Goal: Information Seeking & Learning: Learn about a topic

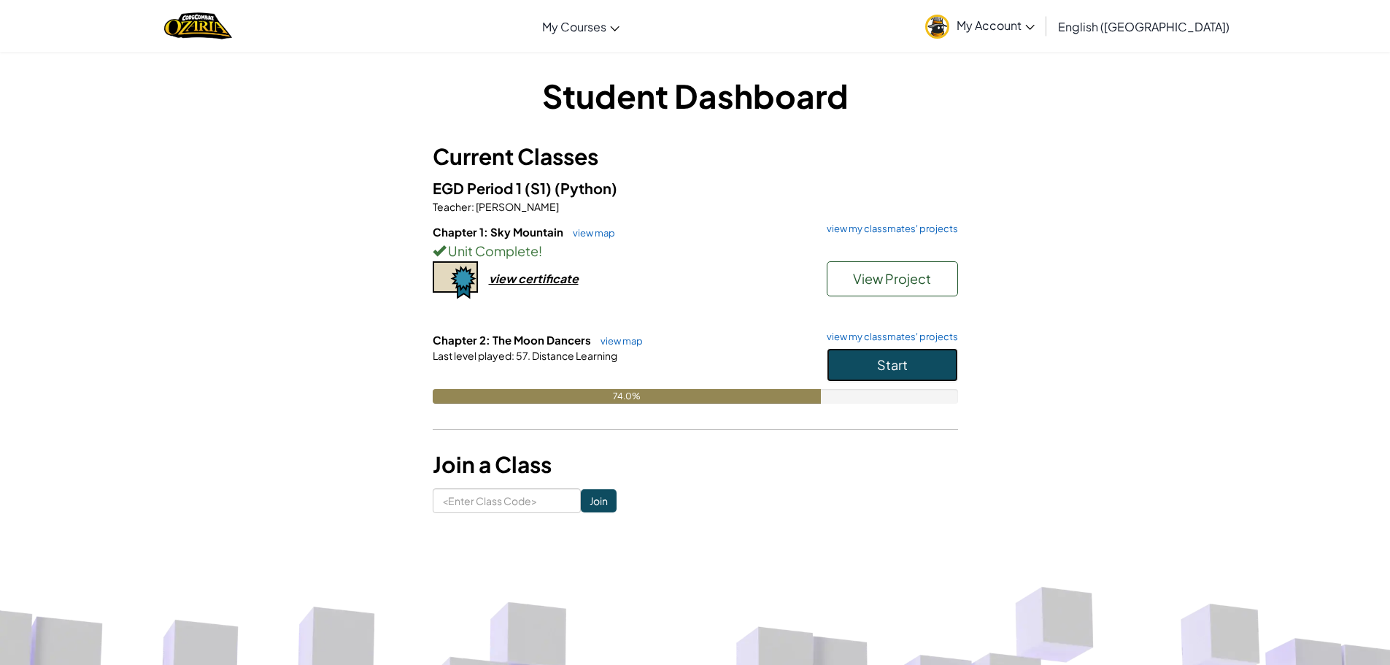
click at [921, 376] on button "Start" at bounding box center [891, 365] width 131 height 34
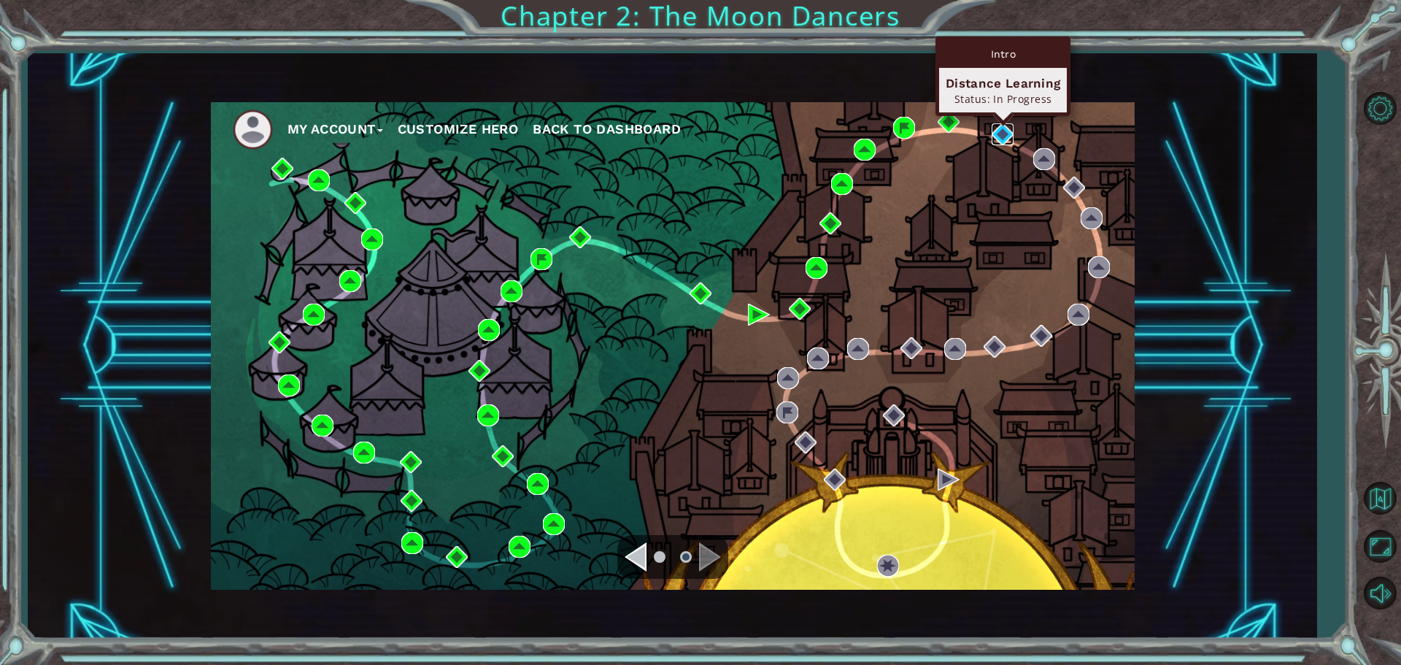
click at [995, 134] on img at bounding box center [1002, 134] width 22 height 22
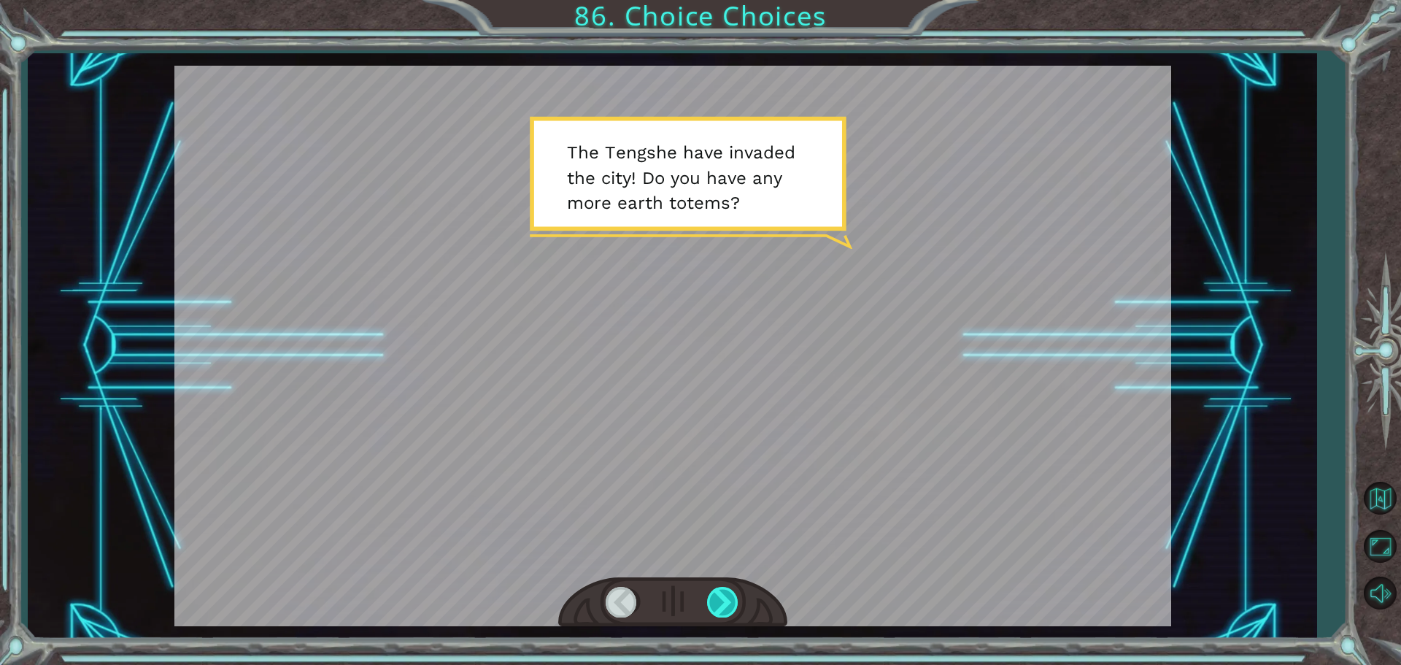
click at [727, 610] on div at bounding box center [723, 601] width 33 height 30
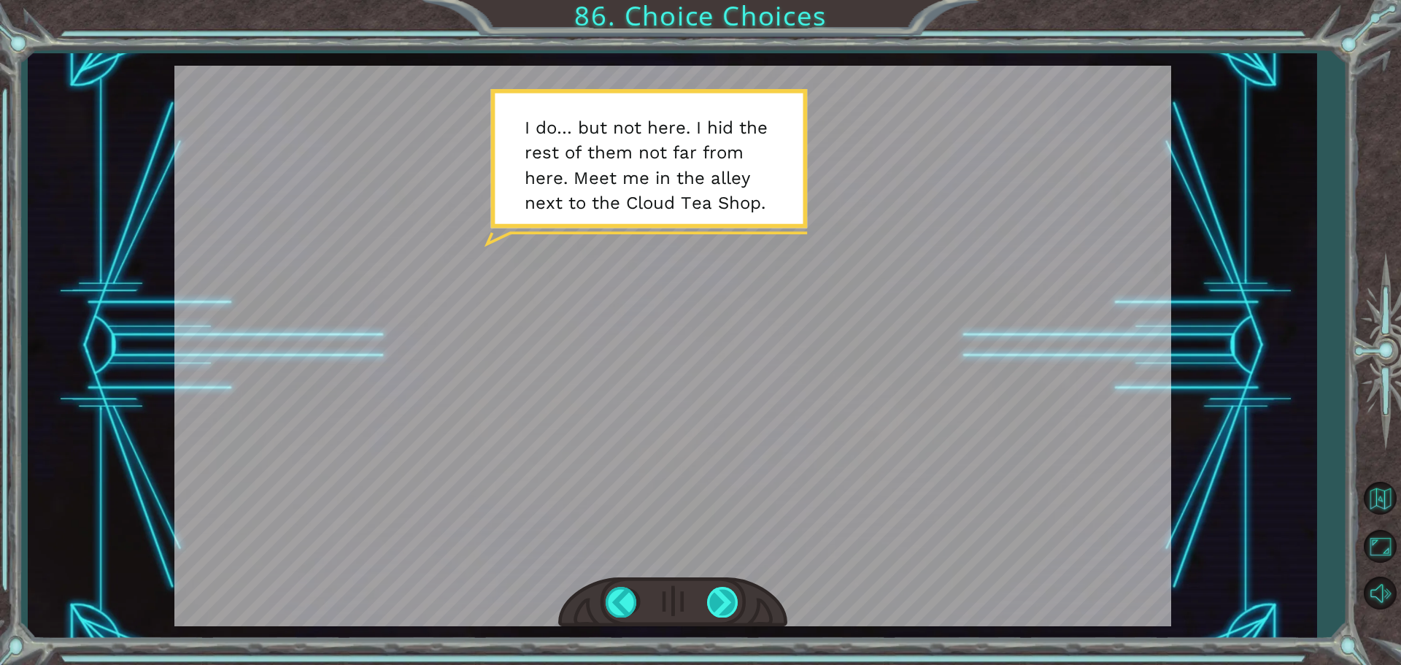
click at [724, 592] on div at bounding box center [723, 601] width 33 height 30
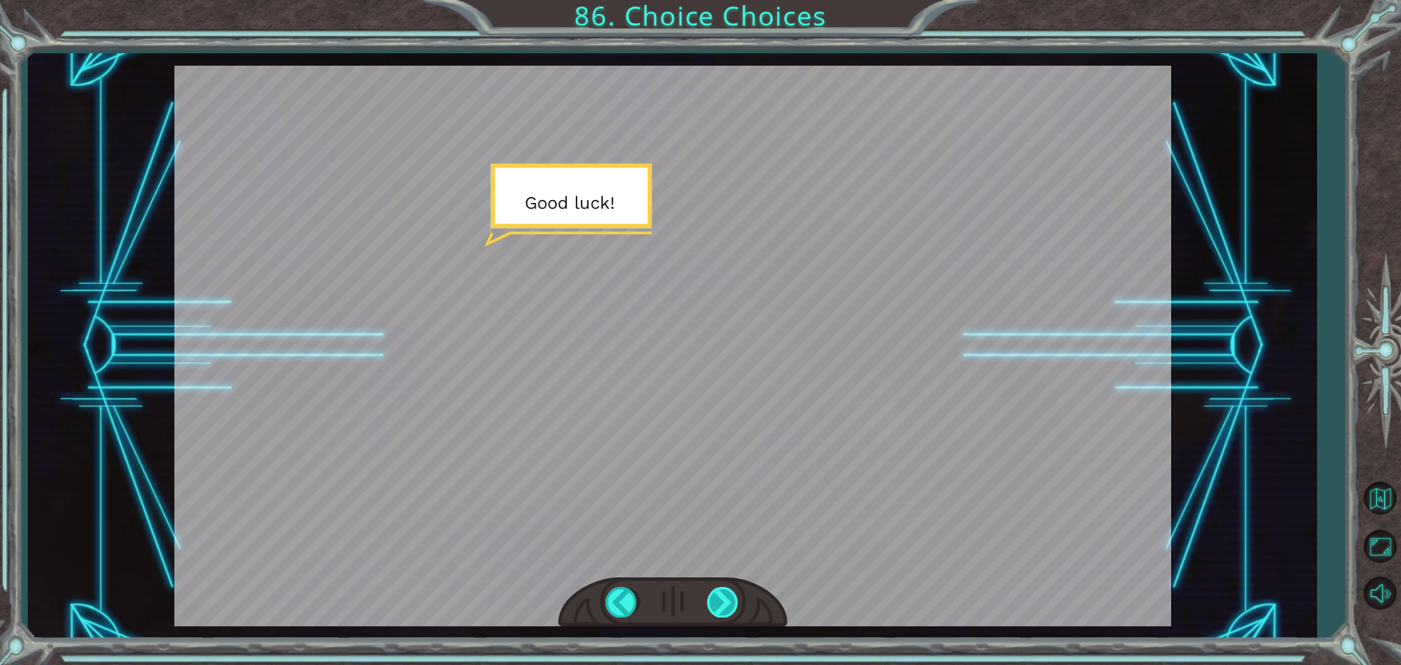
click at [739, 592] on div at bounding box center [723, 601] width 33 height 30
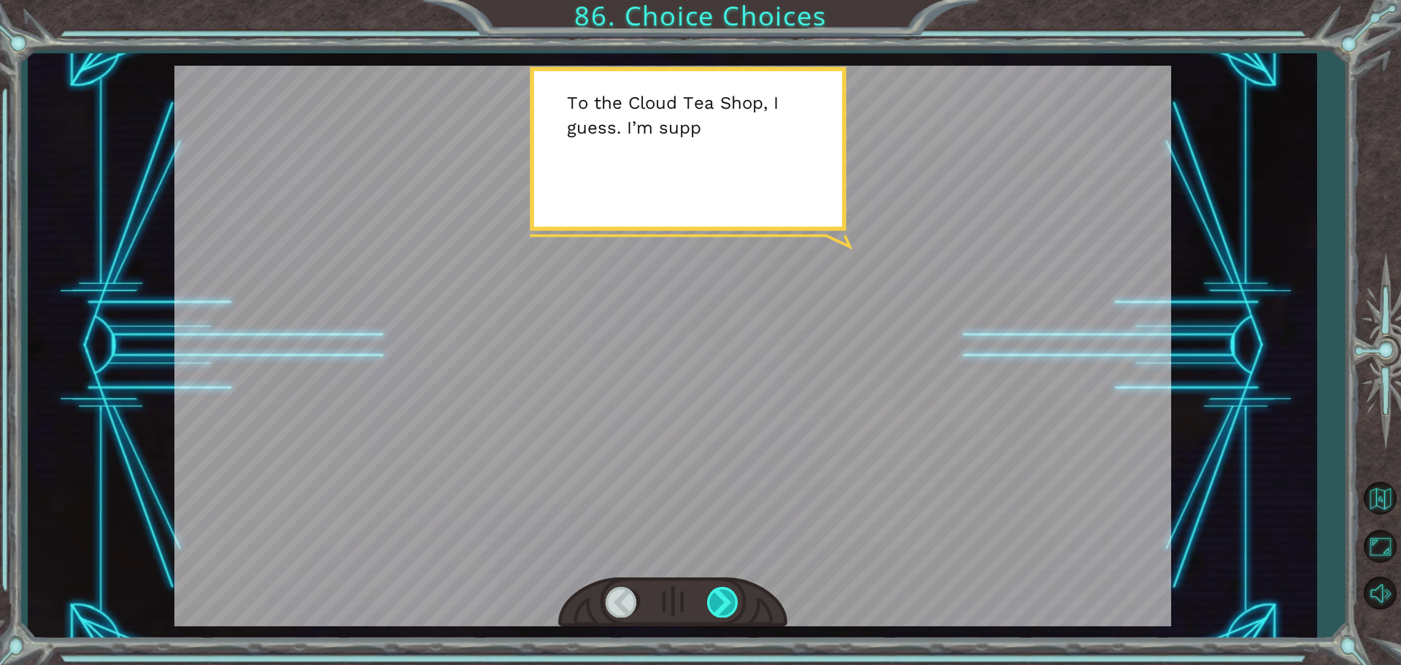
click at [739, 592] on div at bounding box center [723, 601] width 33 height 30
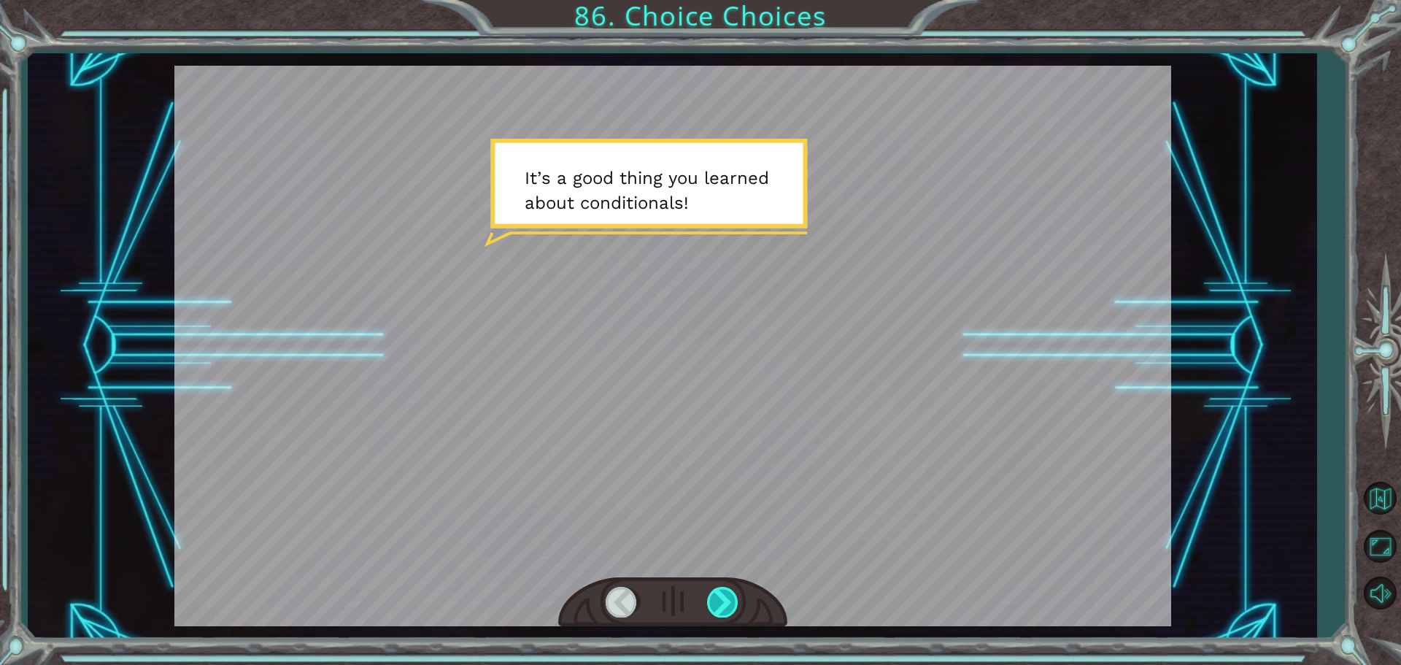
click at [739, 592] on div at bounding box center [723, 601] width 33 height 30
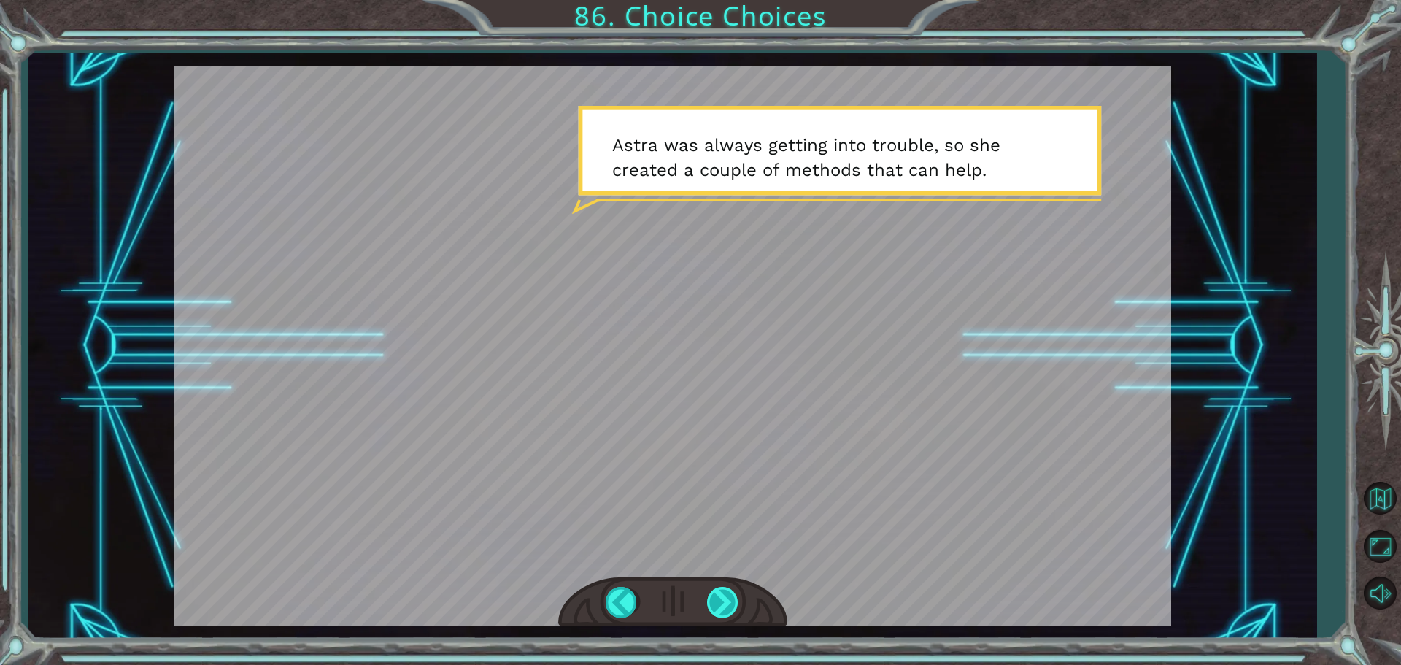
click at [708, 611] on div at bounding box center [723, 601] width 33 height 30
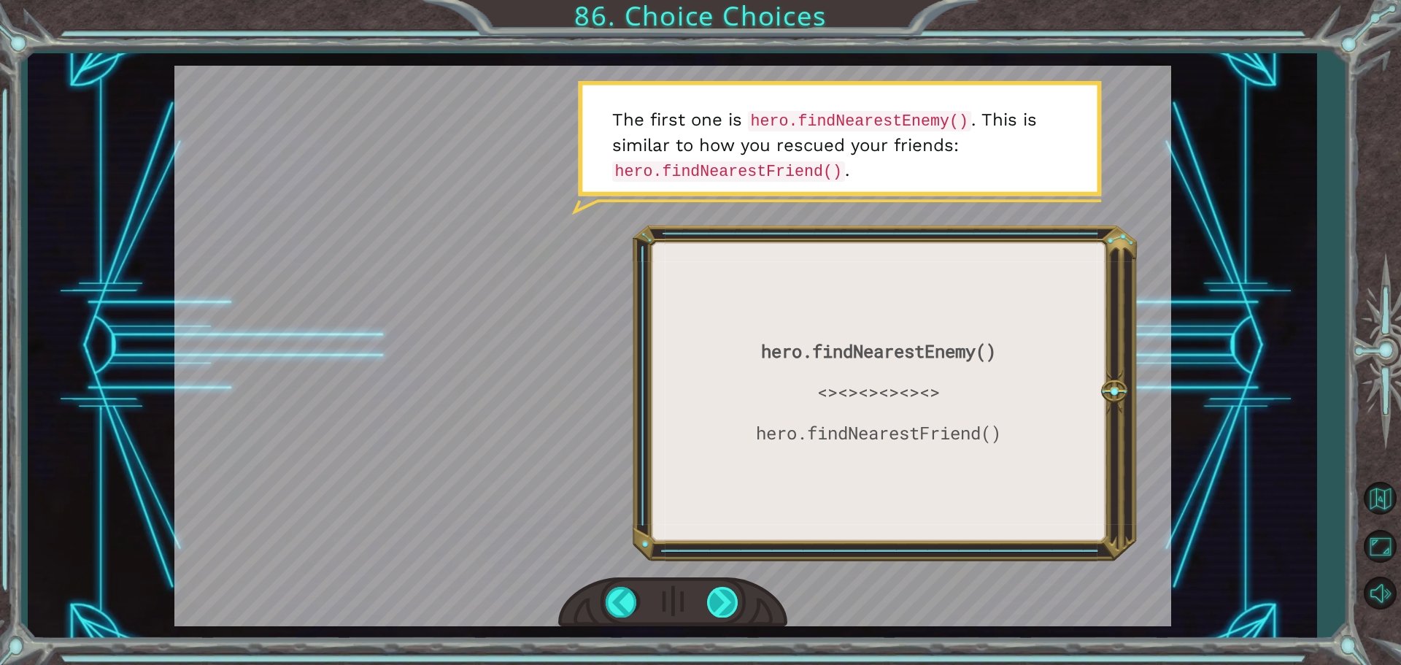
click at [723, 589] on div at bounding box center [723, 601] width 33 height 30
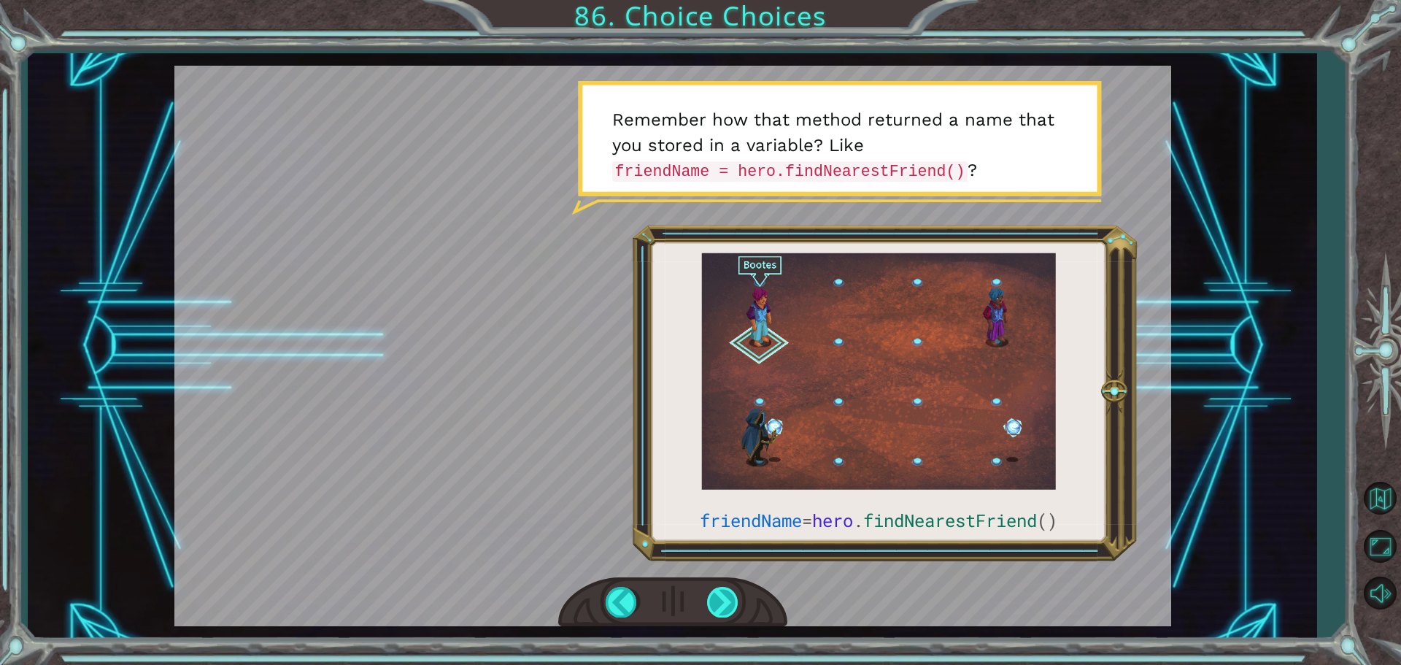
click at [737, 592] on div at bounding box center [672, 602] width 229 height 50
click at [721, 605] on div at bounding box center [723, 601] width 33 height 30
click at [716, 598] on div at bounding box center [723, 601] width 33 height 30
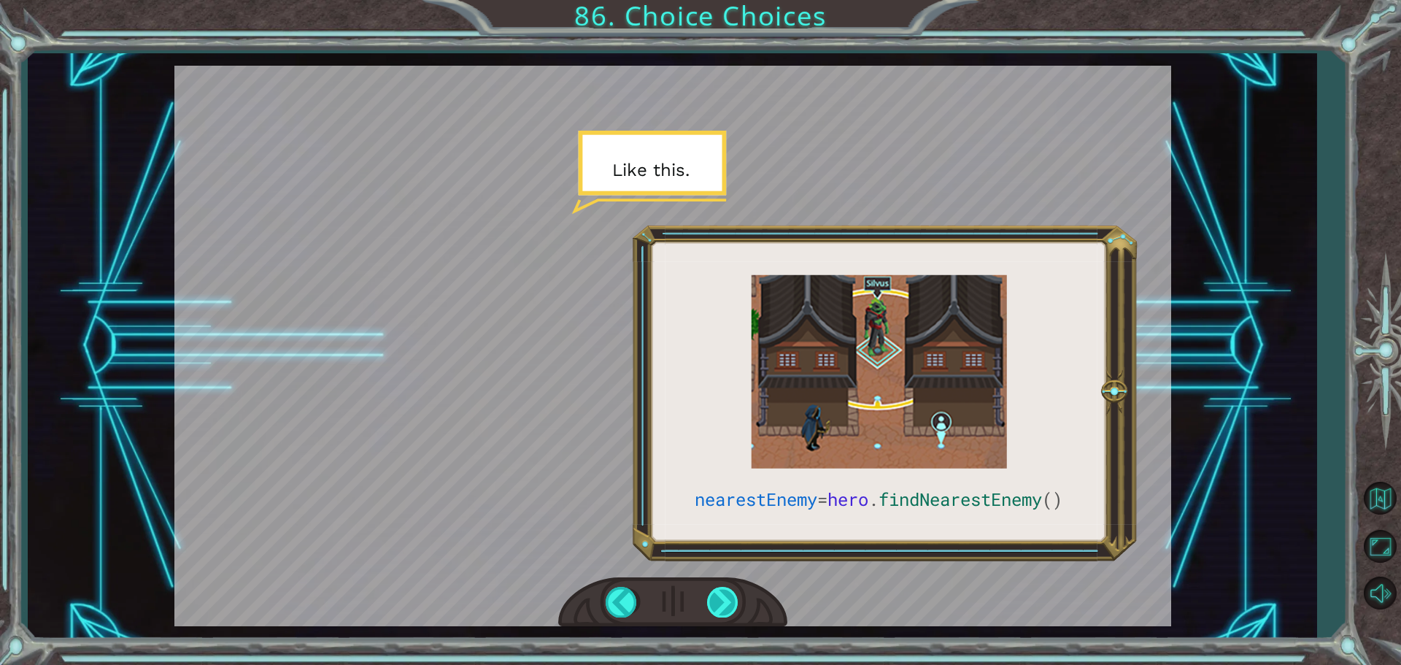
click at [728, 600] on div at bounding box center [723, 601] width 33 height 30
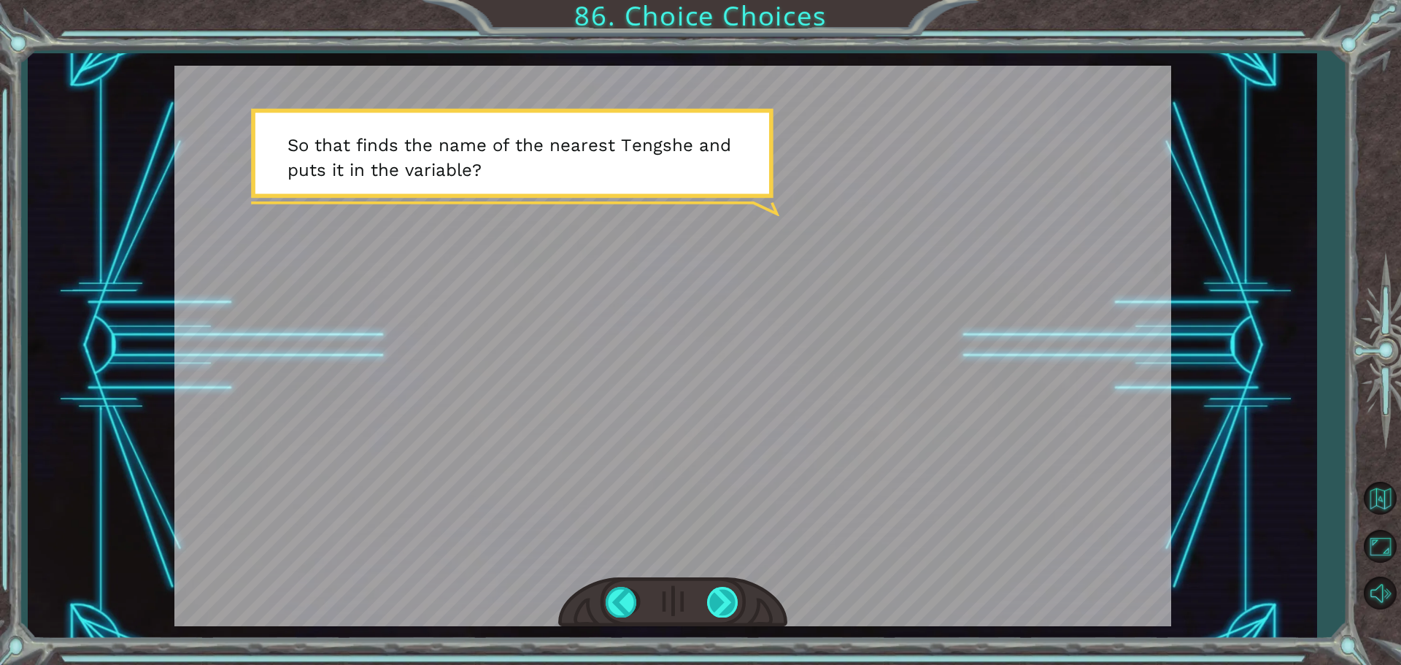
click at [714, 597] on div at bounding box center [723, 601] width 33 height 30
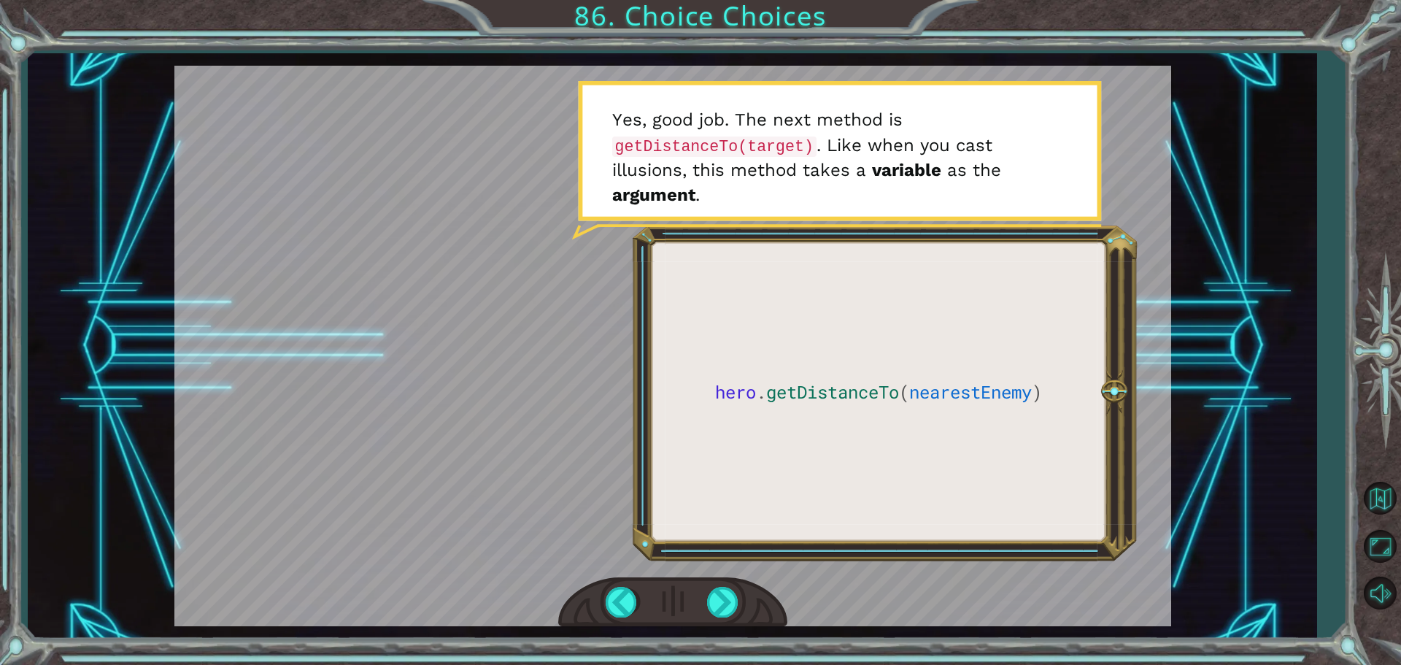
drag, startPoint x: 708, startPoint y: 516, endPoint x: 732, endPoint y: 570, distance: 59.1
click at [730, 572] on div at bounding box center [672, 346] width 996 height 560
click at [726, 617] on div at bounding box center [672, 602] width 229 height 50
click at [727, 611] on div at bounding box center [723, 601] width 33 height 30
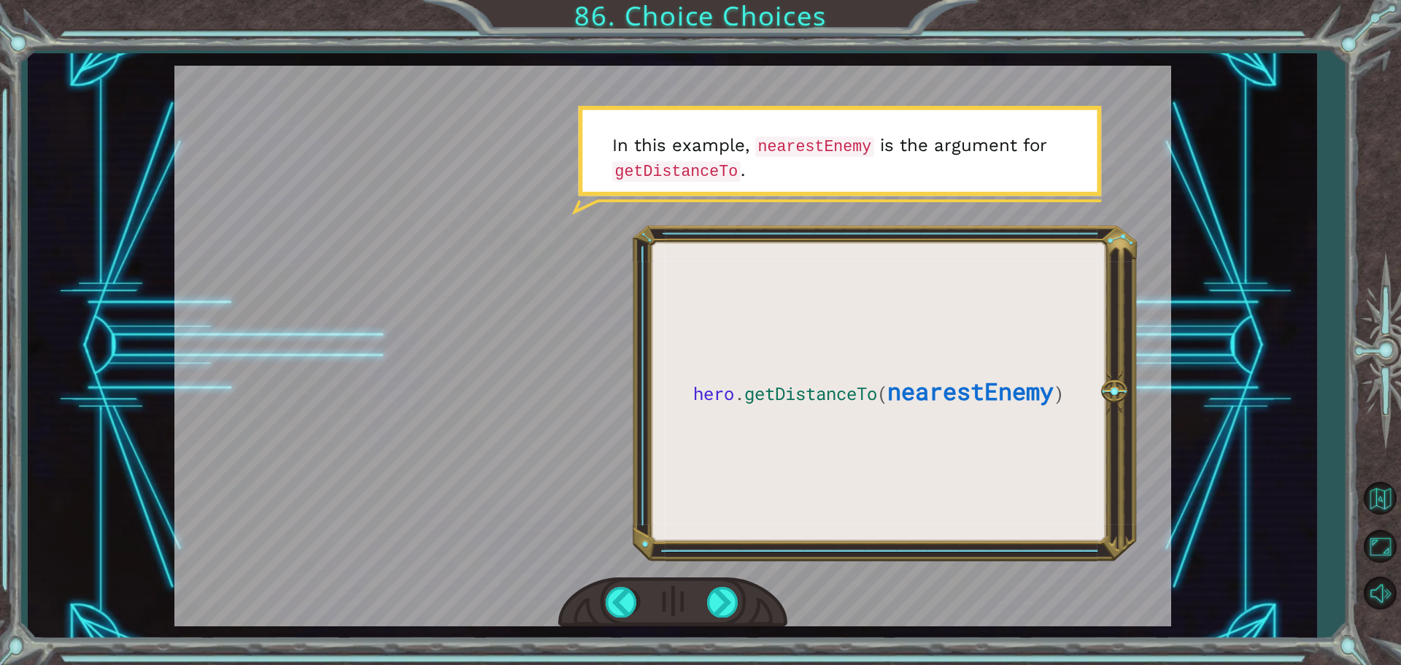
drag, startPoint x: 715, startPoint y: 587, endPoint x: 702, endPoint y: 608, distance: 24.3
click at [702, 608] on div at bounding box center [672, 602] width 229 height 50
click at [720, 595] on div at bounding box center [723, 601] width 33 height 30
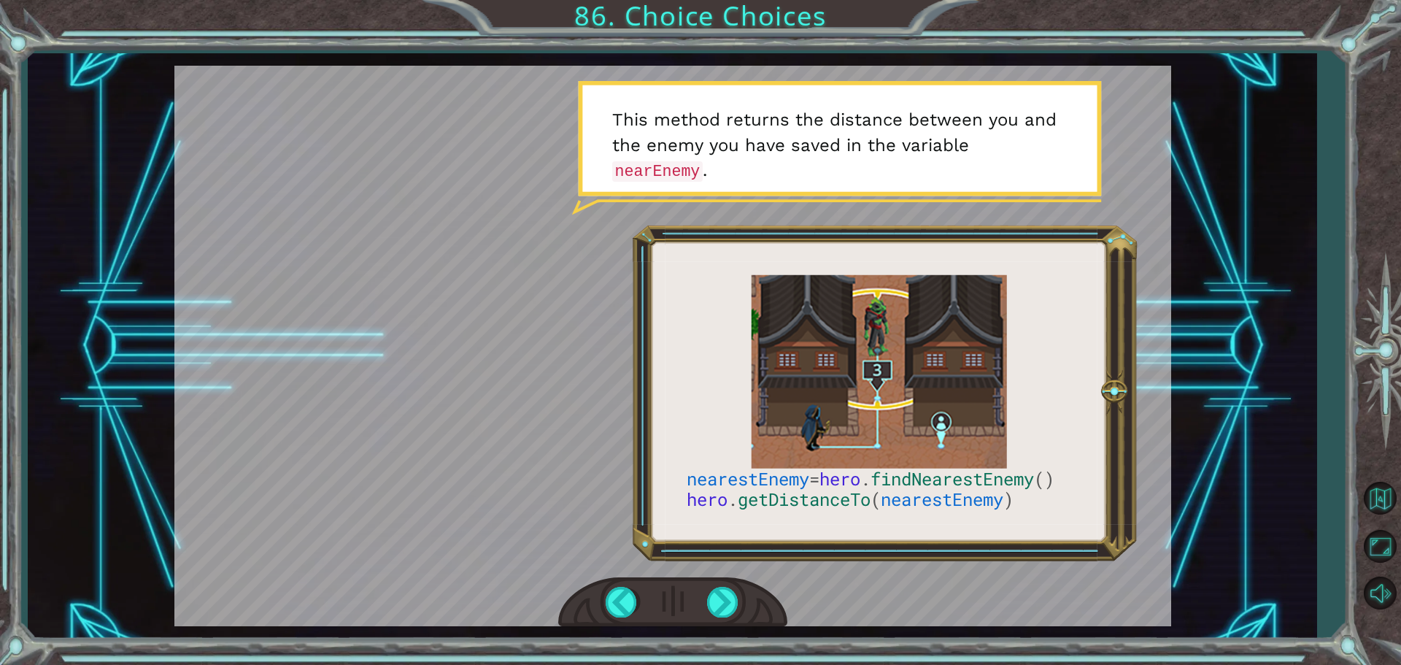
drag, startPoint x: 715, startPoint y: 651, endPoint x: 657, endPoint y: 595, distance: 80.5
drag, startPoint x: 657, startPoint y: 595, endPoint x: 847, endPoint y: 597, distance: 189.7
click at [889, 608] on div at bounding box center [672, 346] width 996 height 560
click at [735, 600] on div at bounding box center [723, 601] width 33 height 30
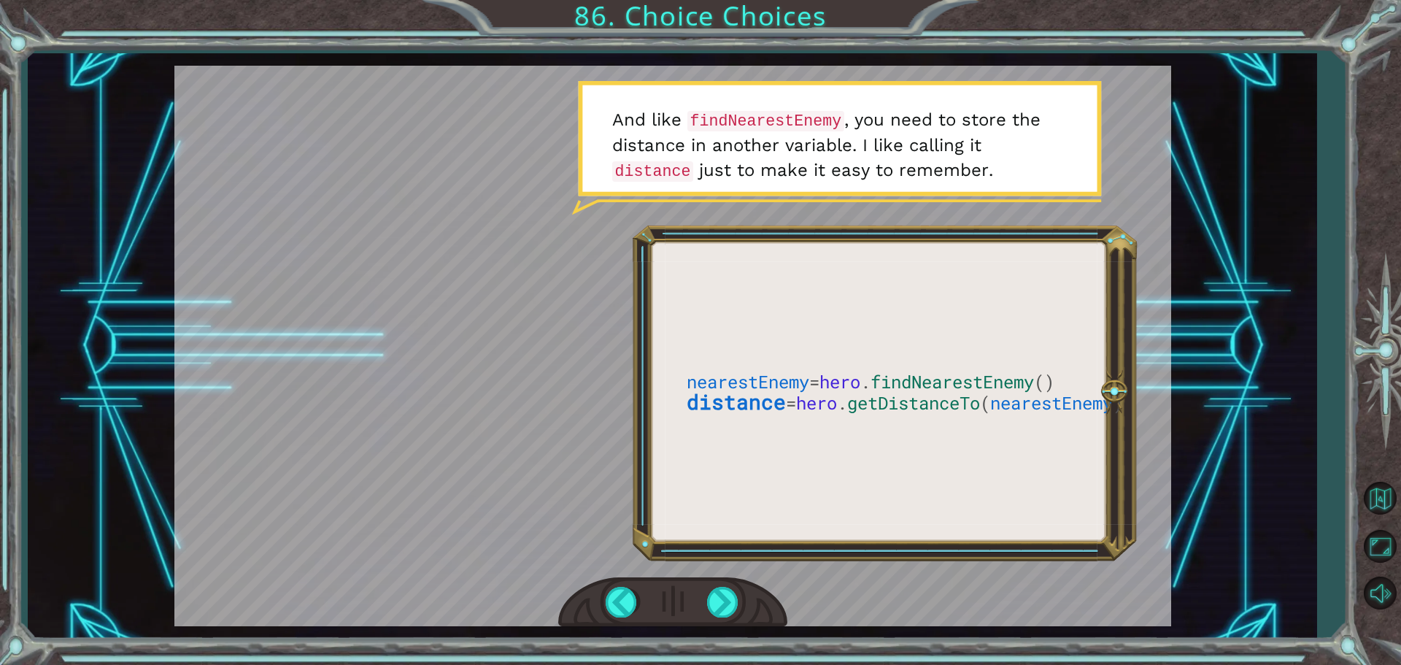
drag, startPoint x: 768, startPoint y: 602, endPoint x: 716, endPoint y: 501, distance: 113.2
click at [716, 501] on div at bounding box center [672, 346] width 996 height 560
click at [730, 589] on div at bounding box center [723, 601] width 33 height 30
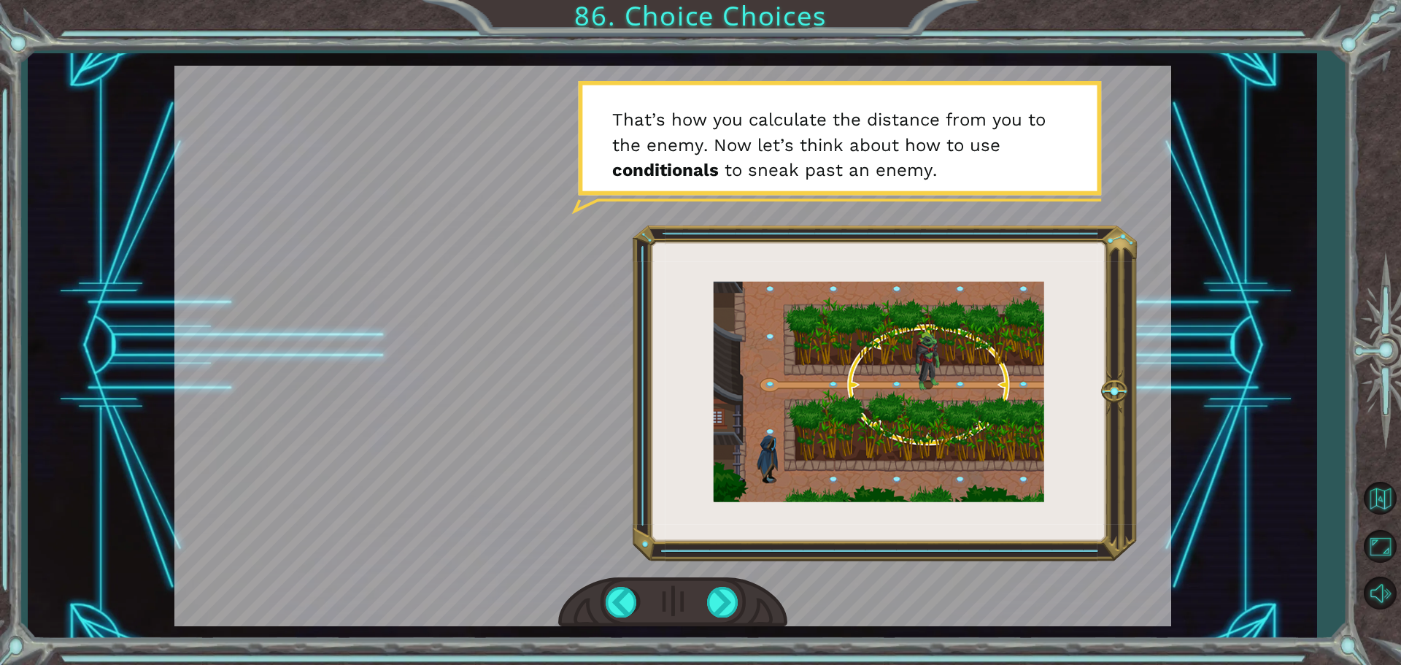
drag, startPoint x: 727, startPoint y: 568, endPoint x: 732, endPoint y: 538, distance: 30.3
drag, startPoint x: 732, startPoint y: 538, endPoint x: 723, endPoint y: 582, distance: 44.8
click at [723, 582] on div at bounding box center [672, 602] width 229 height 50
click at [727, 592] on div at bounding box center [723, 601] width 33 height 30
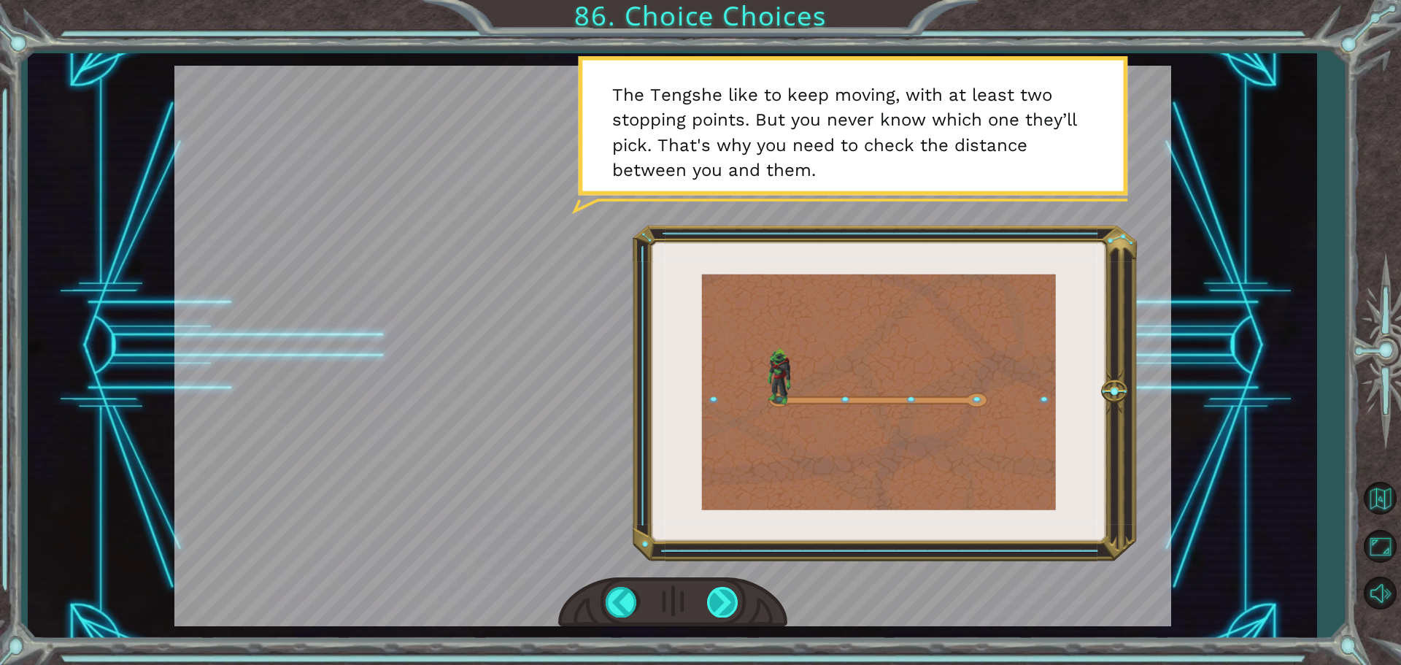
click at [731, 589] on div at bounding box center [723, 601] width 33 height 30
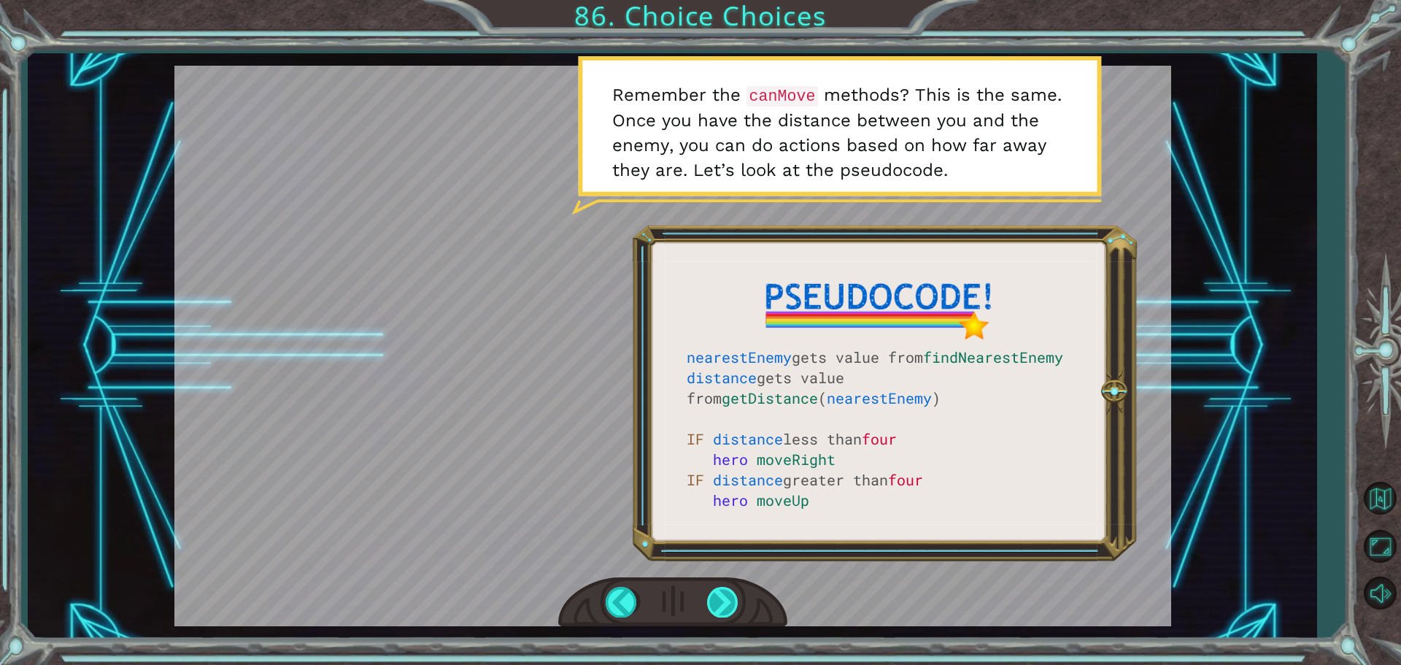
click at [716, 602] on div at bounding box center [723, 601] width 33 height 30
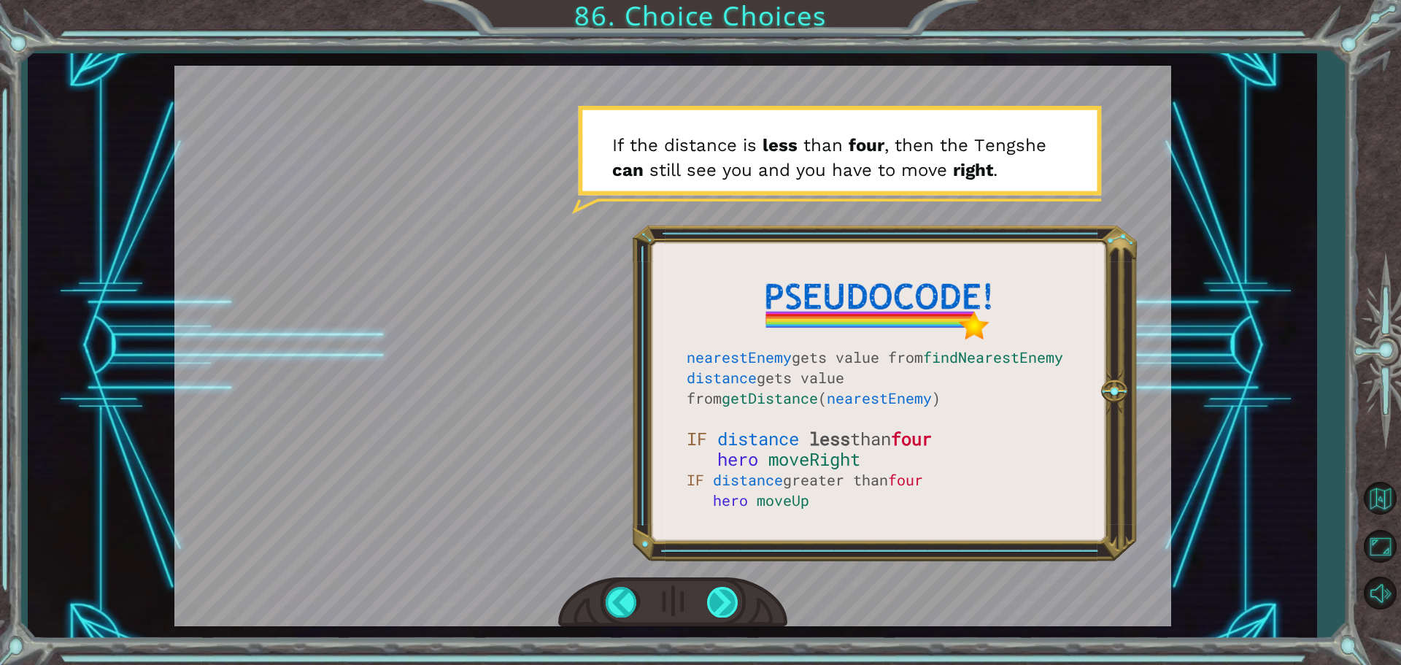
click at [737, 613] on div at bounding box center [723, 601] width 33 height 30
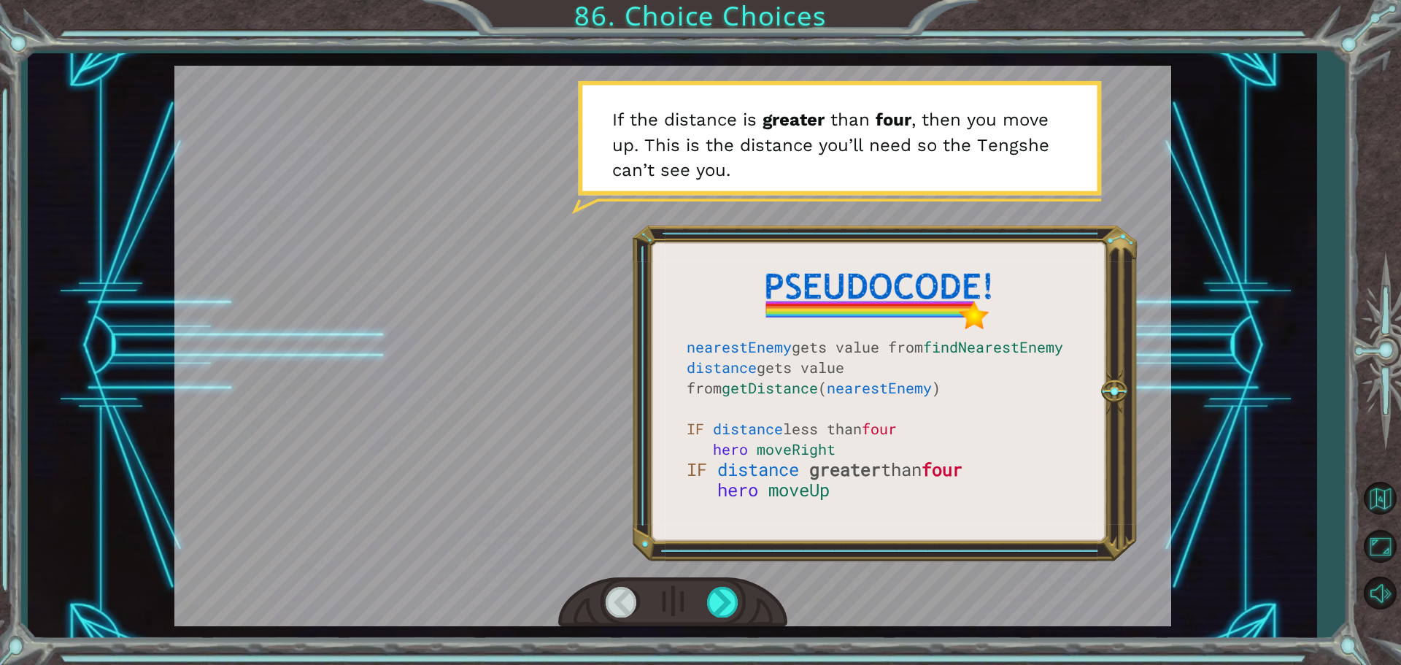
drag, startPoint x: 670, startPoint y: 628, endPoint x: 688, endPoint y: 622, distance: 19.1
click at [671, 622] on div "nearestEnemy gets value from findNearestEnemy distance gets value from getDista…" at bounding box center [672, 345] width 1288 height 585
click at [706, 624] on div at bounding box center [672, 602] width 229 height 50
drag, startPoint x: 712, startPoint y: 614, endPoint x: 718, endPoint y: 605, distance: 10.5
click at [713, 615] on div at bounding box center [723, 601] width 33 height 30
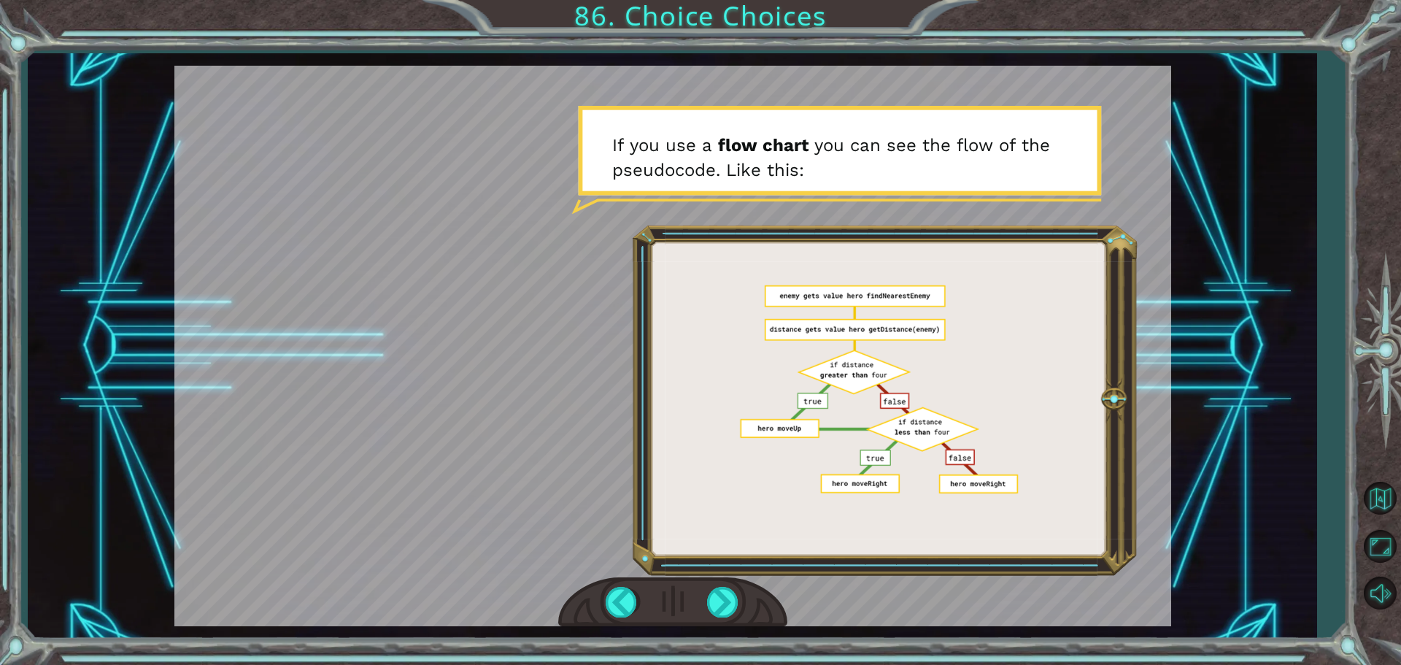
click at [710, 571] on div at bounding box center [672, 346] width 996 height 560
click at [722, 594] on div at bounding box center [723, 601] width 33 height 30
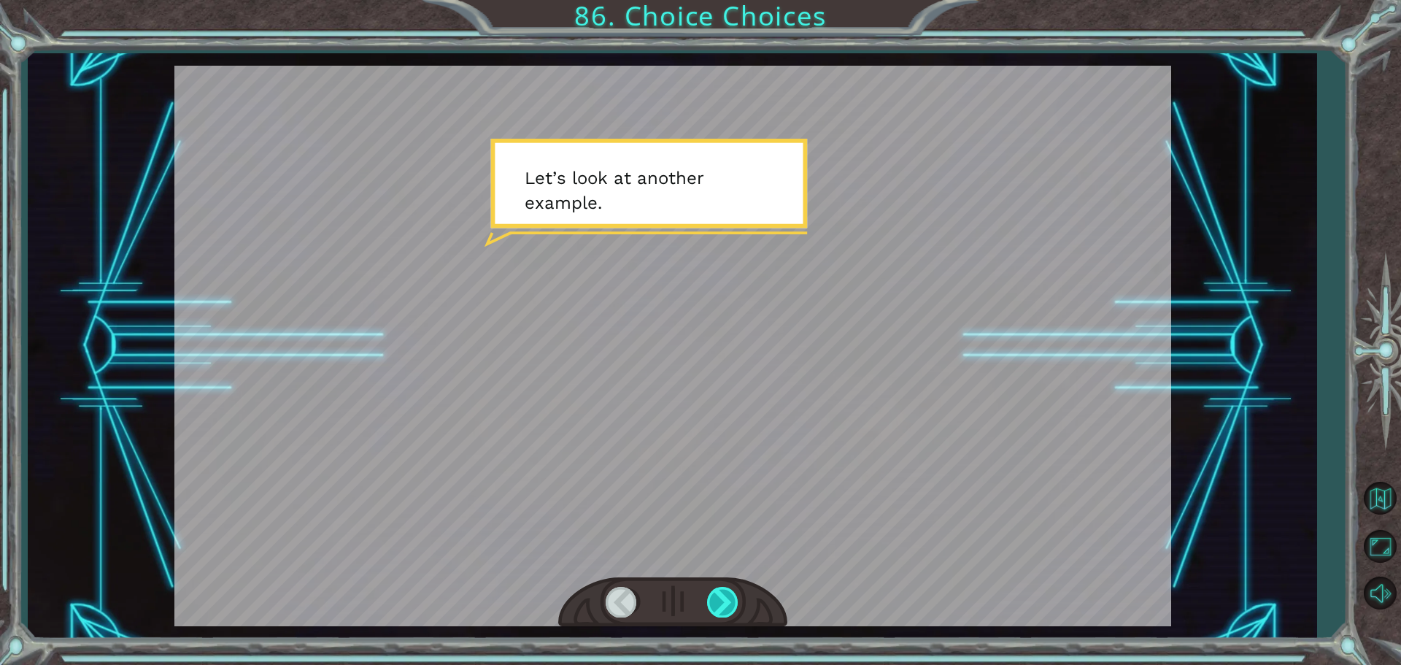
click at [719, 591] on div at bounding box center [723, 601] width 33 height 30
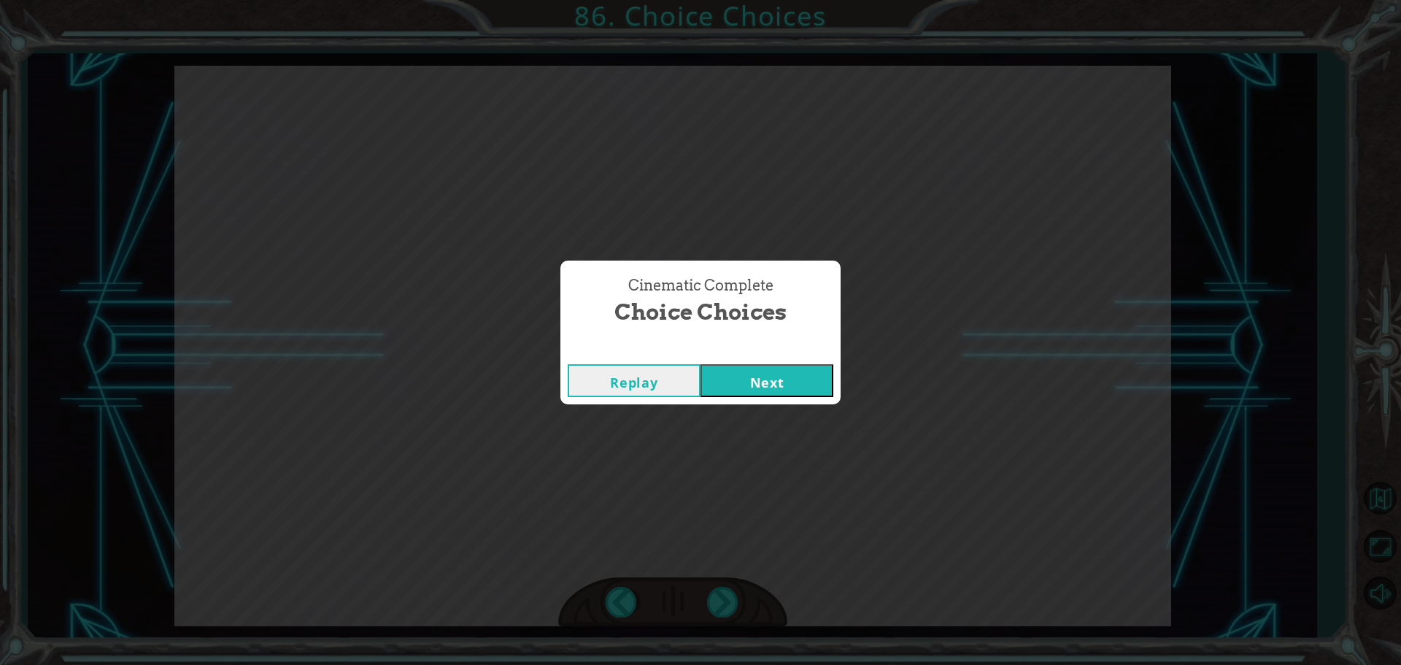
click at [769, 367] on button "Next" at bounding box center [766, 380] width 133 height 33
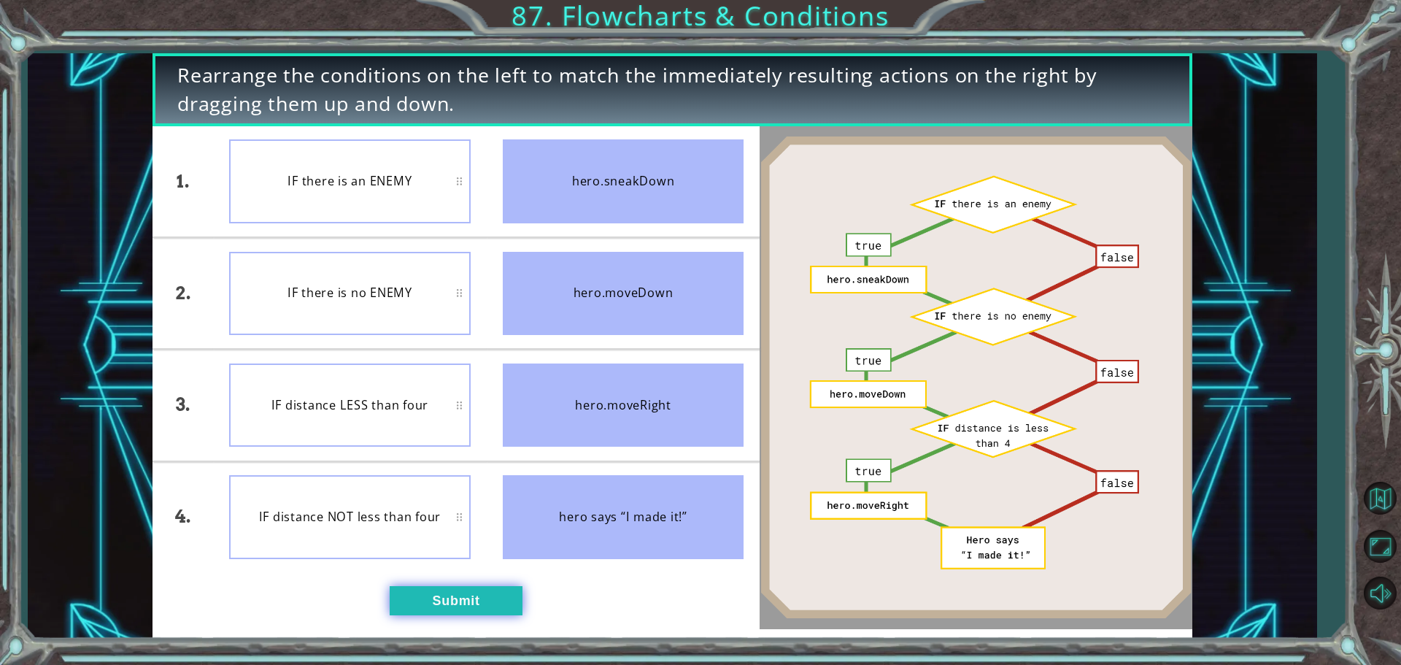
click at [460, 588] on button "Submit" at bounding box center [456, 600] width 133 height 29
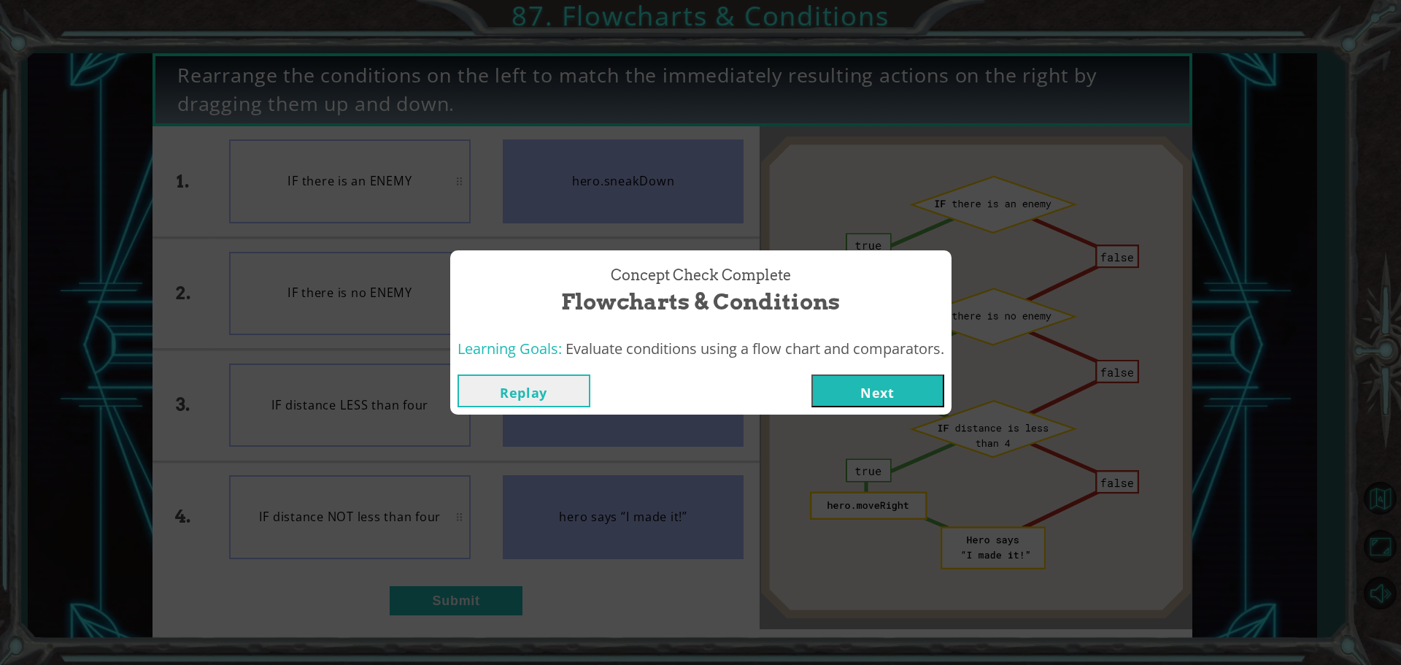
click at [869, 404] on div "Replay Next" at bounding box center [700, 390] width 501 height 47
drag, startPoint x: 841, startPoint y: 338, endPoint x: 683, endPoint y: 273, distance: 170.4
click at [683, 273] on span "Concept Check Complete" at bounding box center [701, 275] width 180 height 21
click at [887, 378] on button "Next" at bounding box center [877, 390] width 133 height 33
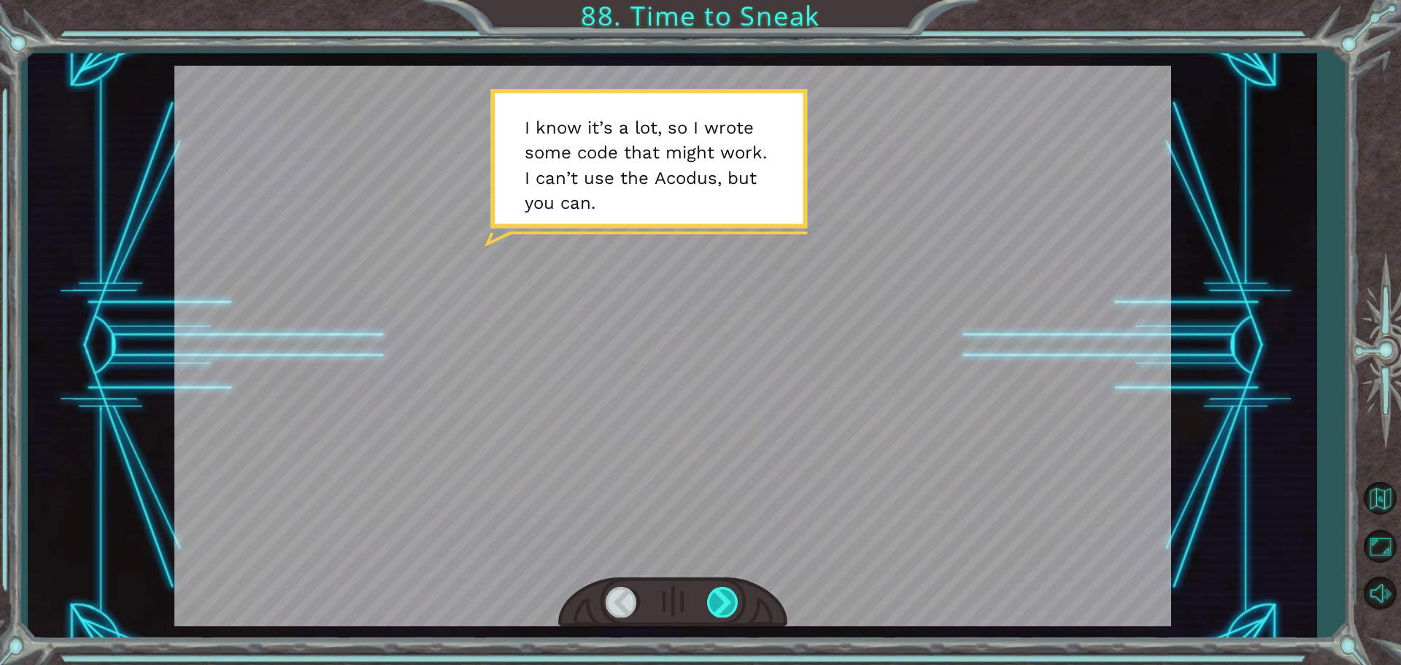
click at [735, 605] on div at bounding box center [723, 601] width 33 height 30
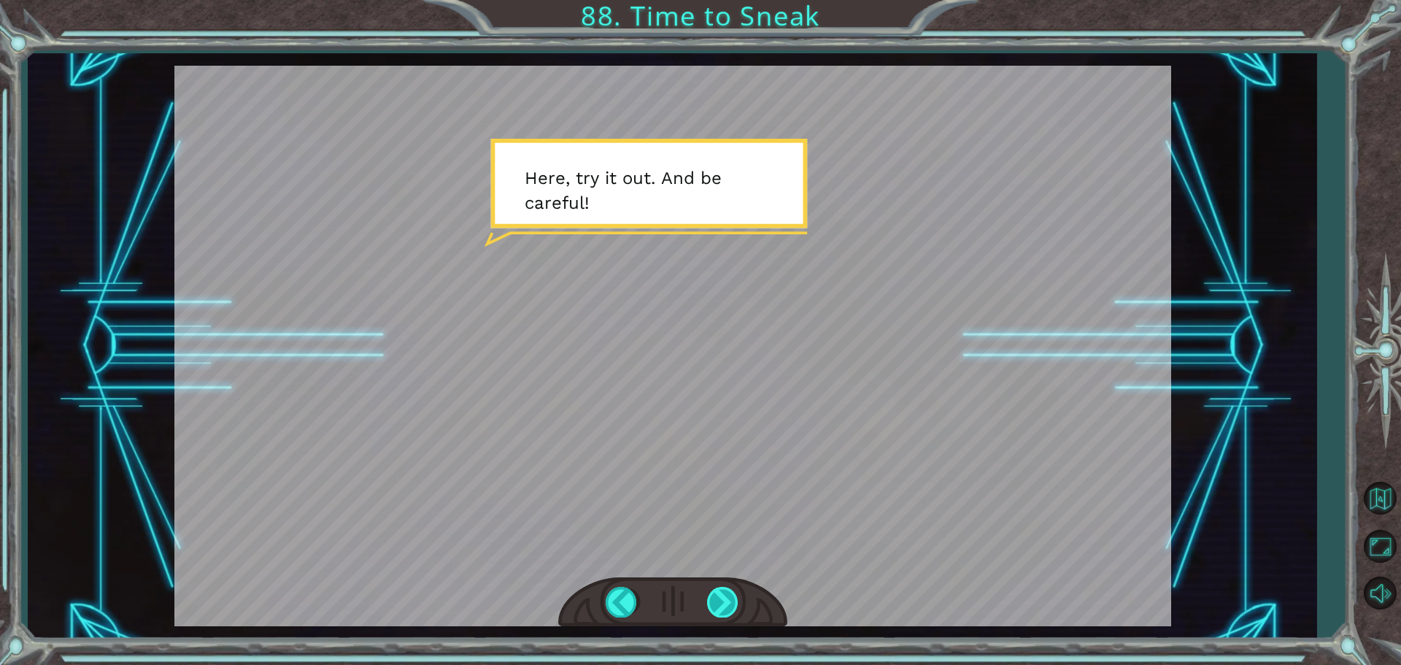
click at [731, 607] on div at bounding box center [723, 601] width 33 height 30
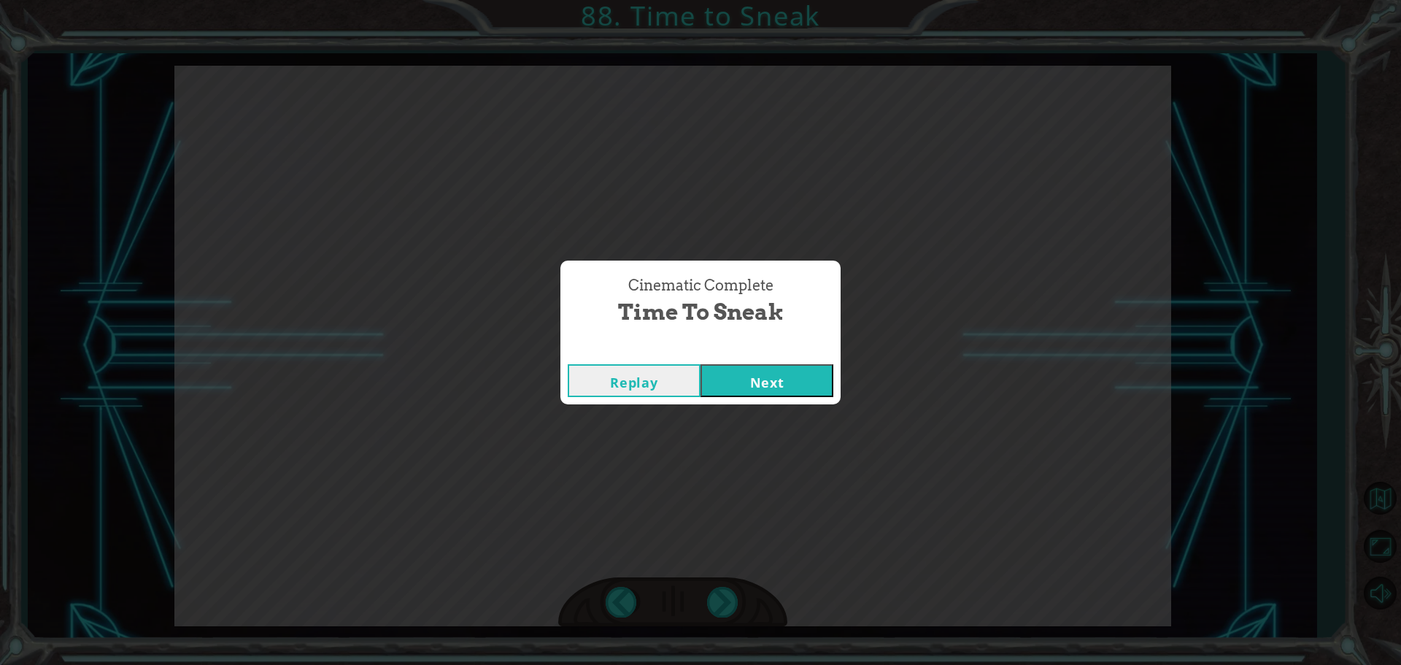
click at [750, 378] on button "Next" at bounding box center [766, 380] width 133 height 33
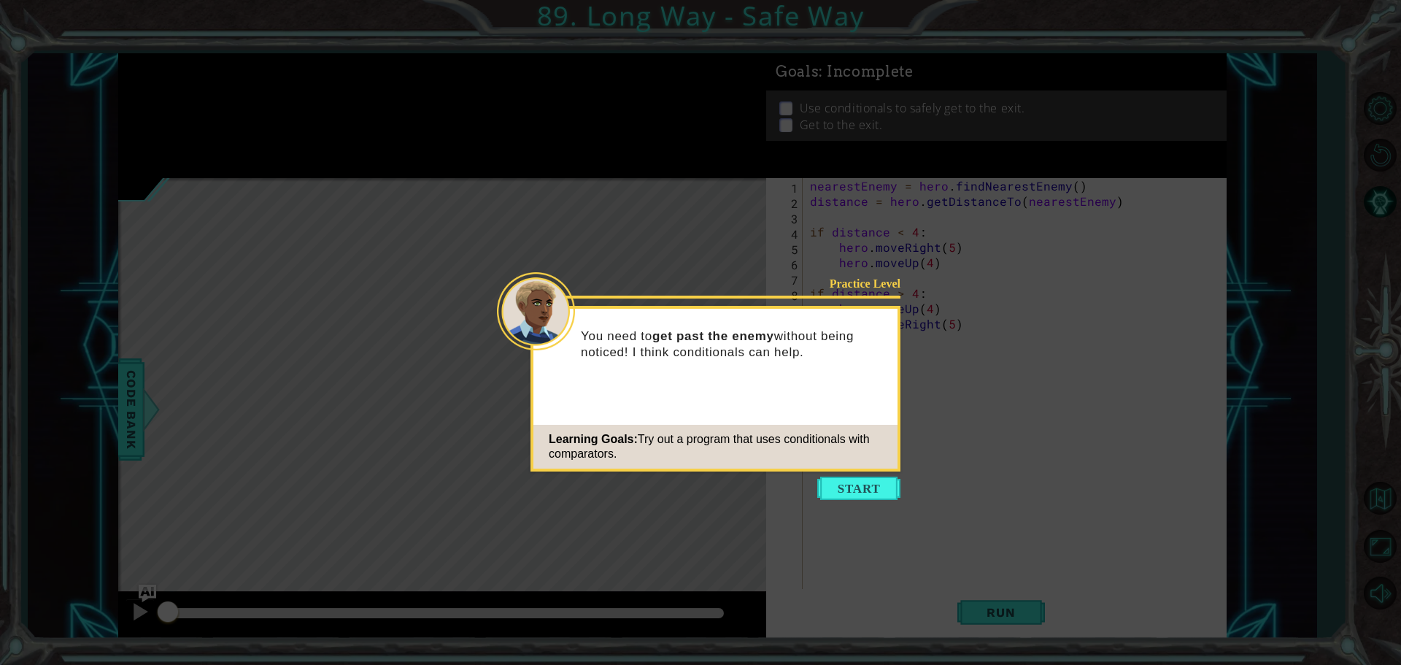
click at [819, 511] on icon at bounding box center [700, 332] width 1401 height 665
click at [818, 507] on icon at bounding box center [700, 332] width 1401 height 665
click at [831, 482] on button "Start" at bounding box center [858, 487] width 83 height 23
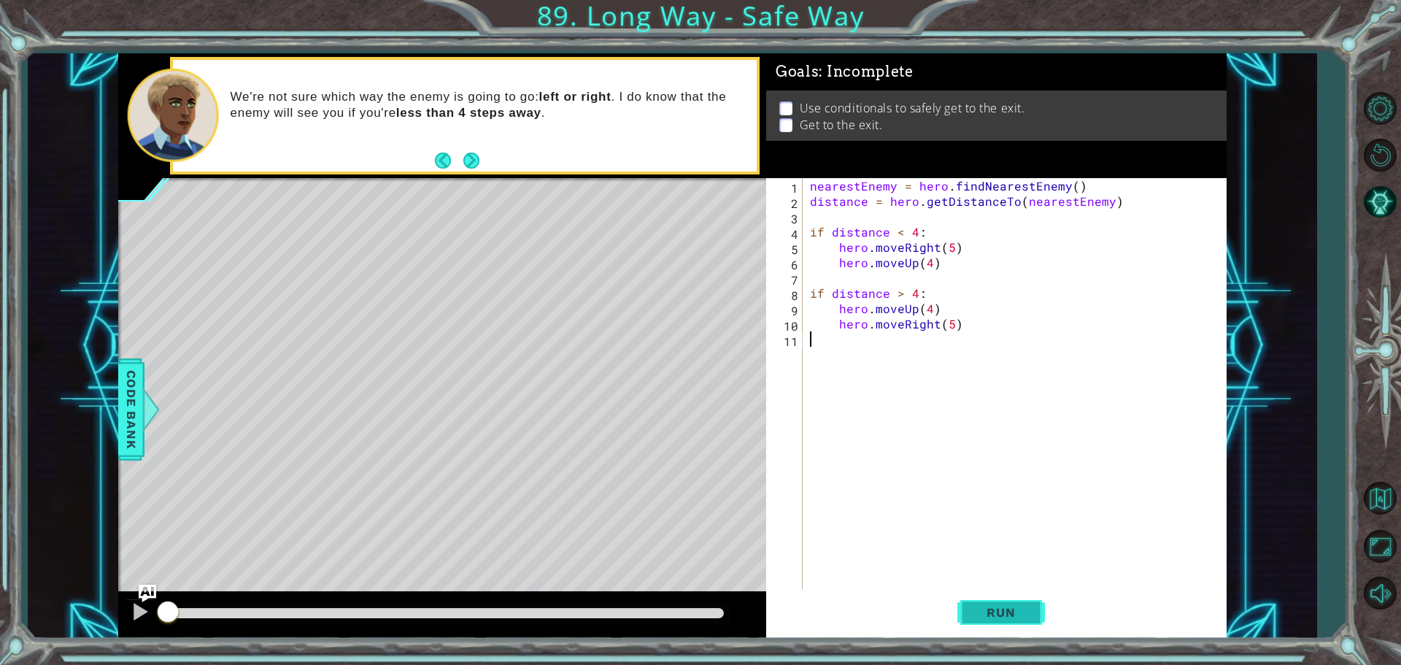
click at [964, 614] on button "Run" at bounding box center [1001, 612] width 88 height 46
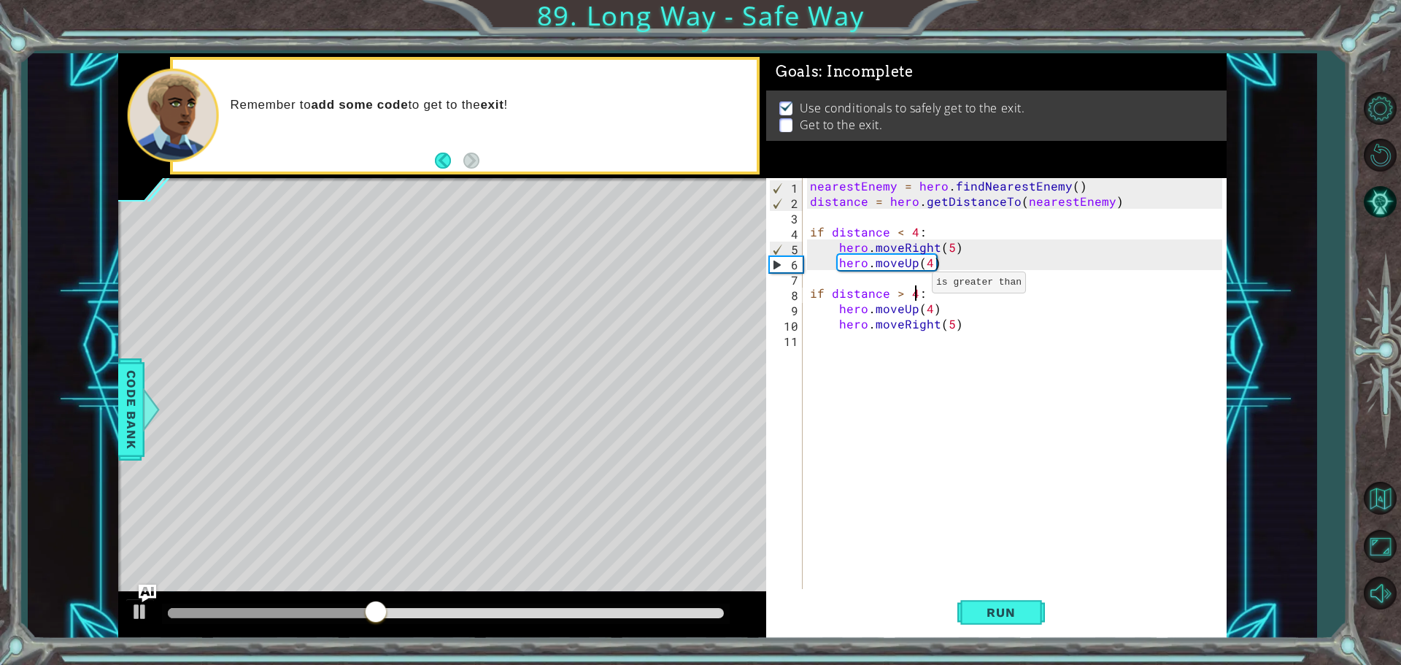
click at [914, 286] on div "nearestEnemy = hero . findNearestEnemy ( ) distance = hero . getDistanceTo ( ne…" at bounding box center [1018, 400] width 422 height 444
click at [931, 264] on div "nearestEnemy = hero . findNearestEnemy ( ) distance = hero . getDistanceTo ( ne…" at bounding box center [1018, 400] width 422 height 444
type textarea "hero.moveUp(5)"
click at [929, 347] on div "nearestEnemy = hero . findNearestEnemy ( ) distance = hero . getDistanceTo ( ne…" at bounding box center [1018, 400] width 422 height 444
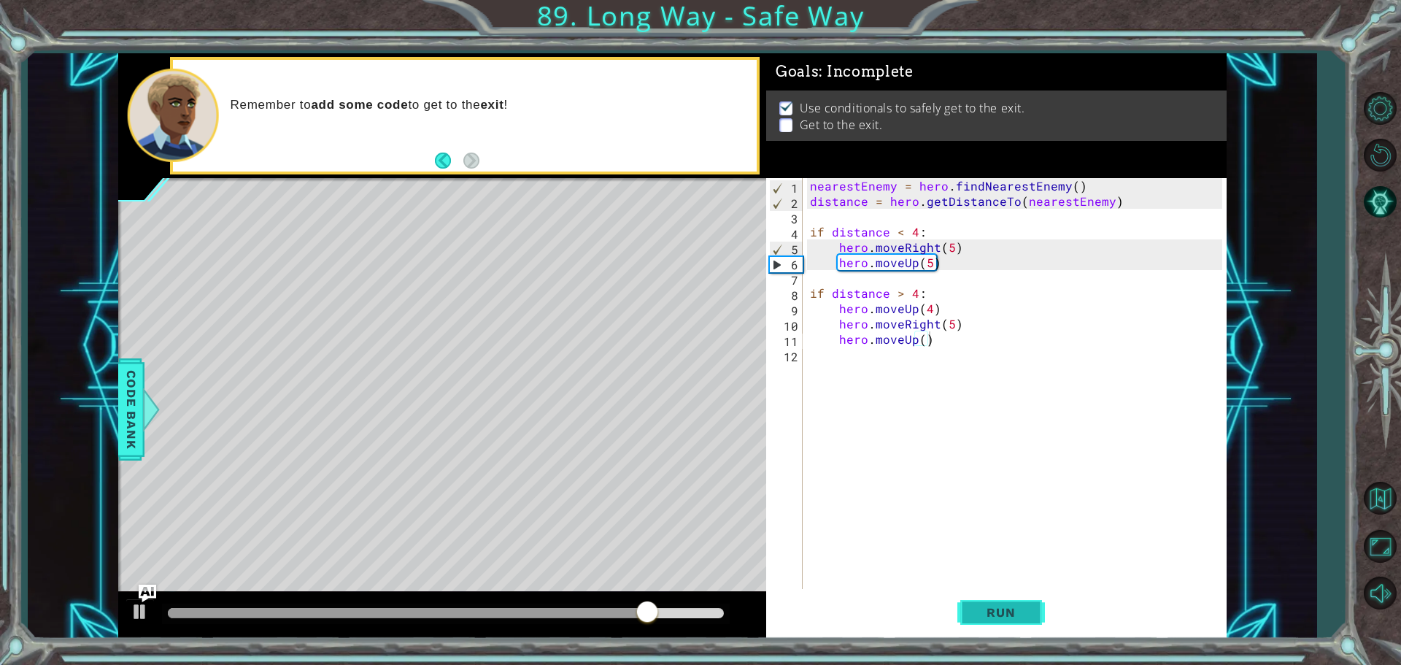
click at [986, 594] on button "Run" at bounding box center [1001, 612] width 88 height 46
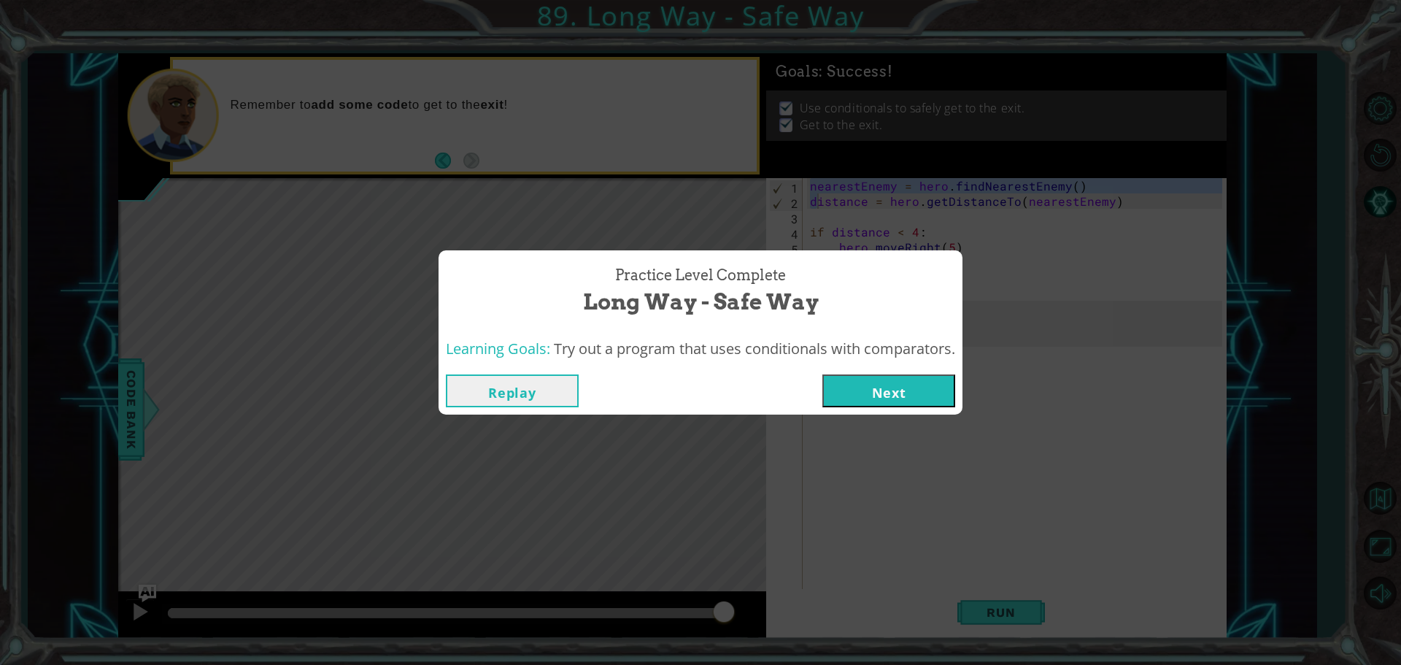
drag, startPoint x: 808, startPoint y: 183, endPoint x: 816, endPoint y: 203, distance: 21.6
click at [816, 203] on body "1 ההההההההההההההההההההההההההההההההההההההההההההההההההההההההההההההההההההההההההההה…" at bounding box center [700, 332] width 1401 height 665
click at [506, 392] on button "Replay" at bounding box center [512, 390] width 133 height 33
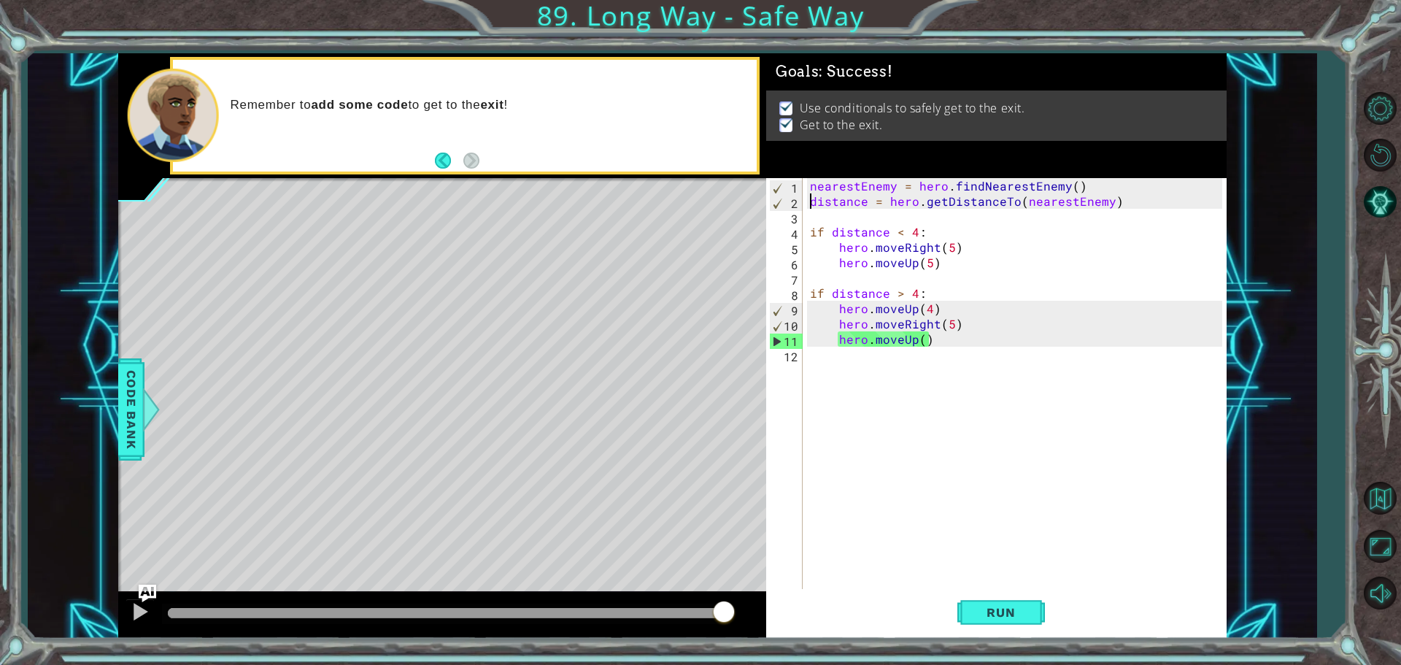
click at [813, 198] on div "nearestEnemy = hero . findNearestEnemy ( ) distance = hero . getDistanceTo ( ne…" at bounding box center [1018, 400] width 422 height 444
click at [815, 189] on div "nearestEnemy = hero . findNearestEnemy ( ) distance = hero . getDistanceTo ( ne…" at bounding box center [1018, 400] width 422 height 444
click at [814, 186] on div "nearestEnemy = hero . findNearestEnemy ( ) distance = hero . getDistanceTo ( ne…" at bounding box center [1018, 400] width 422 height 444
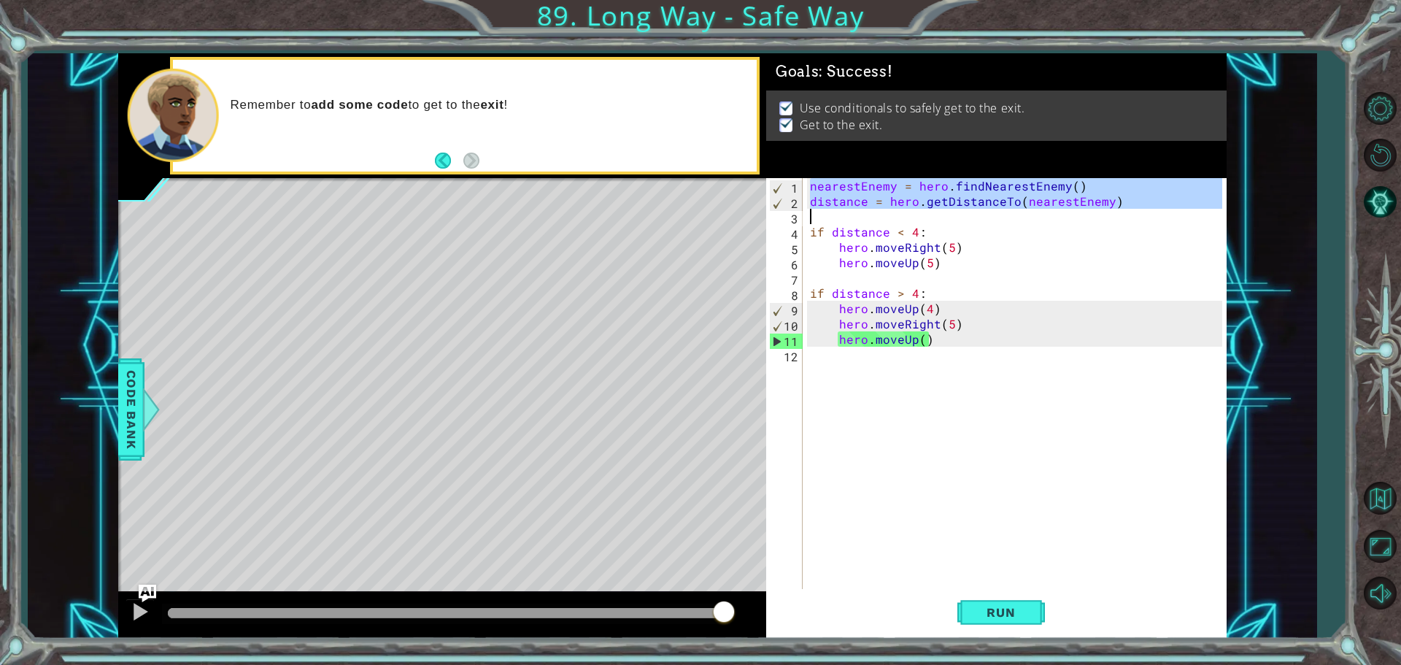
drag, startPoint x: 808, startPoint y: 188, endPoint x: 818, endPoint y: 213, distance: 26.6
click at [818, 213] on div "nearestEnemy = hero . findNearestEnemy ( ) distance = hero . getDistanceTo ( ne…" at bounding box center [1018, 400] width 422 height 444
type textarea "distance = hero.getDistanceTo(nearestEnemy)"
click at [999, 622] on button "Run" at bounding box center [1001, 612] width 88 height 46
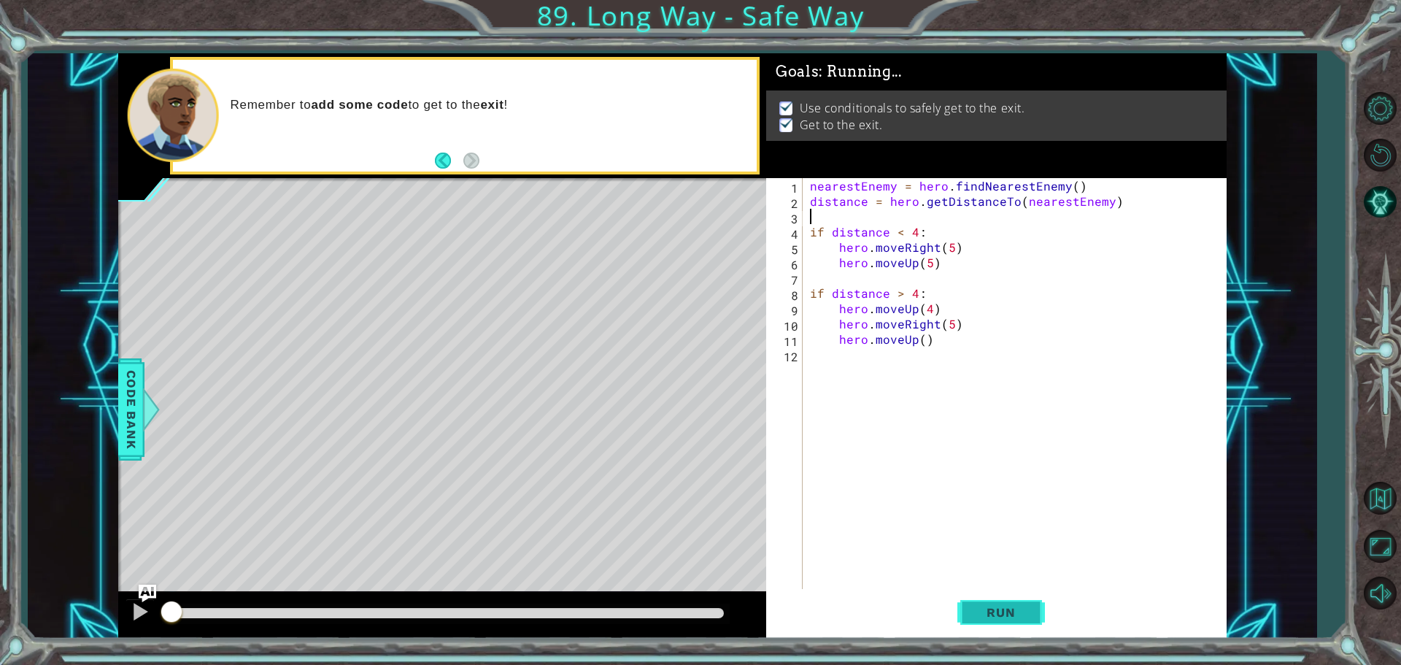
scroll to position [0, 0]
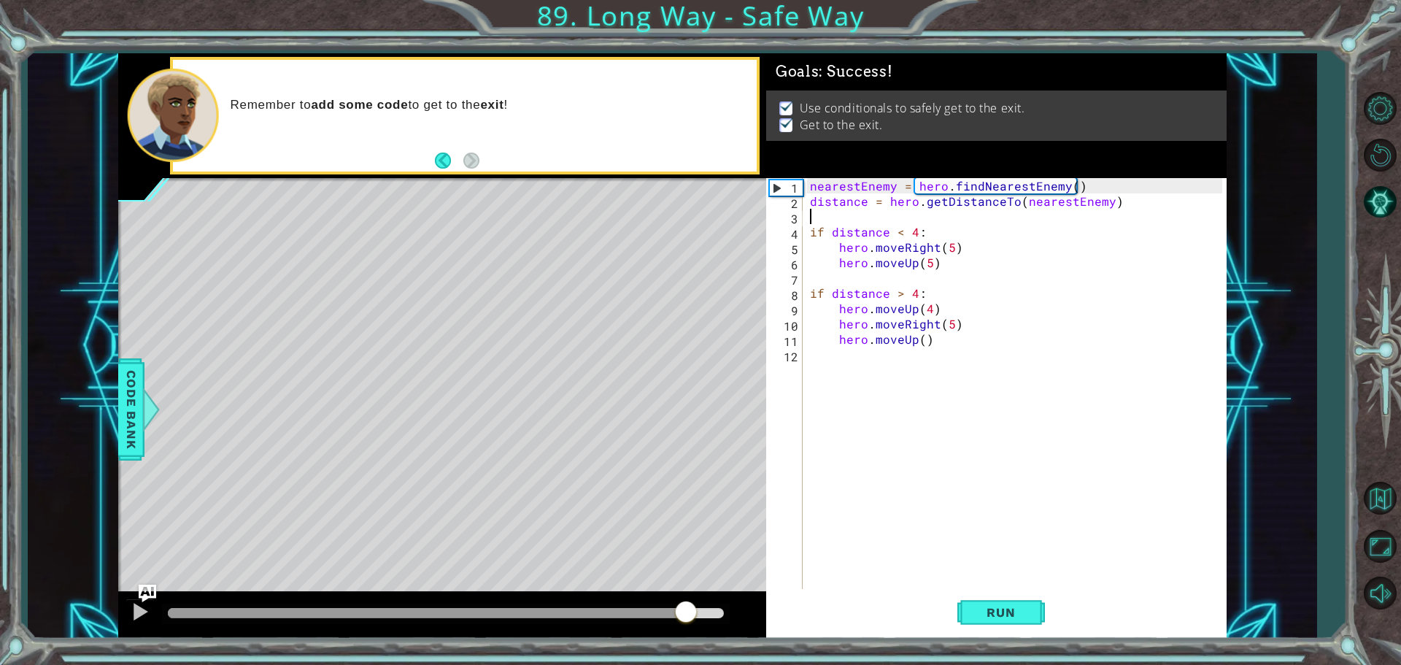
drag, startPoint x: 686, startPoint y: 607, endPoint x: 894, endPoint y: 661, distance: 214.1
click at [893, 663] on div "1 ההההההההההההההההההההההההההההההההההההההההההההההההההההההההההההההההההההההההההההה…" at bounding box center [700, 332] width 1401 height 665
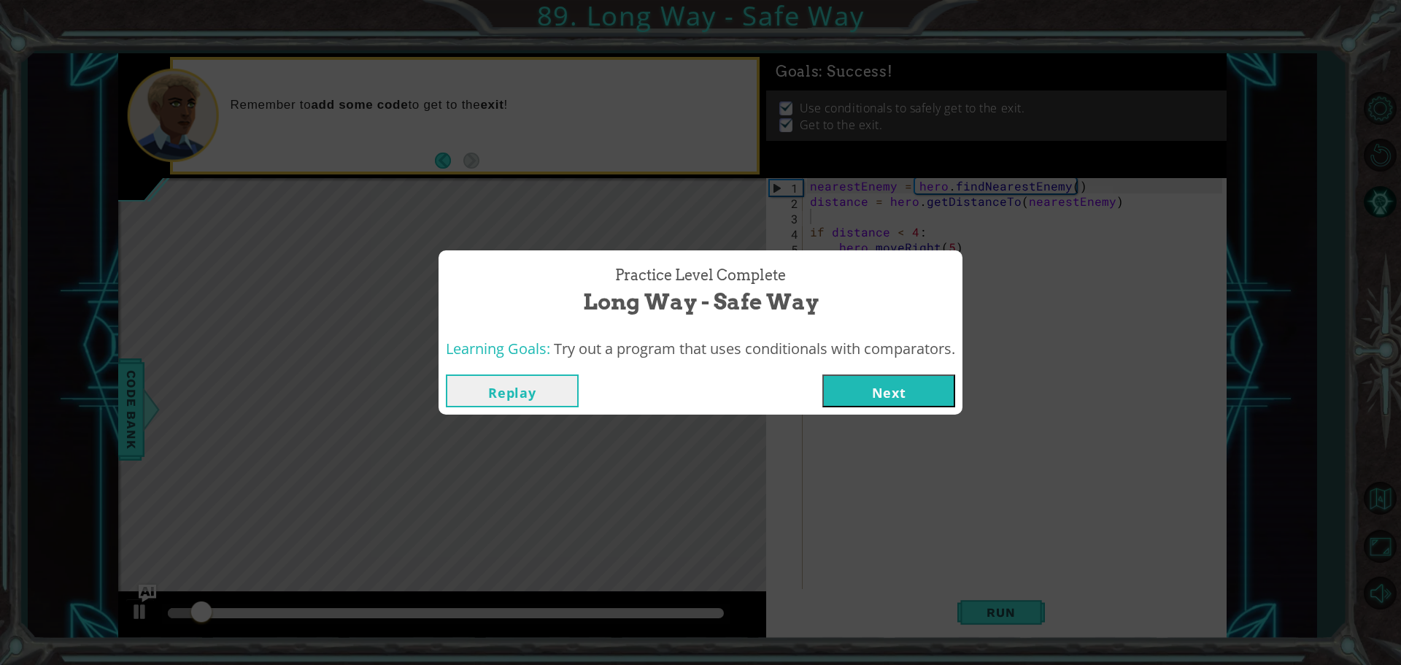
drag, startPoint x: 898, startPoint y: 414, endPoint x: 900, endPoint y: 395, distance: 19.1
click at [898, 410] on div "Practice Level Complete Long Way - Safe Way Learning Goals: Try out a program t…" at bounding box center [700, 332] width 1401 height 665
click at [883, 425] on div "Practice Level Complete Long Way - Safe Way Learning Goals: Try out a program t…" at bounding box center [700, 332] width 1401 height 665
click at [883, 408] on div "Practice Level Complete Long Way - Safe Way Learning Goals: Try out a program t…" at bounding box center [700, 332] width 1401 height 665
click at [884, 406] on button "Next" at bounding box center [888, 390] width 133 height 33
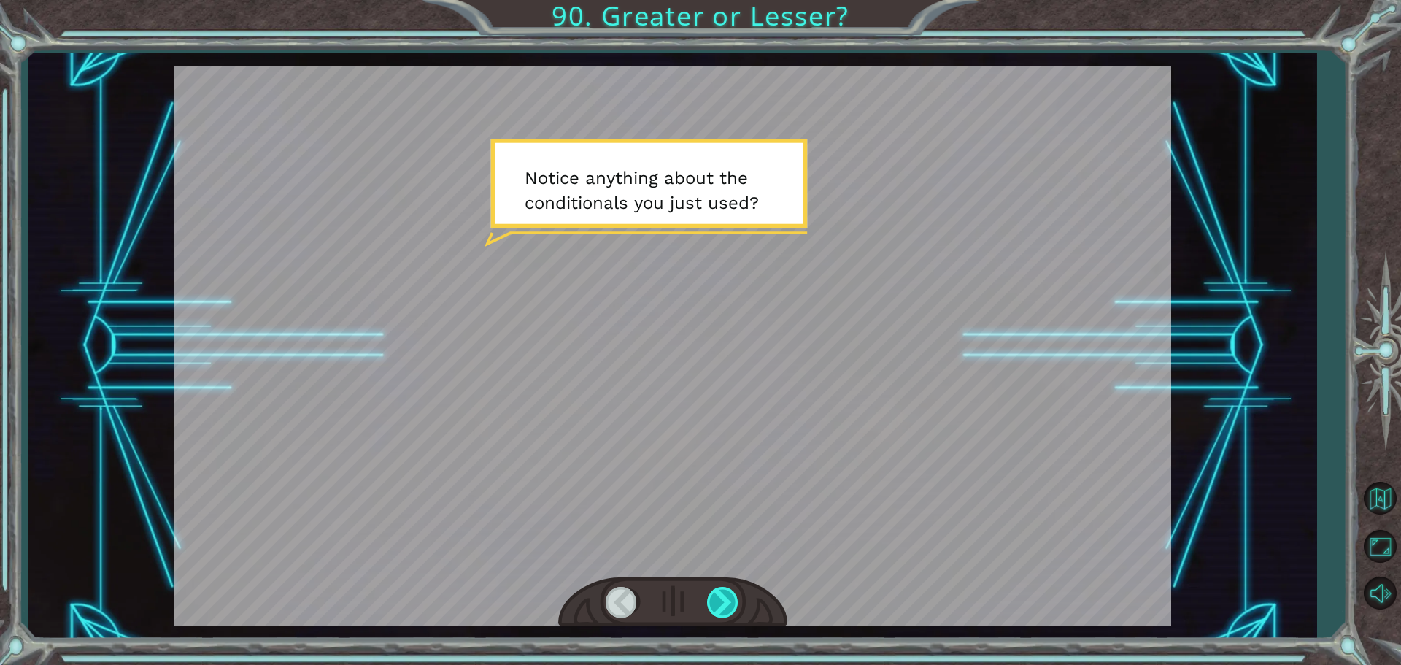
drag, startPoint x: 727, startPoint y: 580, endPoint x: 731, endPoint y: 588, distance: 8.8
click at [732, 589] on div at bounding box center [672, 602] width 229 height 50
click at [732, 589] on div at bounding box center [723, 601] width 33 height 30
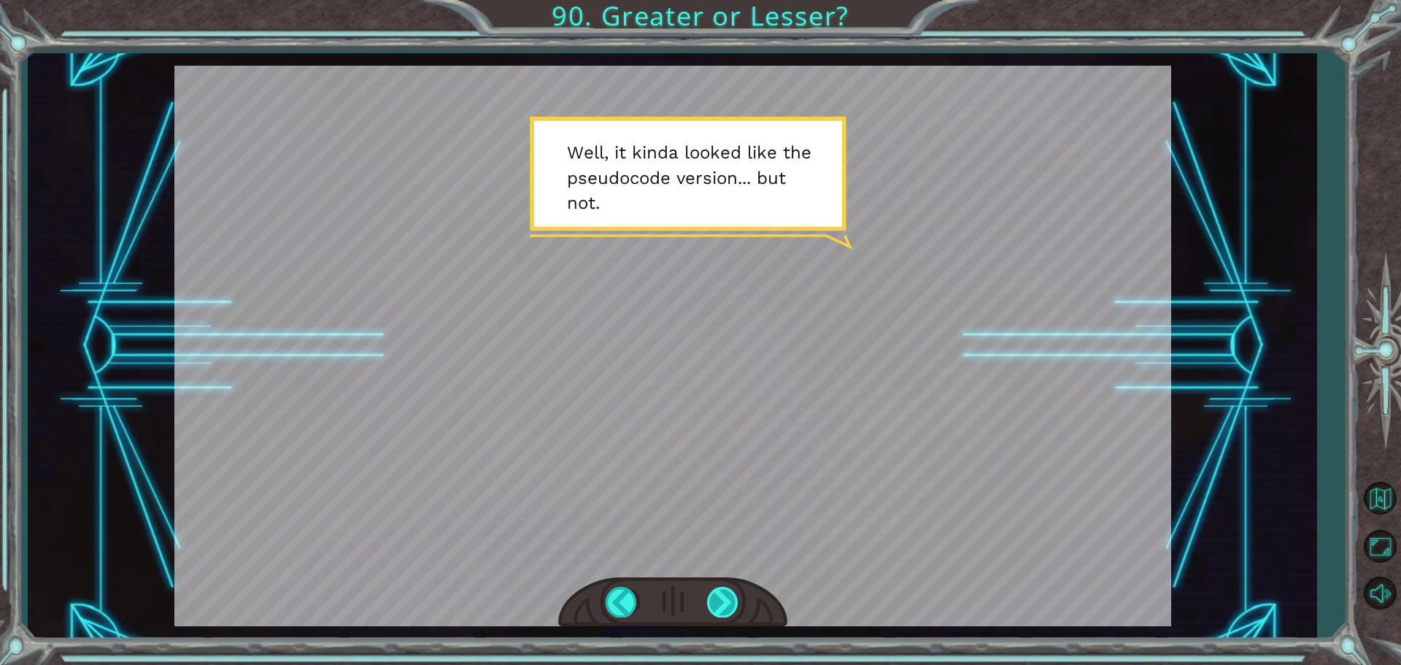
click at [713, 602] on div at bounding box center [723, 601] width 33 height 30
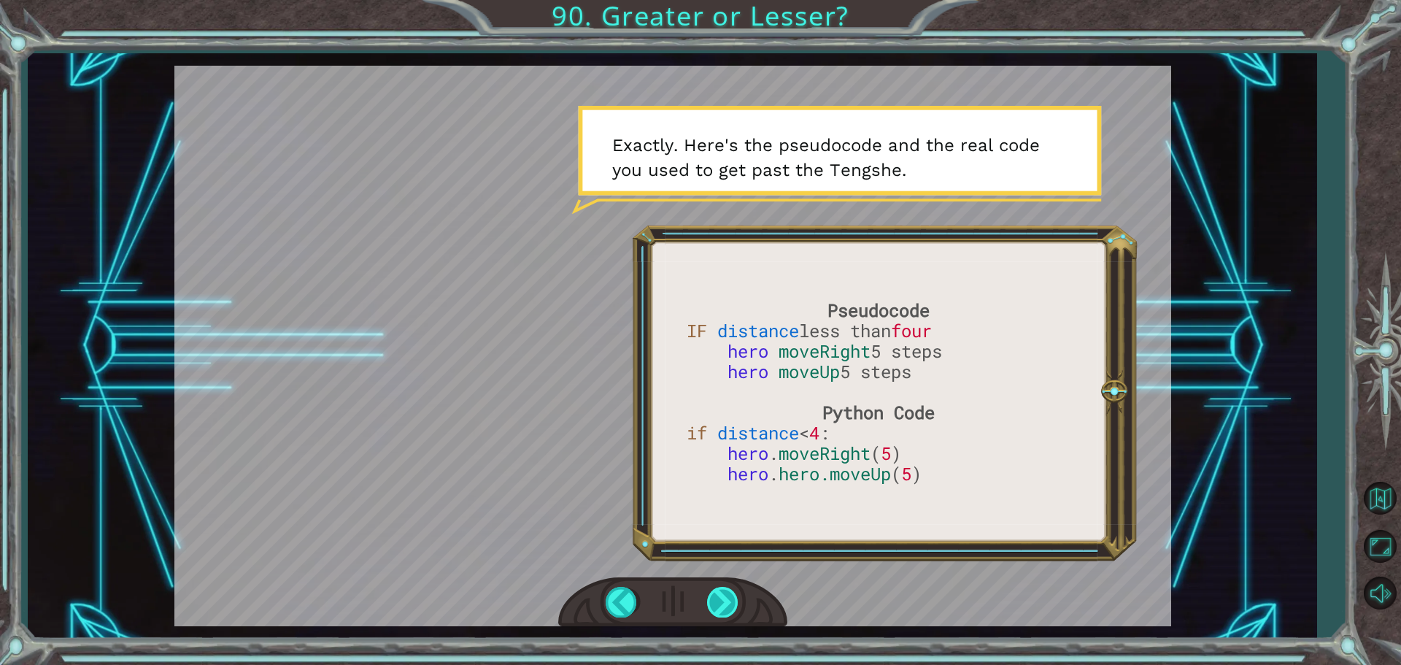
drag, startPoint x: 710, startPoint y: 587, endPoint x: 726, endPoint y: 601, distance: 20.7
click at [737, 597] on div at bounding box center [672, 602] width 229 height 50
click at [725, 602] on div at bounding box center [723, 601] width 33 height 30
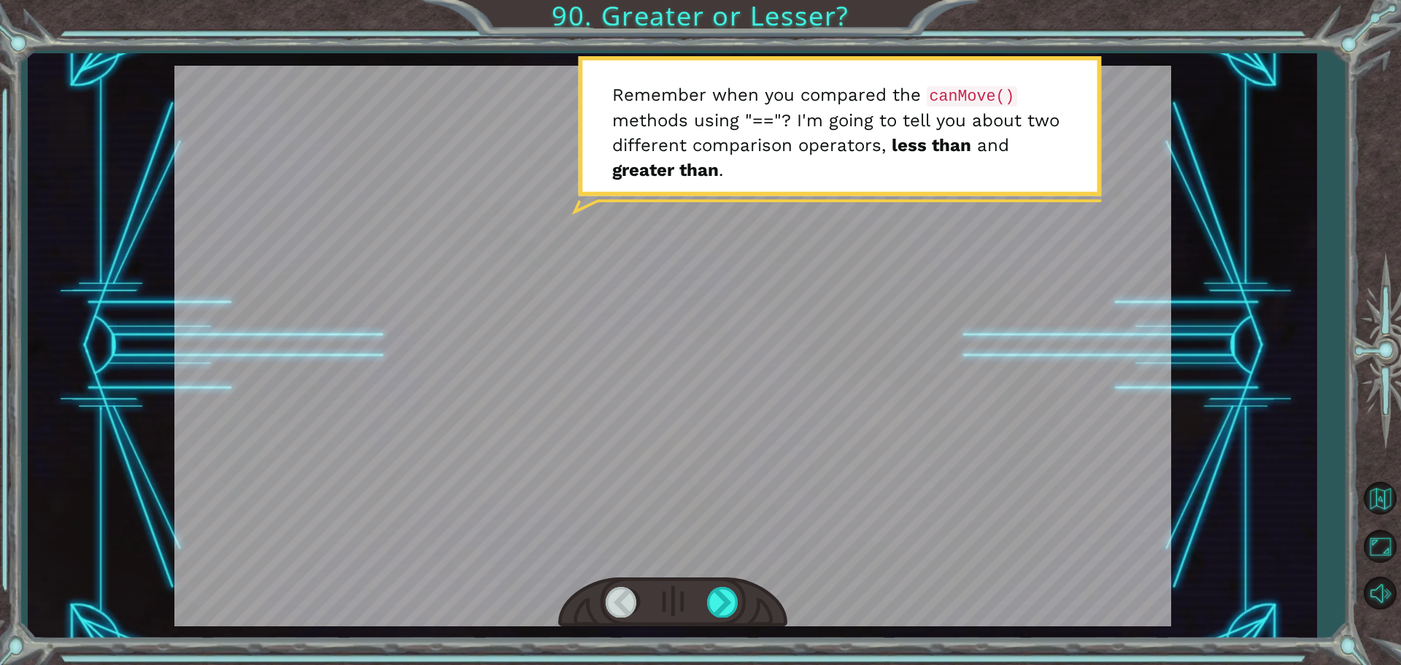
drag, startPoint x: 739, startPoint y: 565, endPoint x: 743, endPoint y: 552, distance: 13.2
click at [743, 552] on div at bounding box center [672, 346] width 996 height 560
drag, startPoint x: 713, startPoint y: 586, endPoint x: 732, endPoint y: 555, distance: 36.3
click at [727, 567] on div at bounding box center [672, 346] width 996 height 560
click at [715, 591] on div at bounding box center [723, 601] width 33 height 30
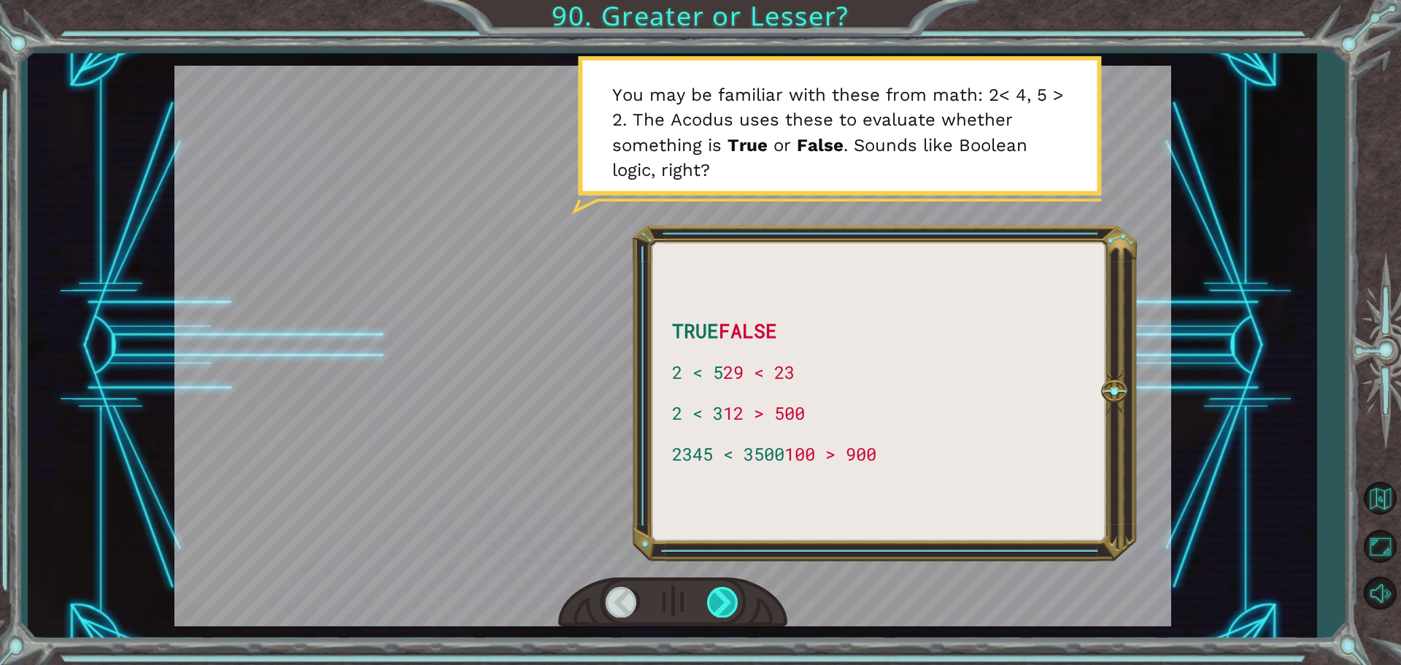
click at [727, 586] on div at bounding box center [723, 601] width 33 height 30
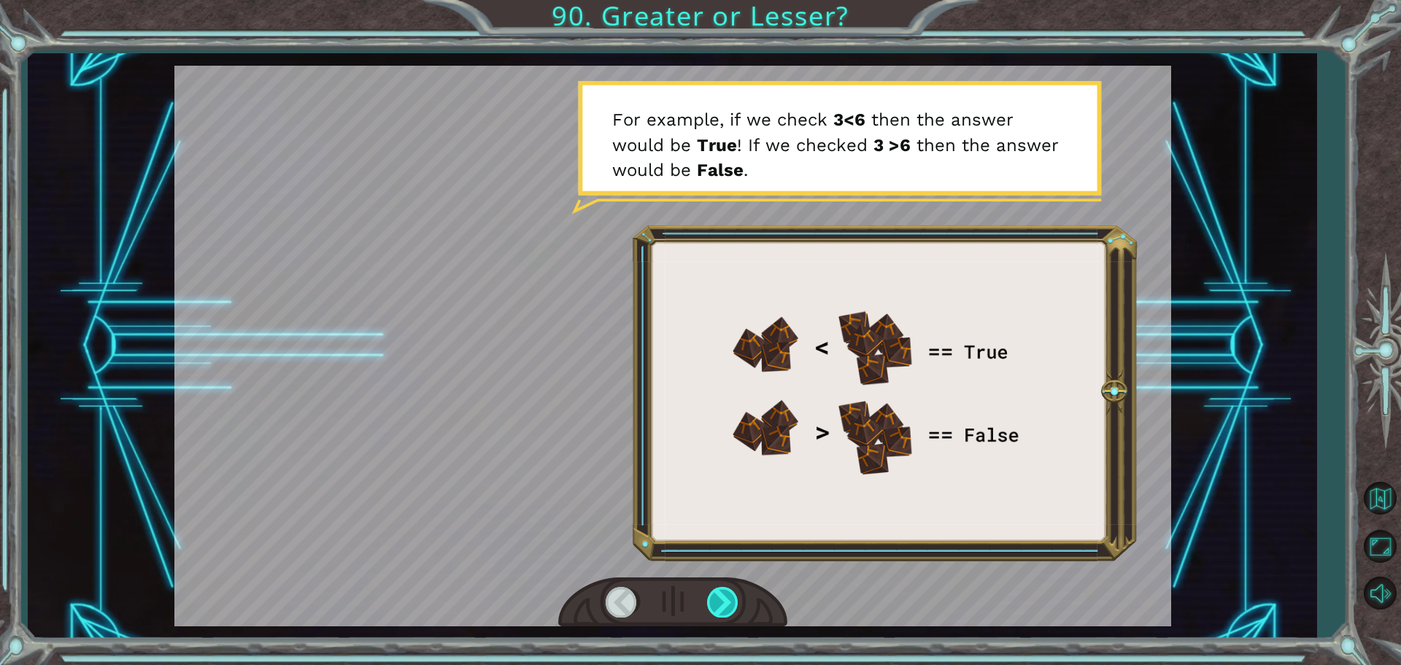
click at [711, 604] on div at bounding box center [723, 601] width 33 height 30
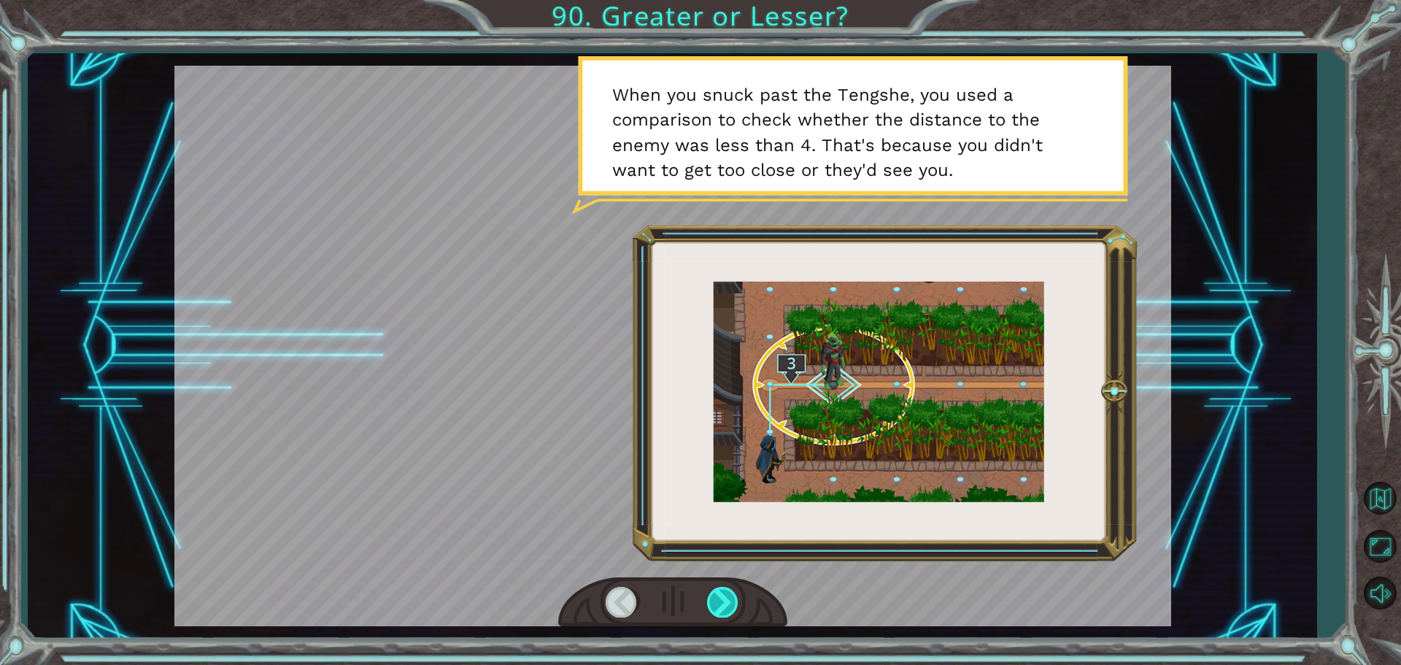
click at [719, 592] on div at bounding box center [723, 601] width 33 height 30
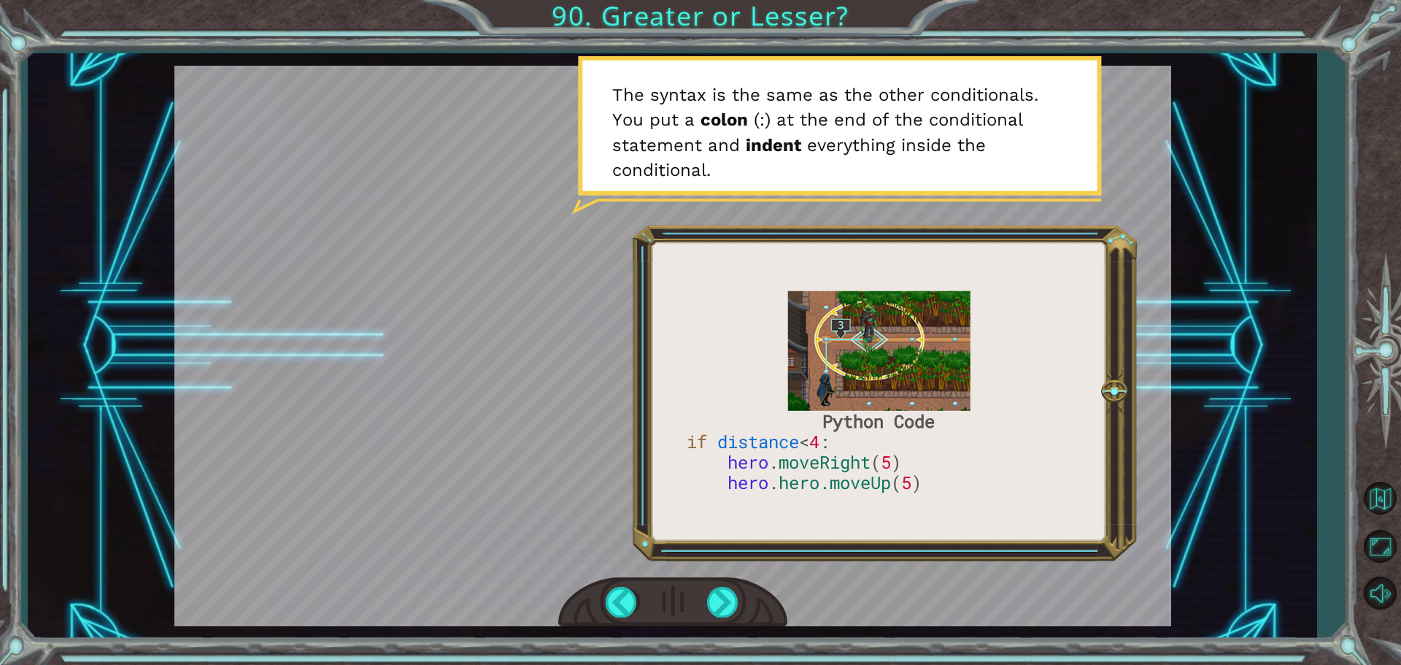
click at [1012, 484] on div at bounding box center [672, 346] width 996 height 560
click at [713, 614] on div at bounding box center [723, 601] width 33 height 30
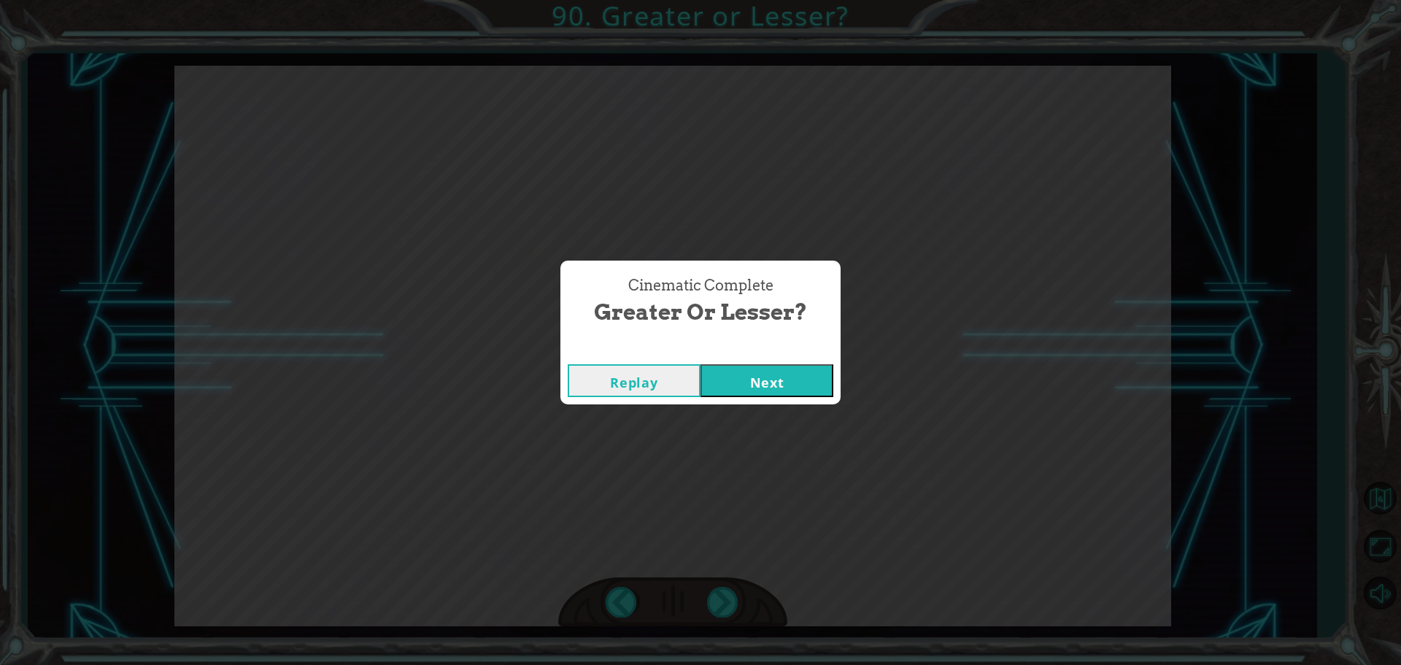
drag, startPoint x: 748, startPoint y: 389, endPoint x: 766, endPoint y: 360, distance: 33.8
click at [766, 360] on div "Replay Next" at bounding box center [700, 380] width 280 height 47
click at [772, 374] on button "Next" at bounding box center [766, 380] width 133 height 33
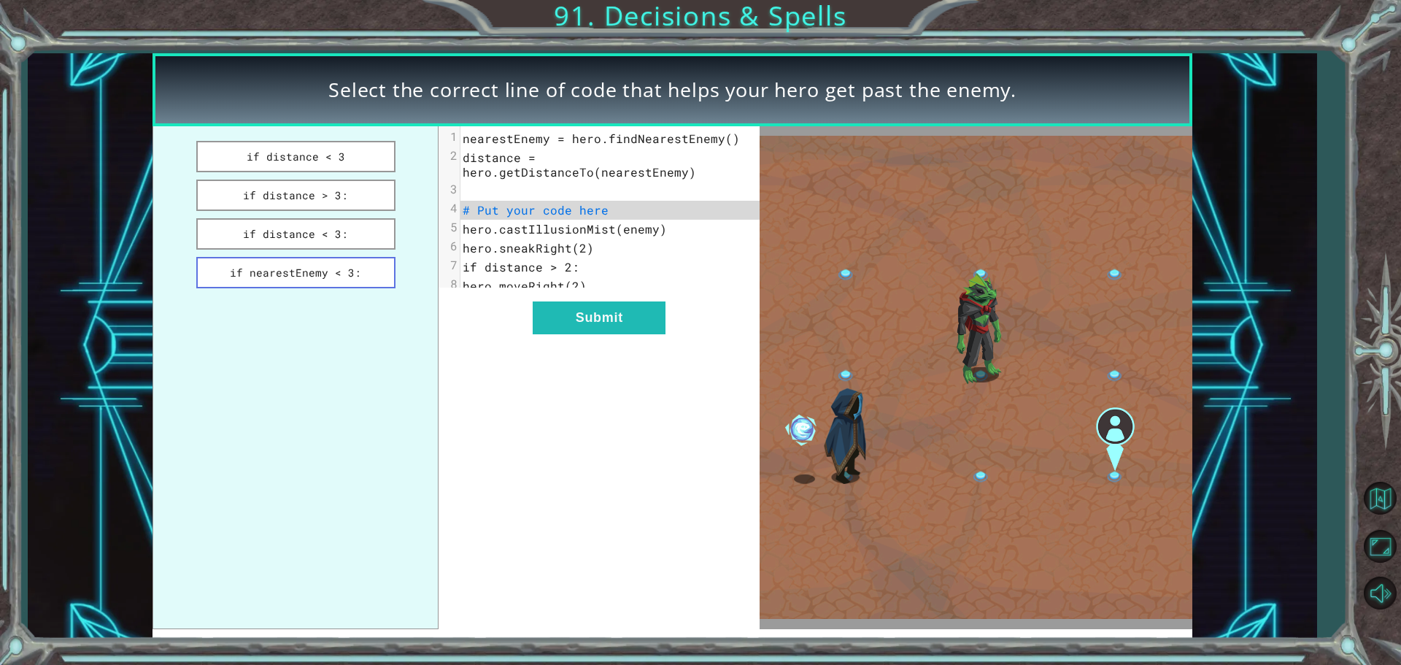
click at [314, 263] on button "if nearestEnemy < 3:" at bounding box center [295, 272] width 199 height 31
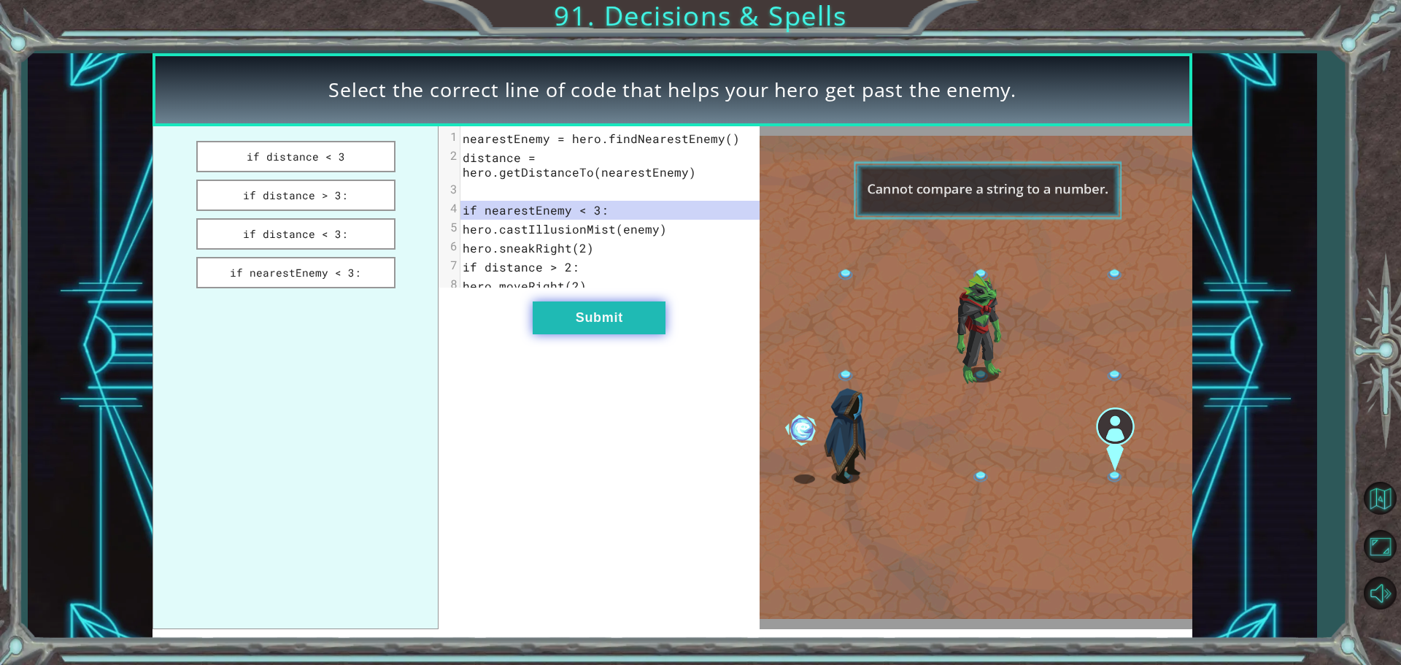
click at [559, 319] on button "Submit" at bounding box center [598, 317] width 133 height 33
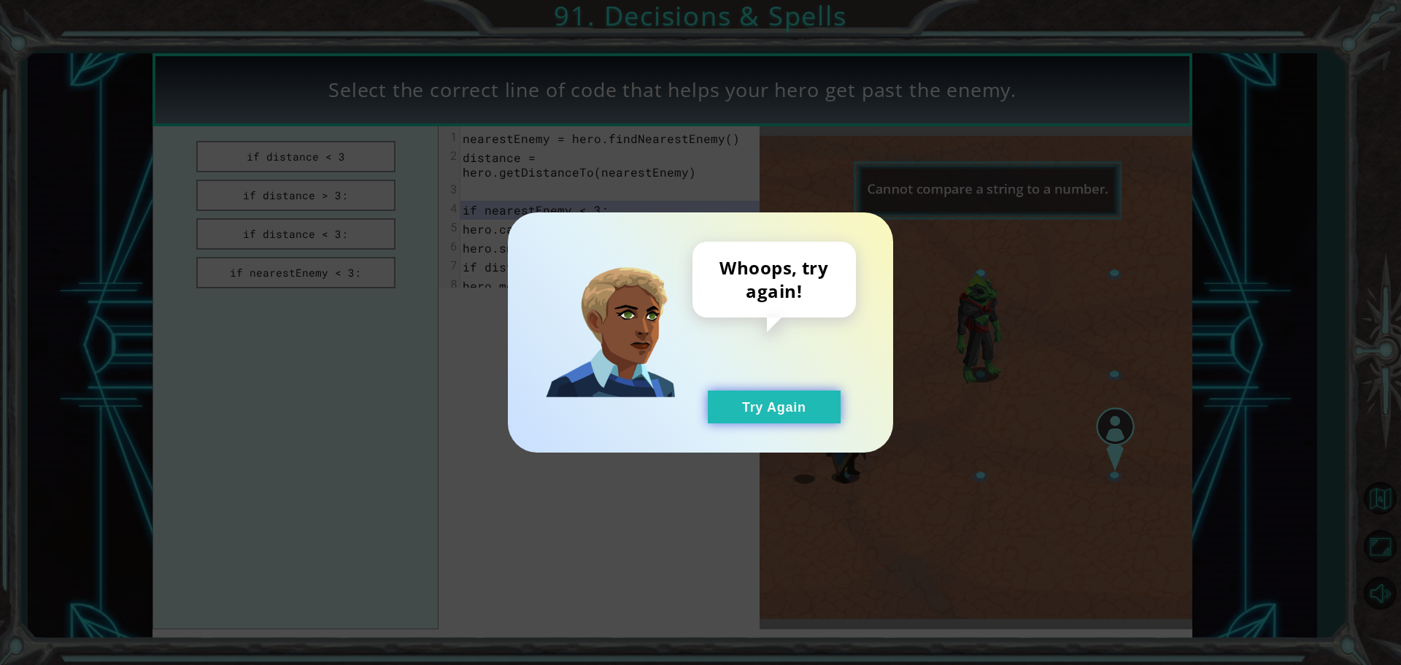
click at [767, 413] on button "Try Again" at bounding box center [774, 406] width 133 height 33
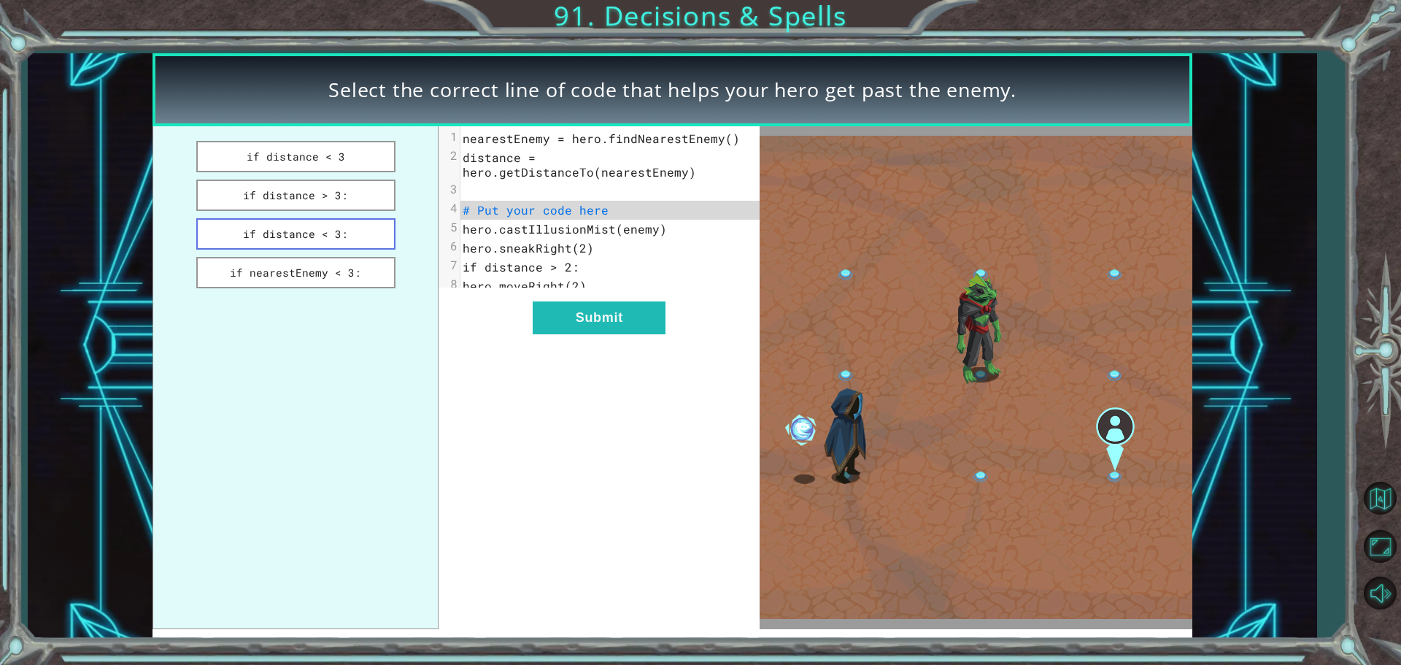
click at [338, 241] on button "if distance < 3:" at bounding box center [295, 233] width 199 height 31
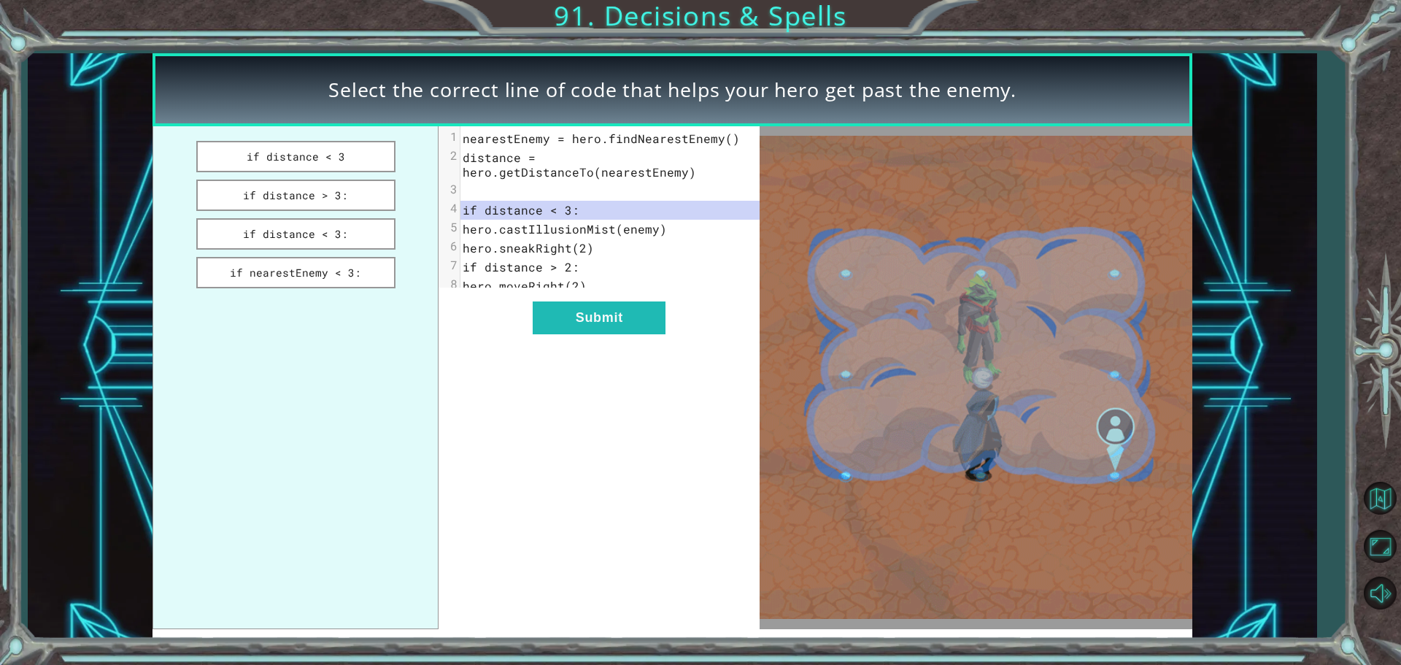
click at [516, 336] on div "xxxxxxxxxx 8 1 nearestEnemy = hero.findNearestEnemy() 2 distance = hero.getDist…" at bounding box center [598, 377] width 321 height 503
click at [584, 333] on button "Submit" at bounding box center [598, 317] width 133 height 33
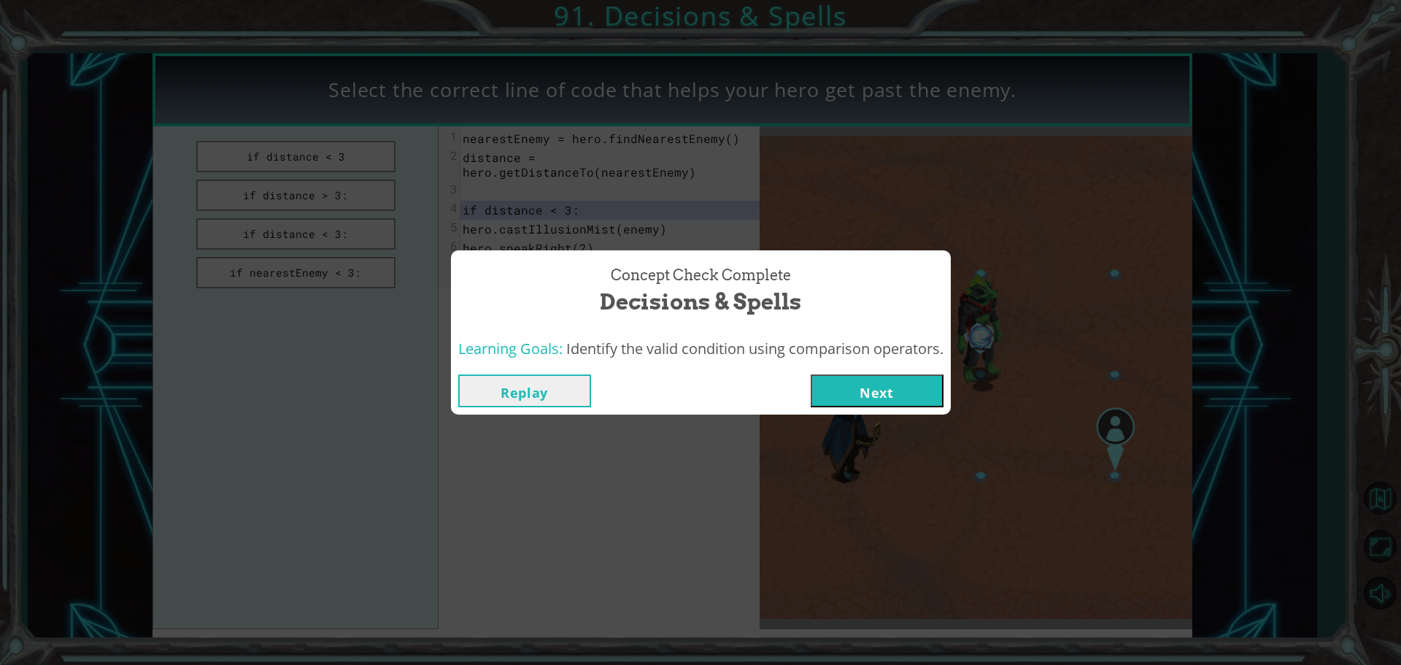
click at [834, 375] on button "Next" at bounding box center [876, 390] width 133 height 33
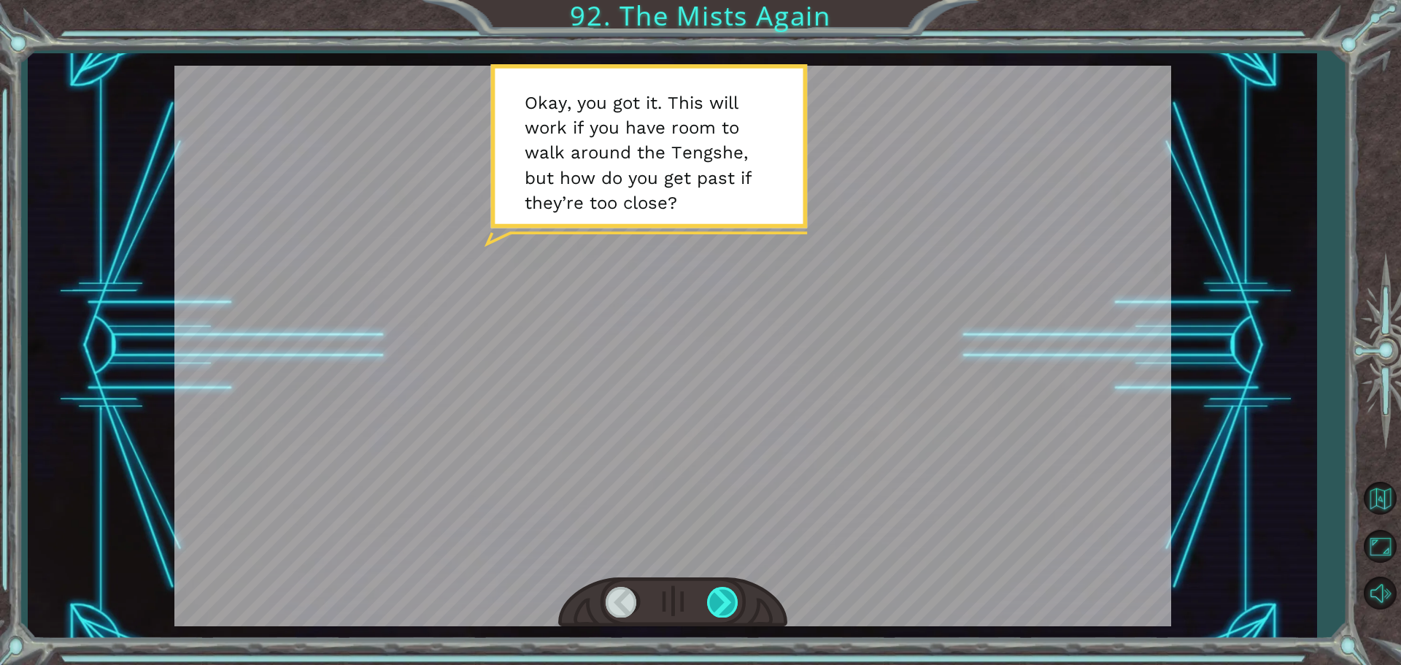
click at [732, 612] on div at bounding box center [723, 601] width 33 height 30
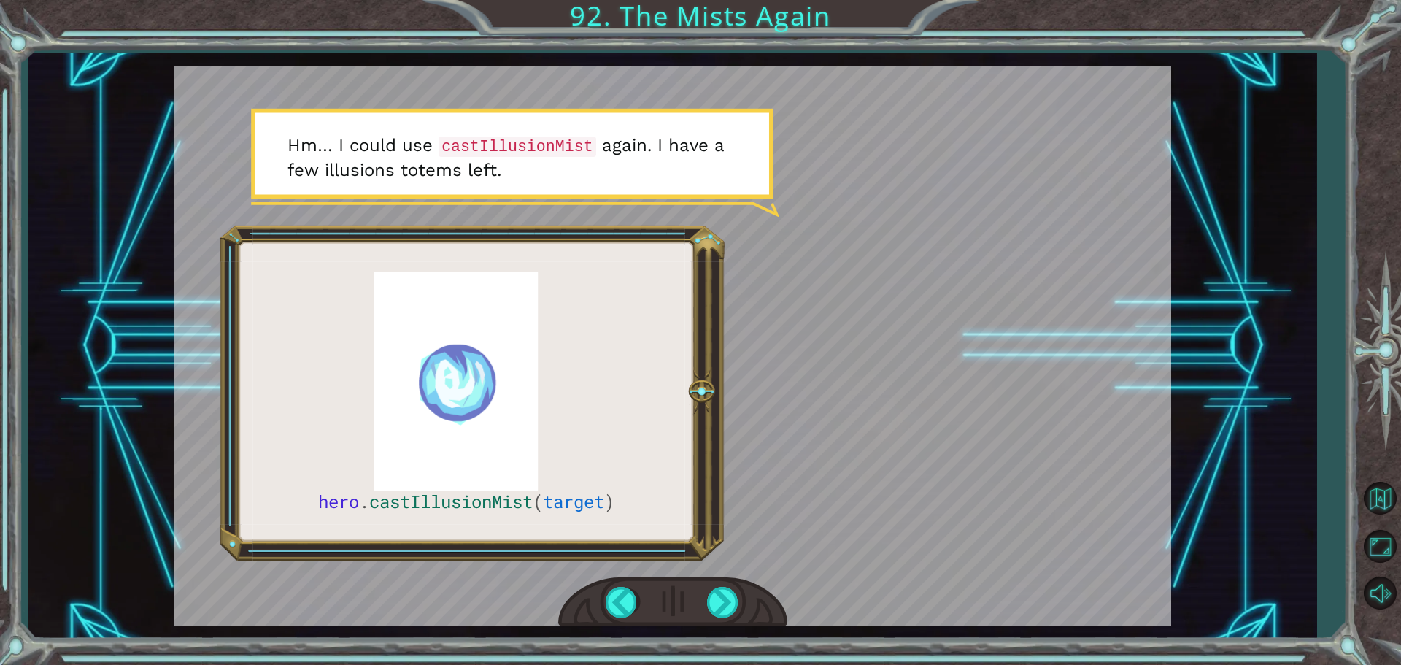
click at [742, 616] on div at bounding box center [672, 602] width 229 height 50
click at [729, 616] on div at bounding box center [723, 601] width 33 height 30
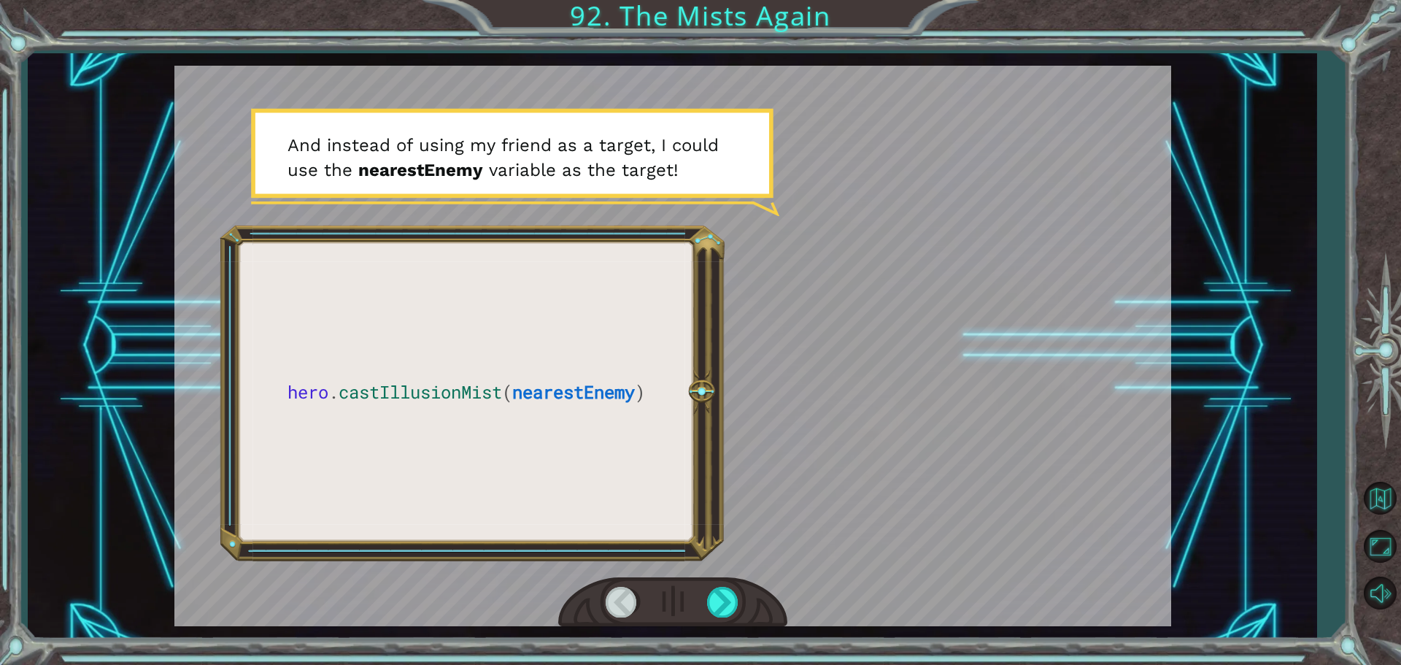
click at [743, 593] on div at bounding box center [672, 602] width 229 height 50
click at [710, 609] on div at bounding box center [723, 601] width 33 height 30
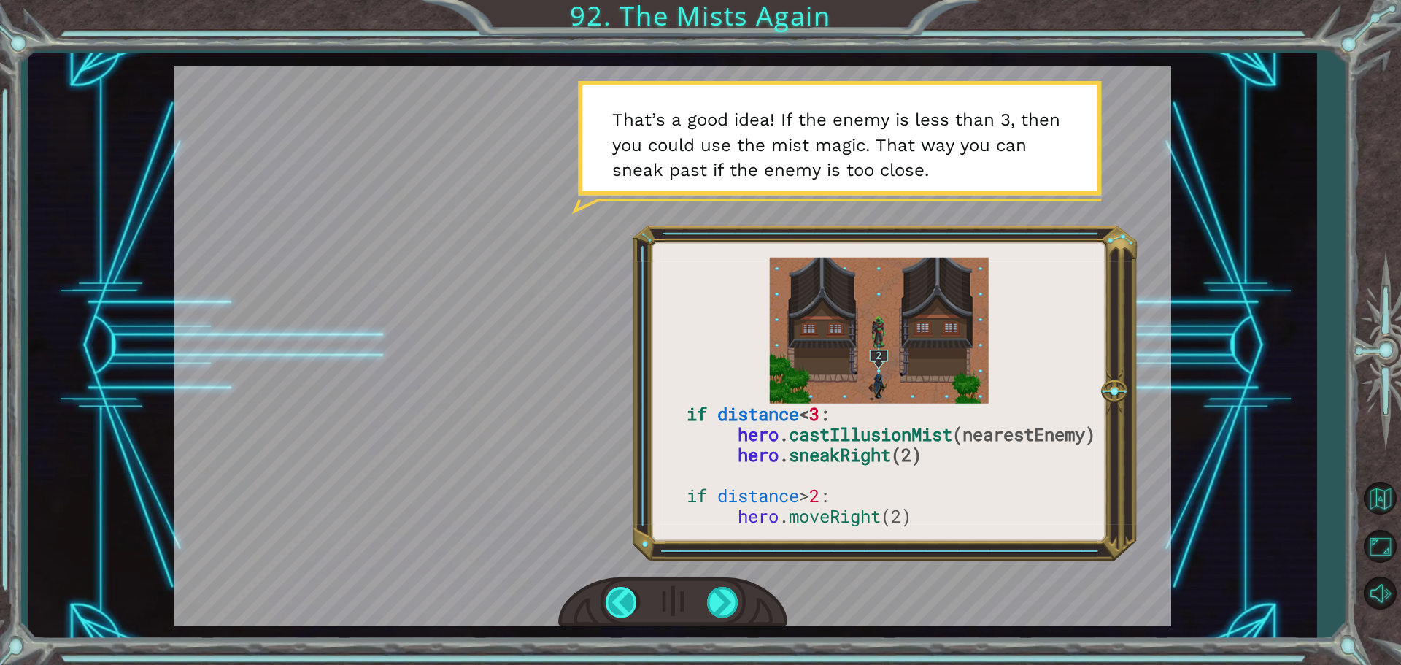
drag, startPoint x: 727, startPoint y: 587, endPoint x: 628, endPoint y: 609, distance: 101.6
drag, startPoint x: 628, startPoint y: 609, endPoint x: 744, endPoint y: 552, distance: 129.2
drag, startPoint x: 744, startPoint y: 552, endPoint x: 720, endPoint y: 595, distance: 48.7
click at [720, 595] on div at bounding box center [723, 601] width 33 height 30
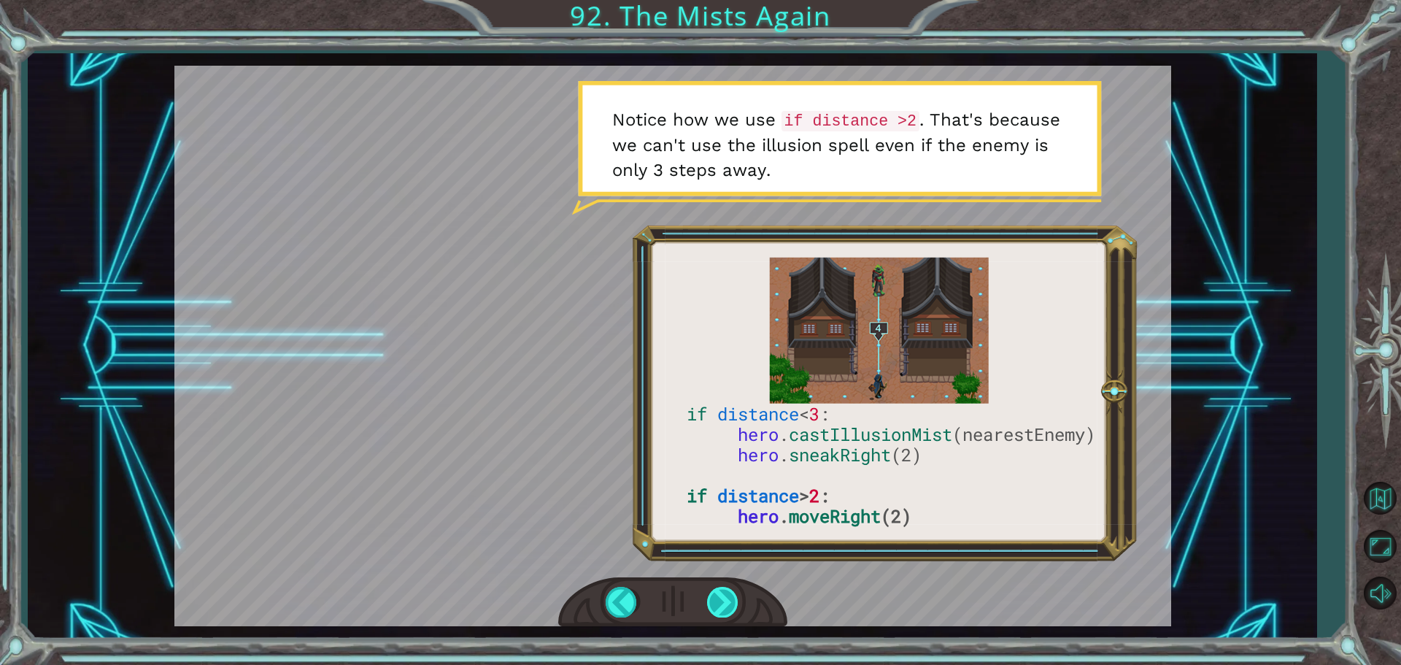
click at [729, 601] on div at bounding box center [723, 601] width 33 height 30
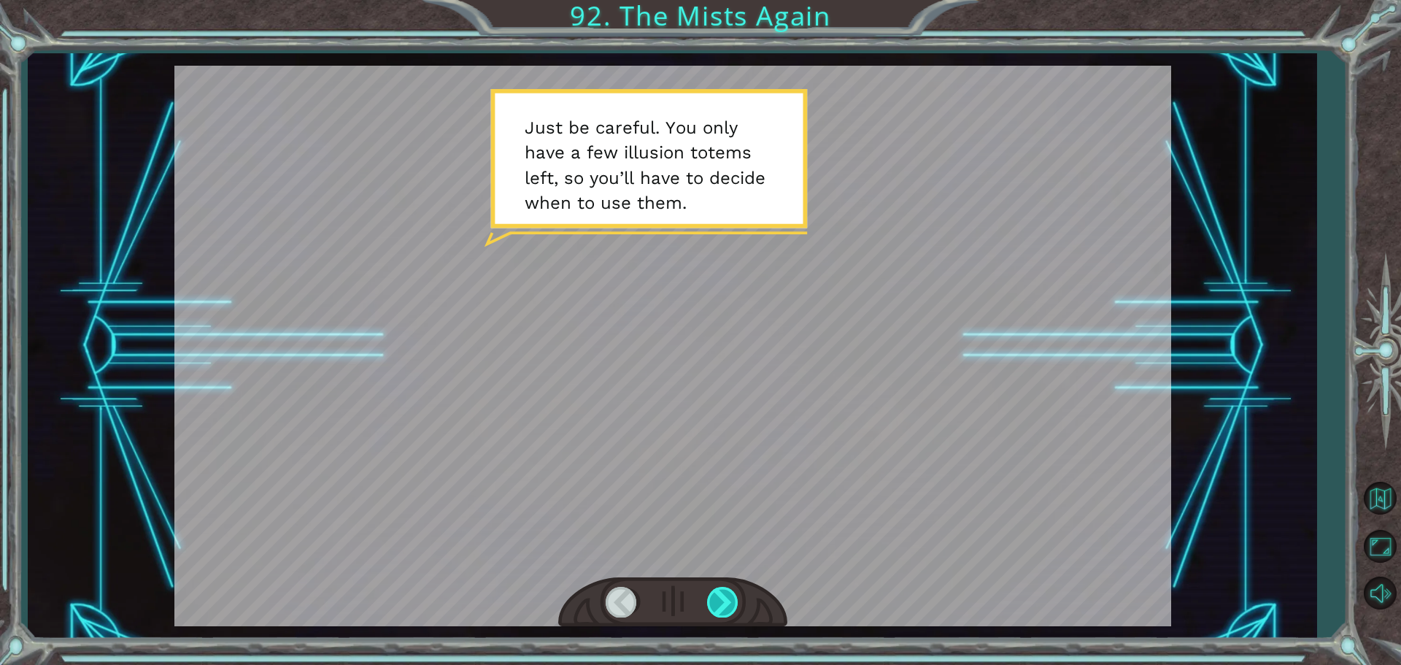
click at [729, 600] on div at bounding box center [723, 601] width 33 height 30
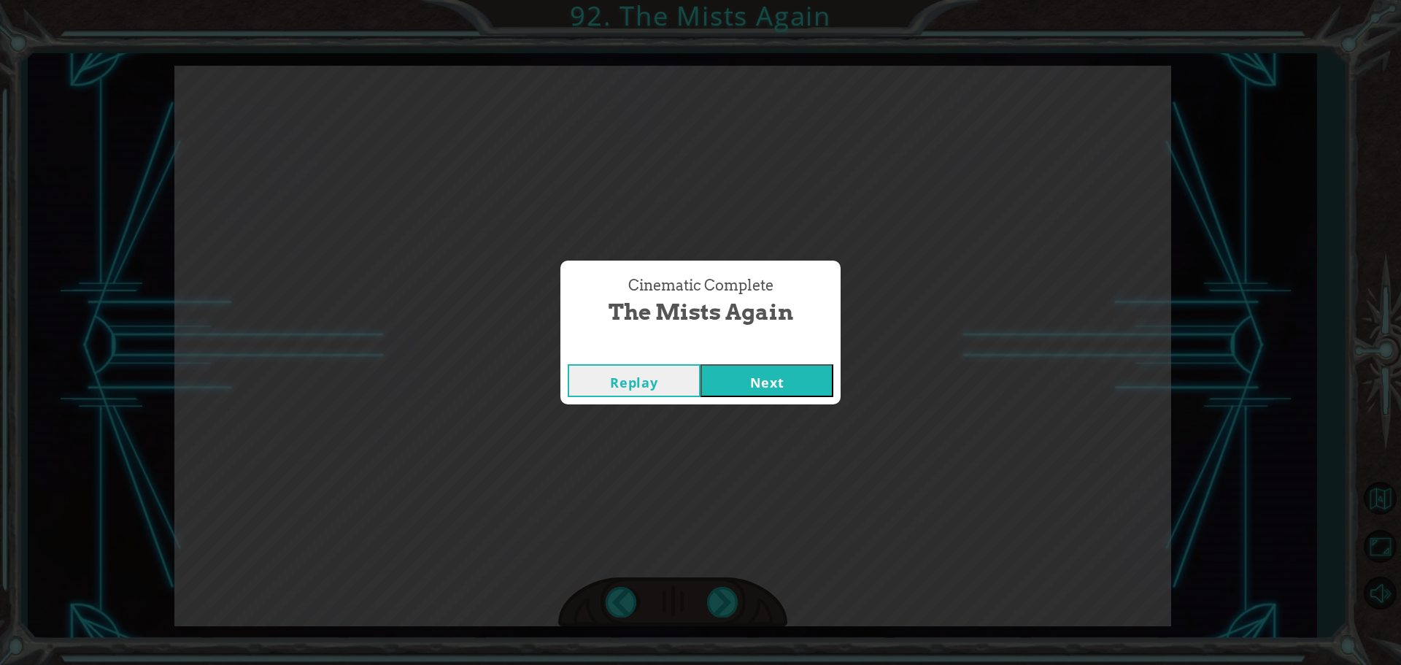
click at [774, 371] on button "Next" at bounding box center [766, 380] width 133 height 33
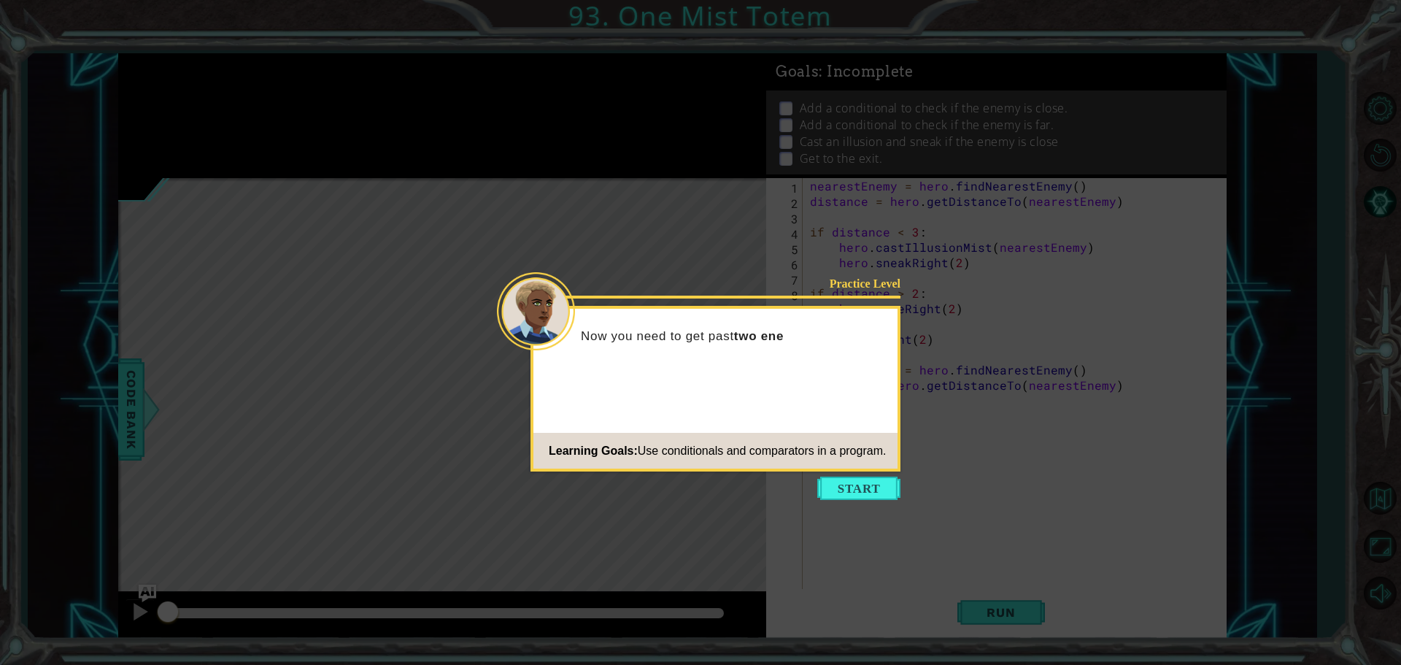
click at [826, 500] on icon at bounding box center [700, 332] width 1401 height 665
click at [831, 495] on button "Start" at bounding box center [858, 487] width 83 height 23
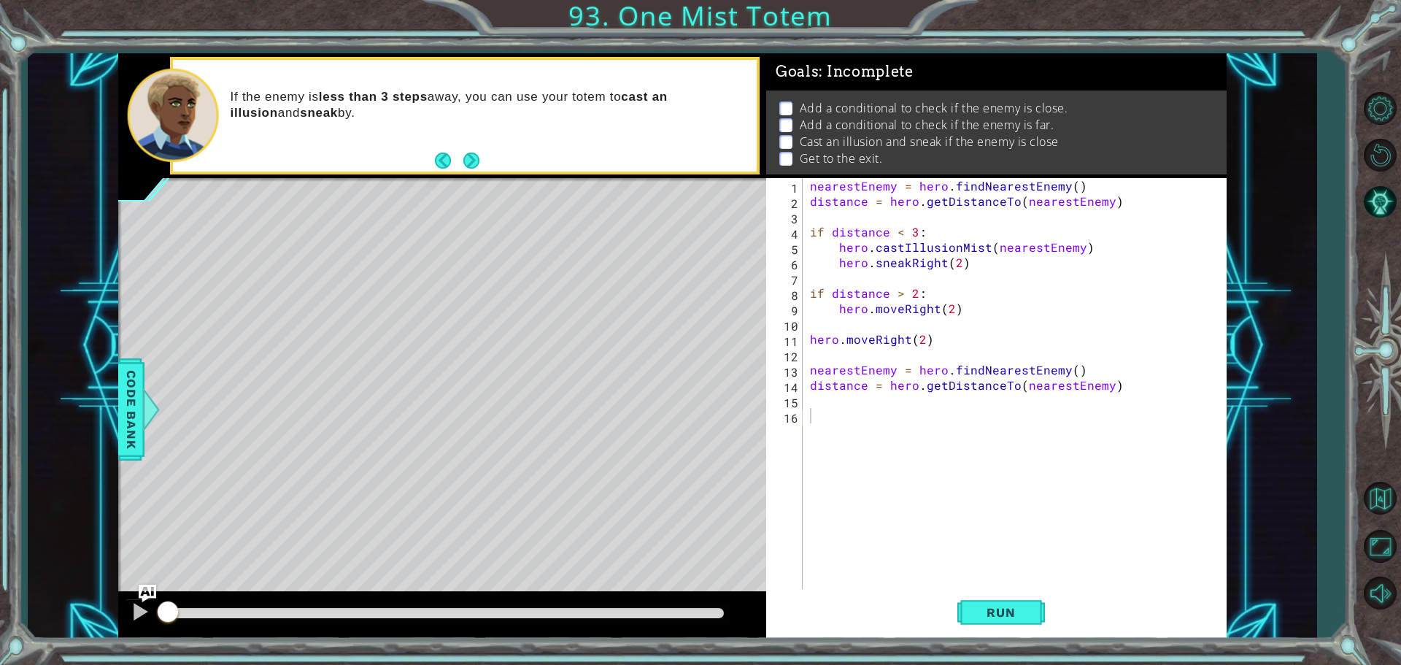
click at [1060, 640] on div "1 ההההההההההההההההההההההההההההההההההההההההההההההההההההההההההההההההההההההההההההה…" at bounding box center [700, 332] width 1401 height 665
click at [1008, 621] on button "Run" at bounding box center [1001, 612] width 88 height 46
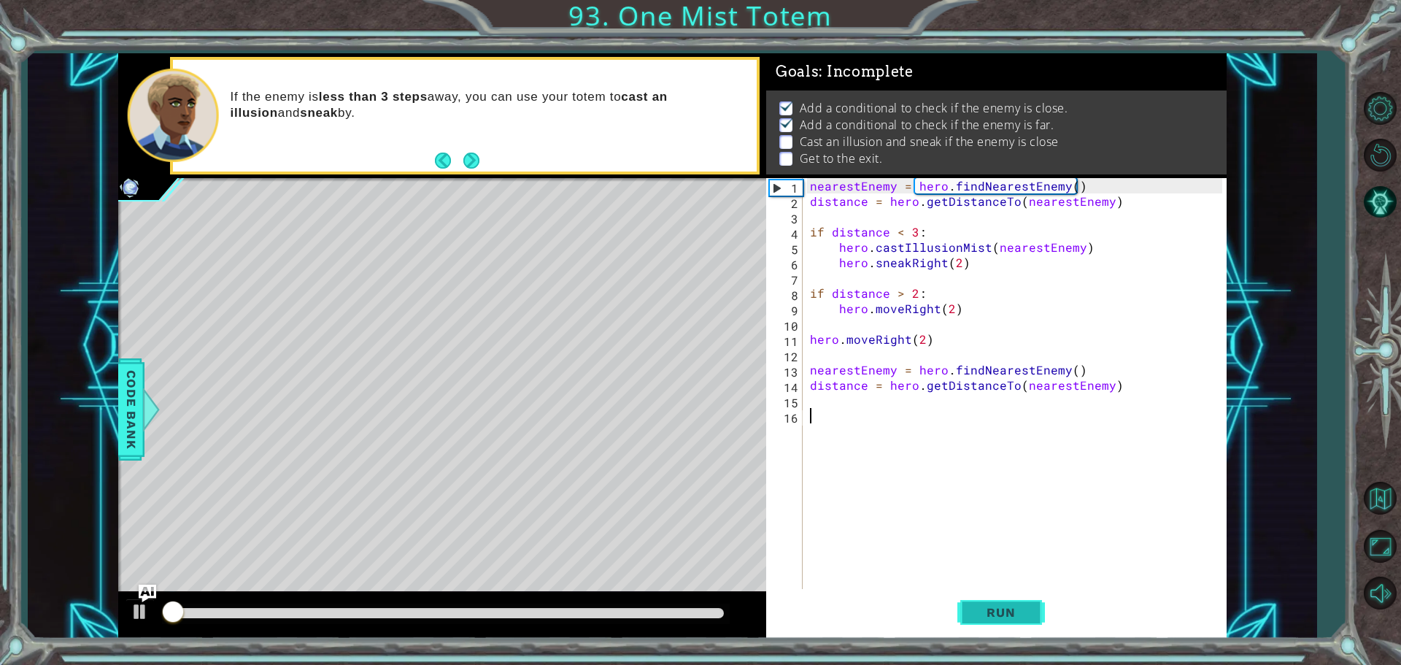
scroll to position [7, 0]
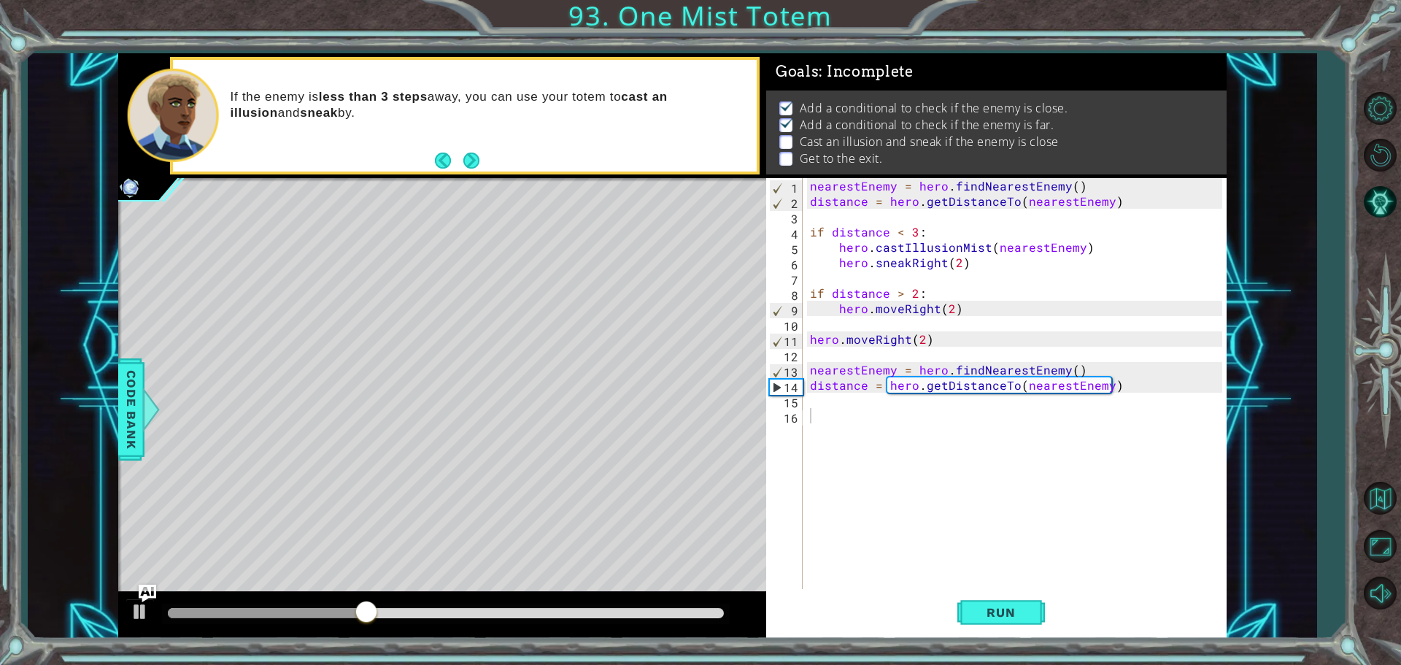
click at [810, 233] on div "1 2 3 4 5 6 7 8 9 10 11 12 13 14 15 16 nearestEnemy = hero . findNearestEnemy (…" at bounding box center [994, 385] width 456 height 414
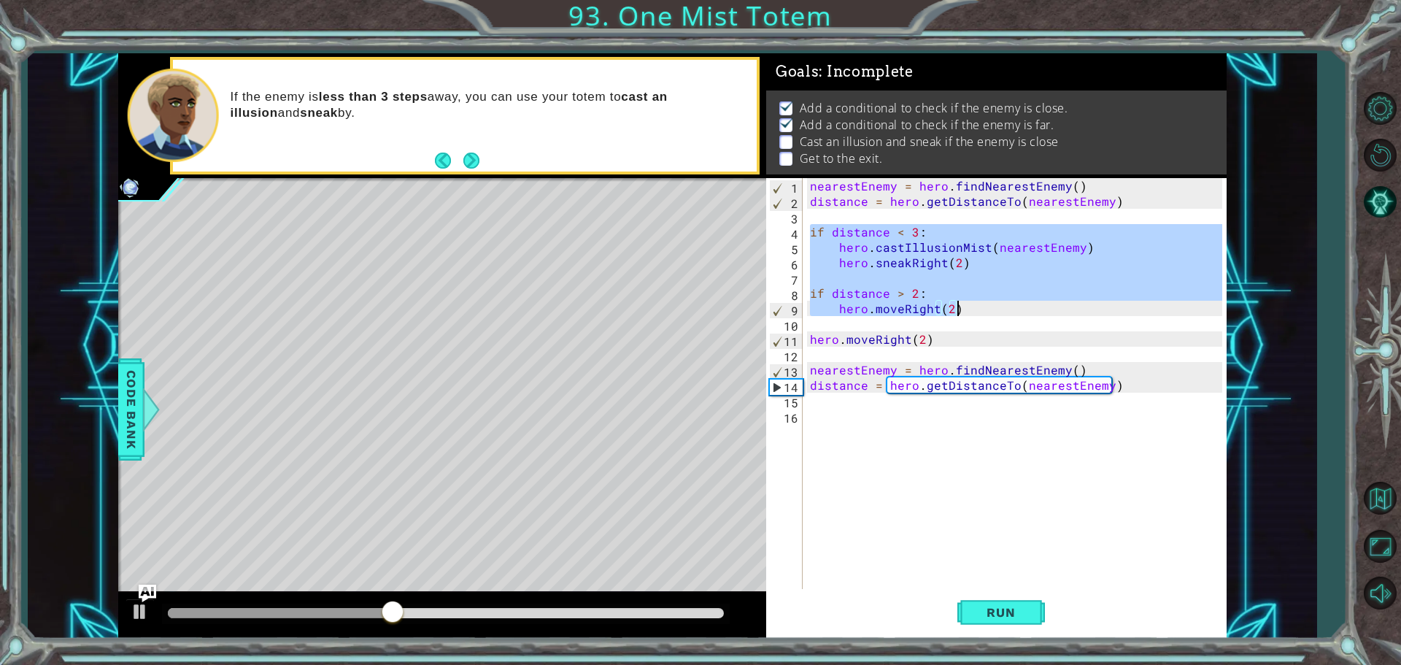
drag, startPoint x: 810, startPoint y: 231, endPoint x: 955, endPoint y: 304, distance: 162.1
click at [955, 304] on div "nearestEnemy = hero . findNearestEnemy ( ) distance = hero . getDistanceTo ( ne…" at bounding box center [1018, 400] width 422 height 444
type textarea "if distance > 2: hero.moveRight(2)"
click at [914, 412] on div "nearestEnemy = hero . findNearestEnemy ( ) distance = hero . getDistanceTo ( ne…" at bounding box center [1018, 400] width 422 height 444
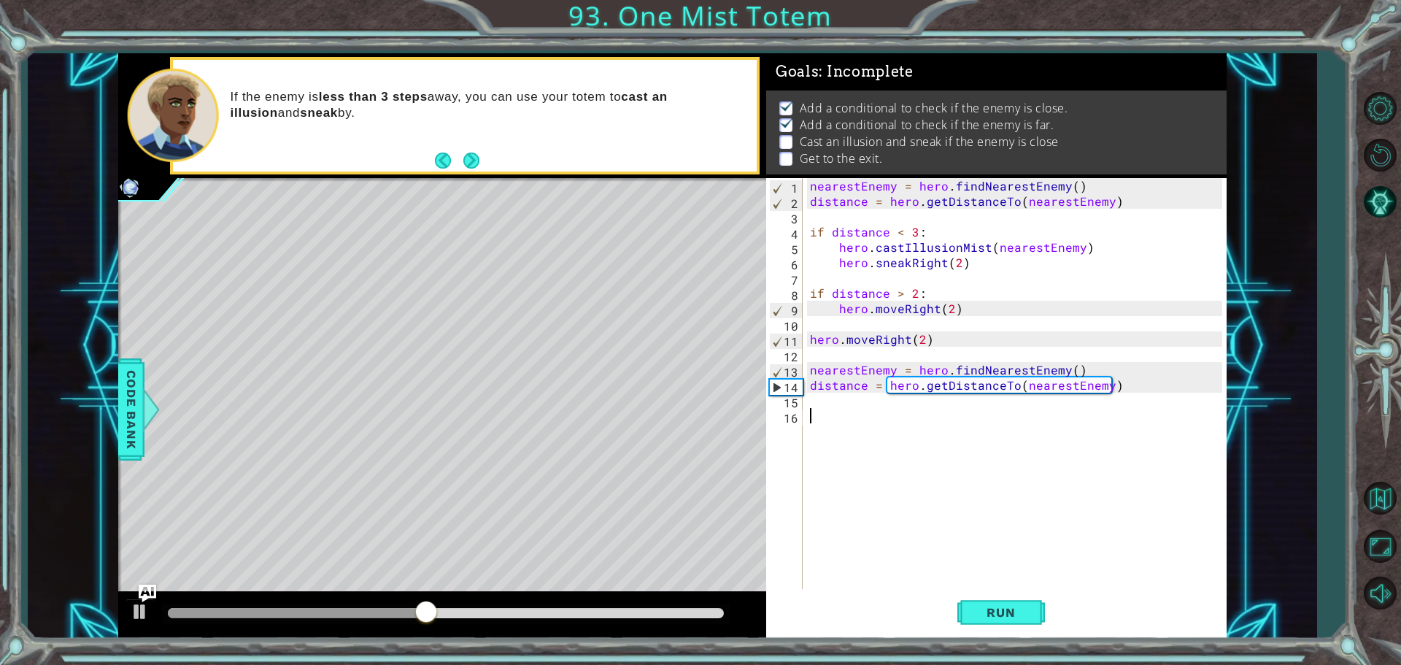
paste textarea "hero.moveRight(2)"
type textarea "hero.moveRight(2)"
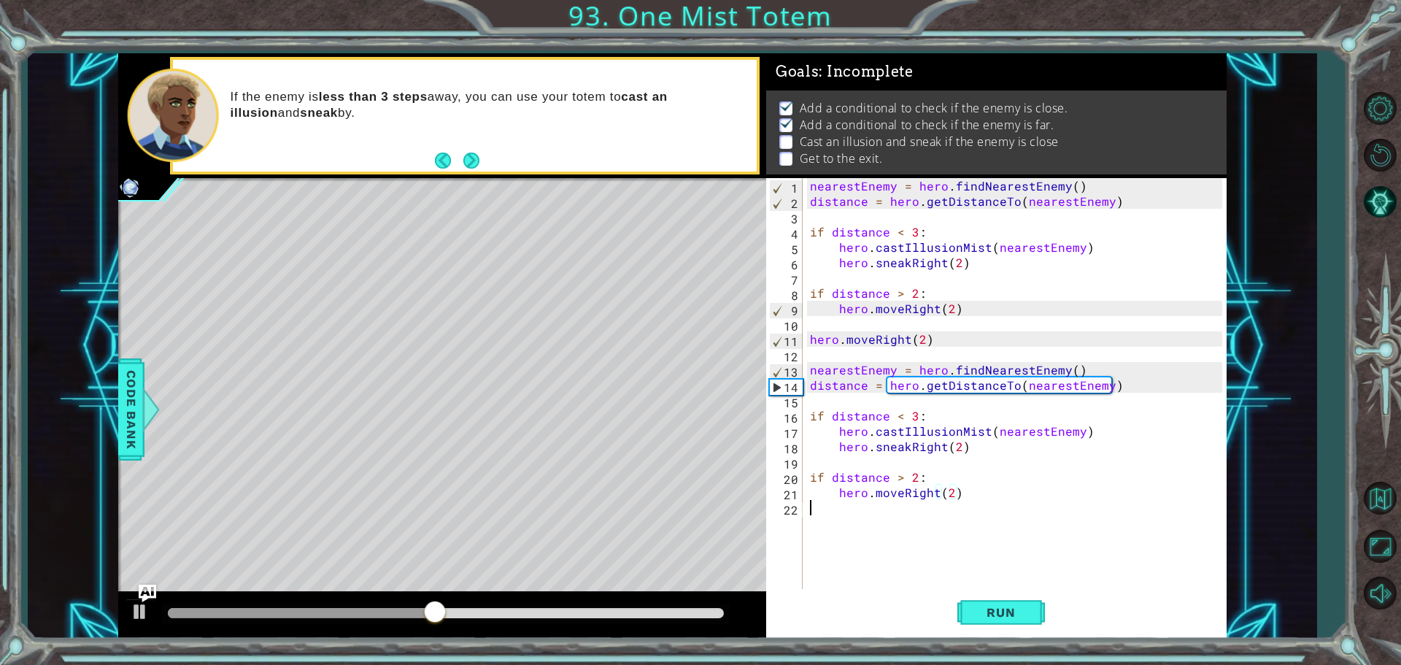
drag, startPoint x: 967, startPoint y: 551, endPoint x: 983, endPoint y: 578, distance: 31.4
click at [980, 576] on div "nearestEnemy = hero . findNearestEnemy ( ) distance = hero . getDistanceTo ( ne…" at bounding box center [1018, 400] width 422 height 444
click at [989, 599] on button "Run" at bounding box center [1001, 612] width 88 height 46
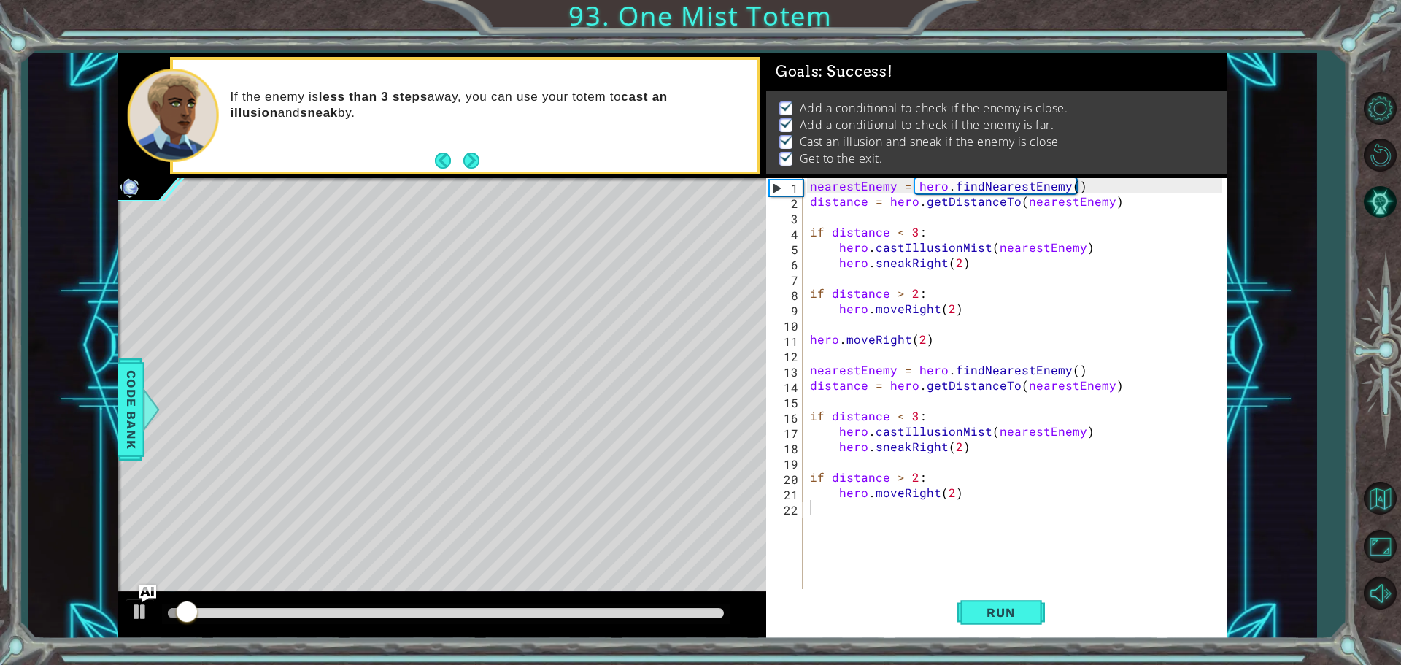
drag, startPoint x: 619, startPoint y: 597, endPoint x: 632, endPoint y: 609, distance: 17.6
click at [652, 605] on div at bounding box center [442, 615] width 648 height 47
click at [667, 613] on div at bounding box center [446, 613] width 556 height 10
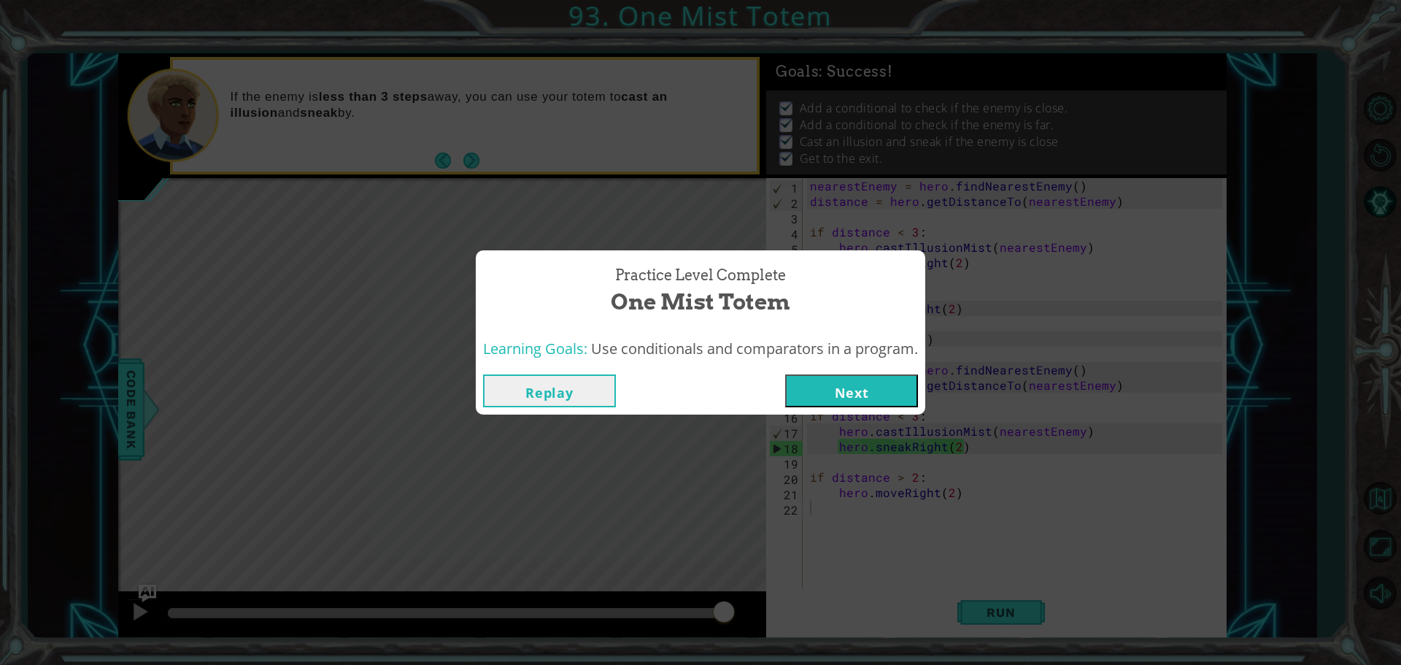
click at [826, 383] on button "Next" at bounding box center [851, 390] width 133 height 33
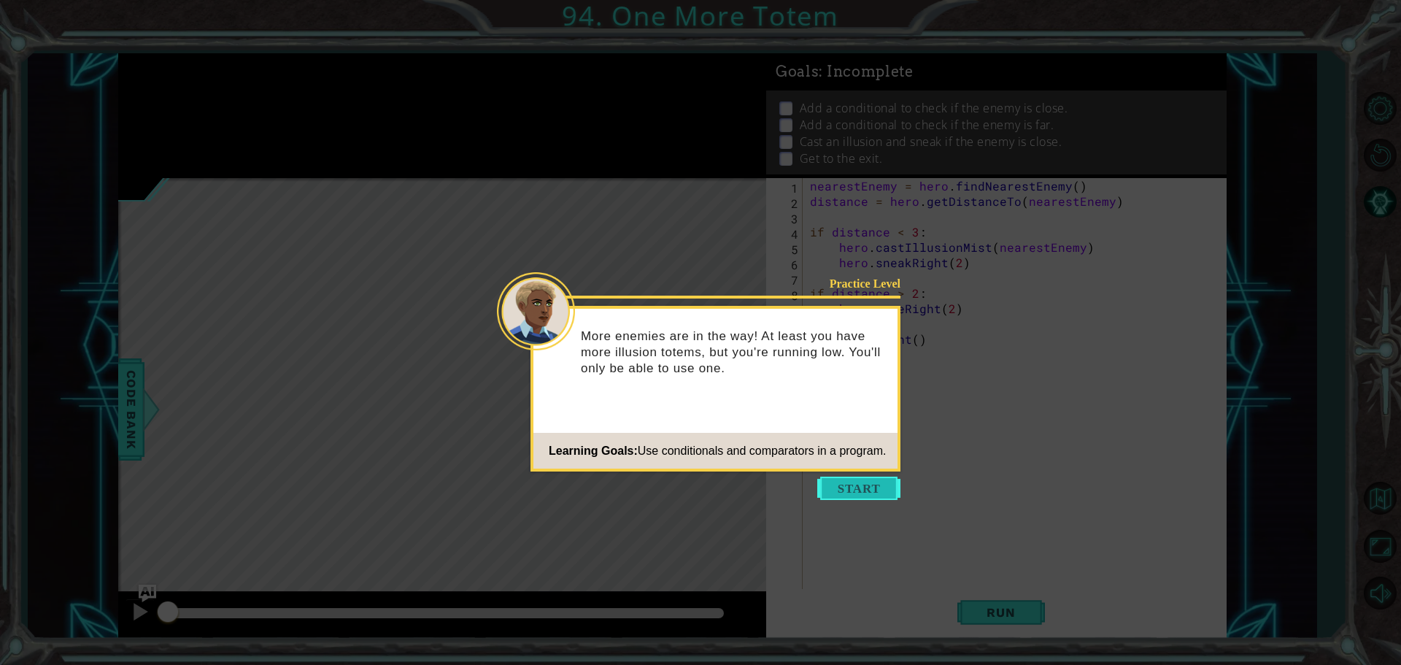
click at [861, 479] on button "Start" at bounding box center [858, 487] width 83 height 23
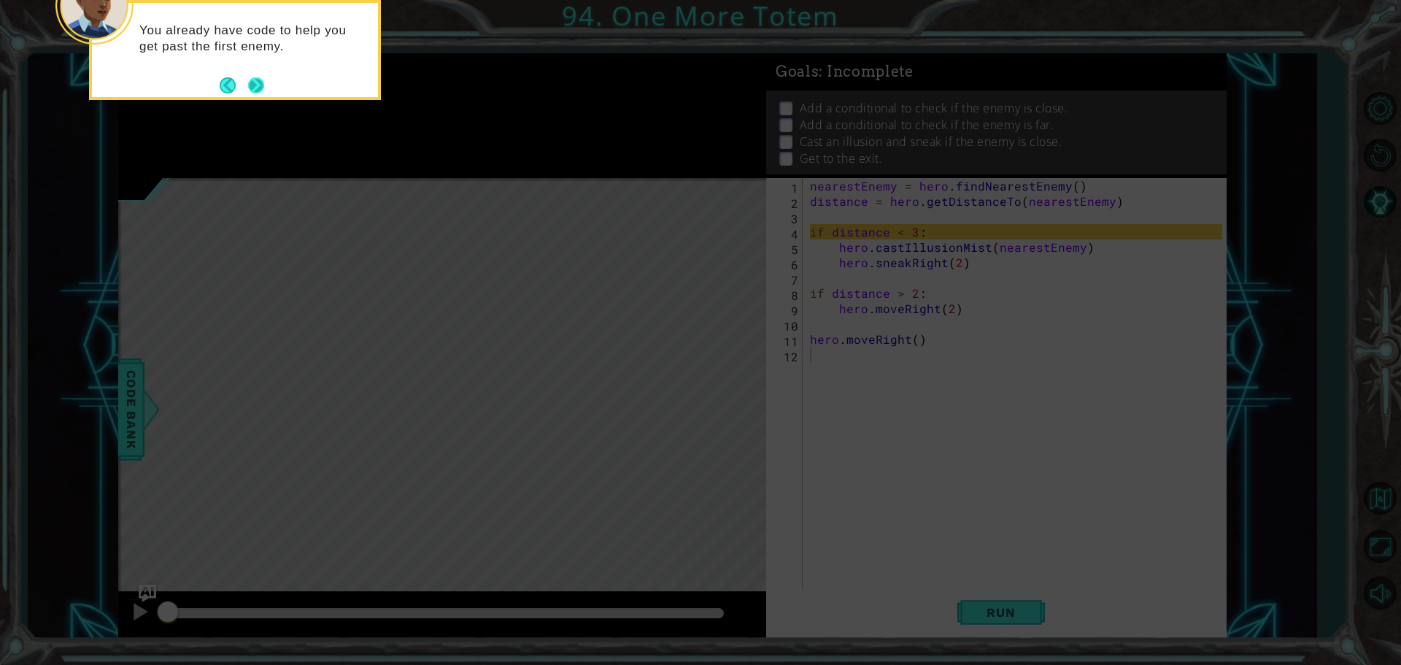
click at [264, 93] on button "Next" at bounding box center [256, 85] width 16 height 16
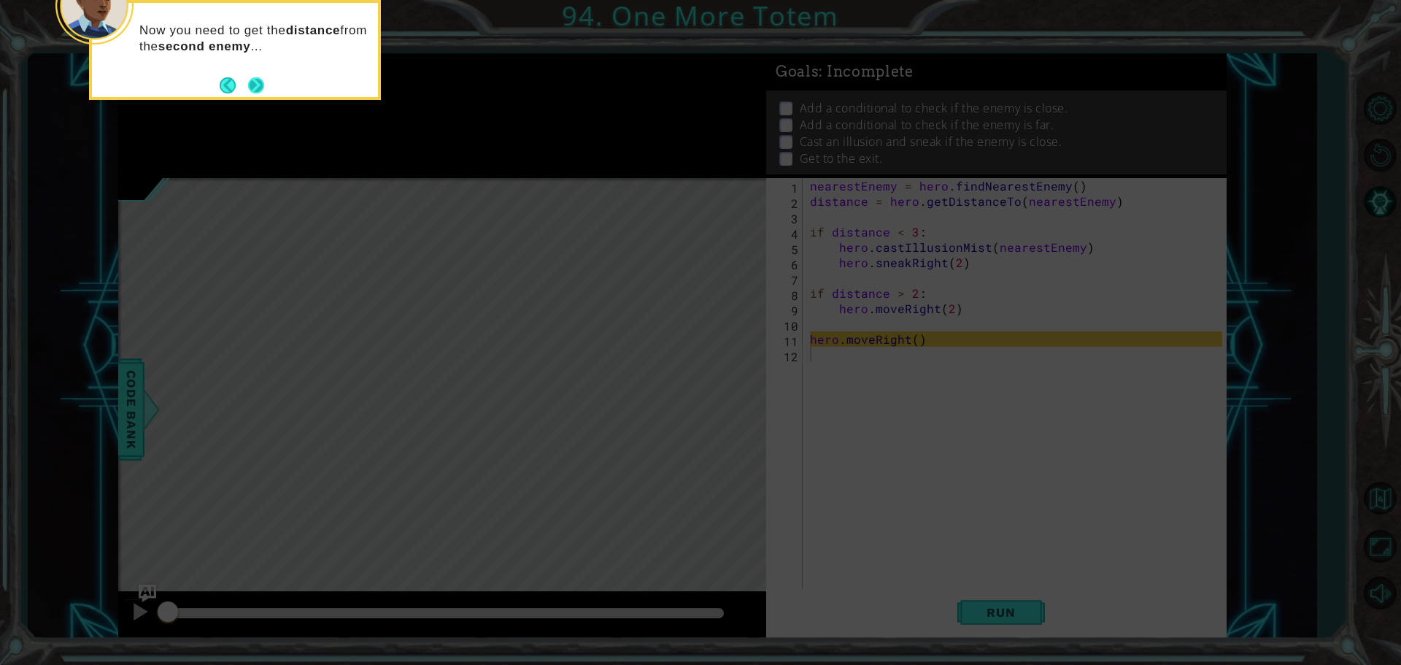
click at [263, 93] on button "Next" at bounding box center [256, 85] width 16 height 16
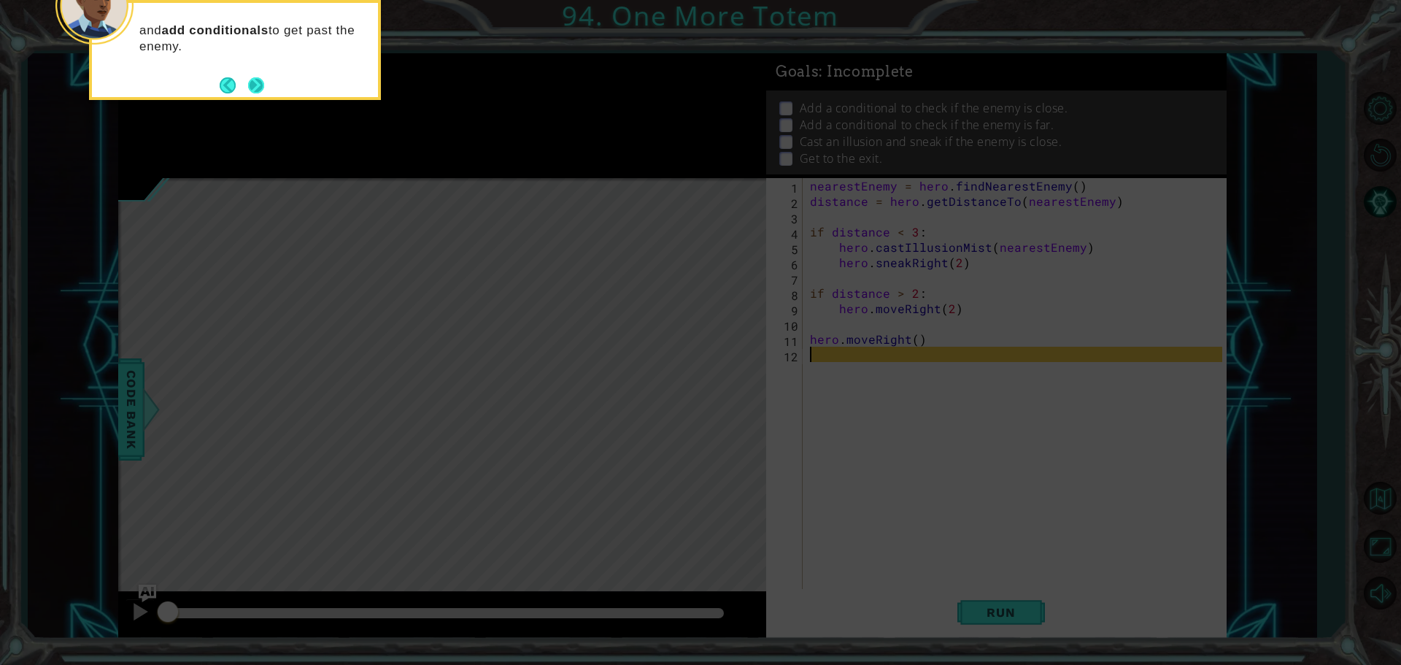
click at [263, 90] on button "Next" at bounding box center [256, 85] width 16 height 16
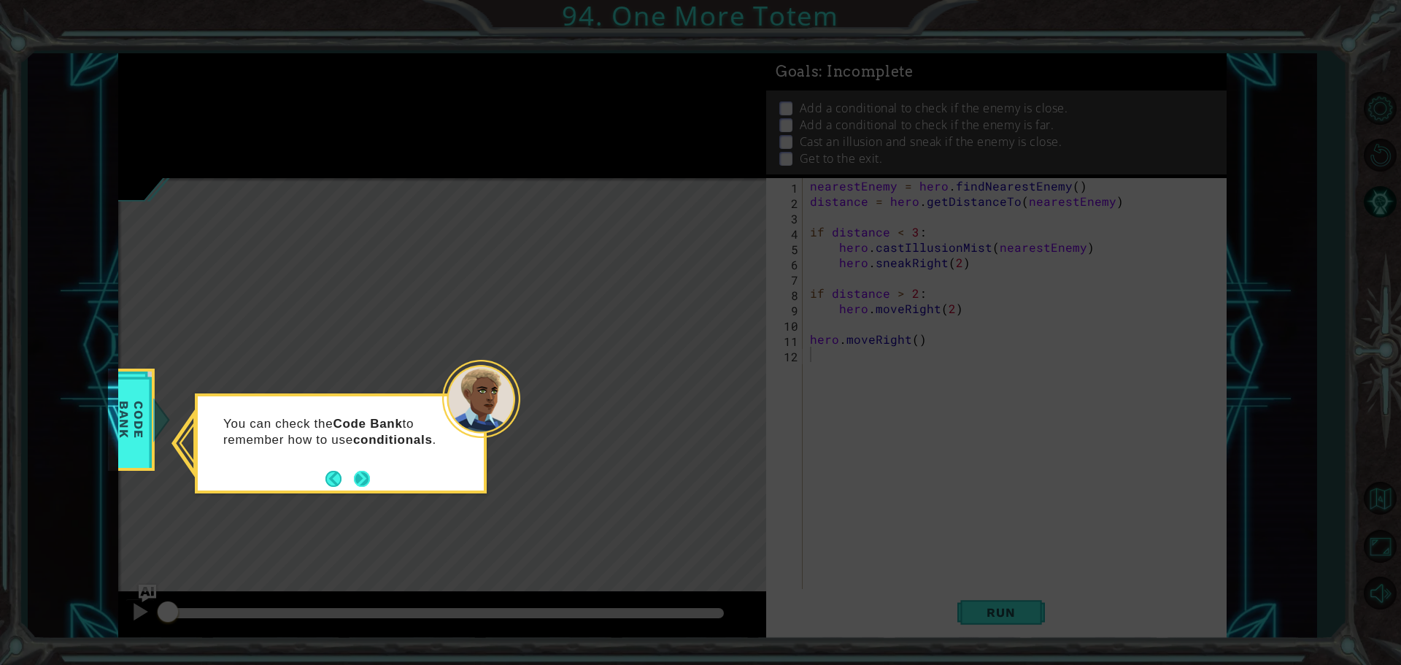
click at [363, 474] on button "Next" at bounding box center [362, 478] width 16 height 16
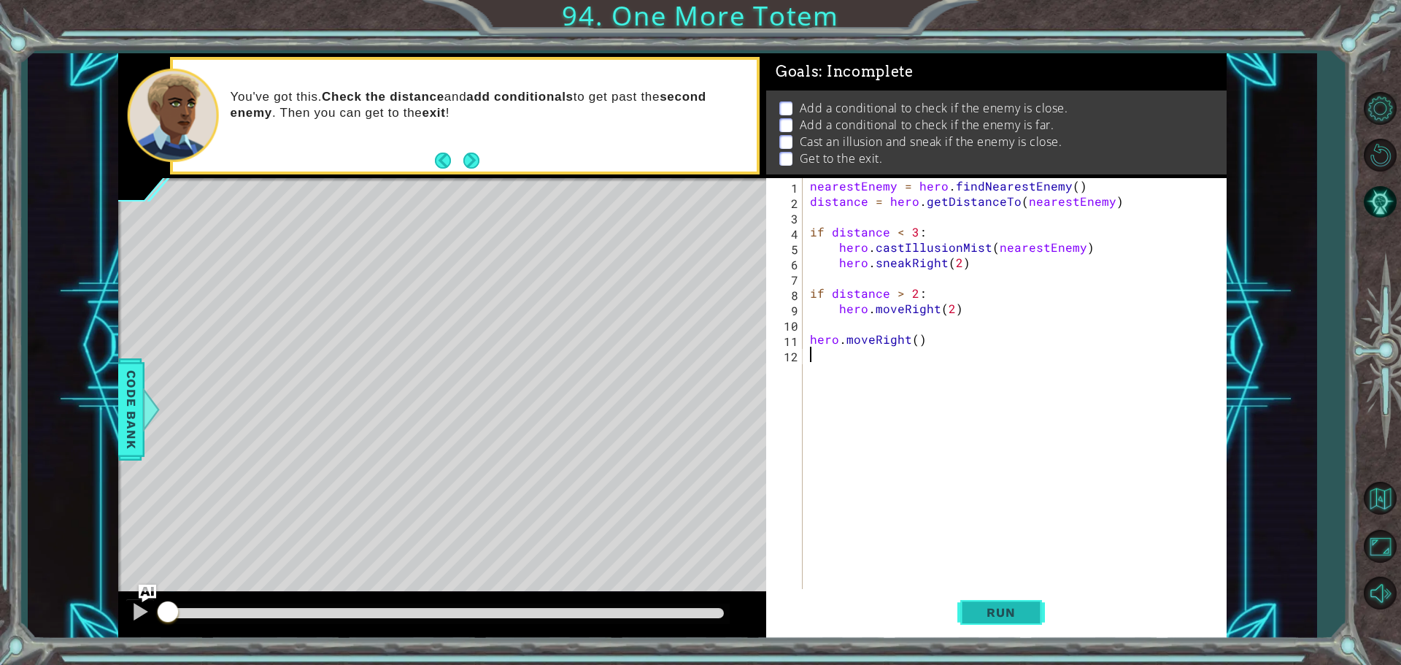
drag, startPoint x: 985, startPoint y: 609, endPoint x: 977, endPoint y: 606, distance: 8.5
click at [977, 600] on button "Run" at bounding box center [1001, 612] width 88 height 46
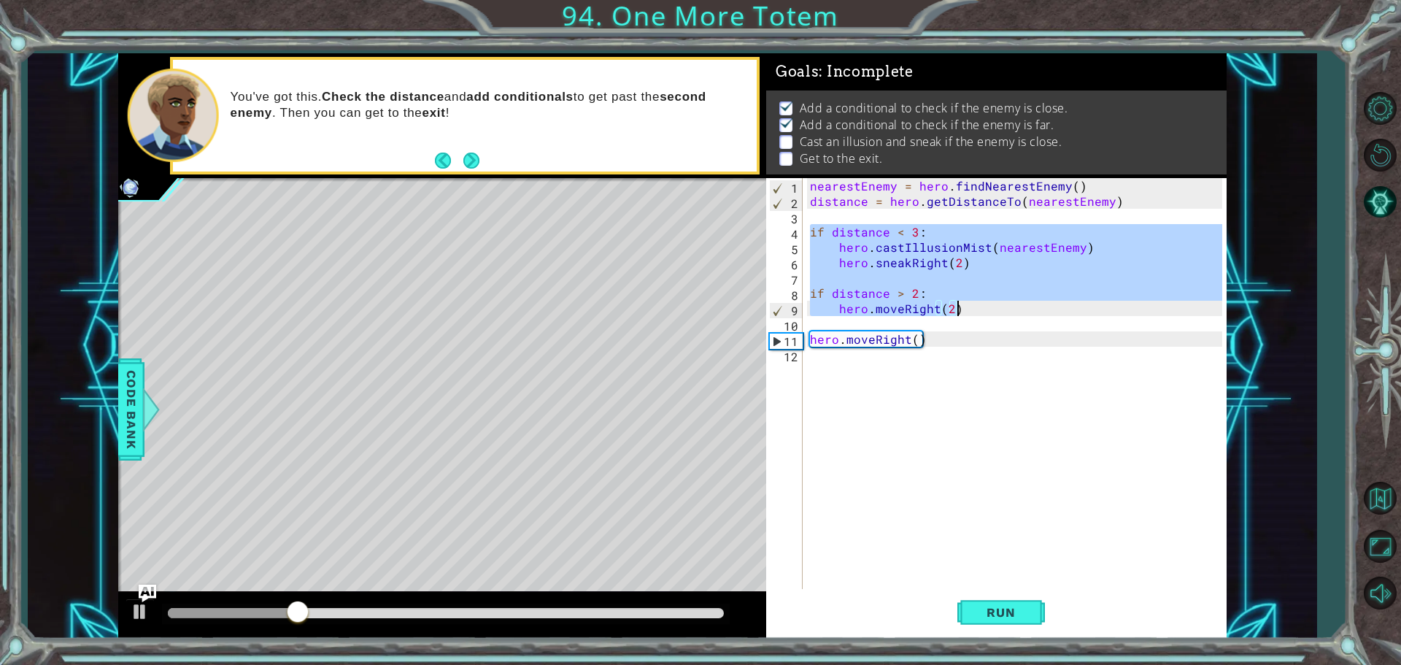
drag, startPoint x: 810, startPoint y: 227, endPoint x: 989, endPoint y: 306, distance: 196.3
click at [989, 306] on div "nearestEnemy = hero . findNearestEnemy ( ) distance = hero . getDistanceTo ( ne…" at bounding box center [1018, 400] width 422 height 444
type textarea "if distance > 2: hero.moveRight(2)"
click at [944, 378] on div "nearestEnemy = hero . findNearestEnemy ( ) distance = hero . getDistanceTo ( ne…" at bounding box center [1018, 400] width 422 height 444
paste textarea "hero.moveRight(2)"
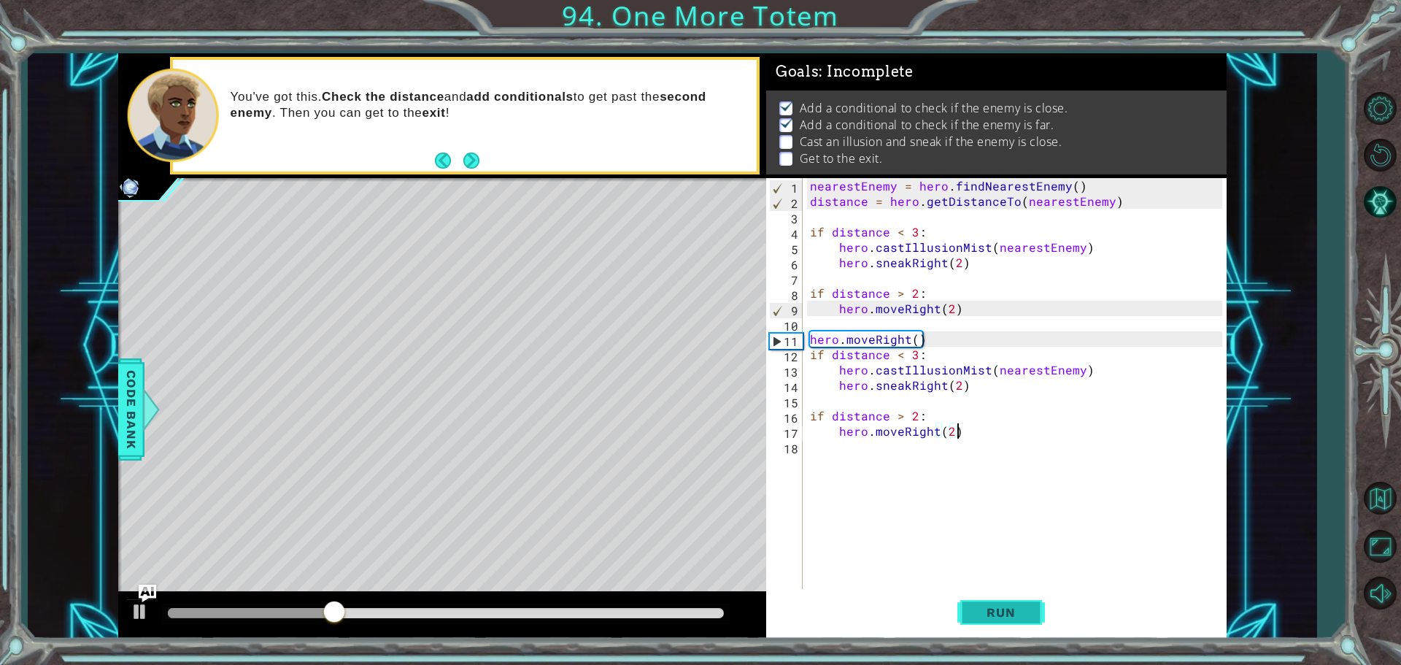
click at [1003, 619] on button "Run" at bounding box center [1001, 612] width 88 height 46
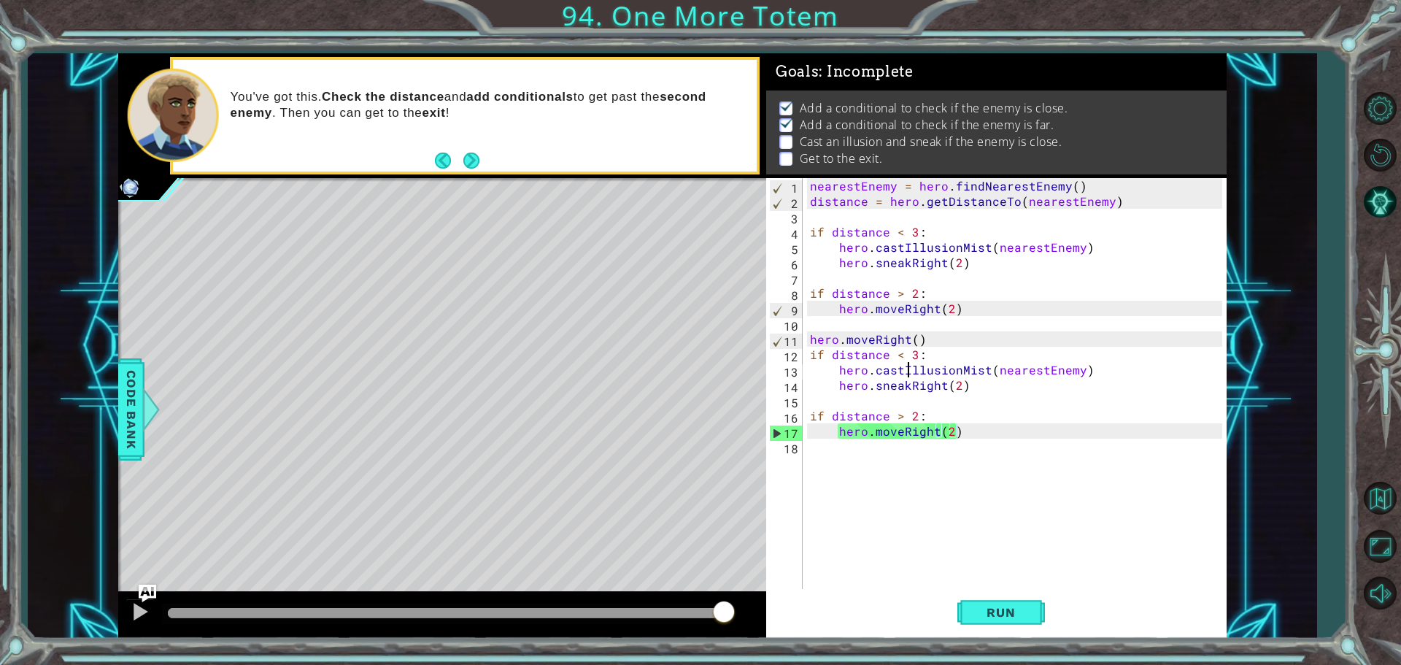
click at [908, 364] on div "nearestEnemy = hero . findNearestEnemy ( ) distance = hero . getDistanceTo ( ne…" at bounding box center [1018, 400] width 422 height 444
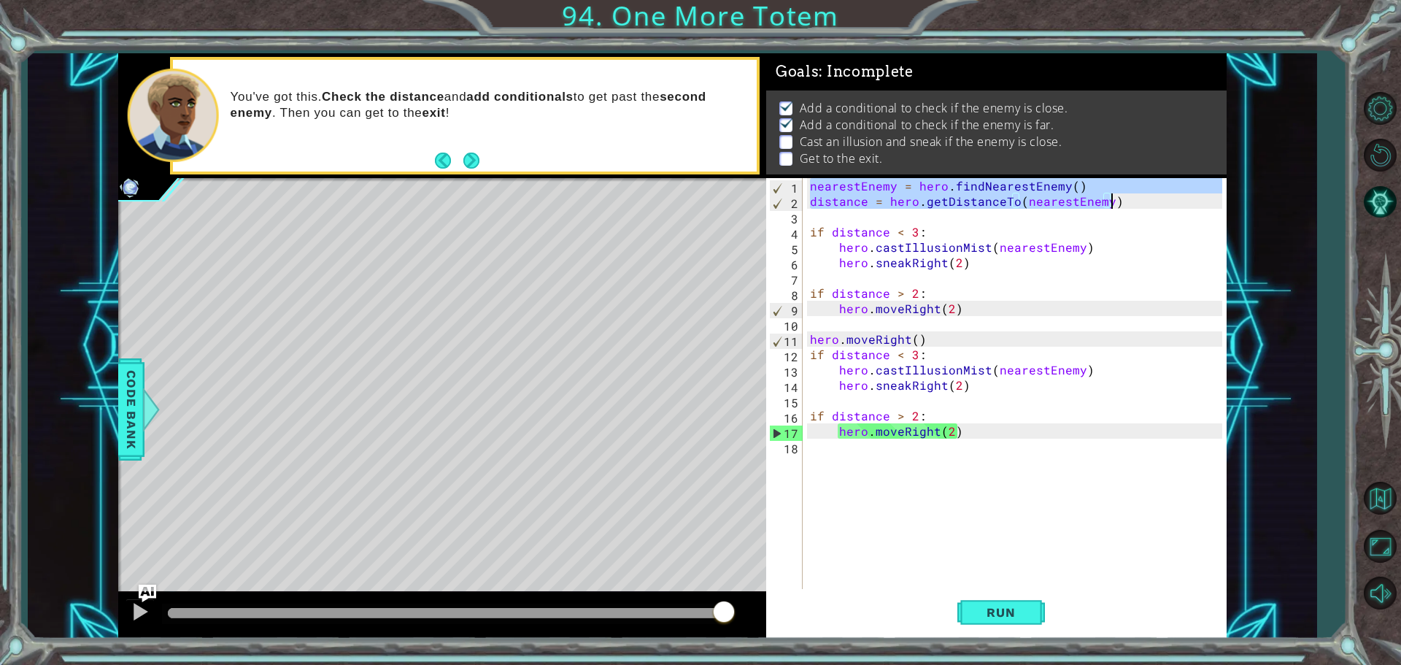
drag, startPoint x: 809, startPoint y: 184, endPoint x: 1168, endPoint y: 201, distance: 359.3
click at [1168, 201] on div "nearestEnemy = hero . findNearestEnemy ( ) distance = hero . getDistanceTo ( ne…" at bounding box center [1018, 400] width 422 height 444
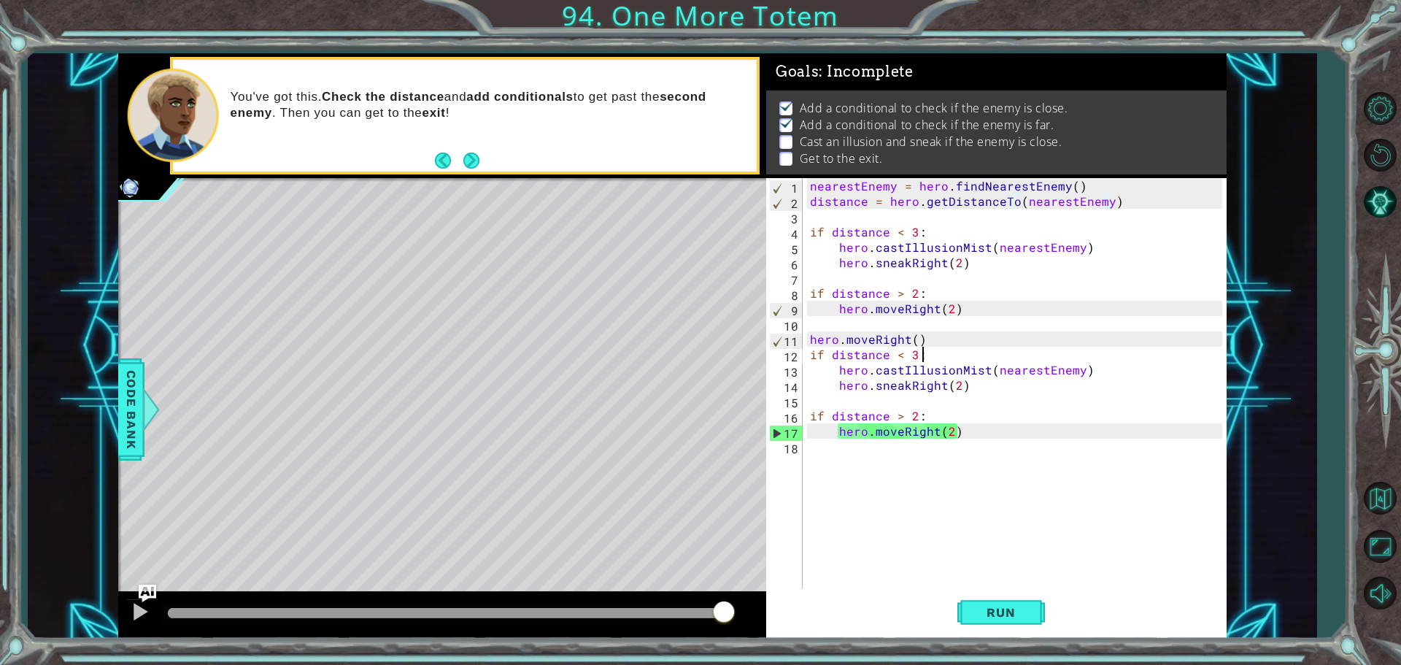
click at [1092, 360] on div "nearestEnemy = hero . findNearestEnemy ( ) distance = hero . getDistanceTo ( ne…" at bounding box center [1018, 400] width 422 height 444
type textarea "if distance < 3:"
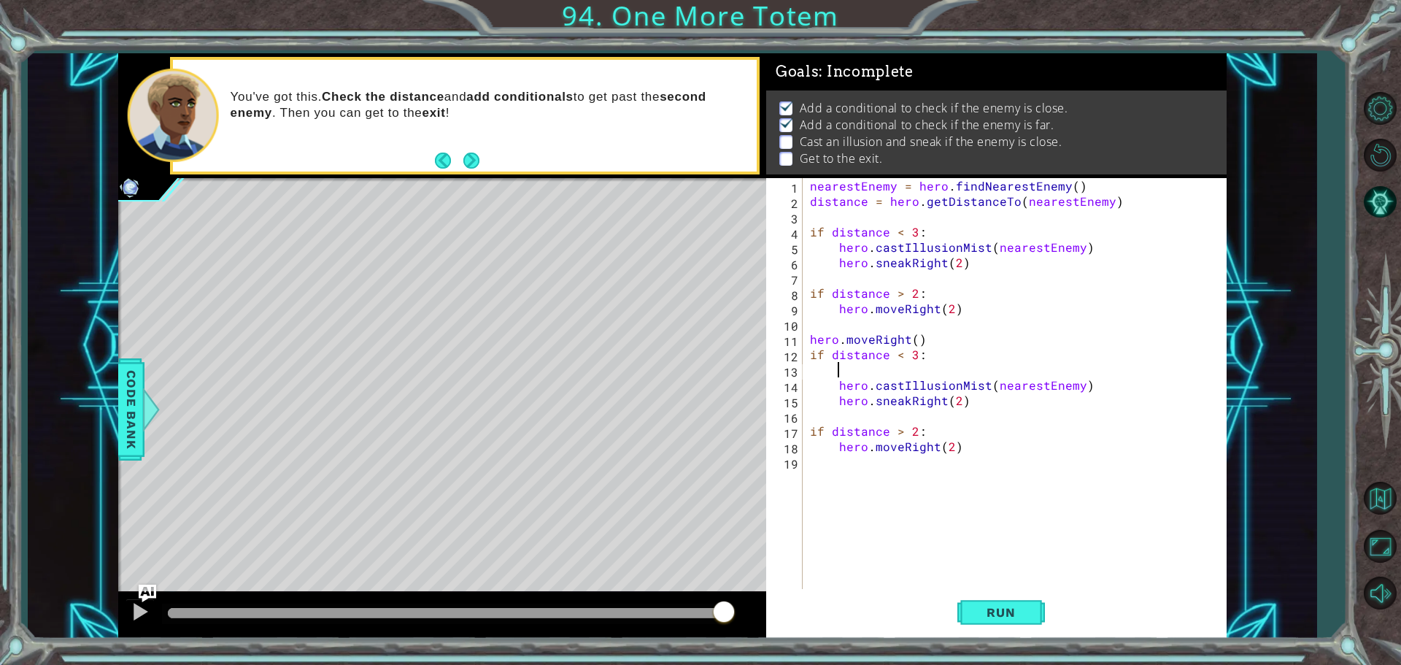
paste textarea "distance = hero.getDistanceTo(nearestEnemy)"
type textarea "distance = hero.getDistanceTo(nearestEnemy)"
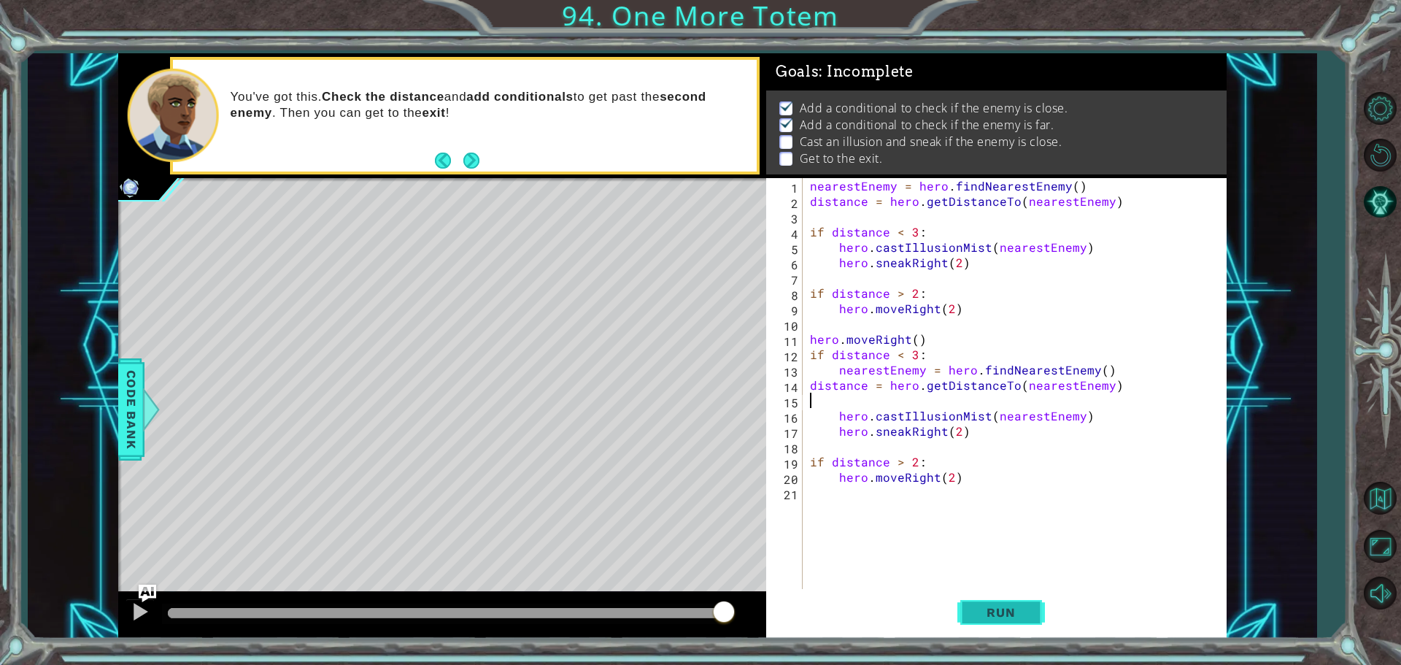
click at [1026, 588] on div "nearestEnemy = hero . findNearestEnemy ( ) distance = hero . getDistanceTo ( ne…" at bounding box center [1018, 400] width 422 height 444
click at [1026, 605] on span "Run" at bounding box center [1001, 612] width 58 height 15
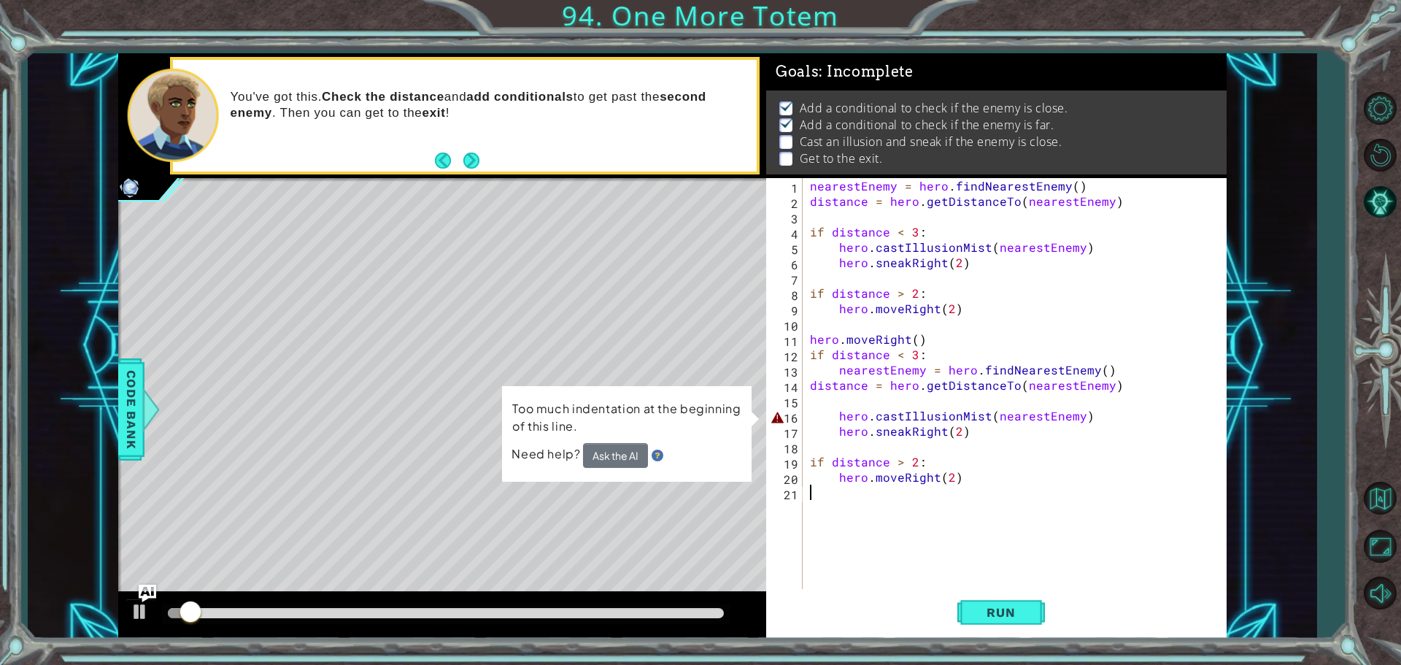
click at [919, 437] on div "nearestEnemy = hero . findNearestEnemy ( ) distance = hero . getDistanceTo ( ne…" at bounding box center [1018, 400] width 422 height 444
click at [937, 413] on div "nearestEnemy = hero . findNearestEnemy ( ) distance = hero . getDistanceTo ( ne…" at bounding box center [1018, 400] width 422 height 444
click at [837, 417] on div "nearestEnemy = hero . findNearestEnemy ( ) distance = hero . getDistanceTo ( ne…" at bounding box center [1018, 400] width 422 height 444
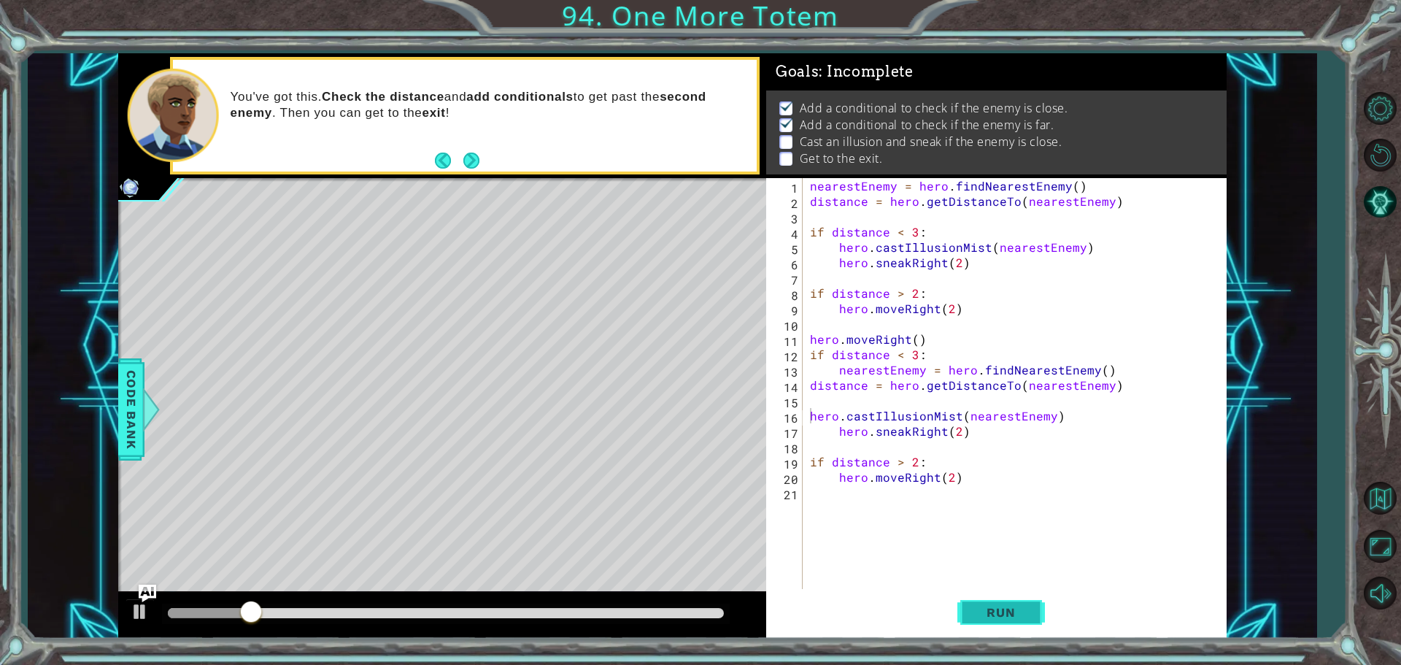
click at [1005, 598] on button "Run" at bounding box center [1001, 612] width 88 height 46
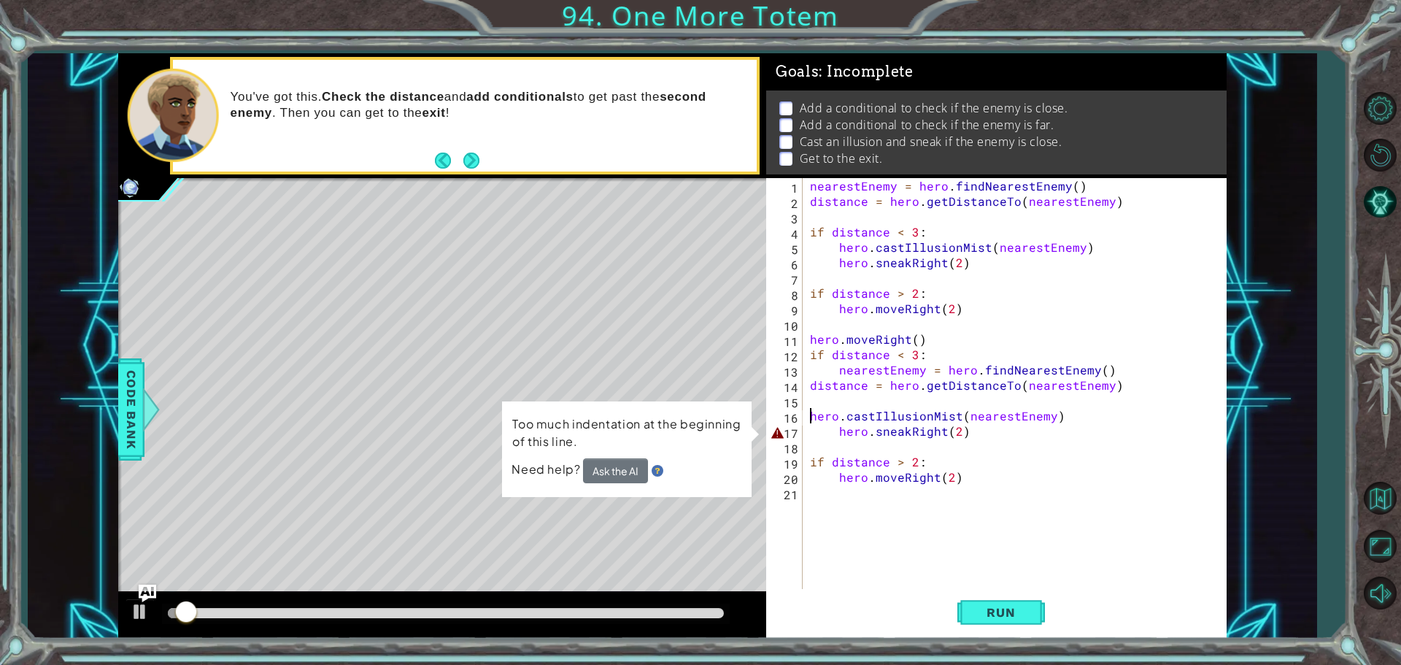
click at [838, 427] on div "nearestEnemy = hero . findNearestEnemy ( ) distance = hero . getDistanceTo ( ne…" at bounding box center [1018, 400] width 422 height 444
type textarea "hero.sneakRight(2)"
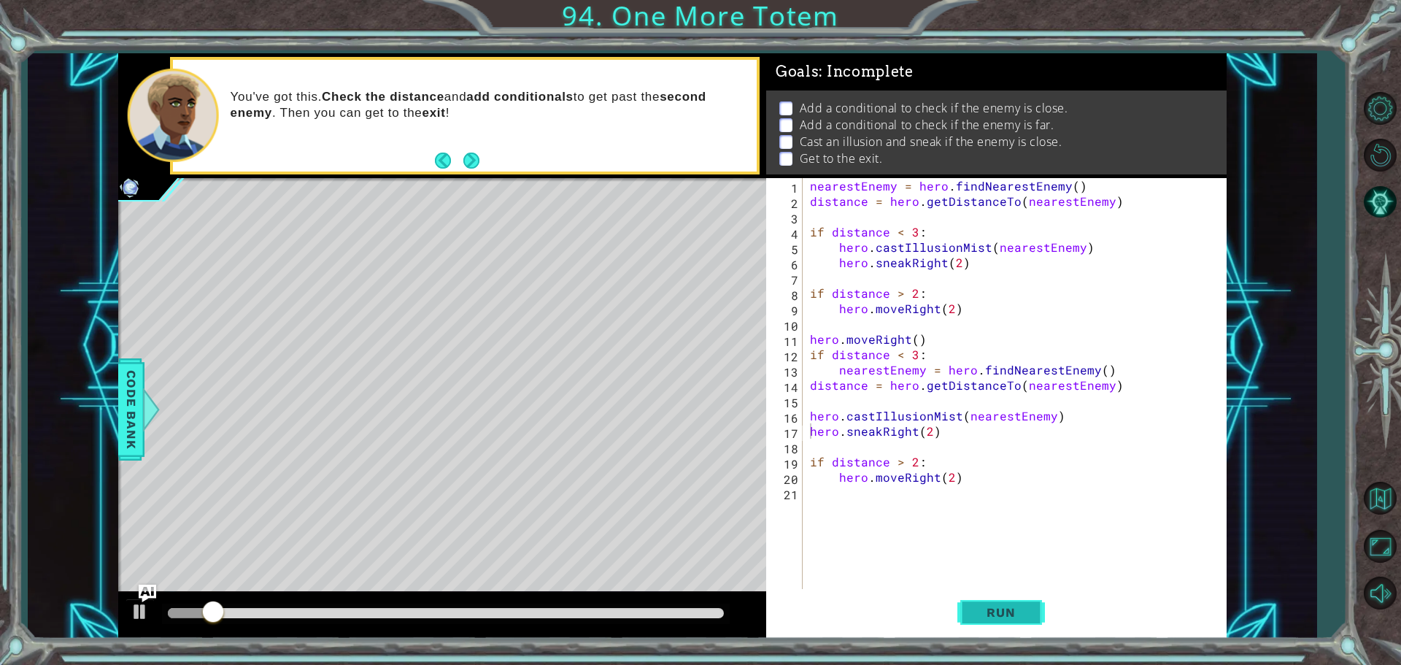
click at [1030, 630] on button "Run" at bounding box center [1001, 612] width 88 height 46
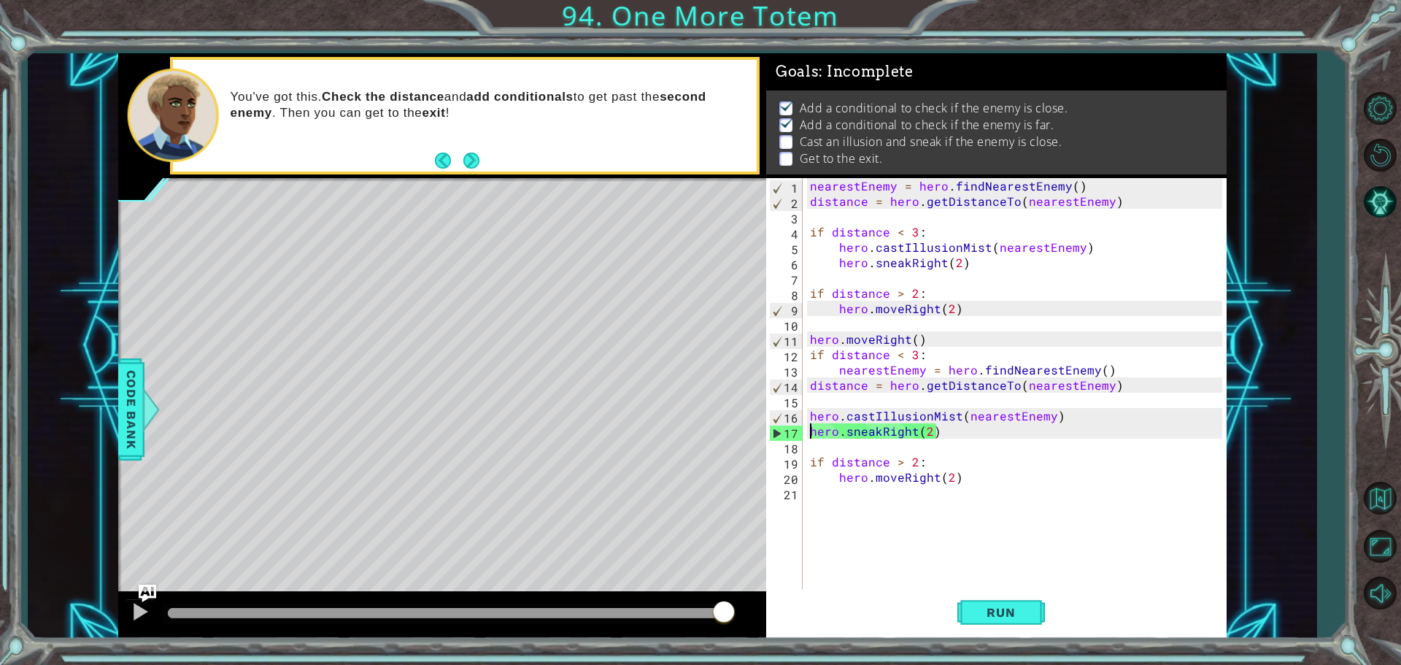
click at [980, 511] on div "nearestEnemy = hero . findNearestEnemy ( ) distance = hero . getDistanceTo ( ne…" at bounding box center [1018, 400] width 422 height 444
drag, startPoint x: 853, startPoint y: 371, endPoint x: 944, endPoint y: 371, distance: 90.5
drag, startPoint x: 944, startPoint y: 371, endPoint x: 972, endPoint y: 379, distance: 29.4
type textarea "hero.castIllusionMist(nearestEnemy)"
drag, startPoint x: 972, startPoint y: 379, endPoint x: 996, endPoint y: 411, distance: 40.3
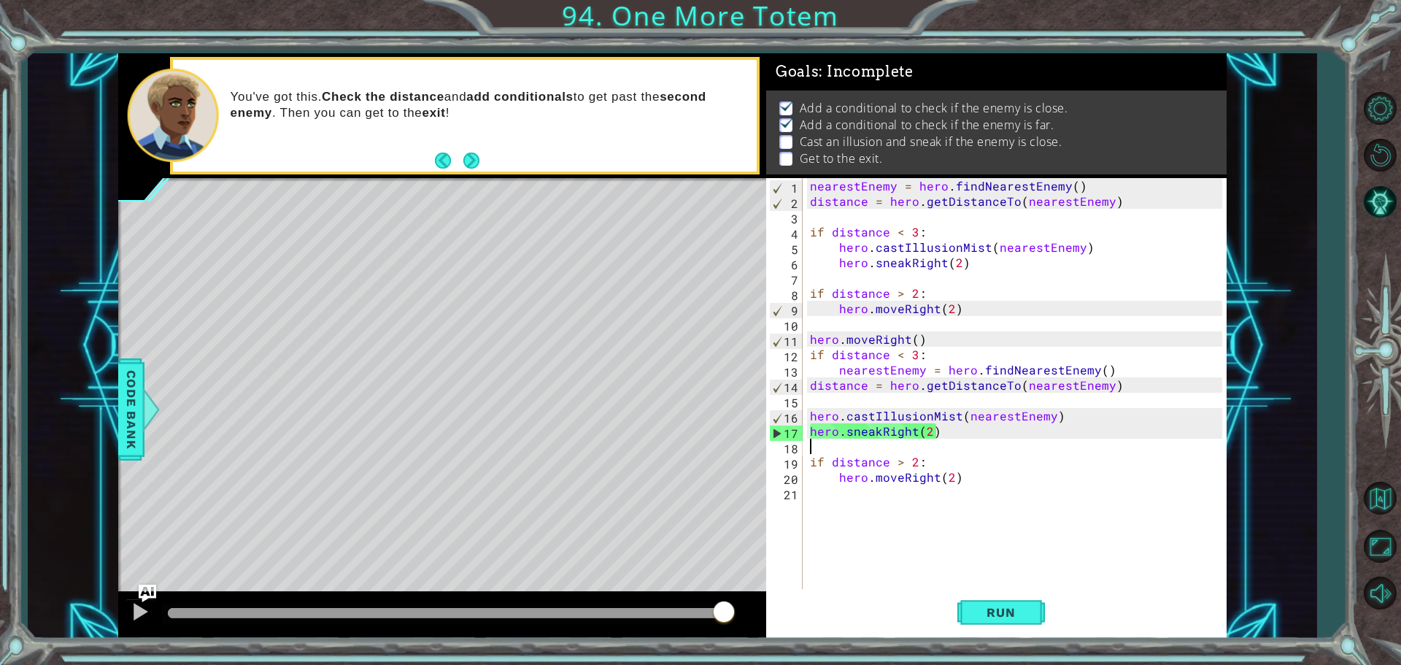
drag, startPoint x: 996, startPoint y: 411, endPoint x: 1010, endPoint y: 444, distance: 35.0
drag, startPoint x: 1008, startPoint y: 443, endPoint x: 1008, endPoint y: 462, distance: 19.0
click at [1008, 462] on div "nearestEnemy = hero . findNearestEnemy ( ) distance = hero . getDistanceTo ( ne…" at bounding box center [1018, 400] width 422 height 444
type textarea "if distance > 2:"
drag, startPoint x: 1010, startPoint y: 587, endPoint x: 1002, endPoint y: 597, distance: 12.9
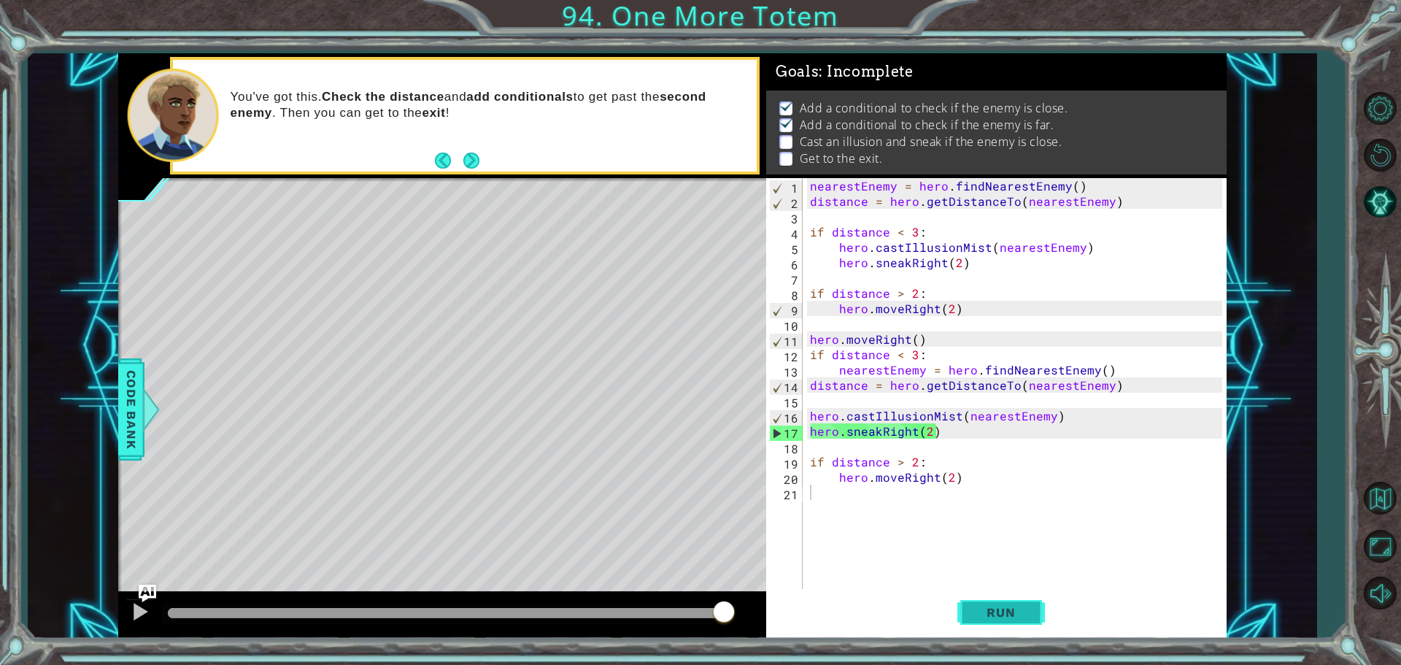
drag, startPoint x: 1002, startPoint y: 597, endPoint x: 975, endPoint y: 602, distance: 27.5
click at [975, 602] on button "Run" at bounding box center [1001, 612] width 88 height 46
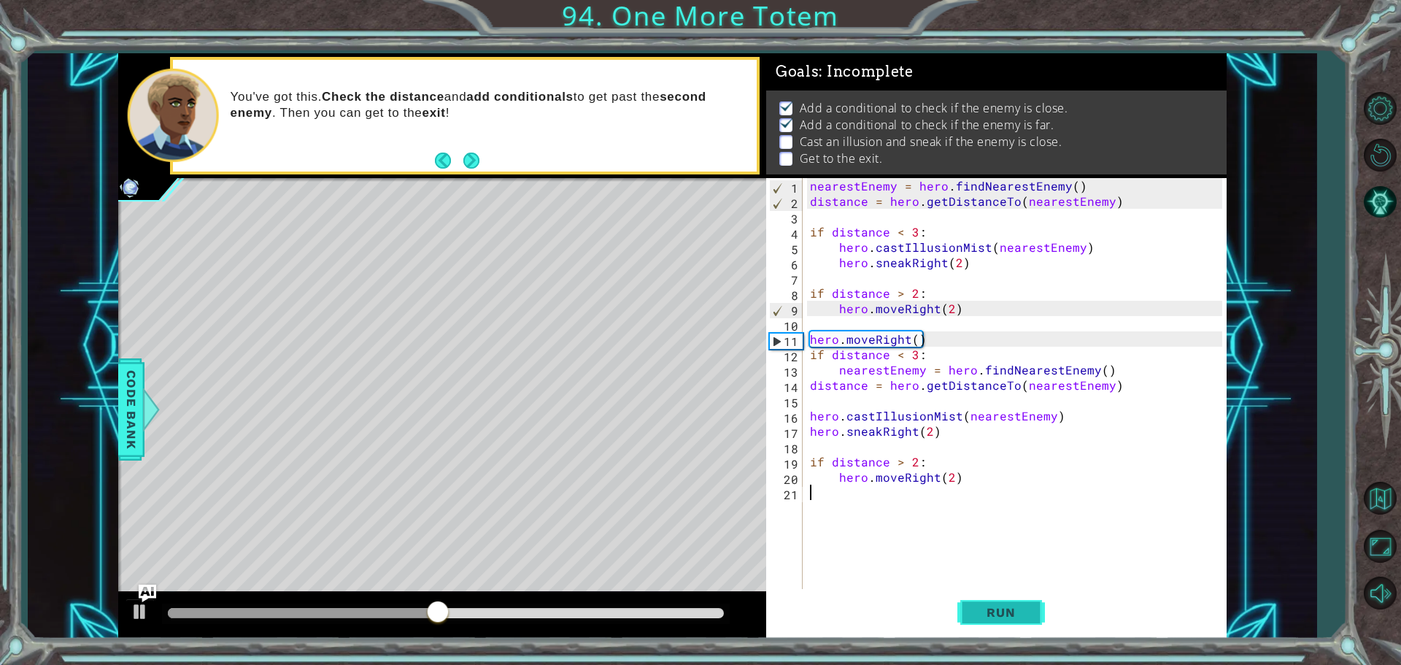
drag, startPoint x: 989, startPoint y: 627, endPoint x: 982, endPoint y: 620, distance: 9.8
click at [982, 620] on button "Run" at bounding box center [1001, 612] width 88 height 46
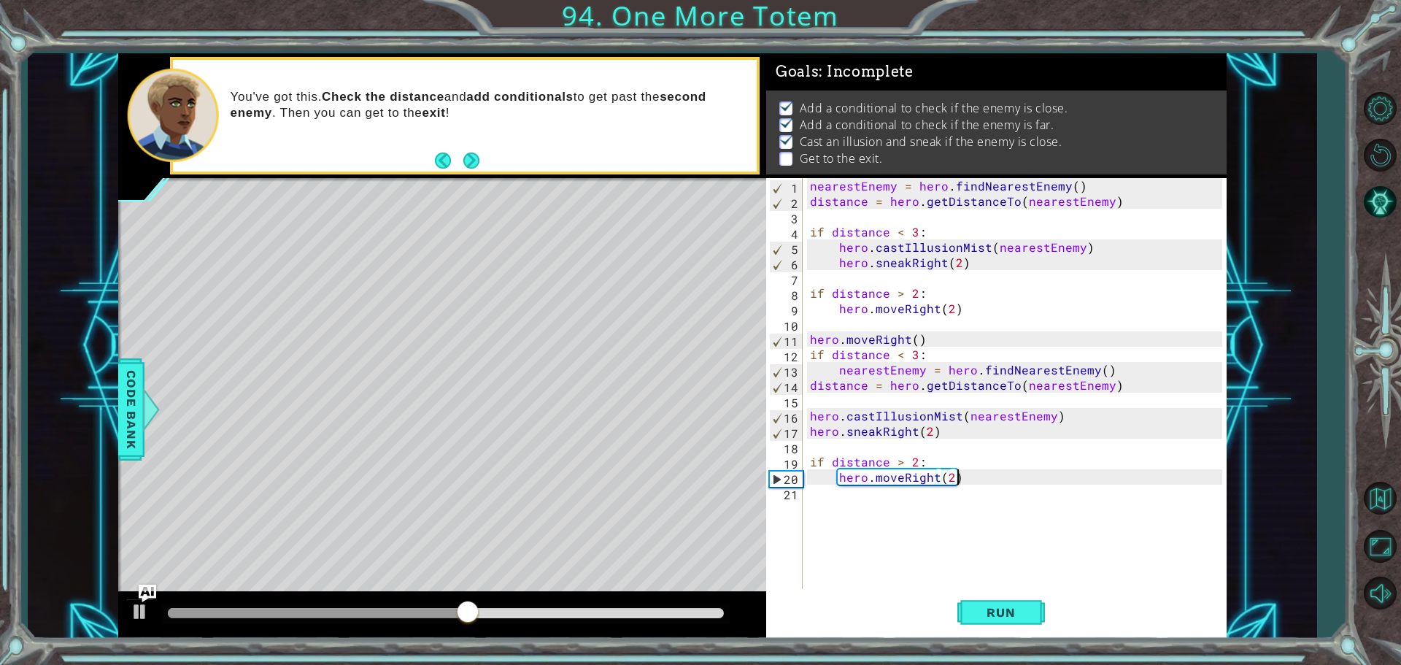
click at [971, 481] on div "nearestEnemy = hero . findNearestEnemy ( ) distance = hero . getDistanceTo ( ne…" at bounding box center [1018, 400] width 422 height 444
drag, startPoint x: 951, startPoint y: 474, endPoint x: 945, endPoint y: 488, distance: 15.3
click at [945, 488] on div "nearestEnemy = hero . findNearestEnemy ( ) distance = hero . getDistanceTo ( ne…" at bounding box center [1018, 400] width 422 height 444
click at [929, 481] on div "nearestEnemy = hero . findNearestEnemy ( ) distance = hero . getDistanceTo ( ne…" at bounding box center [1018, 400] width 422 height 444
type textarea "hero.moveRight(2)"
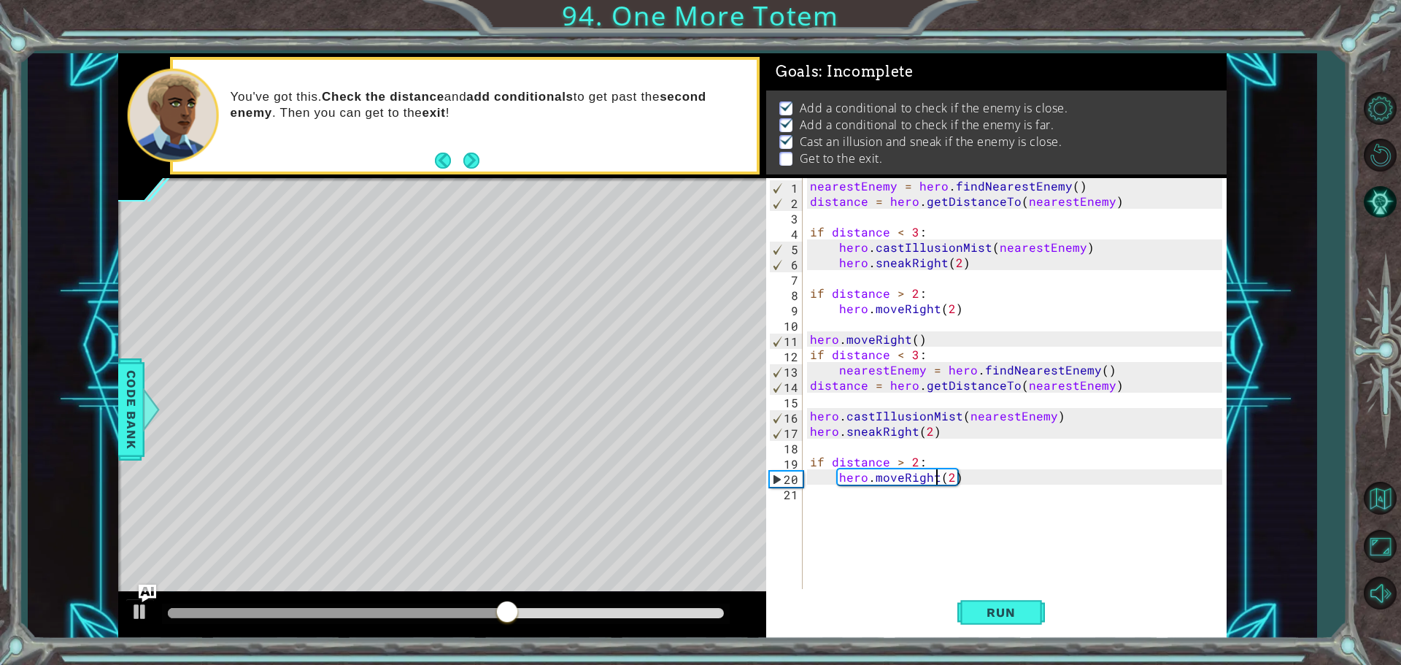
click at [933, 476] on div "nearestEnemy = hero . findNearestEnemy ( ) distance = hero . getDistanceTo ( ne…" at bounding box center [1018, 400] width 422 height 444
click at [914, 493] on div "nearestEnemy = hero . findNearestEnemy ( ) distance = hero . getDistanceTo ( ne…" at bounding box center [1018, 400] width 422 height 444
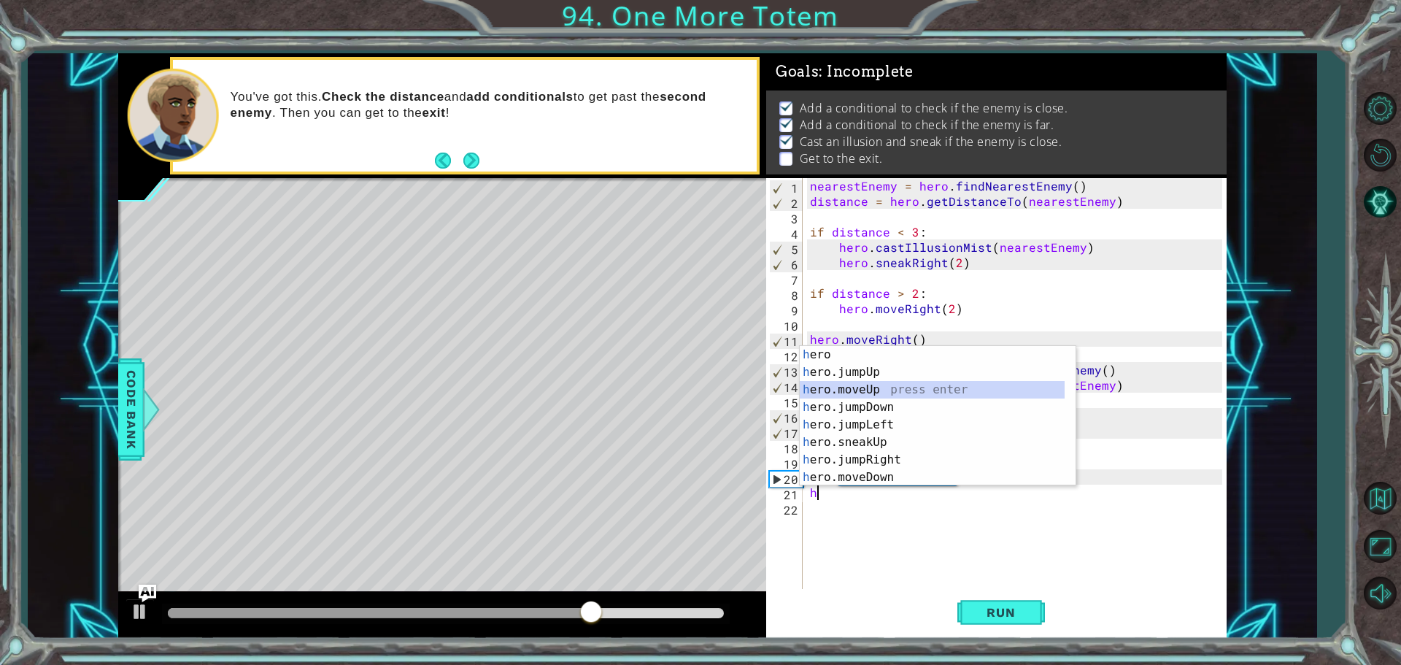
click at [909, 389] on div "h ero press enter h ero.jumpUp press enter h ero.moveUp press enter h ero.jumpD…" at bounding box center [931, 433] width 265 height 175
type textarea "hero.moveUp(1)"
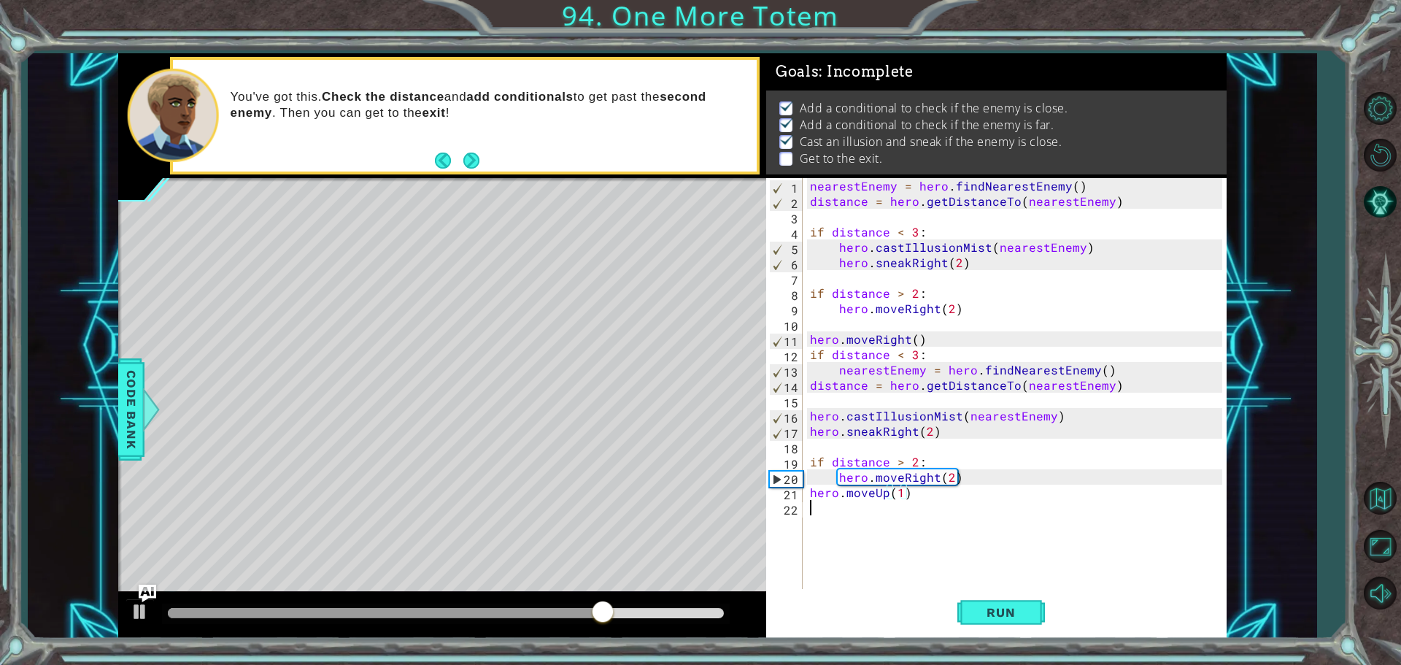
click at [910, 509] on div "nearestEnemy = hero . findNearestEnemy ( ) distance = hero . getDistanceTo ( ne…" at bounding box center [1018, 400] width 422 height 444
type textarea "h"
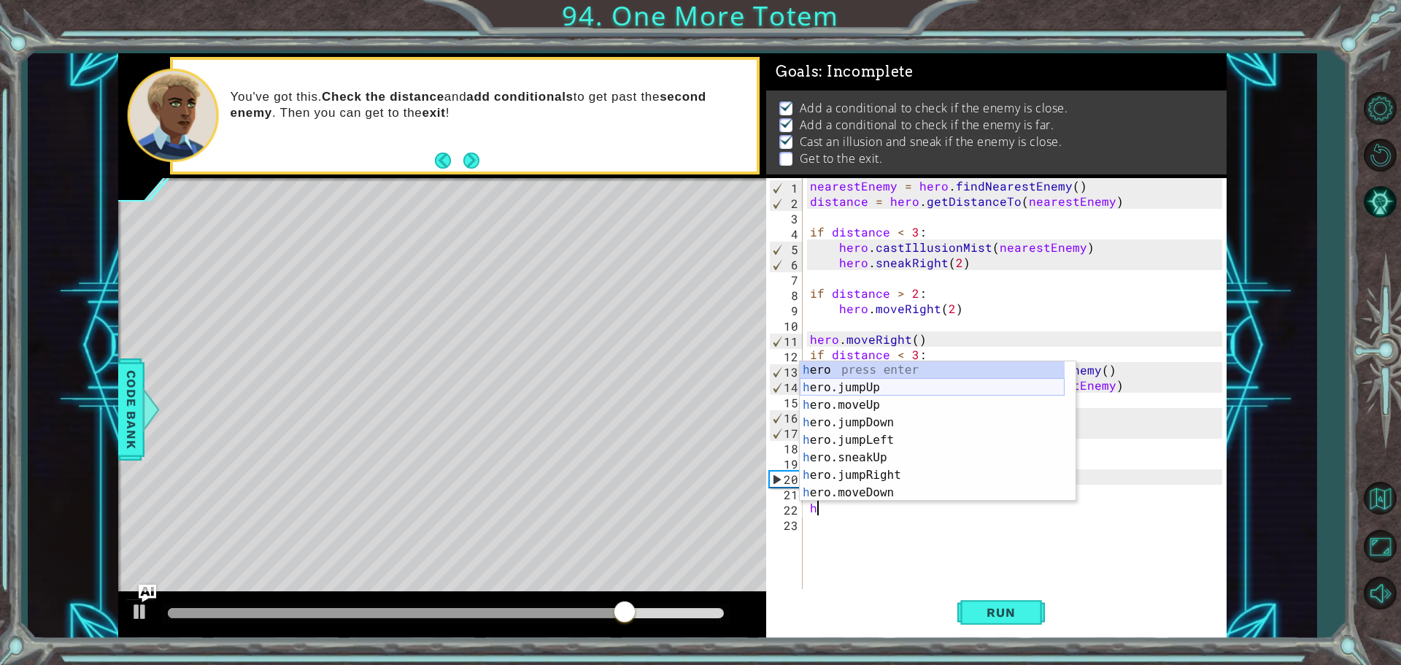
click at [904, 392] on div "h ero press enter h ero.jumpUp press enter h ero.moveUp press enter h ero.jumpD…" at bounding box center [931, 448] width 265 height 175
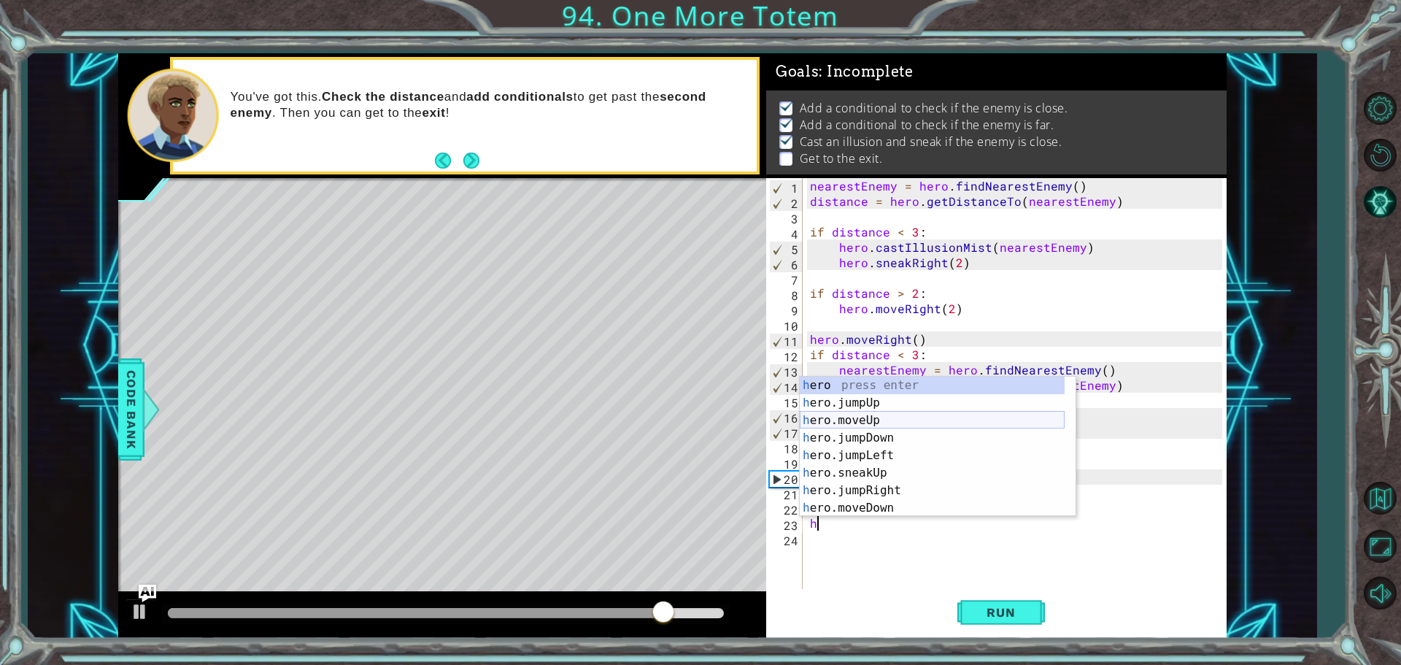
drag, startPoint x: 856, startPoint y: 423, endPoint x: 875, endPoint y: 521, distance: 99.6
click at [854, 422] on div "h ero press enter h ero.jumpUp press enter h ero.moveUp press enter h ero.jumpD…" at bounding box center [931, 463] width 265 height 175
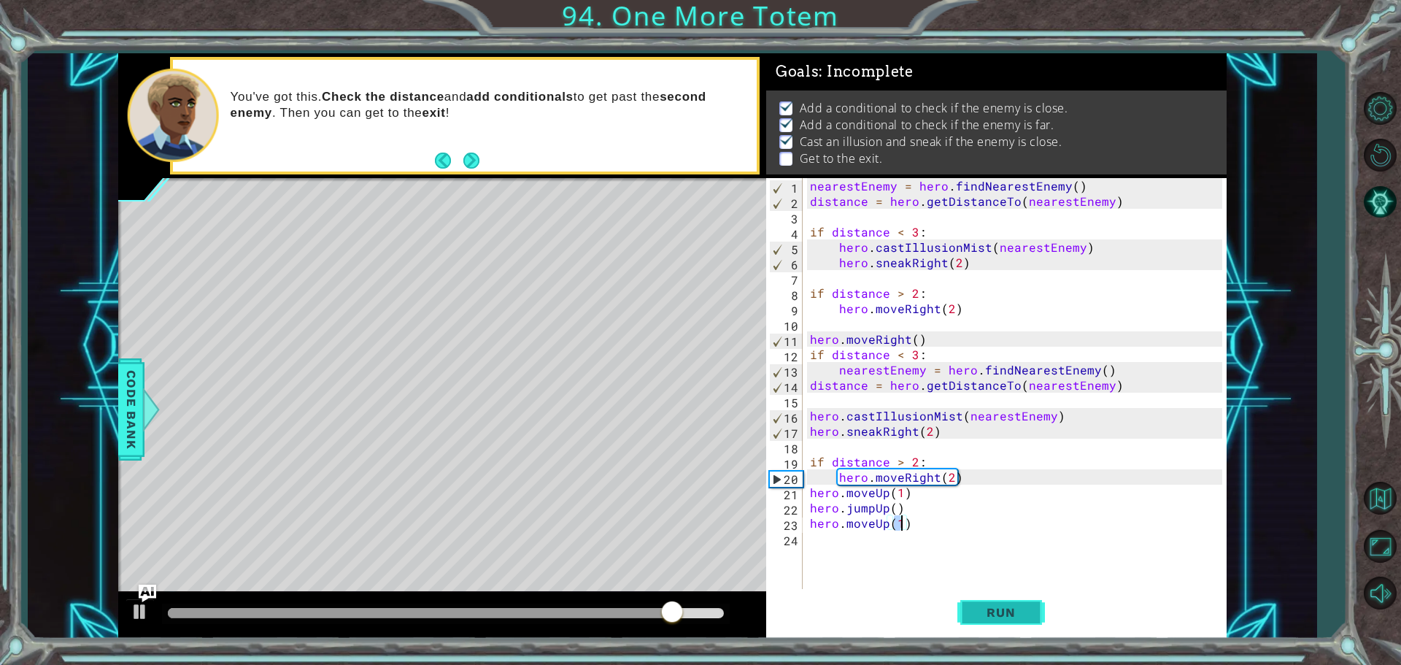
type textarea "hero.moveUp(1)"
click at [1024, 614] on span "Run" at bounding box center [1001, 612] width 58 height 15
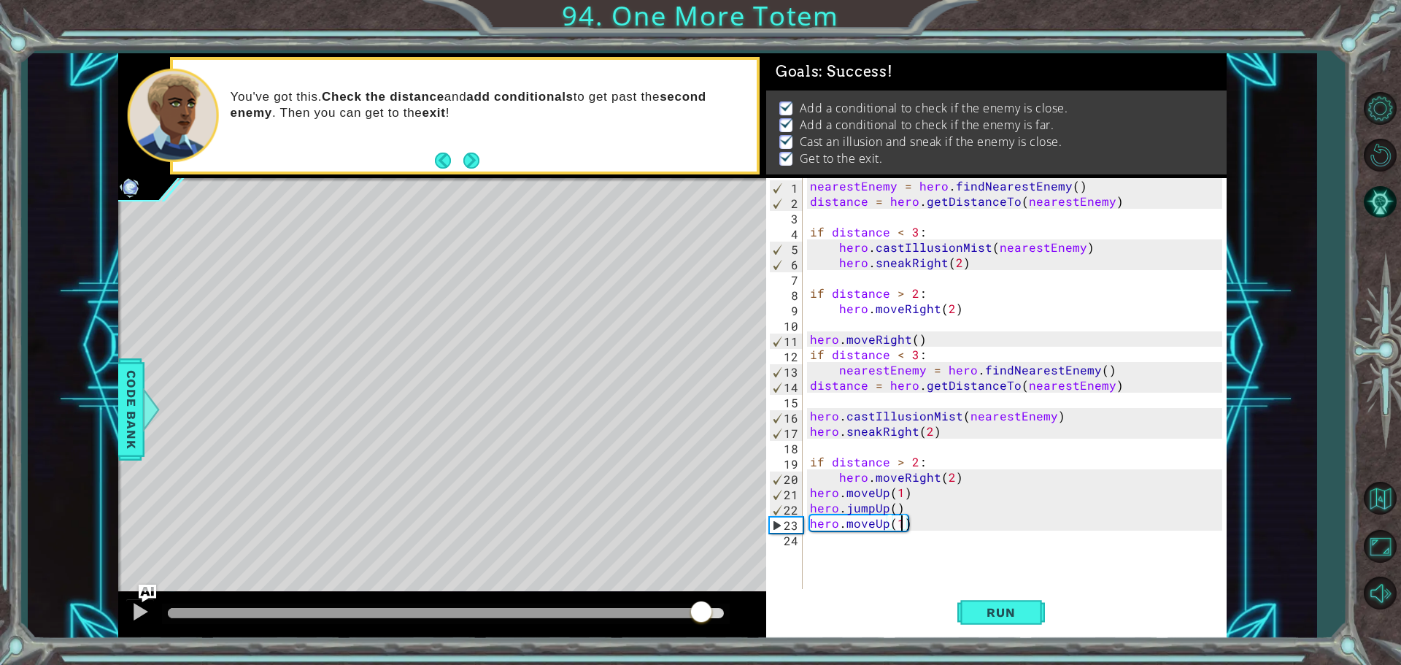
drag, startPoint x: 697, startPoint y: 616, endPoint x: 721, endPoint y: 603, distance: 27.4
click at [721, 608] on div at bounding box center [446, 613] width 556 height 10
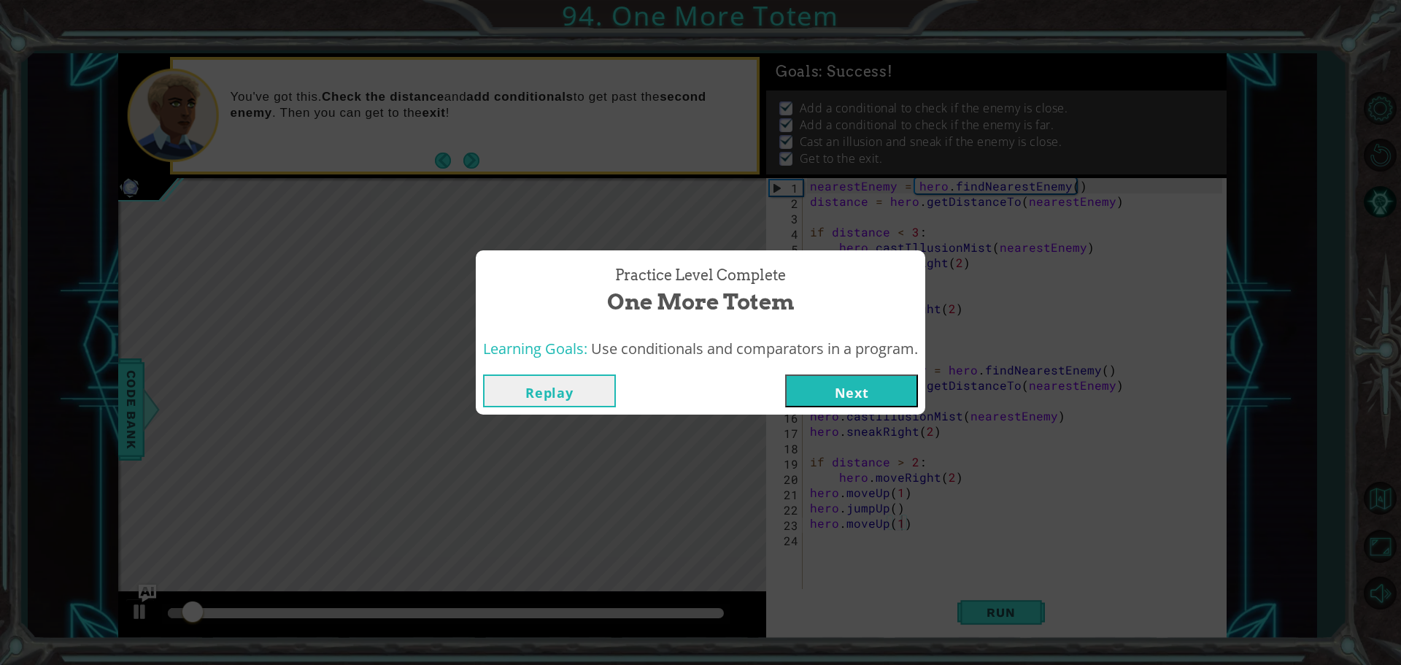
click at [841, 396] on button "Next" at bounding box center [851, 390] width 133 height 33
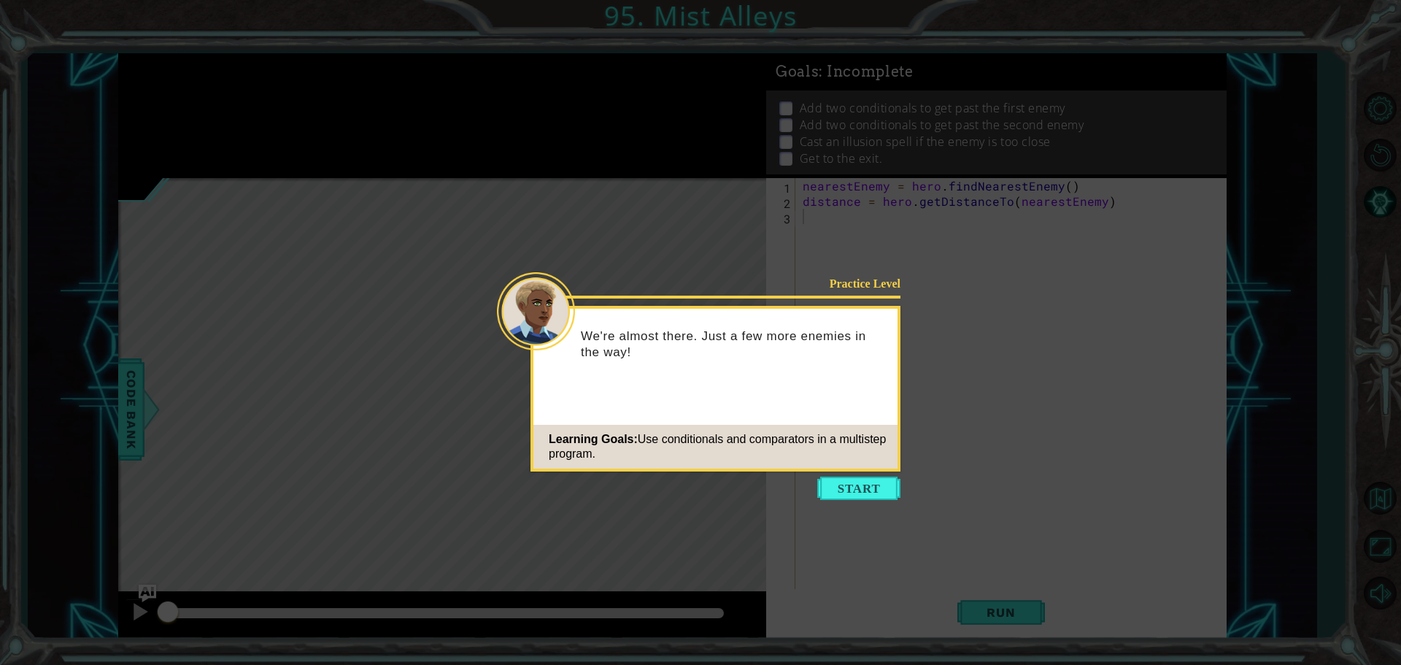
drag, startPoint x: 833, startPoint y: 480, endPoint x: 555, endPoint y: 405, distance: 287.9
drag, startPoint x: 555, startPoint y: 405, endPoint x: 897, endPoint y: 403, distance: 342.1
click at [897, 403] on div "Practice Level We're almost there. Just a few more enemies in the way! Learning…" at bounding box center [715, 389] width 370 height 166
click at [896, 411] on div "Practice Level We're almost there. Just a few more enemies in the way! Learning…" at bounding box center [715, 389] width 370 height 166
click at [838, 491] on button "Start" at bounding box center [858, 487] width 83 height 23
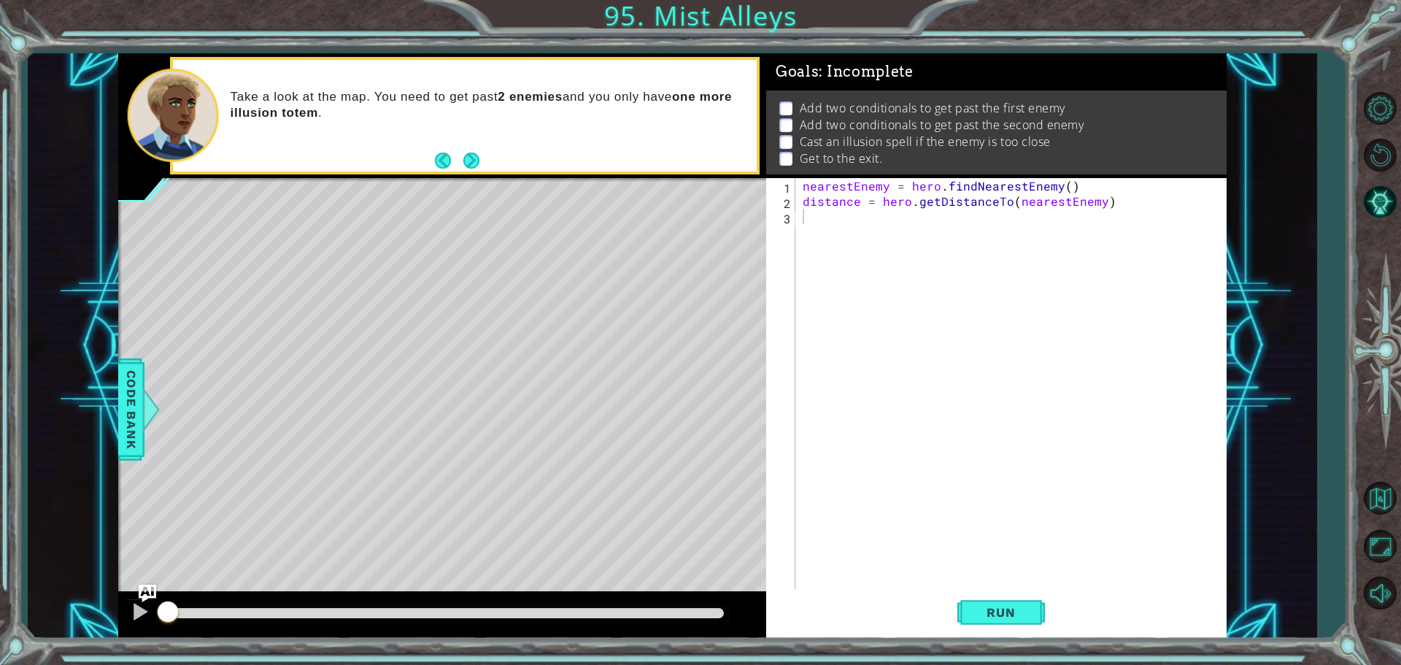
click at [463, 150] on footer at bounding box center [457, 161] width 44 height 22
click at [486, 174] on div "Take a look at the map. You need to get past 2 enemies and you only have one mo…" at bounding box center [464, 115] width 589 height 117
click at [476, 164] on button "Next" at bounding box center [470, 160] width 17 height 17
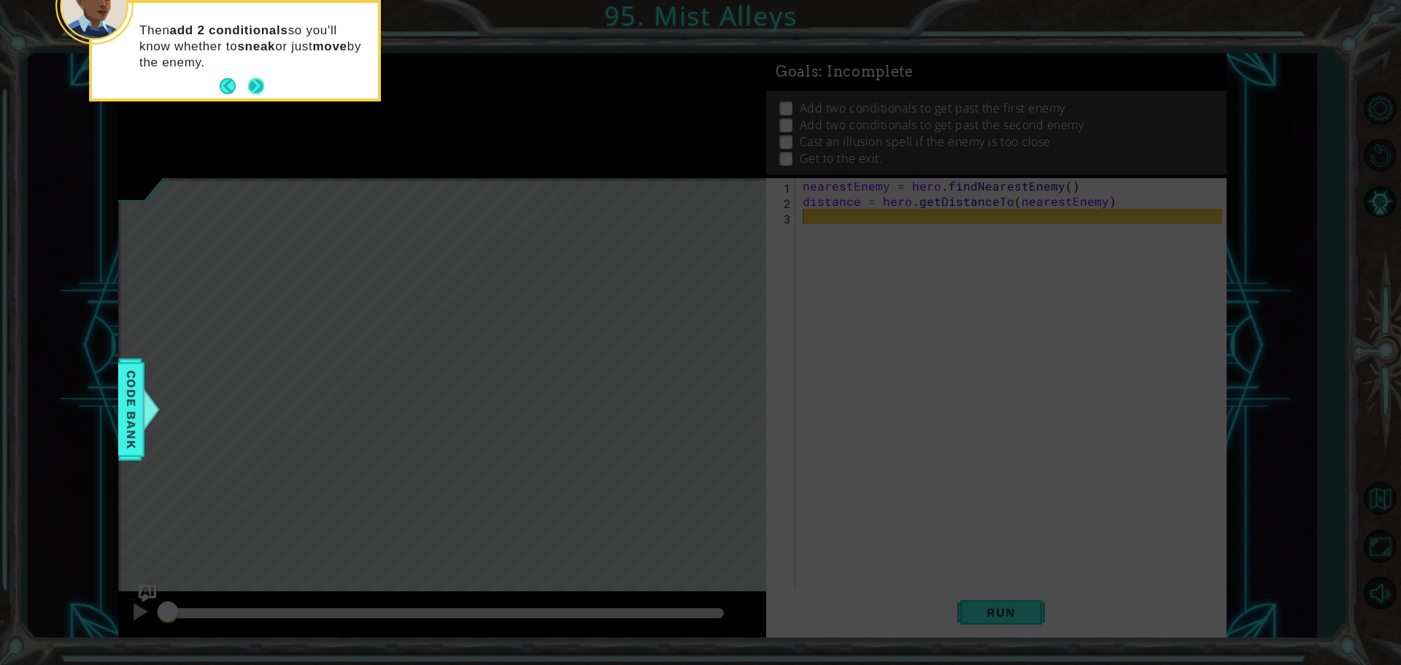
click at [249, 80] on button "Next" at bounding box center [256, 86] width 16 height 16
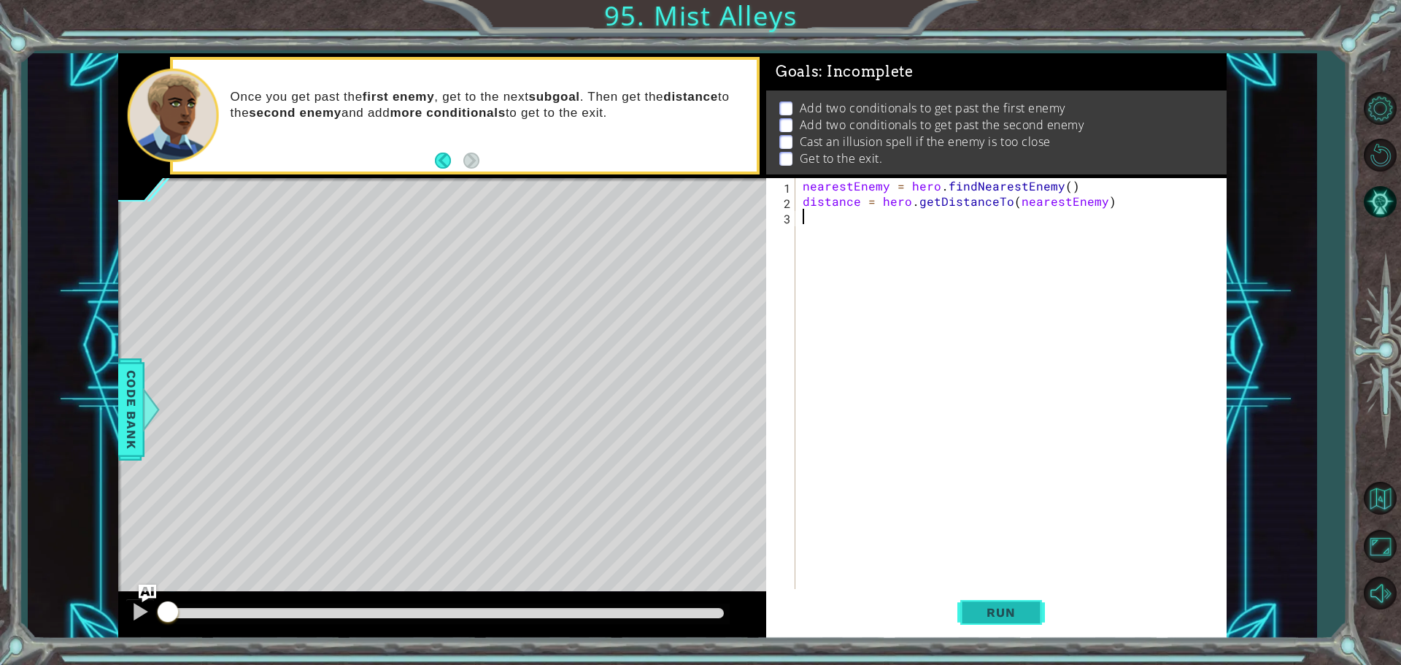
click at [974, 606] on span "Run" at bounding box center [1001, 612] width 58 height 15
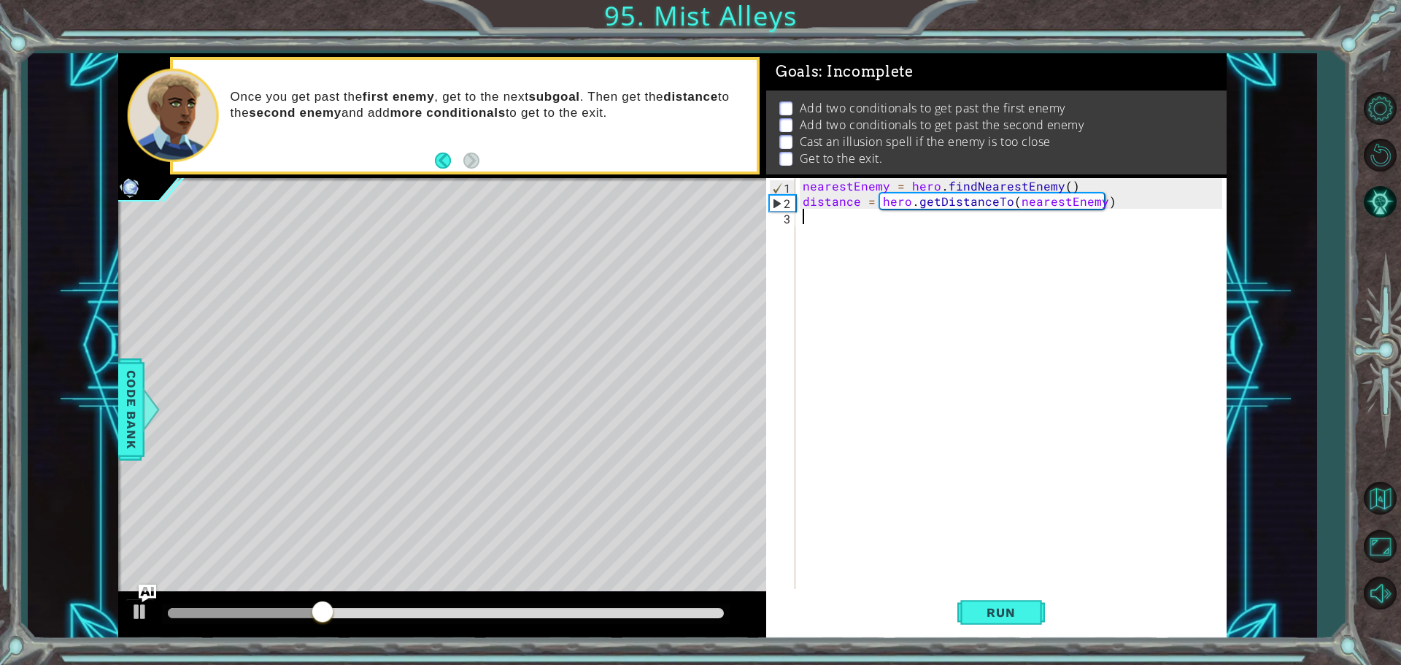
click at [807, 263] on div "nearestEnemy = hero . findNearestEnemy ( ) distance = hero . getDistanceTo ( ne…" at bounding box center [1014, 400] width 430 height 444
paste textarea "distance = hero.getDistanceTo(nearestEnemy)"
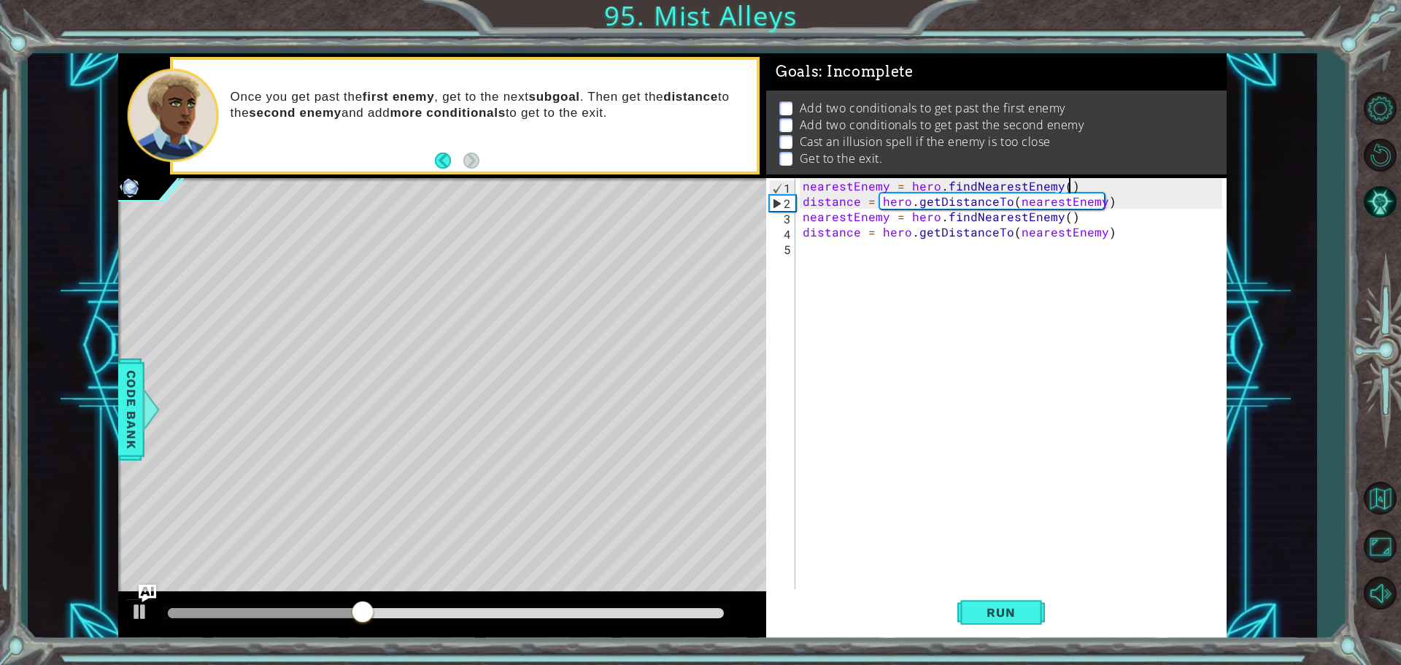
click at [1136, 186] on div "nearestEnemy = hero . findNearestEnemy ( ) distance = hero . getDistanceTo ( ne…" at bounding box center [1014, 400] width 430 height 444
click at [1126, 206] on div "nearestEnemy = hero . findNearestEnemy ( ) distance = hero . getDistanceTo ( ne…" at bounding box center [1014, 400] width 430 height 444
type textarea "distance = hero.getDistanceTo(nearestEnemy)"
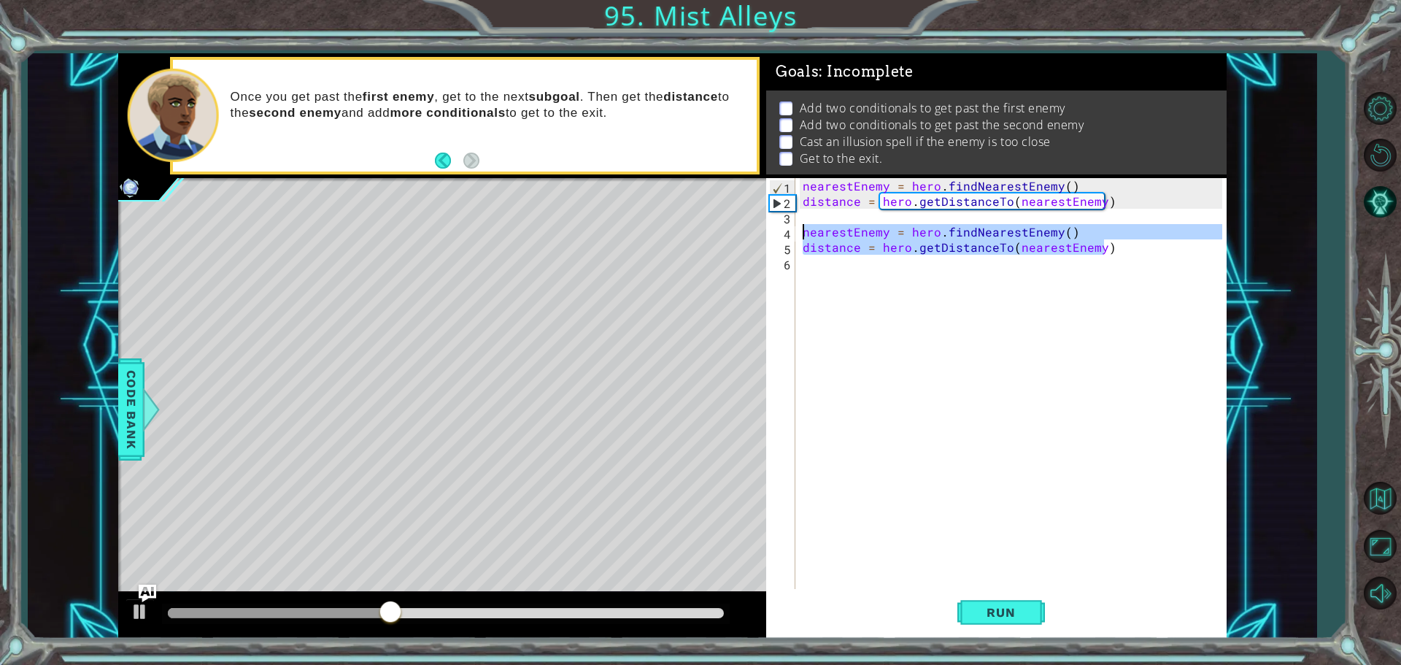
click at [726, 229] on div "1 ההההההההההההההההההההההההההההההההההההההההההההההההההההההההההההההההההההההההההההה…" at bounding box center [672, 345] width 1108 height 585
type textarea "nearestEnemy = hero.findNearestEnemy() distance = hero.getDistanceTo(nearestEne…"
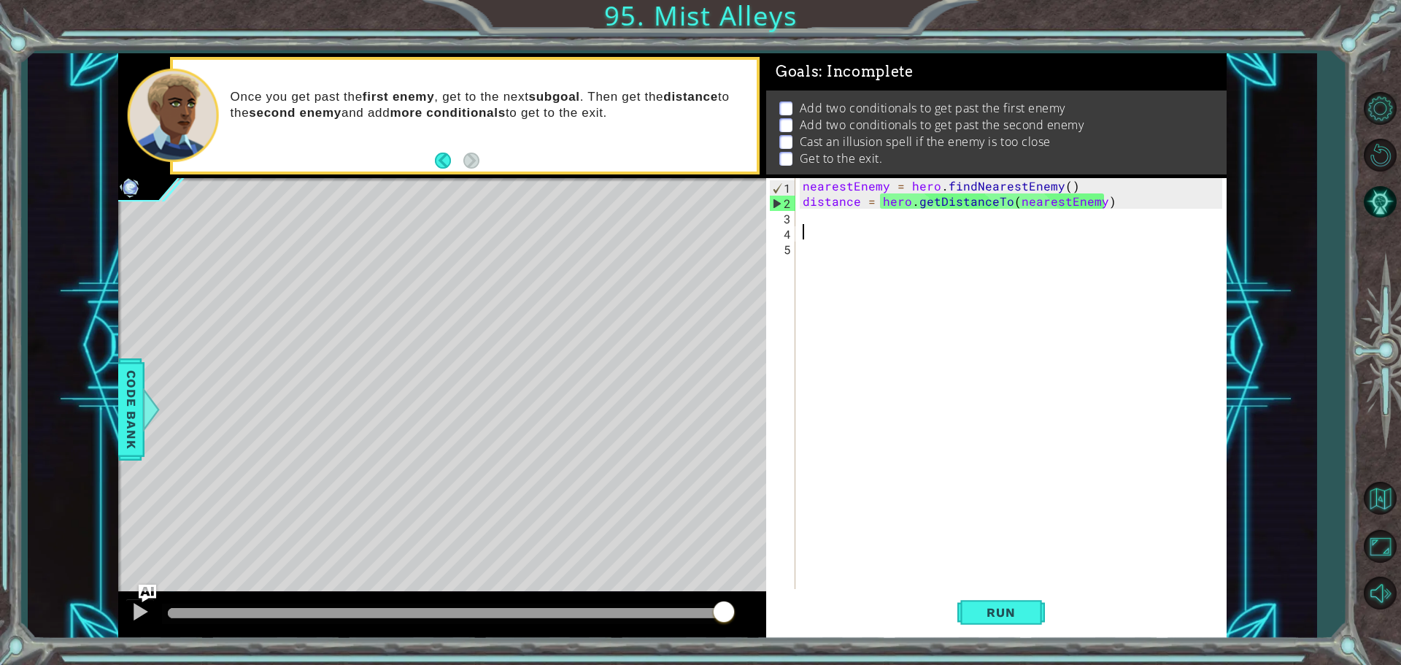
paste textarea "distance = hero.getDistanceTo(nearestEnemy)"
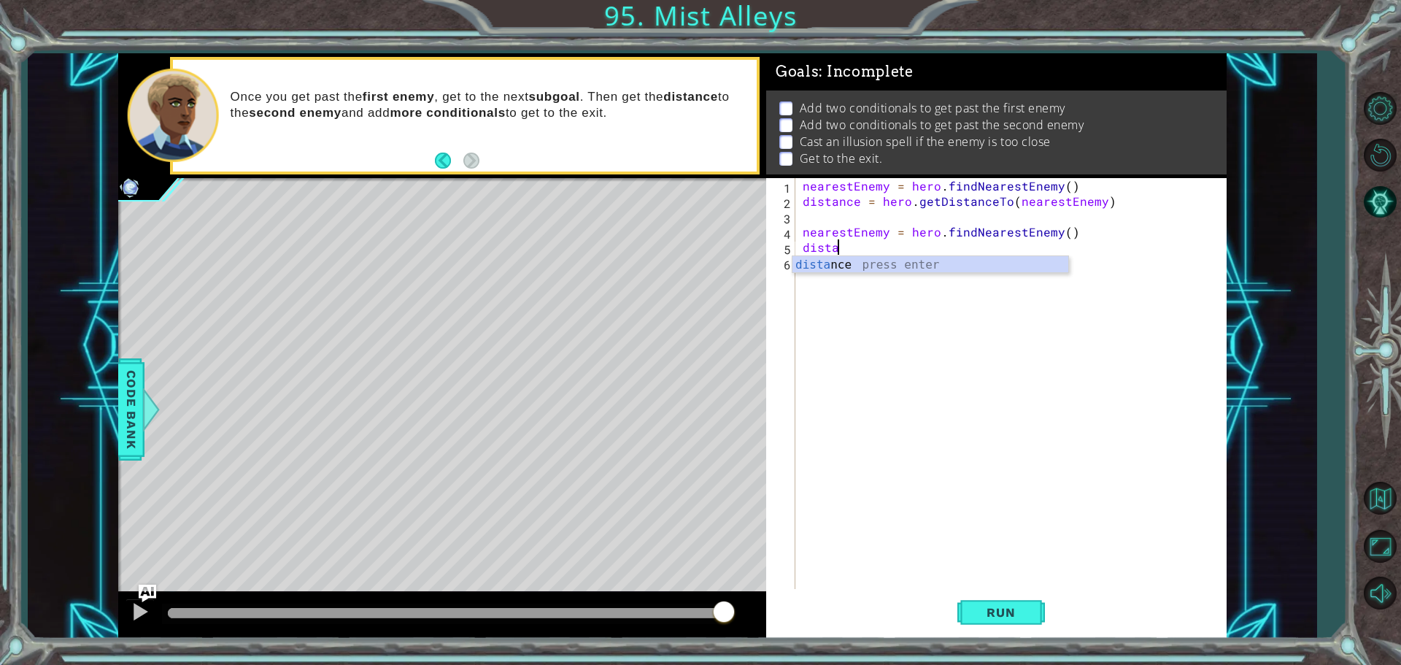
type textarea "d"
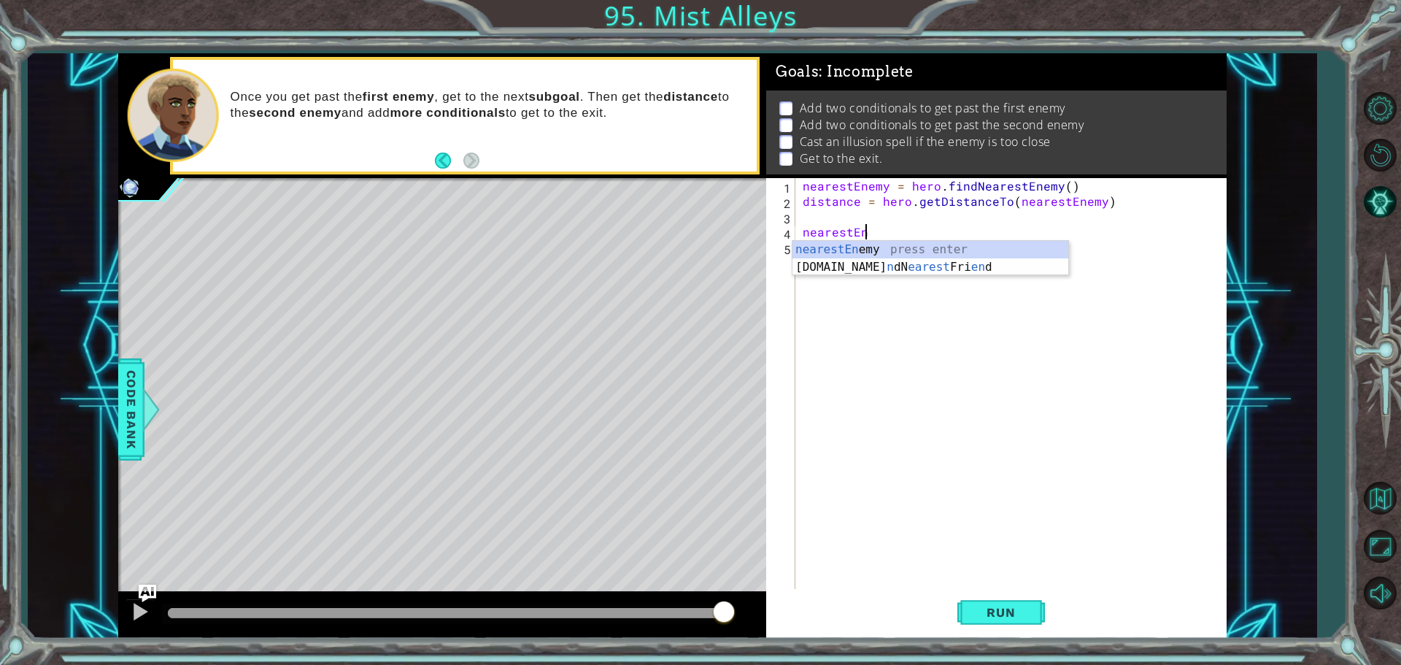
type textarea "n"
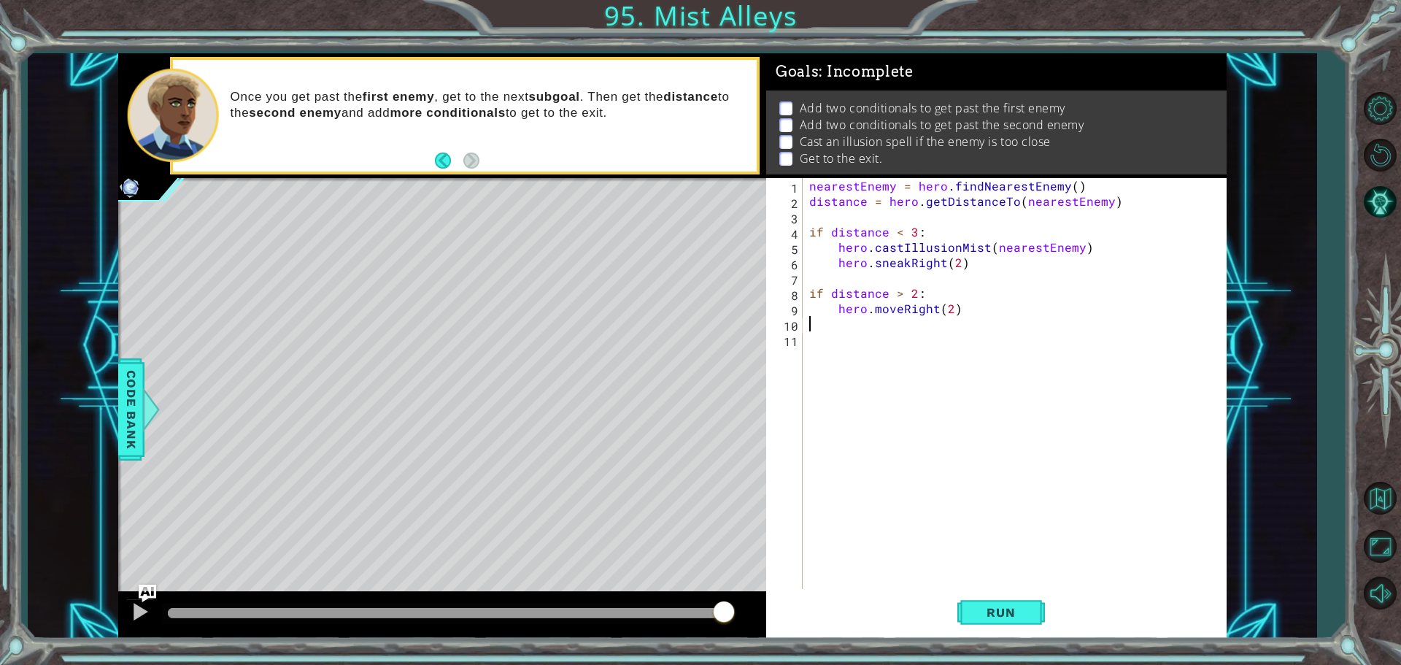
click at [807, 179] on div "nearestEnemy = hero . findNearestEnemy ( ) distance = hero . getDistanceTo ( ne…" at bounding box center [1017, 400] width 423 height 444
type textarea "nearestEnemy = hero.findNearestEnemy()"
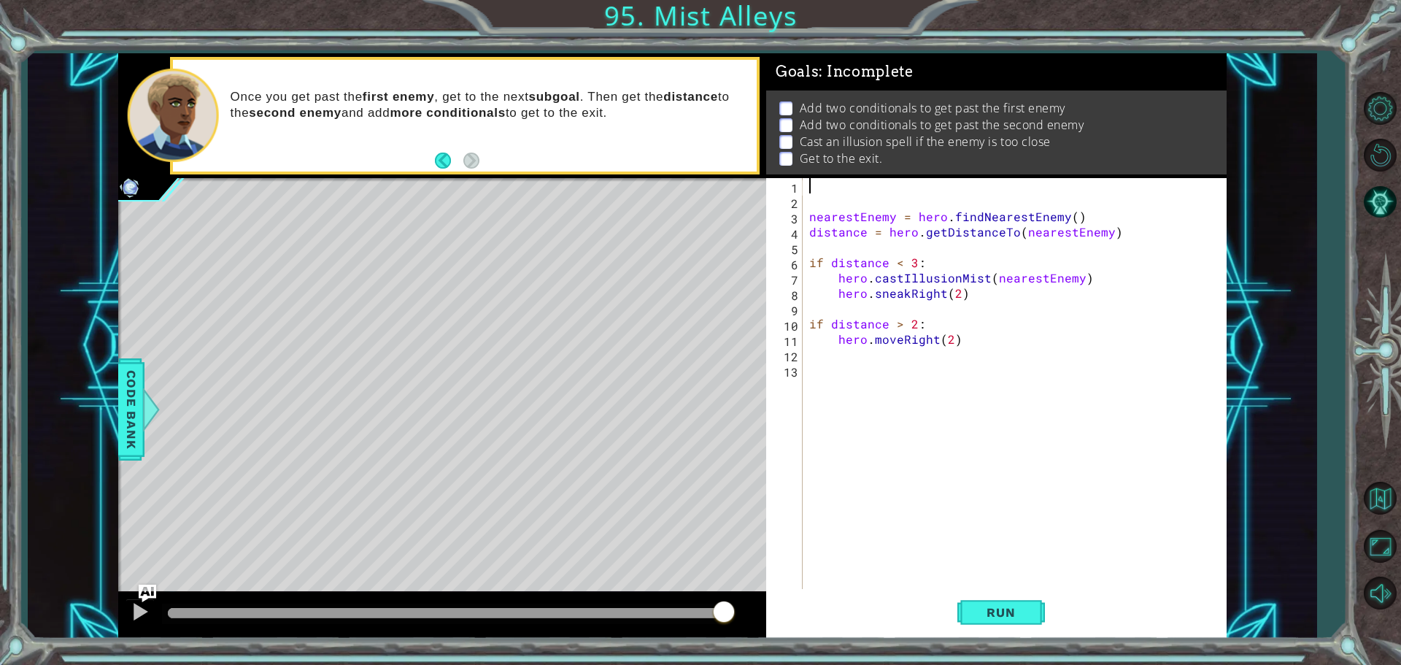
click at [840, 187] on div "nearestEnemy = hero . findNearestEnemy ( ) distance = hero . getDistanceTo ( ne…" at bounding box center [1017, 400] width 423 height 444
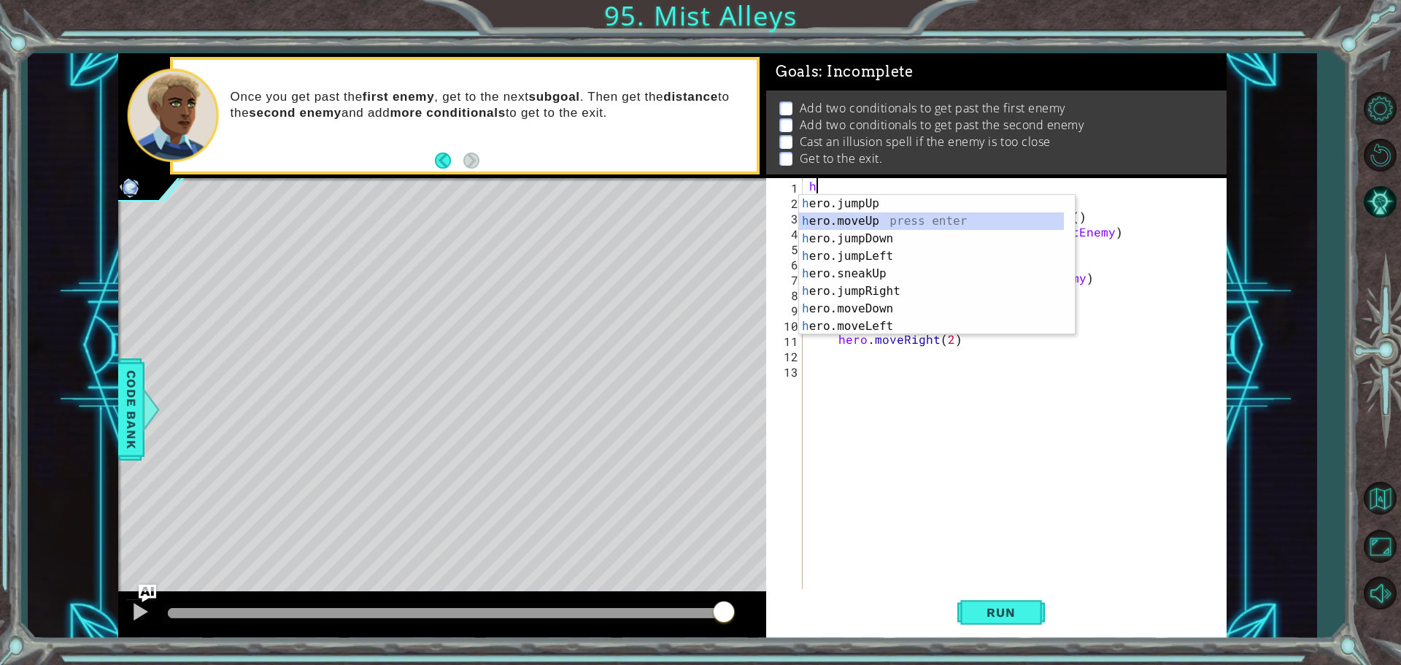
click at [888, 224] on div "h ero.jumpUp press enter h ero.moveUp press enter h ero.jumpDown press enter h …" at bounding box center [931, 282] width 265 height 175
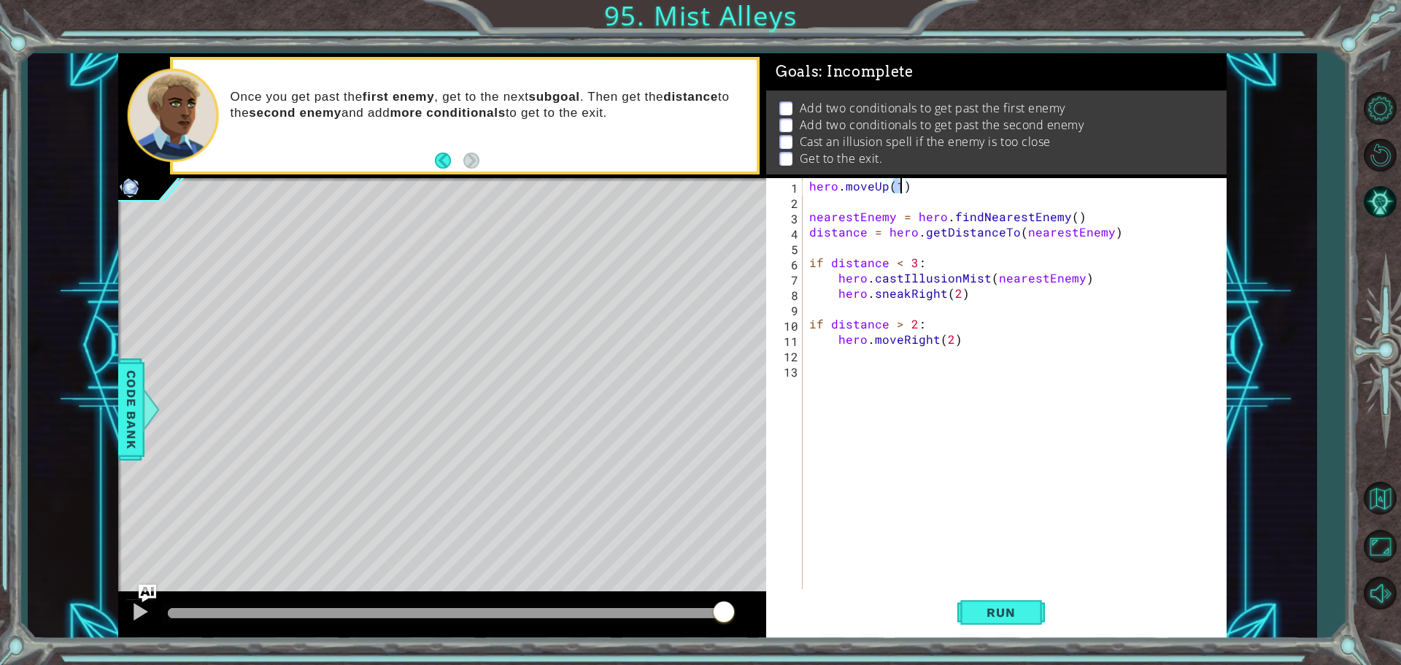
type textarea "hero.moveUp(2)"
click at [879, 201] on div "hero . moveUp ( 2 ) nearestEnemy = hero . findNearestEnemy ( ) distance = hero …" at bounding box center [1017, 400] width 423 height 444
type textarea "h"
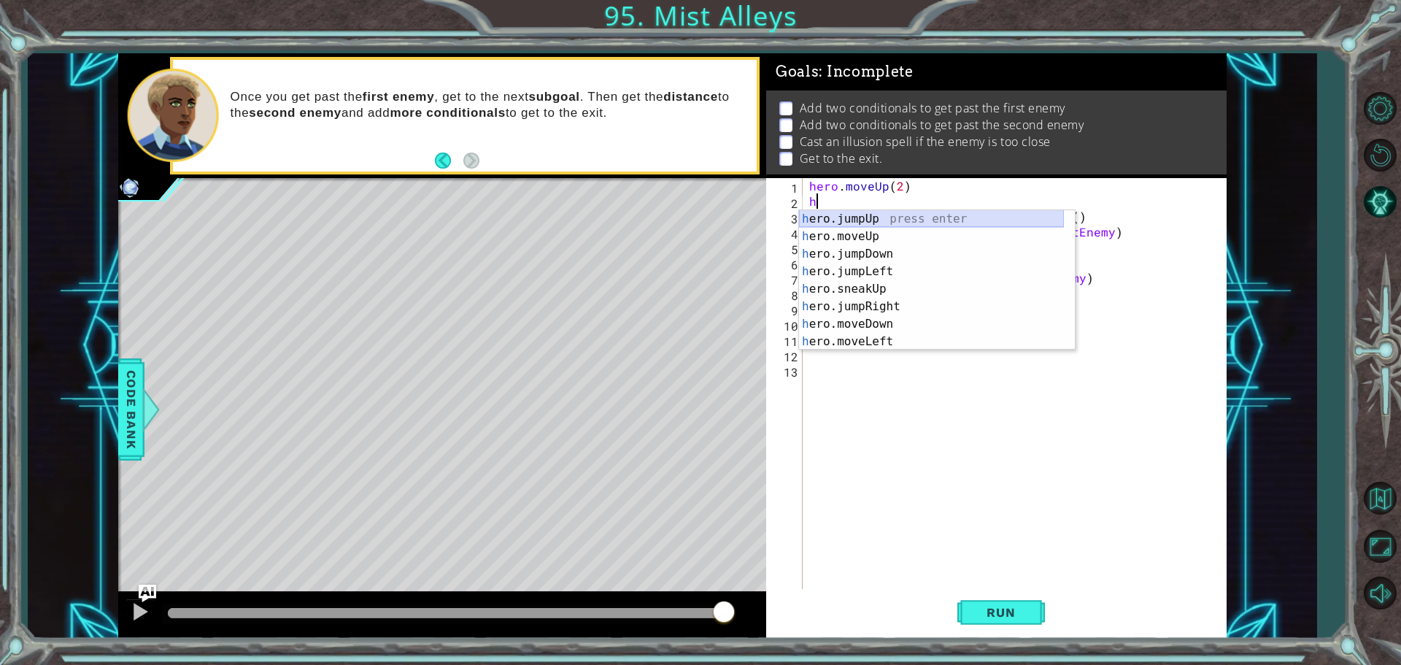
click at [883, 220] on div "h ero.jumpUp press enter h ero.moveUp press enter h ero.jumpDown press enter h …" at bounding box center [931, 297] width 265 height 175
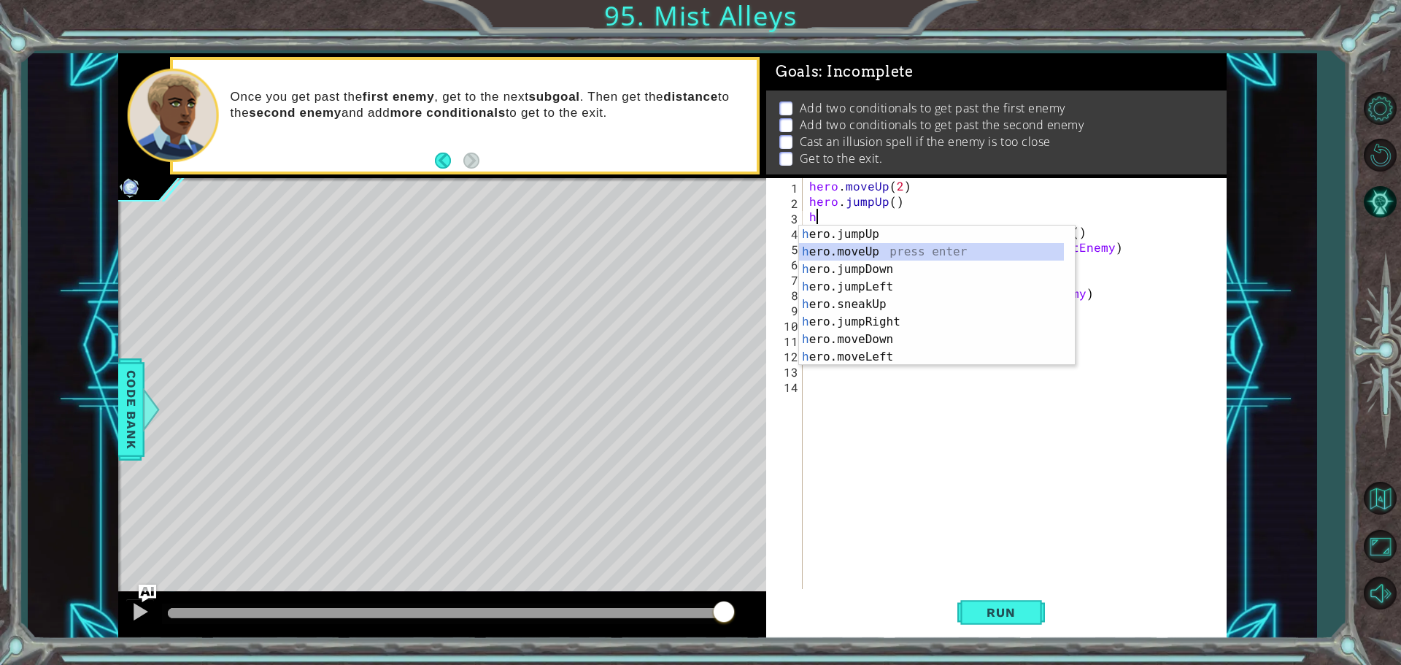
click at [890, 253] on div "h ero.jumpUp press enter h ero.moveUp press enter h ero.jumpDown press enter h …" at bounding box center [931, 312] width 265 height 175
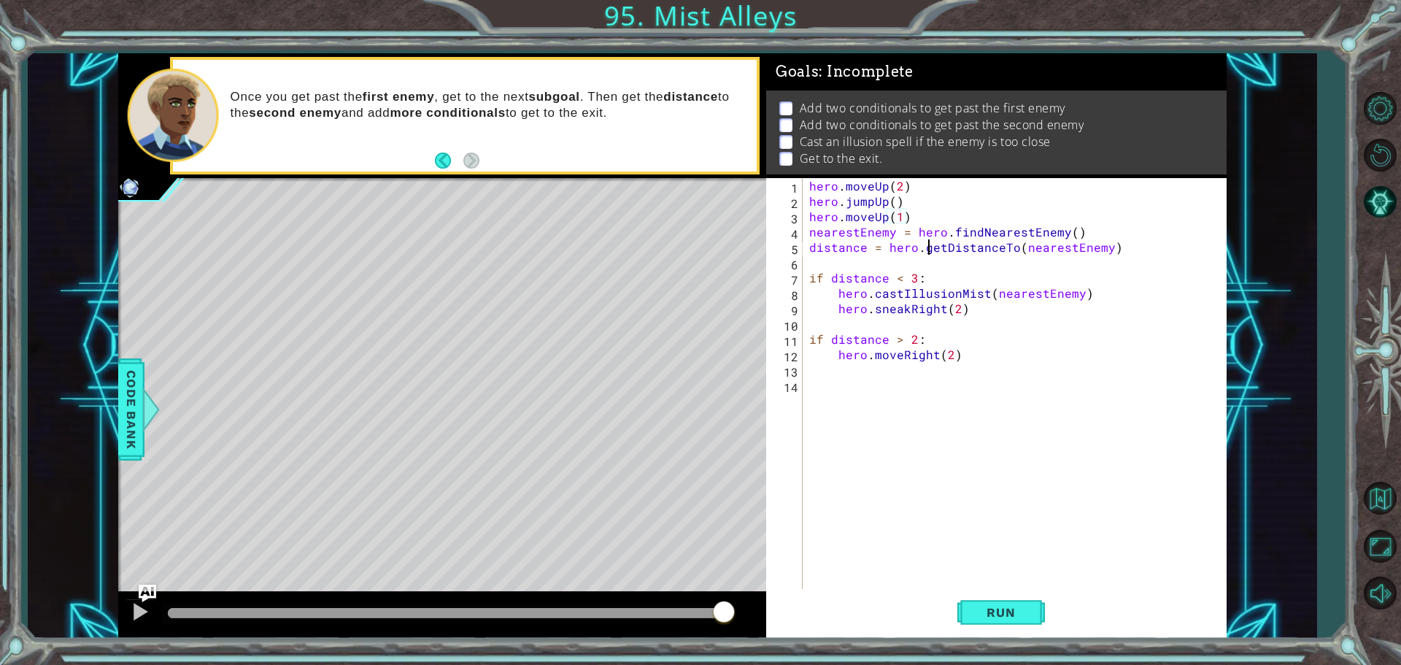
click at [928, 241] on div "hero . moveUp ( 2 ) hero . jumpUp ( ) hero . moveUp ( 1 ) nearestEnemy = hero .…" at bounding box center [1017, 400] width 423 height 444
click at [927, 220] on div "hero . moveUp ( 2 ) hero . jumpUp ( ) hero . moveUp ( 1 ) nearestEnemy = hero .…" at bounding box center [1017, 400] width 423 height 444
type textarea "hero.moveUp(1)"
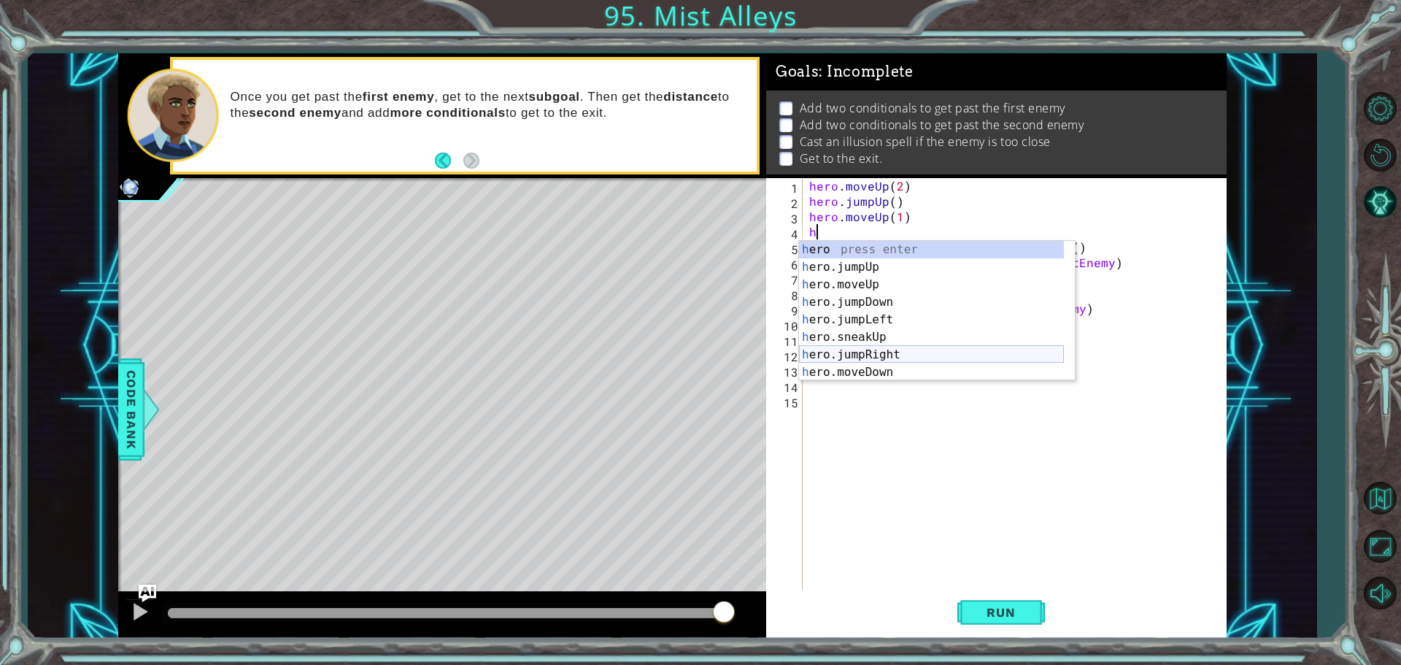
scroll to position [44, 0]
click at [923, 357] on div "h ero.moveUp press enter h ero.jumpDown press enter h ero.jumpLeft press enter …" at bounding box center [931, 319] width 265 height 175
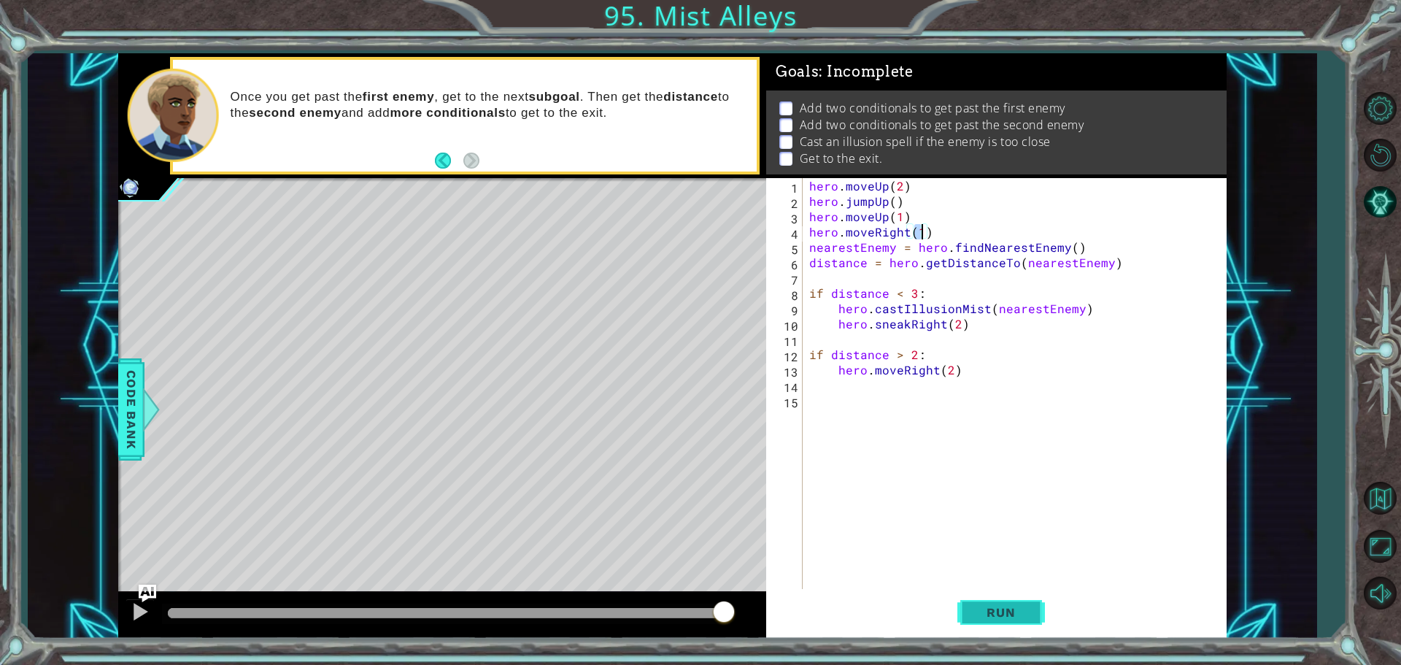
drag, startPoint x: 990, startPoint y: 589, endPoint x: 988, endPoint y: 598, distance: 9.0
click at [988, 592] on button "Run" at bounding box center [1001, 612] width 88 height 46
click at [988, 599] on button "Run" at bounding box center [1001, 612] width 88 height 46
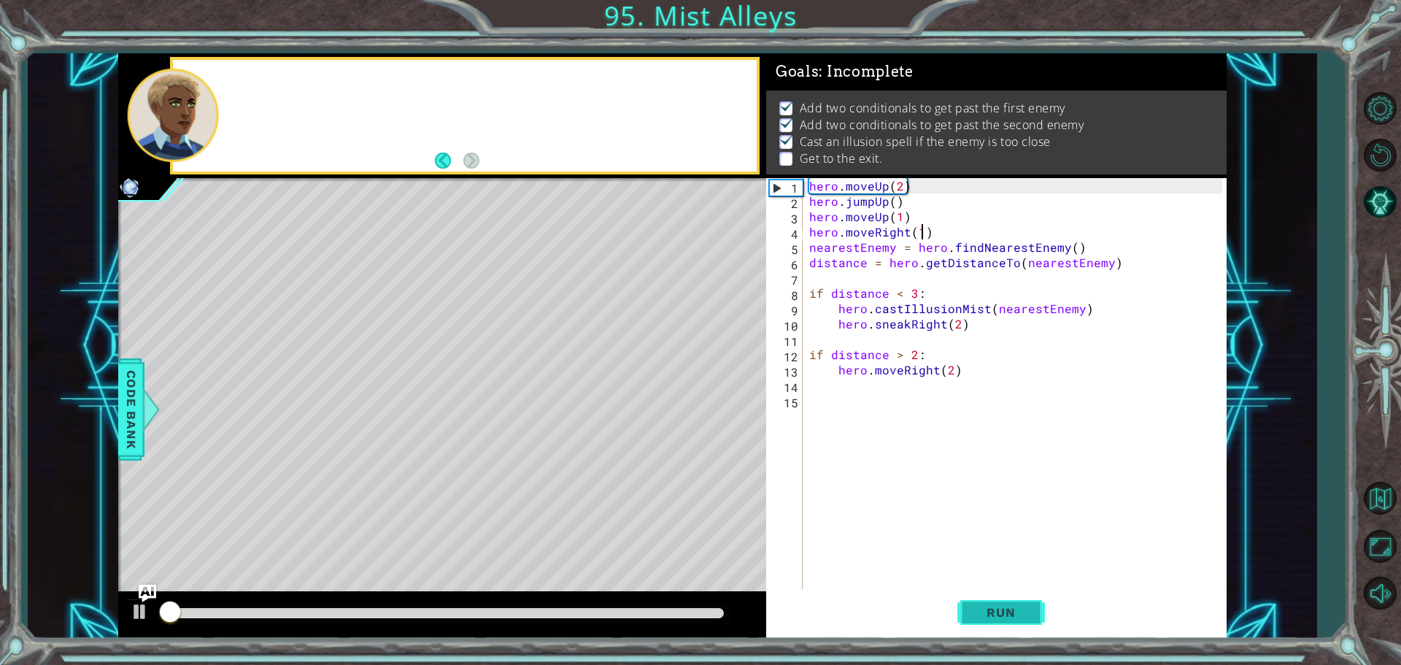
scroll to position [7, 0]
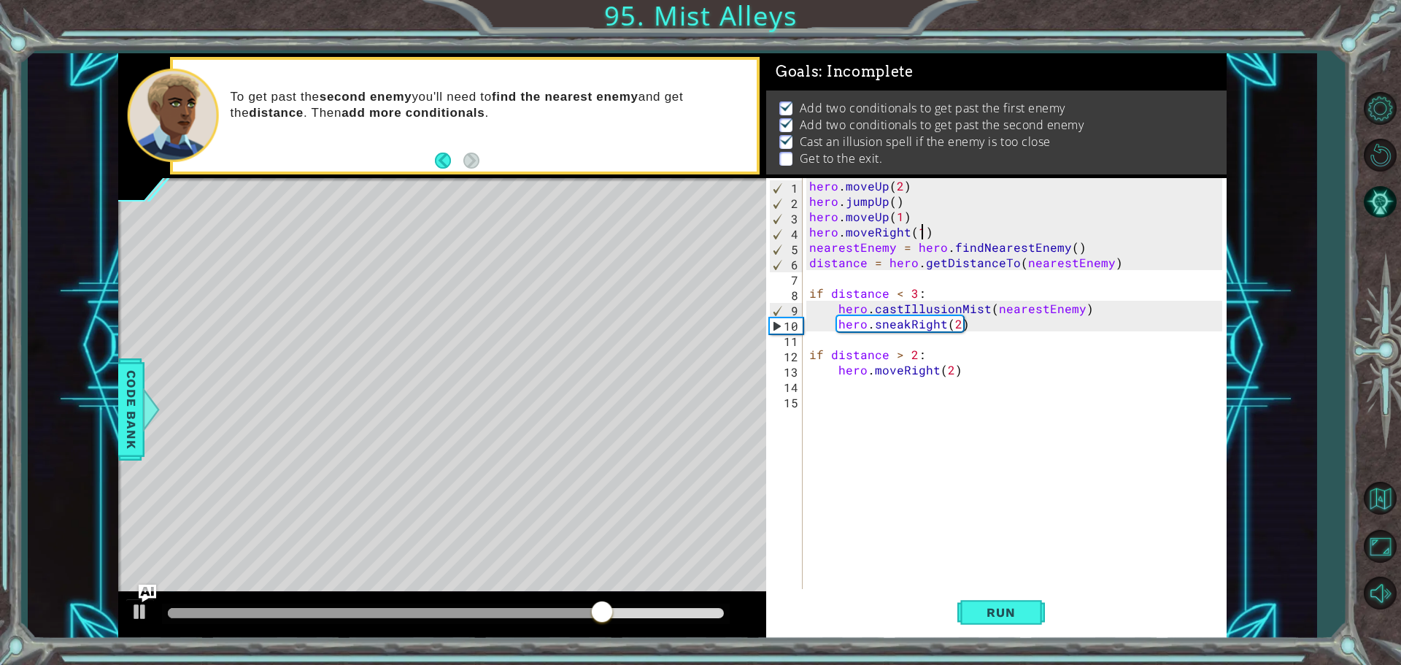
click at [880, 329] on div "hero . moveUp ( 2 ) hero . jumpUp ( ) hero . moveUp ( 1 ) hero . moveRight ( 1 …" at bounding box center [1017, 400] width 423 height 444
type textarea "hero.sneakRight(2)"
click at [886, 344] on div "hero . moveUp ( 2 ) hero . jumpUp ( ) hero . moveUp ( 1 ) hero . moveRight ( 1 …" at bounding box center [1017, 400] width 423 height 444
type textarea "h"
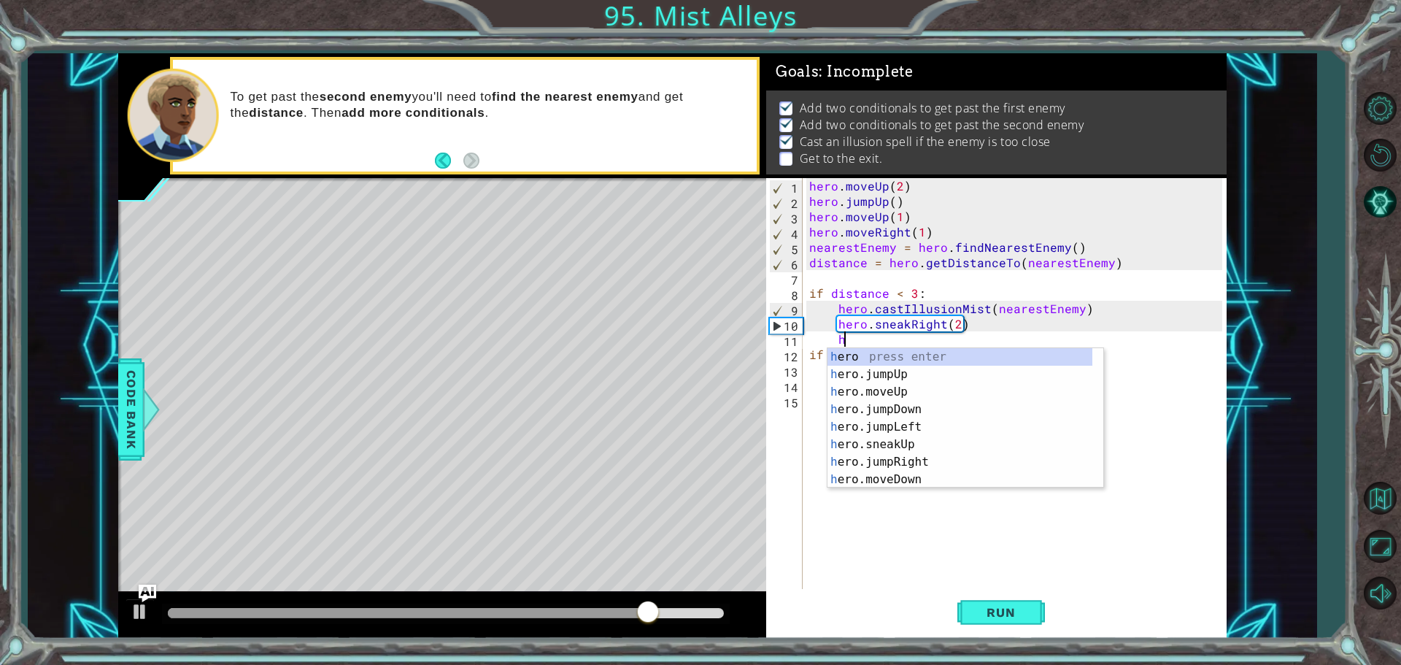
scroll to position [0, 0]
click at [891, 375] on div "h ero press enter h ero.jumpUp press enter h ero.moveUp press enter h ero.jumpD…" at bounding box center [959, 435] width 265 height 175
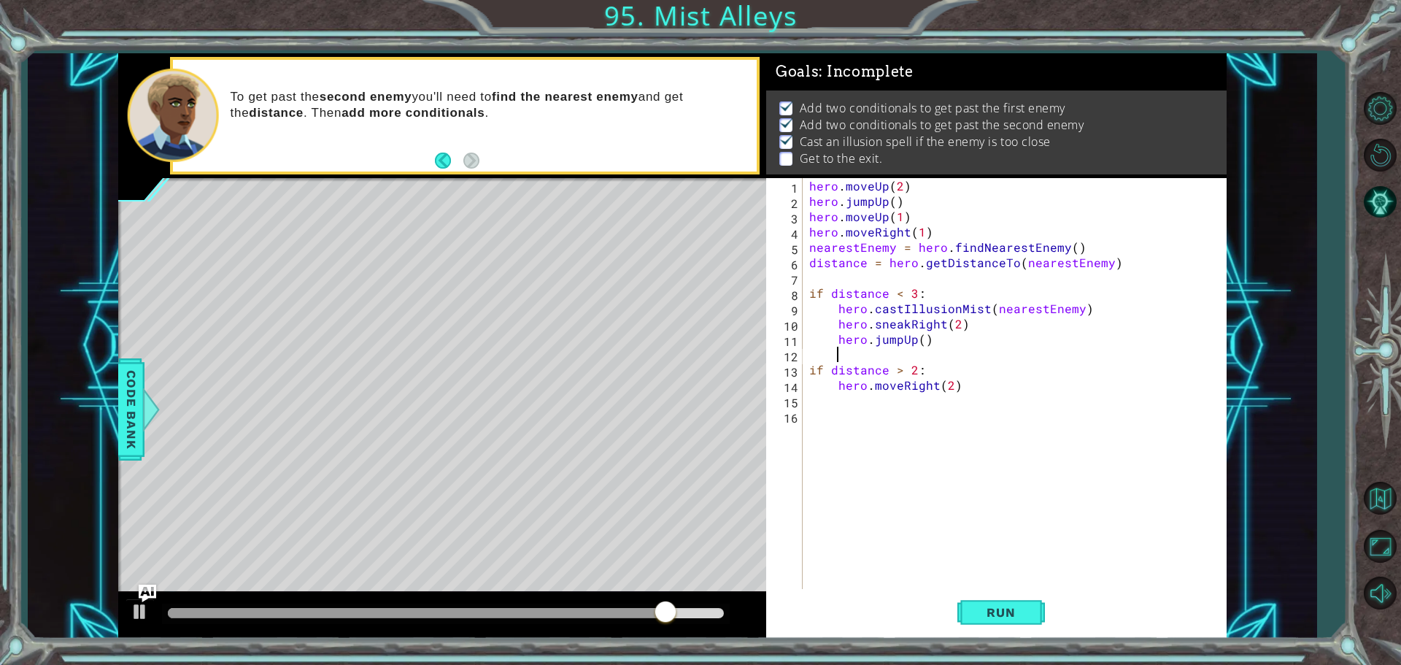
scroll to position [0, 1]
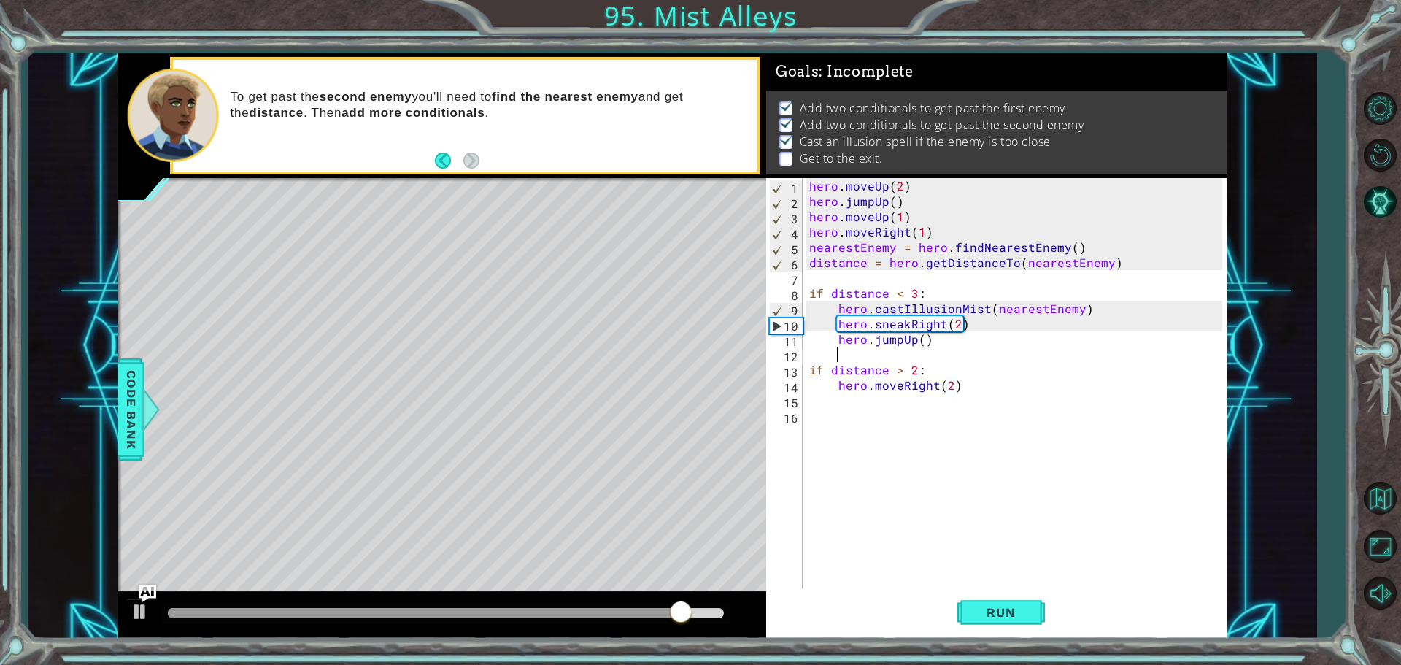
click at [911, 350] on div "hero . moveUp ( 2 ) hero . jumpUp ( ) hero . moveUp ( 1 ) hero . moveRight ( 1 …" at bounding box center [1017, 400] width 423 height 444
click at [910, 344] on div "hero . moveUp ( 2 ) hero . jumpUp ( ) hero . moveUp ( 1 ) hero . moveRight ( 1 …" at bounding box center [1017, 400] width 423 height 444
click at [911, 339] on div "hero . moveUp ( 2 ) hero . jumpUp ( ) hero . moveUp ( 1 ) hero . moveRight ( 1 …" at bounding box center [1017, 400] width 423 height 444
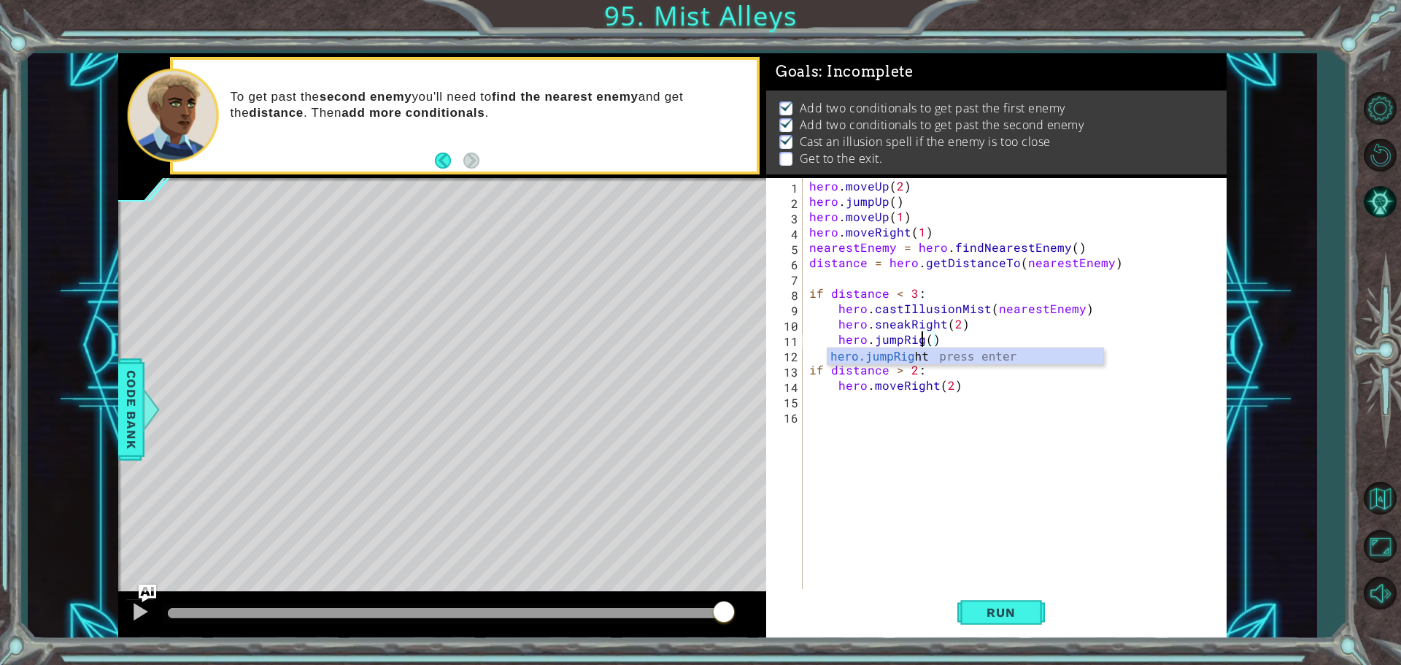
scroll to position [0, 7]
type textarea "hero.jumpRight()"
click at [911, 339] on div "hero . moveUp ( 2 ) hero . jumpUp ( ) hero . moveUp ( 1 ) hero . moveRight ( 1 …" at bounding box center [1017, 400] width 423 height 444
click at [956, 355] on div "hero . moveUp ( 2 ) hero . jumpUp ( ) hero . moveUp ( 1 ) hero . moveRight ( 1 …" at bounding box center [1017, 400] width 423 height 444
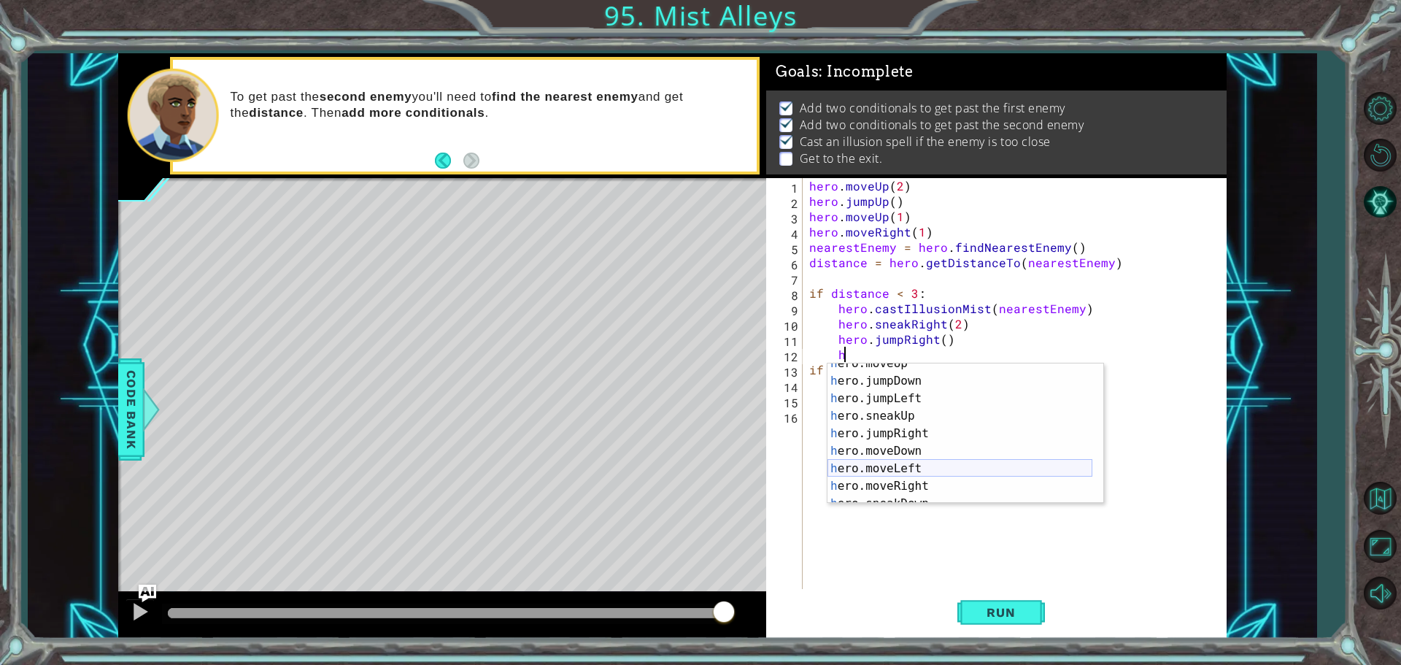
scroll to position [44, 0]
click at [919, 481] on div "h ero.moveUp press enter h ero.jumpDown press enter h ero.jumpLeft press enter …" at bounding box center [959, 442] width 265 height 175
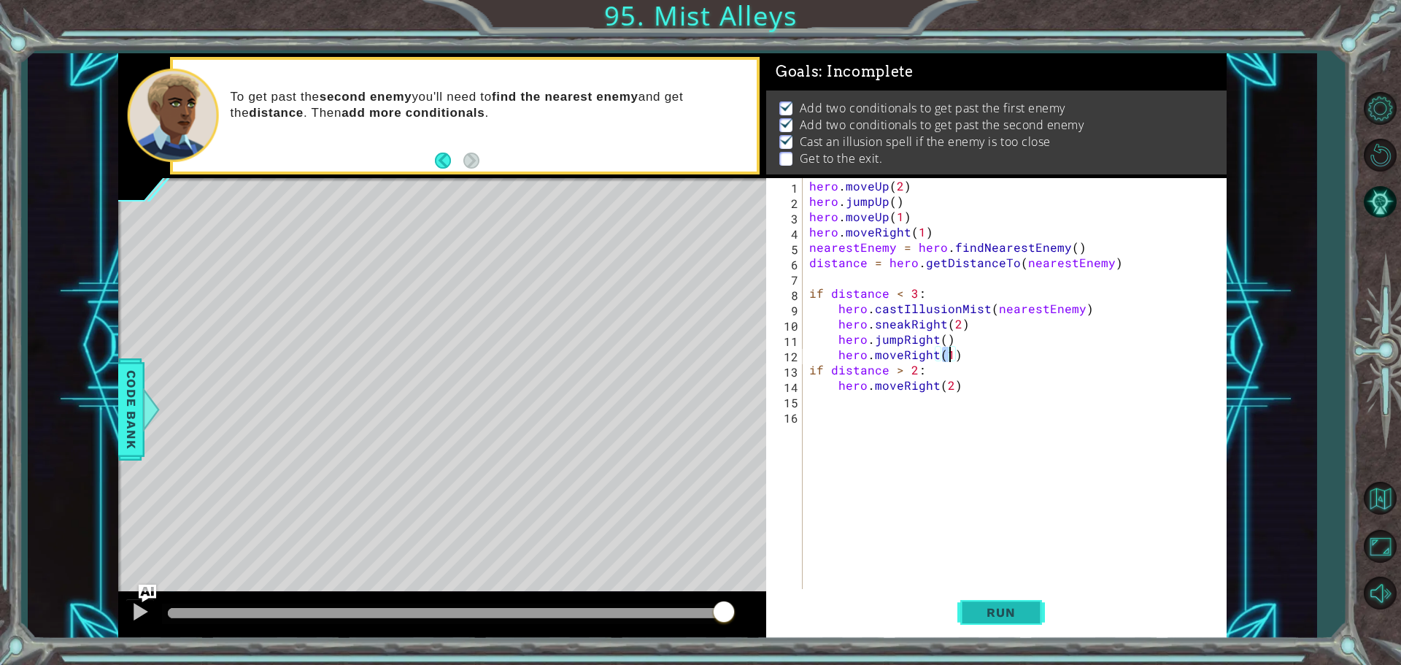
type textarea "hero.moveRight(1)"
click at [981, 630] on button "Run" at bounding box center [1001, 612] width 88 height 46
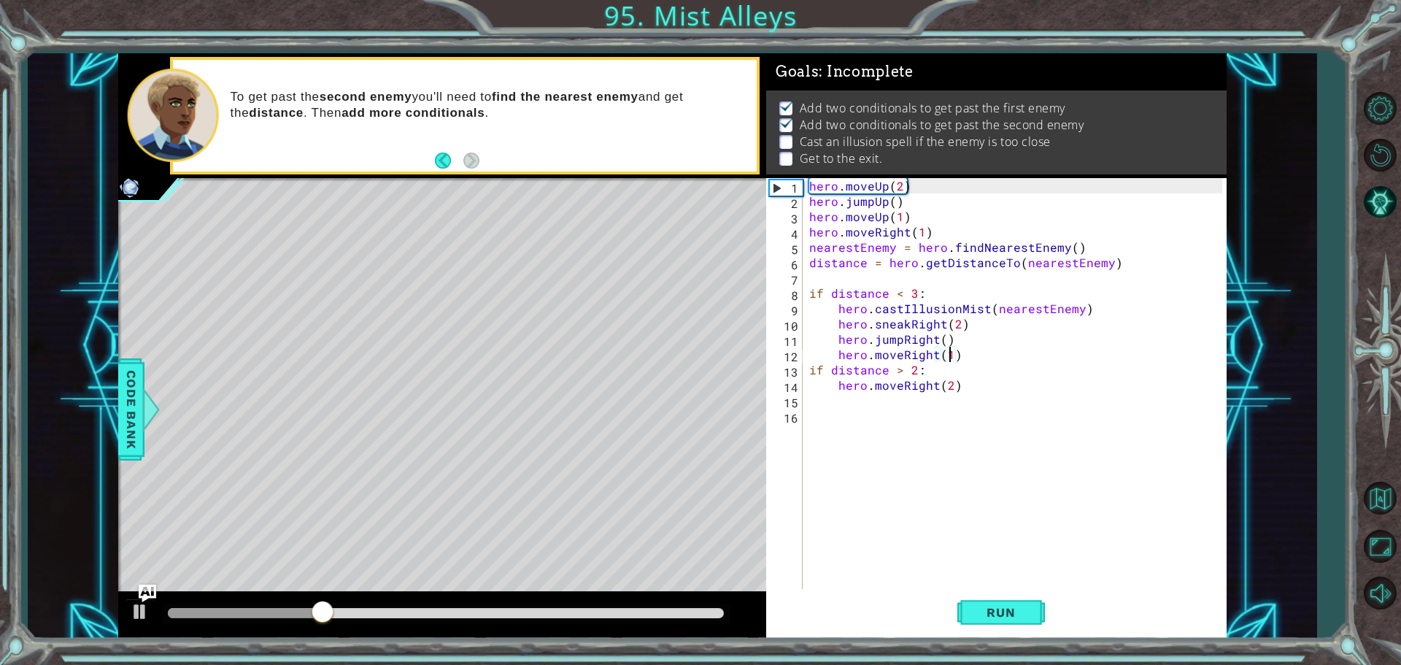
click at [703, 608] on div at bounding box center [446, 613] width 556 height 10
click at [963, 612] on button "Run" at bounding box center [1001, 612] width 88 height 46
drag, startPoint x: 670, startPoint y: 618, endPoint x: 693, endPoint y: 611, distance: 24.5
click at [693, 611] on div at bounding box center [446, 613] width 568 height 20
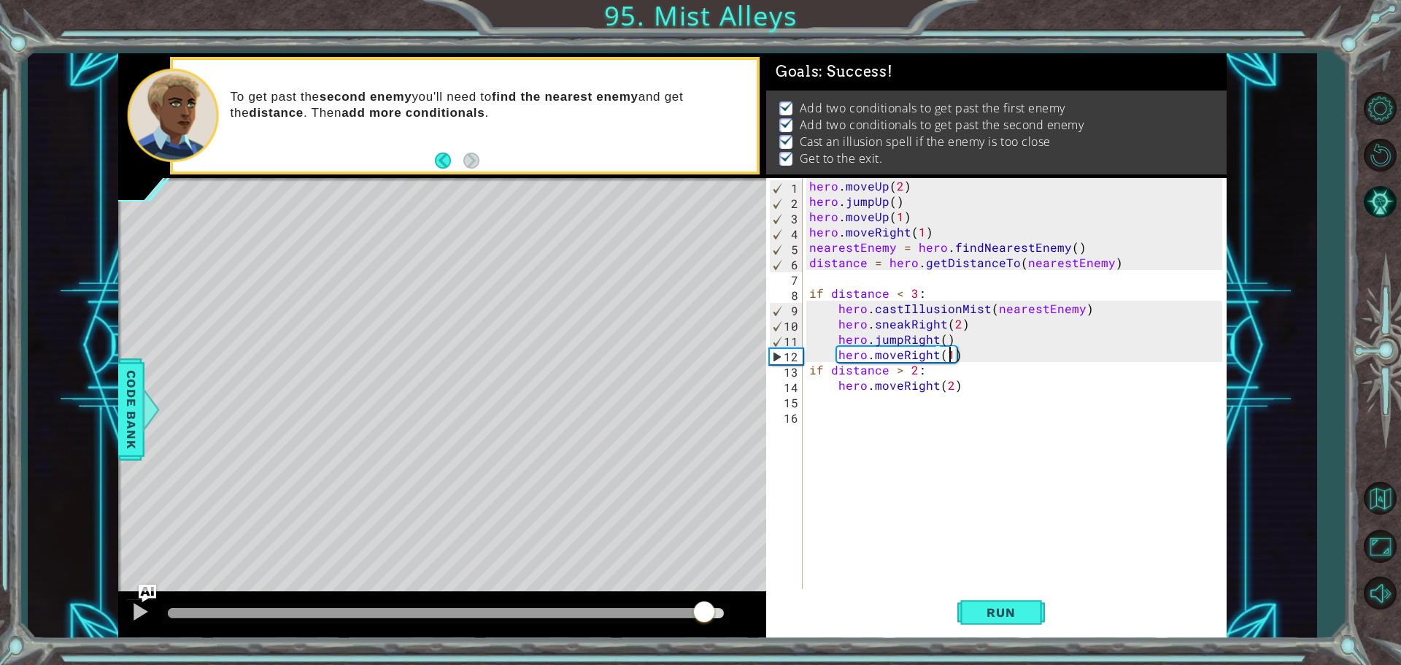
drag, startPoint x: 689, startPoint y: 611, endPoint x: 708, endPoint y: 606, distance: 18.9
click at [708, 608] on div at bounding box center [446, 613] width 556 height 10
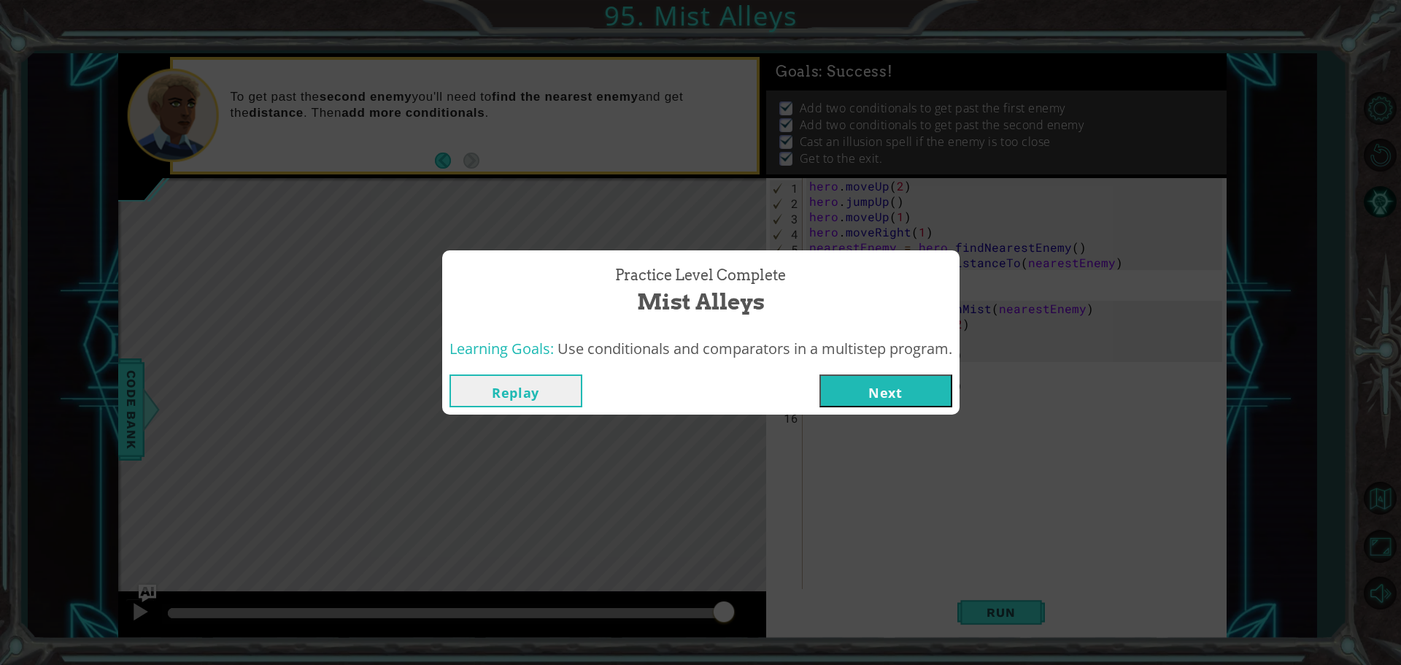
drag, startPoint x: 840, startPoint y: 370, endPoint x: 833, endPoint y: 368, distance: 7.6
click at [839, 370] on div "Replay Next" at bounding box center [700, 390] width 517 height 47
click at [859, 390] on button "Next" at bounding box center [885, 390] width 133 height 33
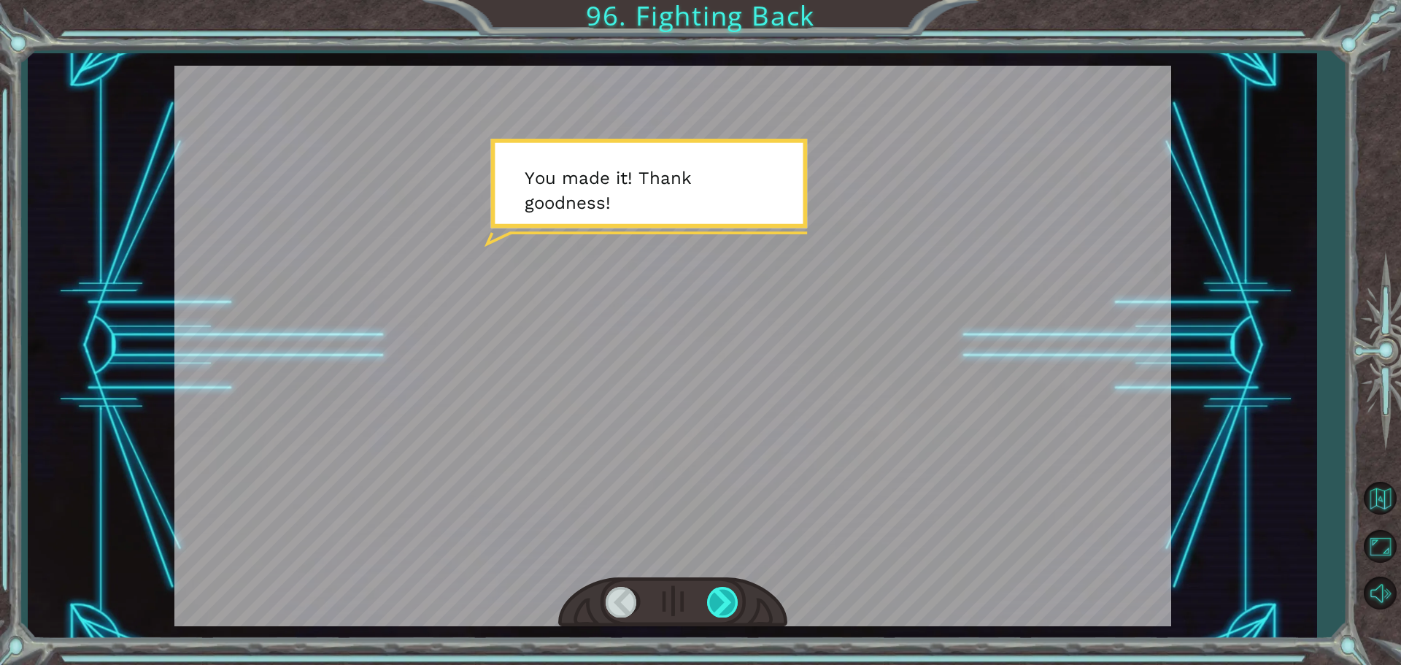
click at [710, 603] on div at bounding box center [672, 602] width 229 height 50
click at [713, 602] on div at bounding box center [723, 601] width 33 height 30
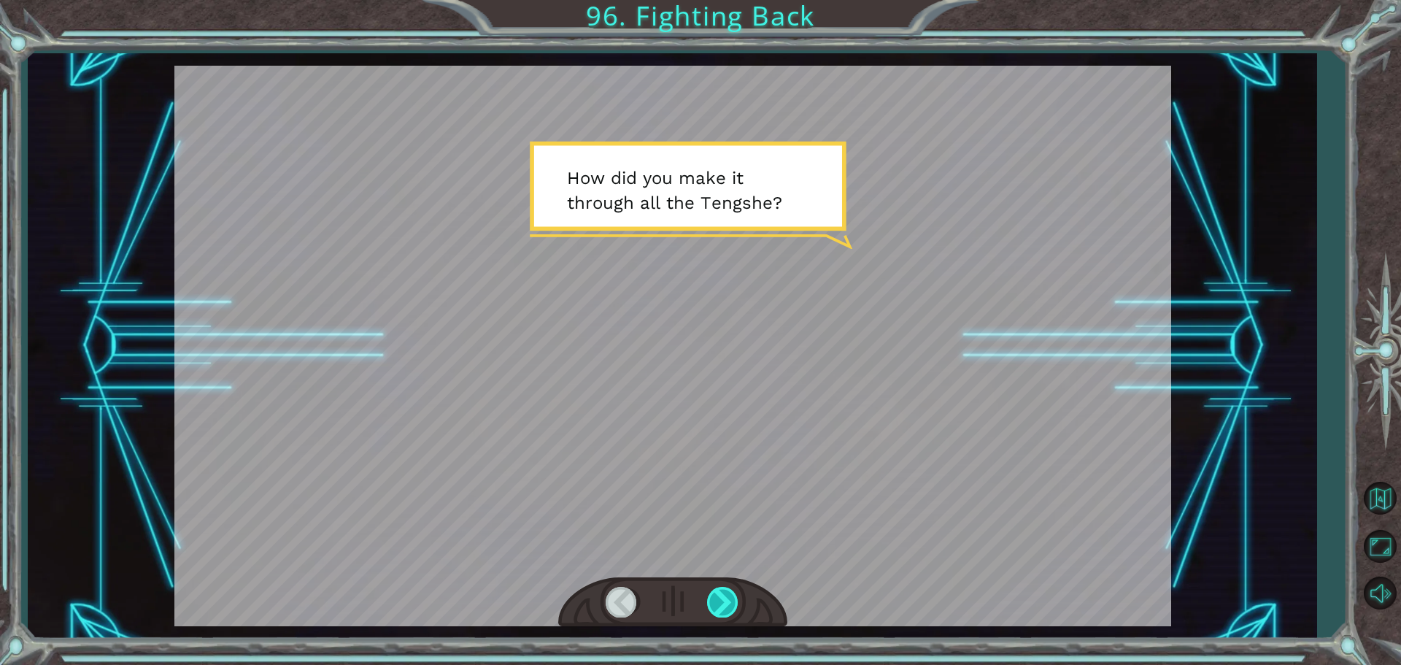
click at [713, 601] on div at bounding box center [723, 601] width 33 height 30
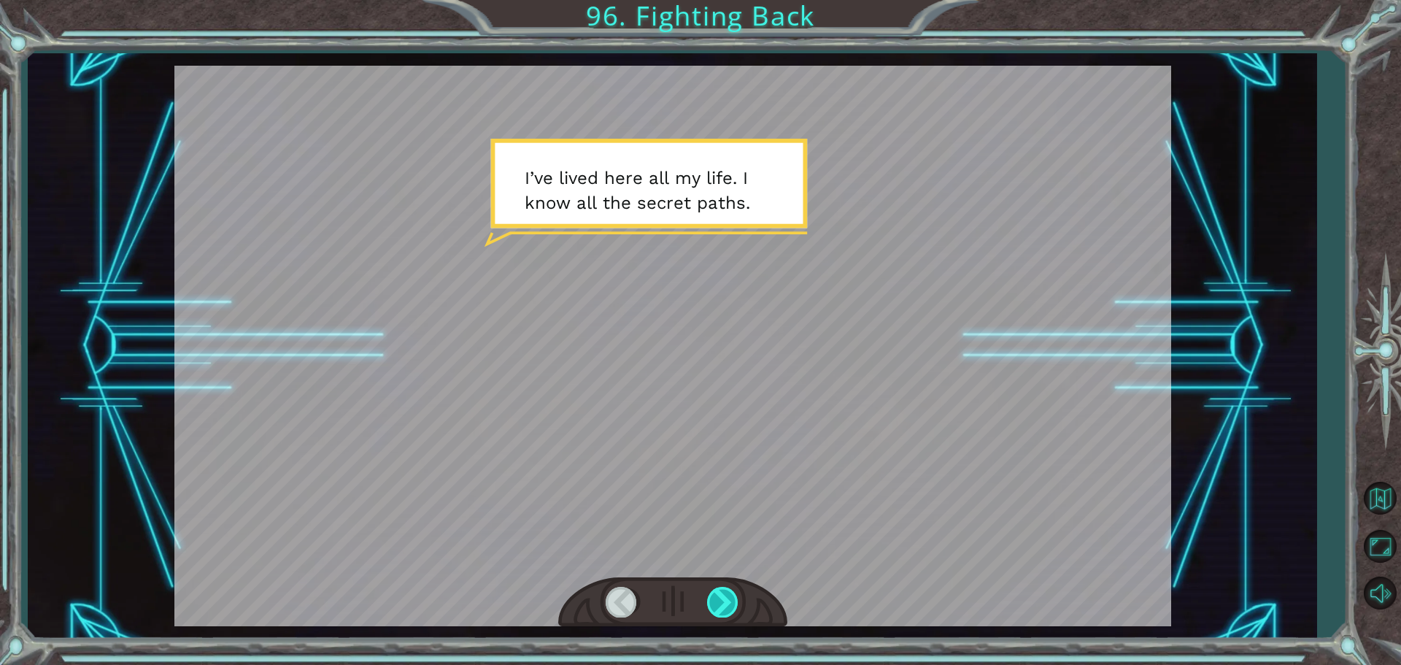
click at [736, 603] on div at bounding box center [723, 601] width 33 height 30
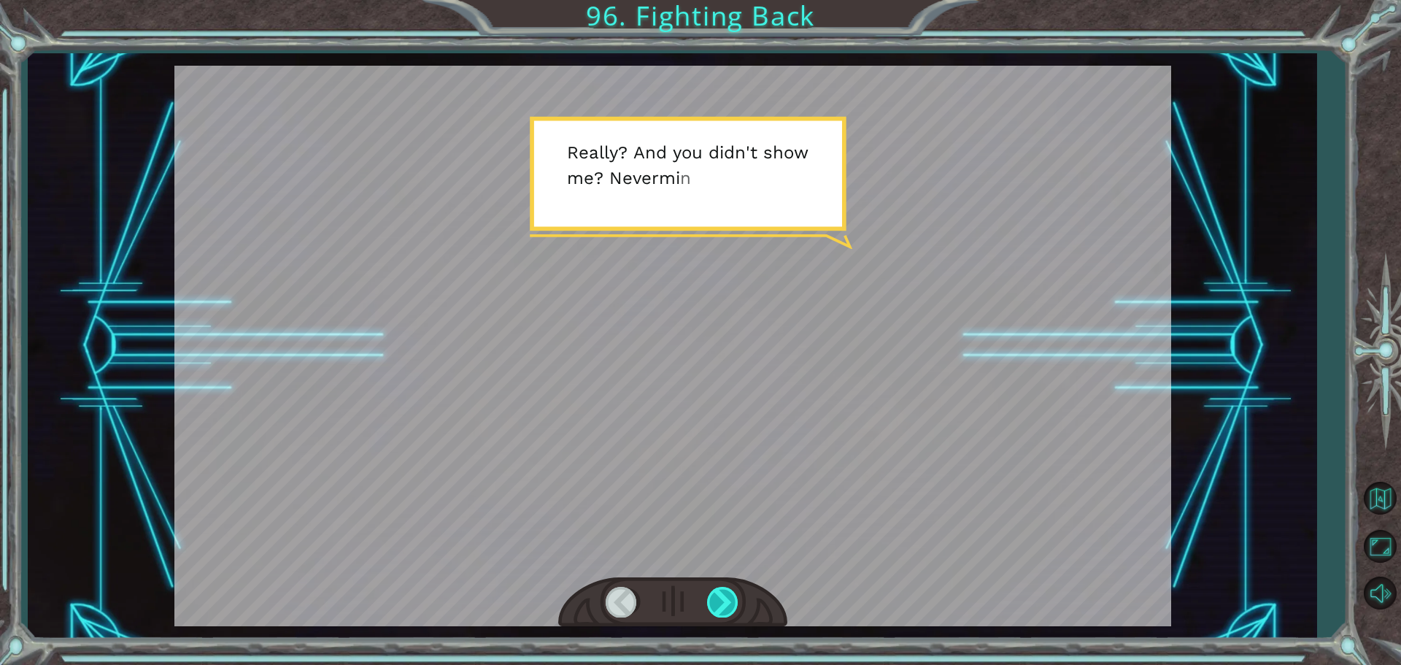
click at [731, 608] on div at bounding box center [723, 601] width 33 height 30
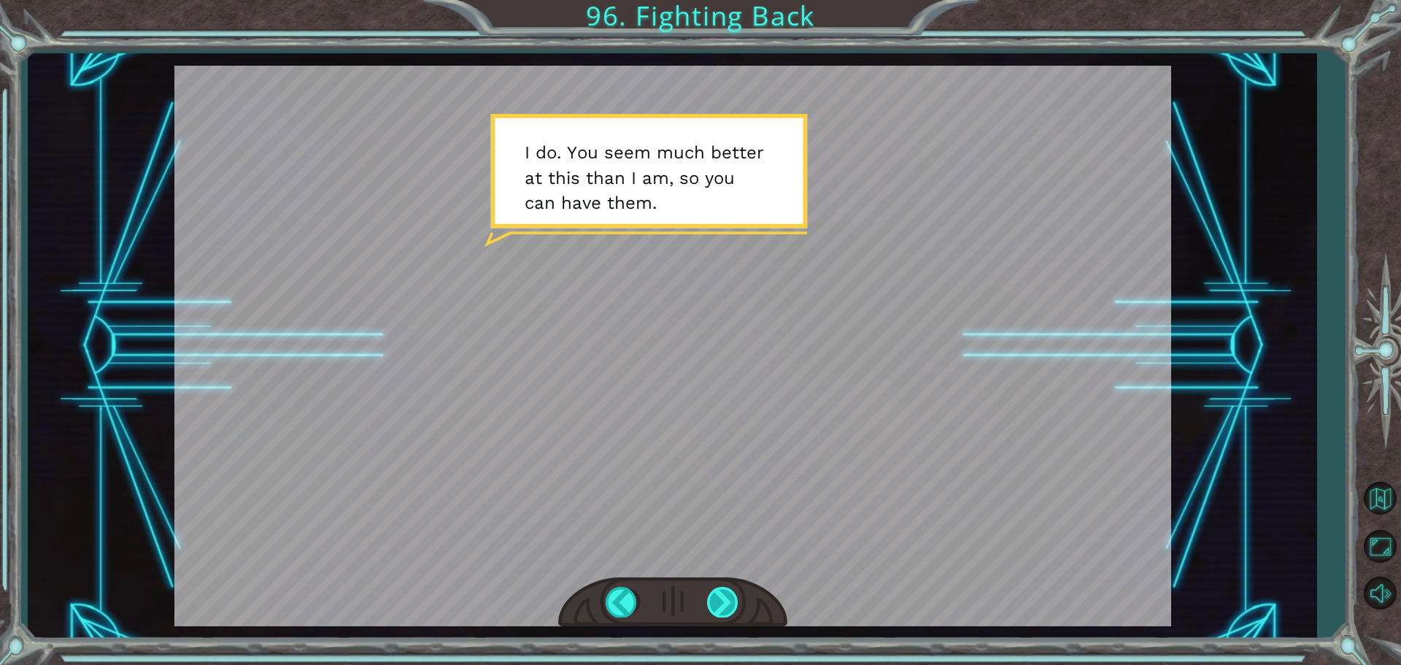
click at [729, 610] on div at bounding box center [723, 601] width 33 height 30
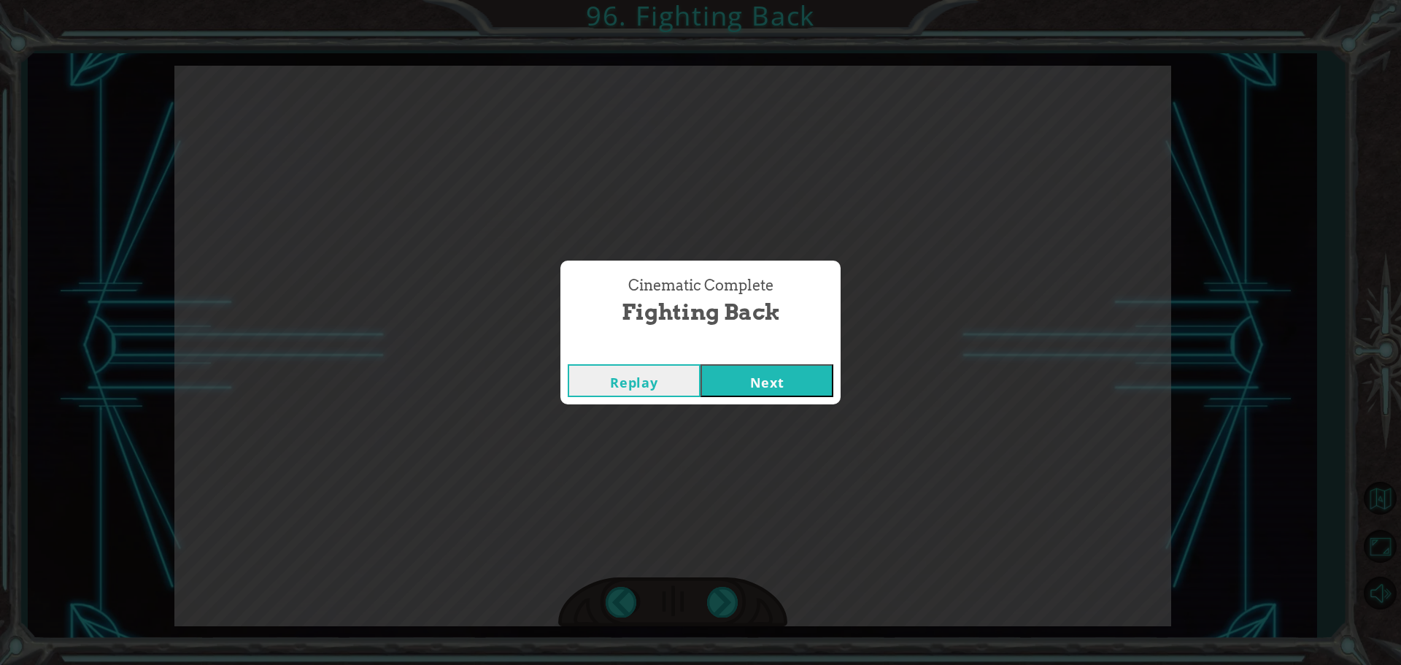
click at [656, 365] on button "Replay" at bounding box center [634, 380] width 133 height 33
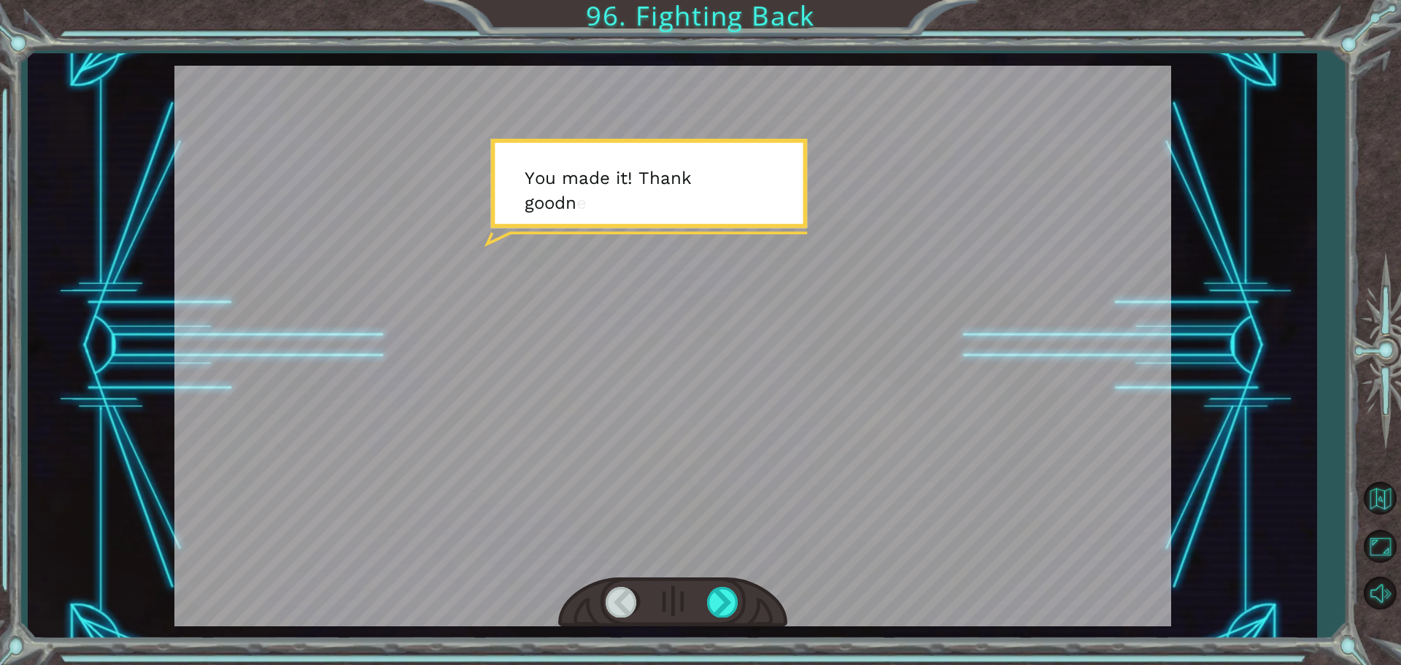
click at [709, 569] on div at bounding box center [672, 346] width 996 height 560
click at [717, 595] on div at bounding box center [723, 601] width 33 height 30
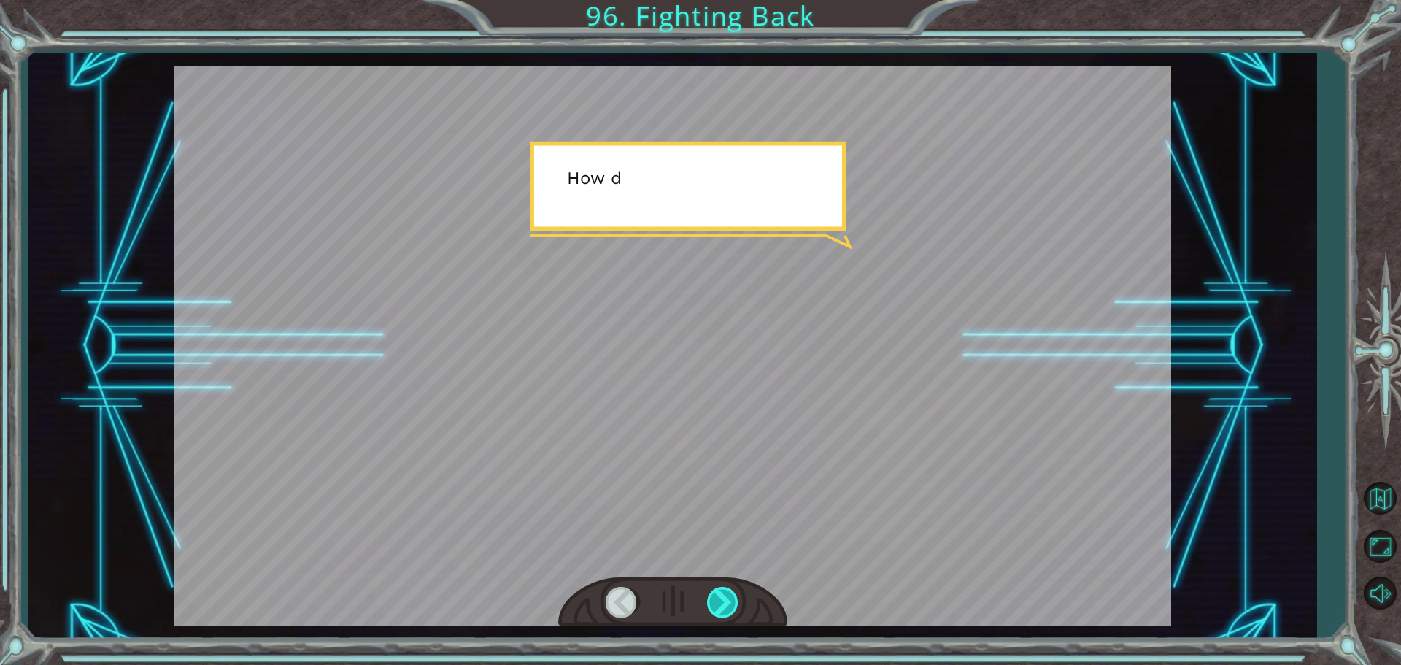
click at [717, 595] on div at bounding box center [723, 601] width 33 height 30
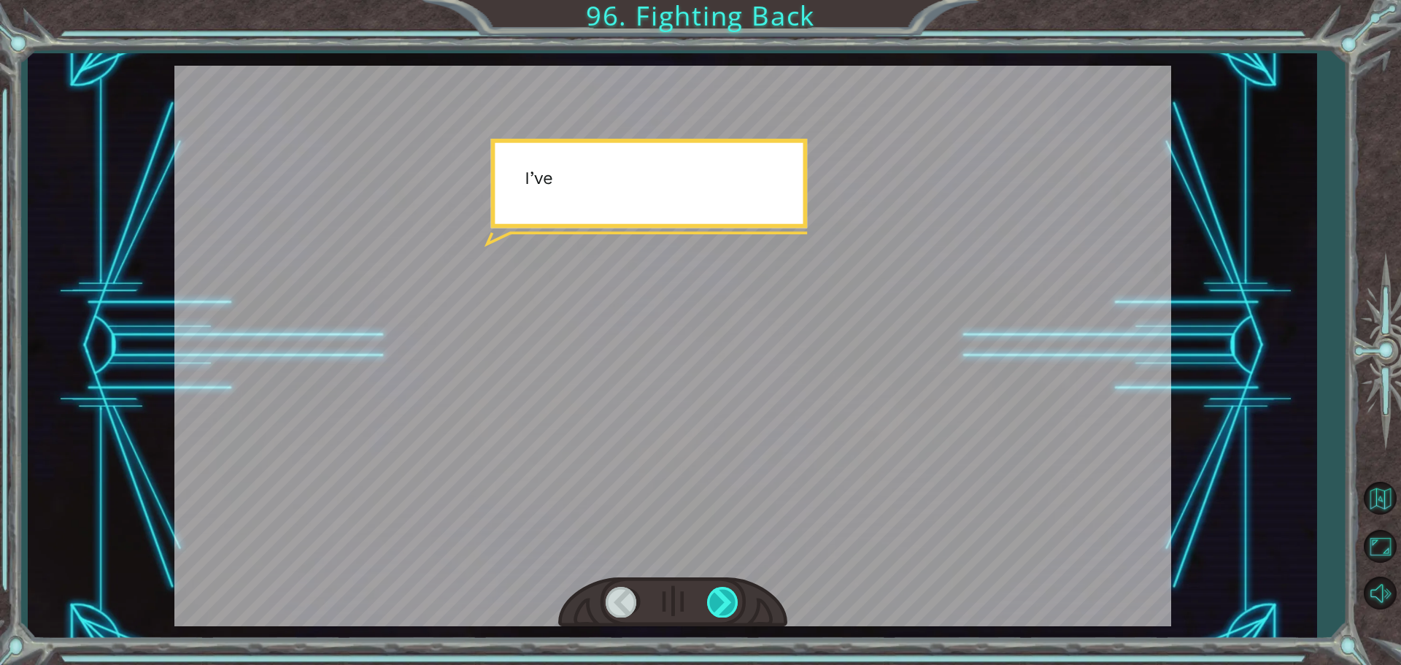
click at [717, 595] on div at bounding box center [723, 601] width 33 height 30
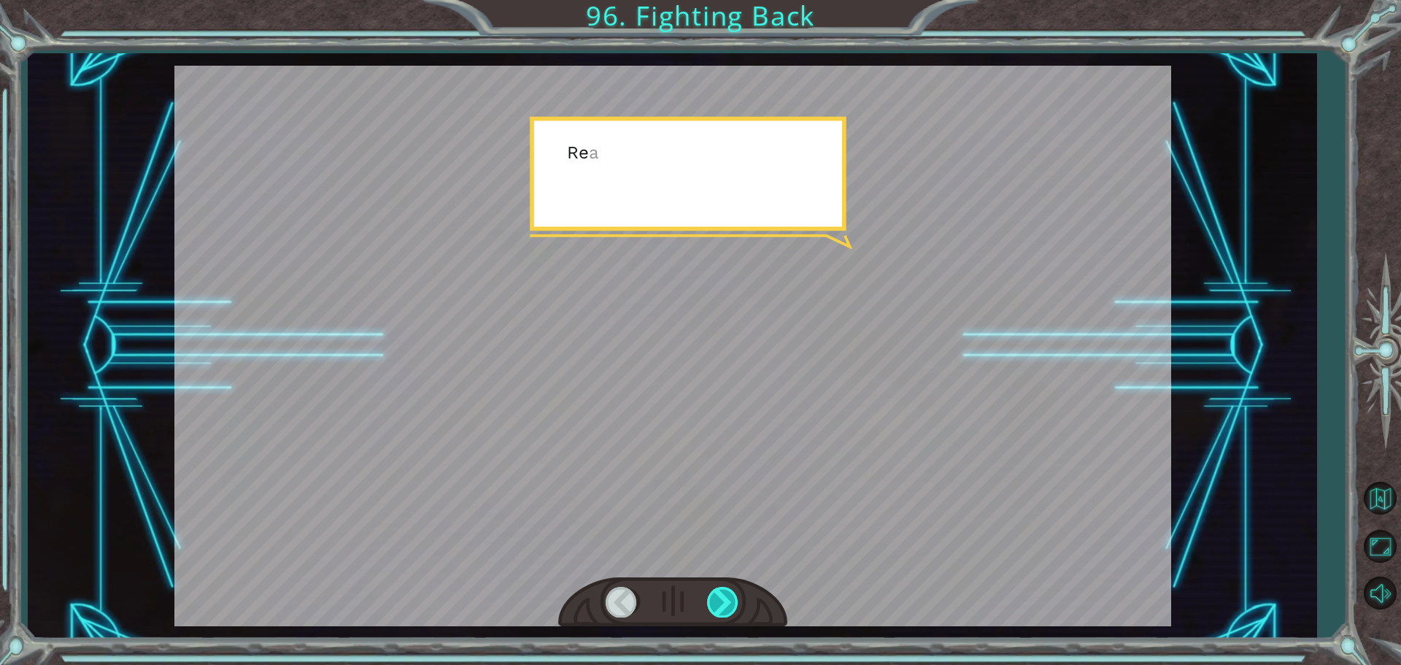
click at [717, 595] on div at bounding box center [723, 601] width 33 height 30
click at [718, 595] on div at bounding box center [723, 601] width 33 height 30
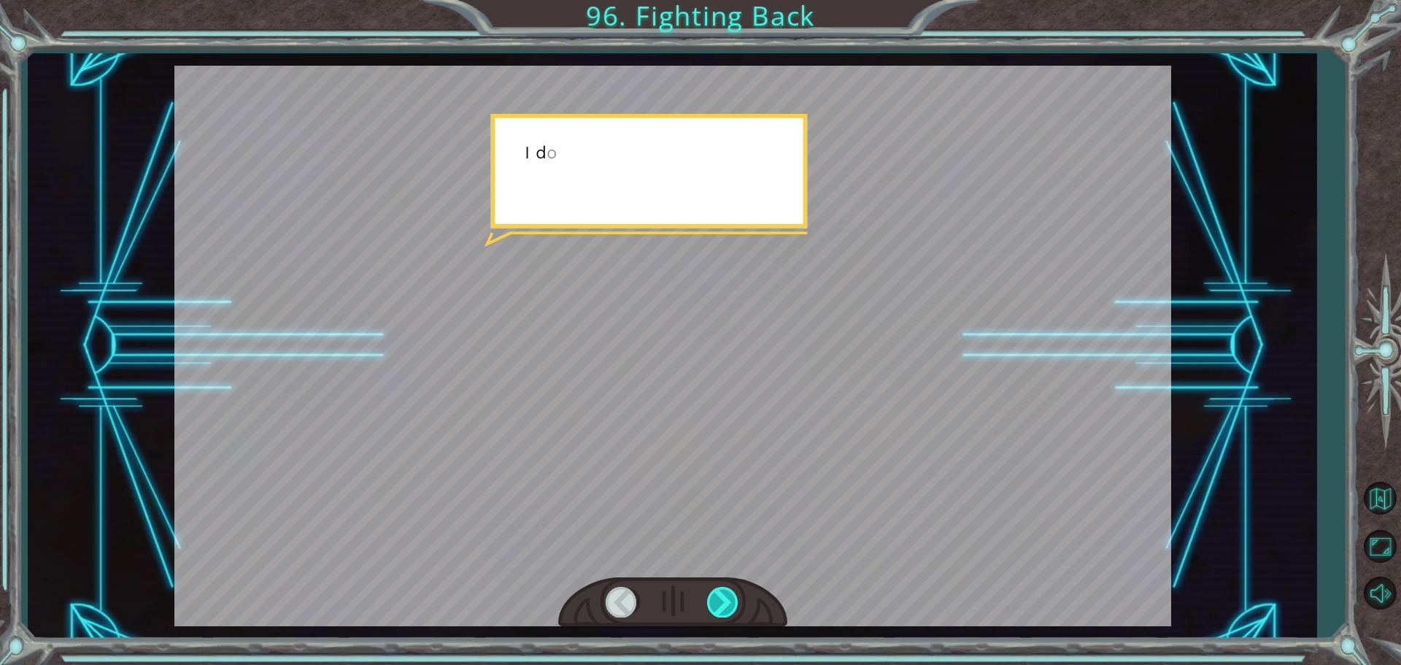
click at [721, 596] on div at bounding box center [723, 601] width 33 height 30
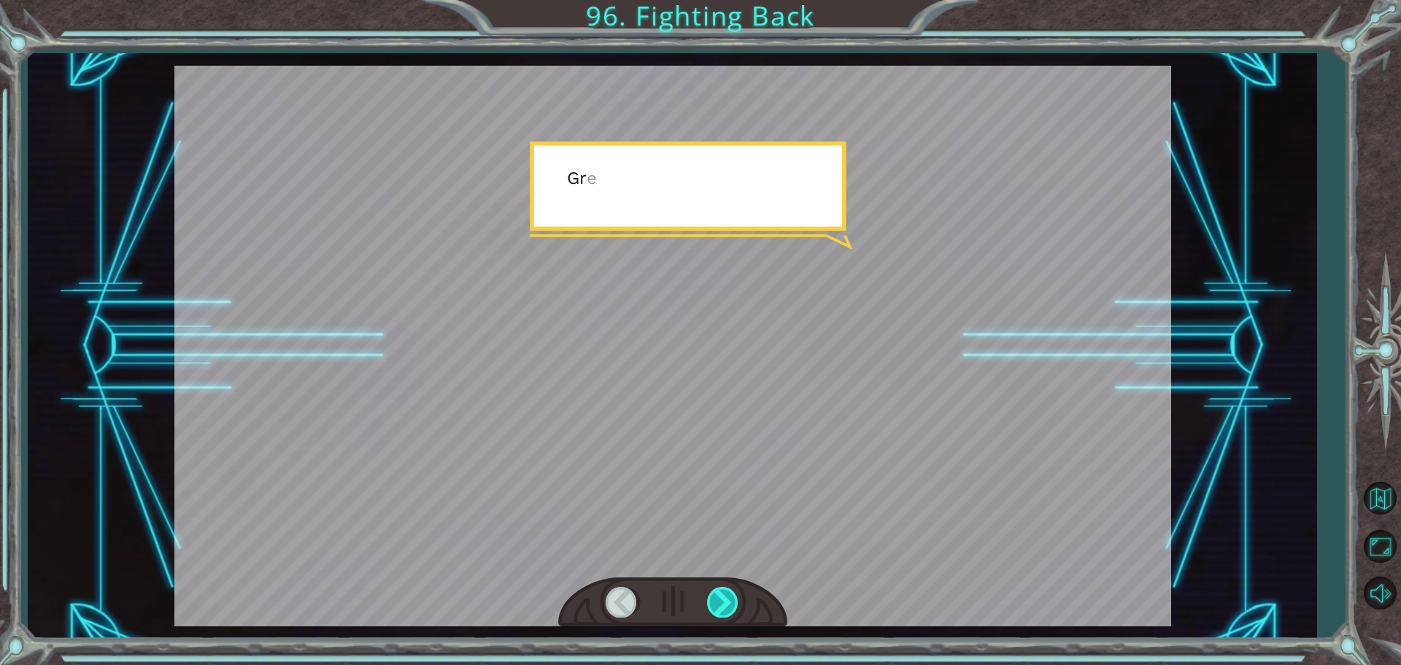
click at [724, 598] on div at bounding box center [723, 601] width 33 height 30
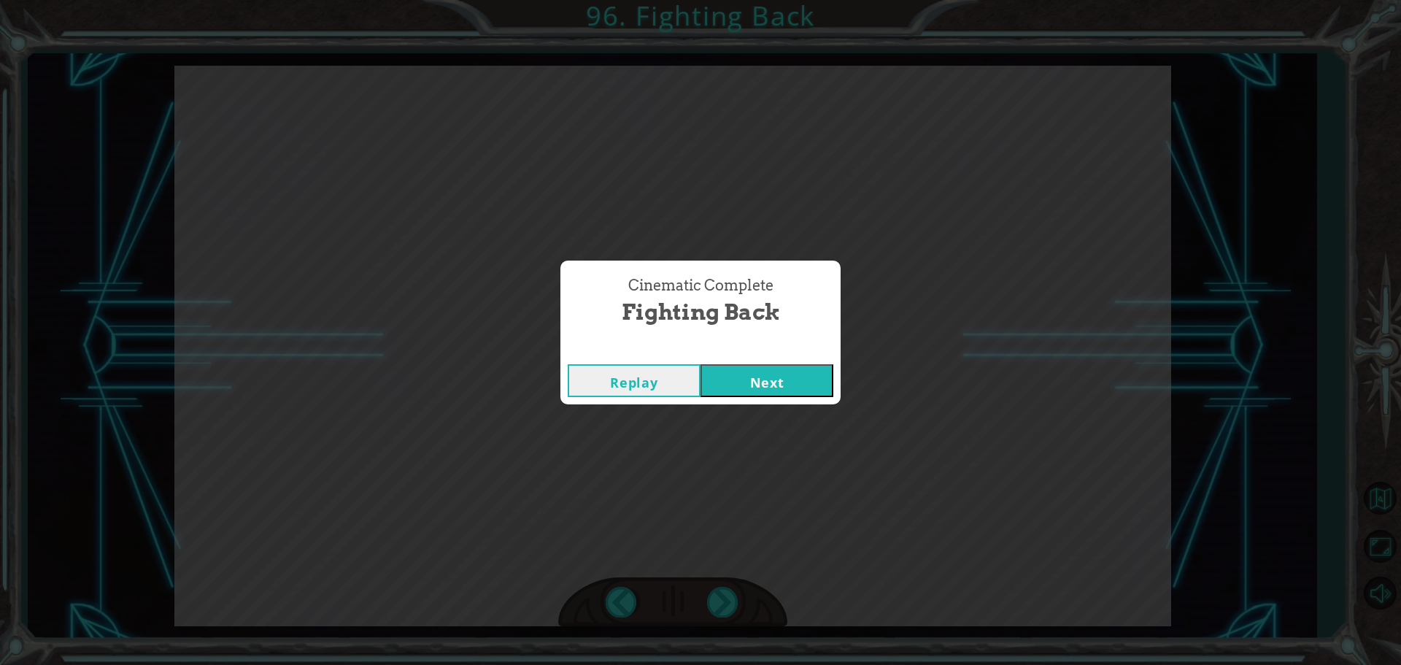
click at [716, 416] on div "Cinematic Complete Fighting Back Replay Next" at bounding box center [700, 332] width 1401 height 665
click at [737, 382] on button "Next" at bounding box center [766, 380] width 133 height 33
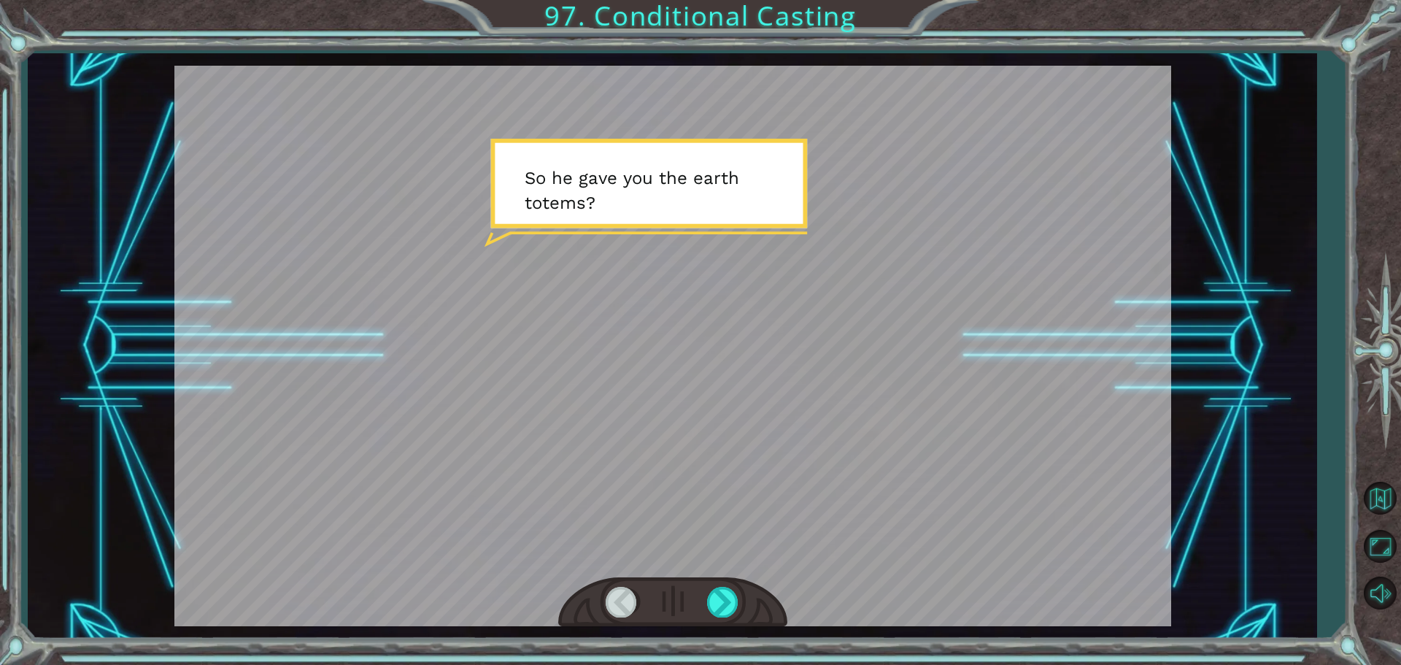
click at [742, 584] on div at bounding box center [672, 602] width 229 height 50
click at [739, 602] on div at bounding box center [672, 602] width 229 height 50
click at [738, 602] on div at bounding box center [723, 601] width 33 height 30
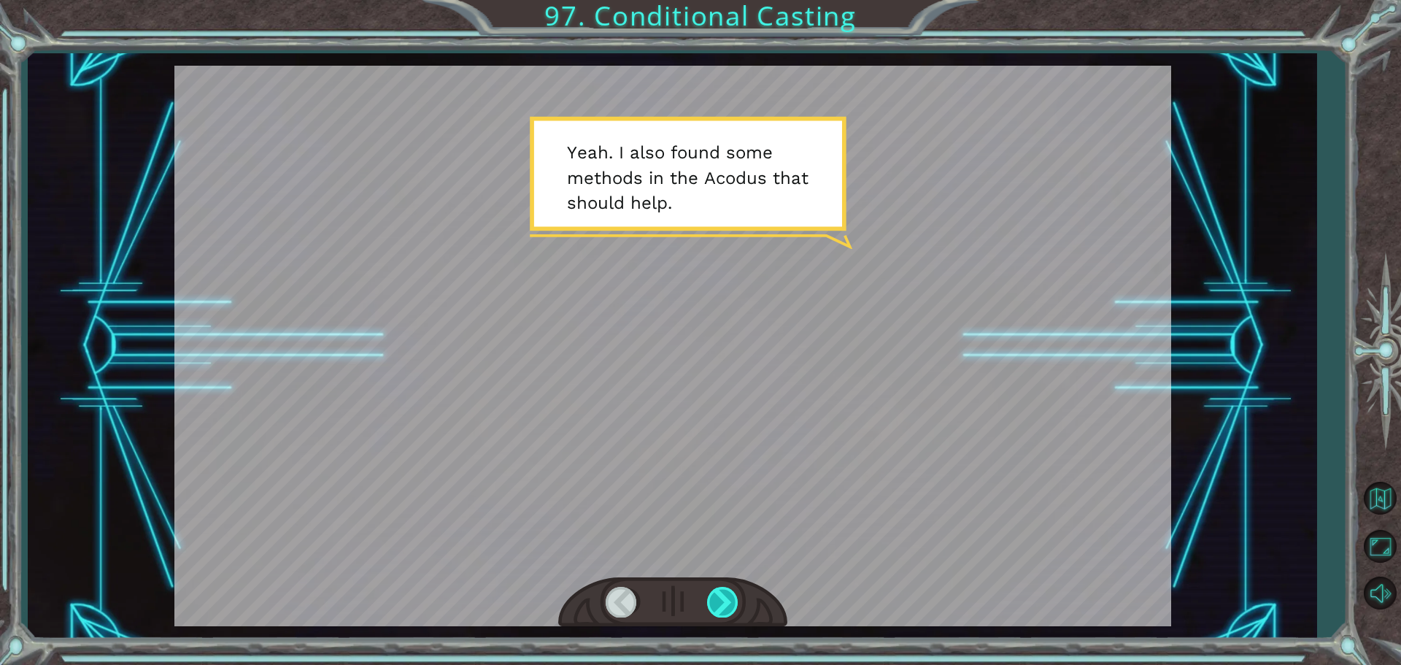
click at [731, 593] on div at bounding box center [723, 601] width 33 height 30
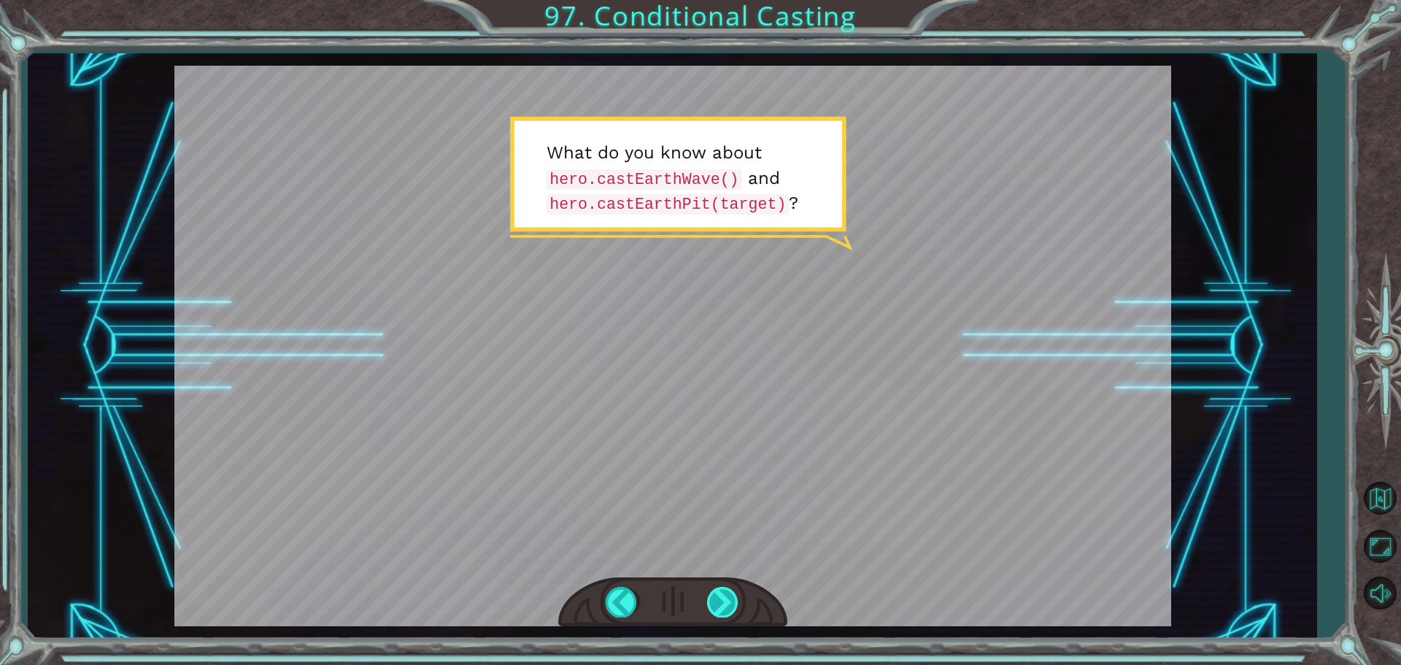
click at [732, 591] on div at bounding box center [723, 601] width 33 height 30
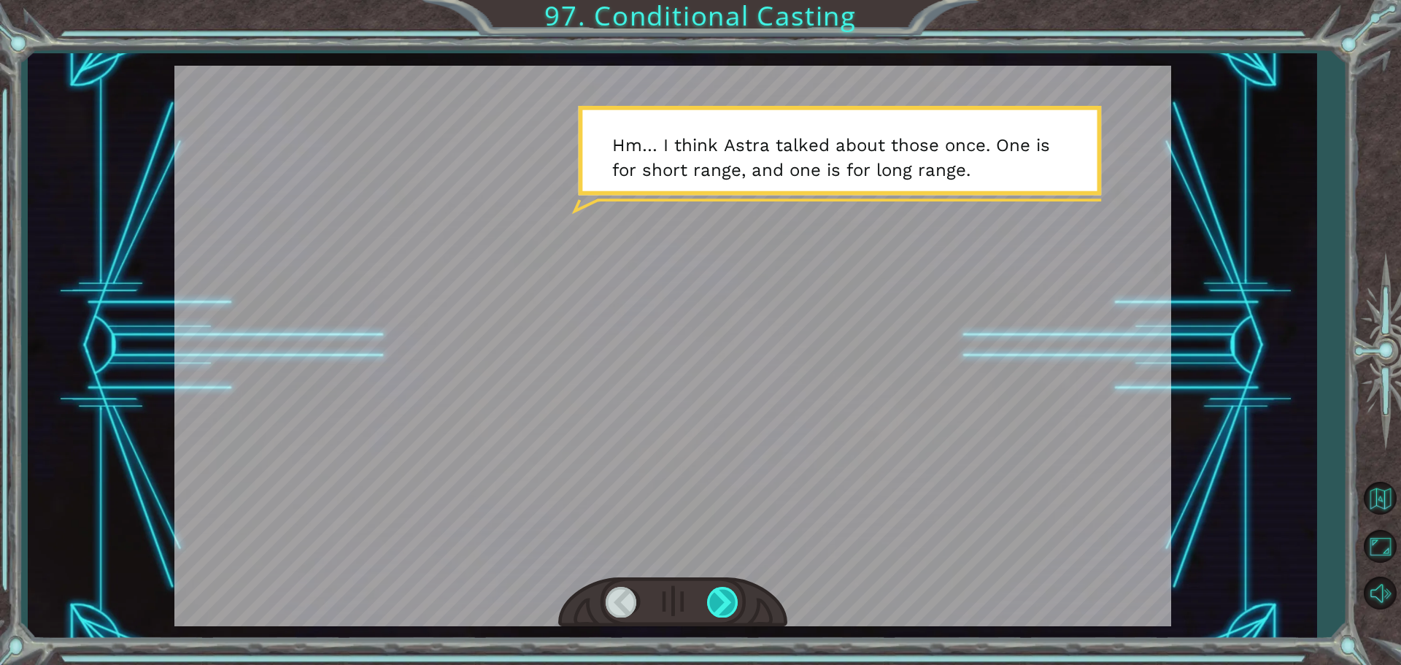
click at [739, 592] on div at bounding box center [723, 601] width 33 height 30
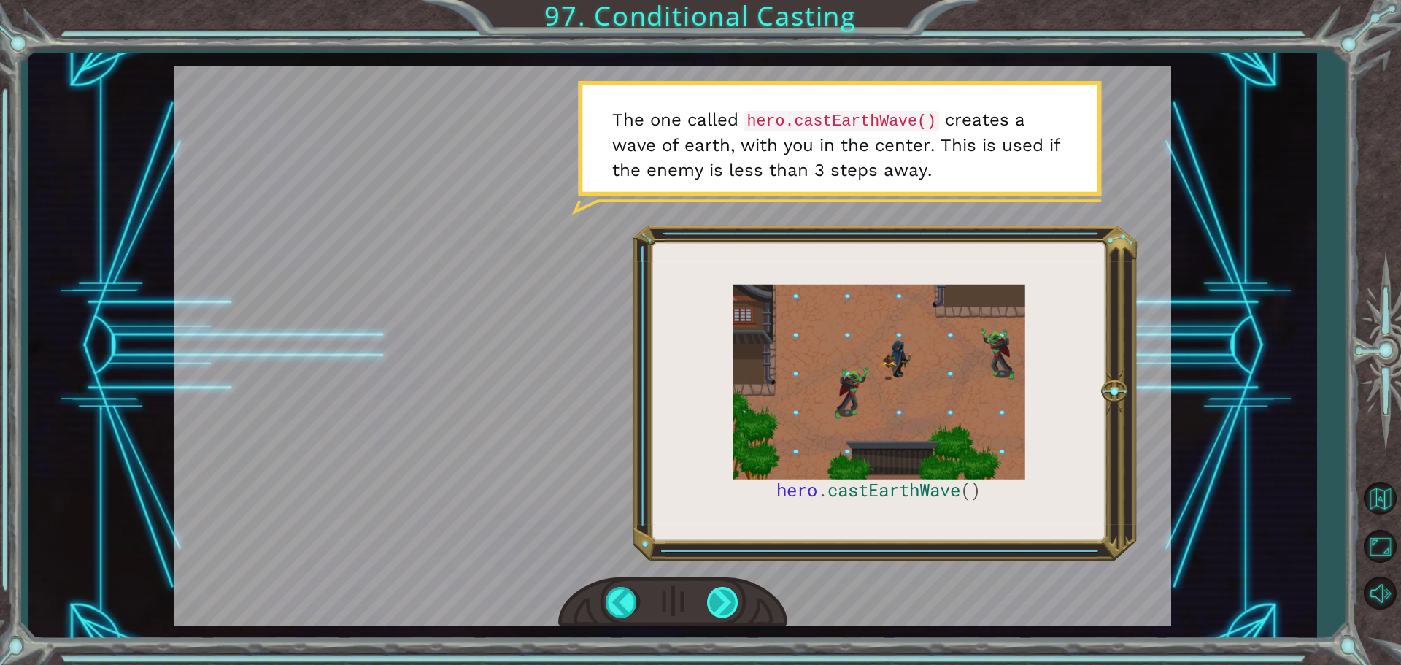
click at [721, 603] on div at bounding box center [723, 601] width 33 height 30
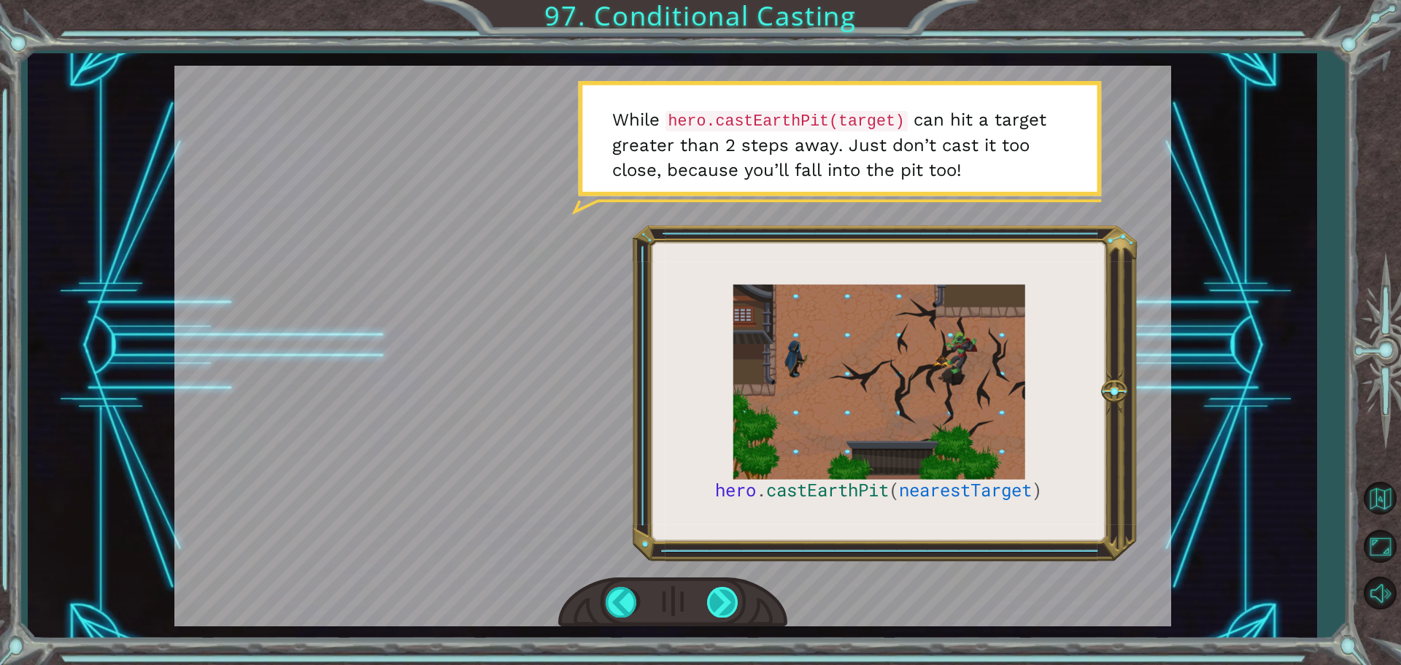
click at [733, 600] on div at bounding box center [723, 601] width 33 height 30
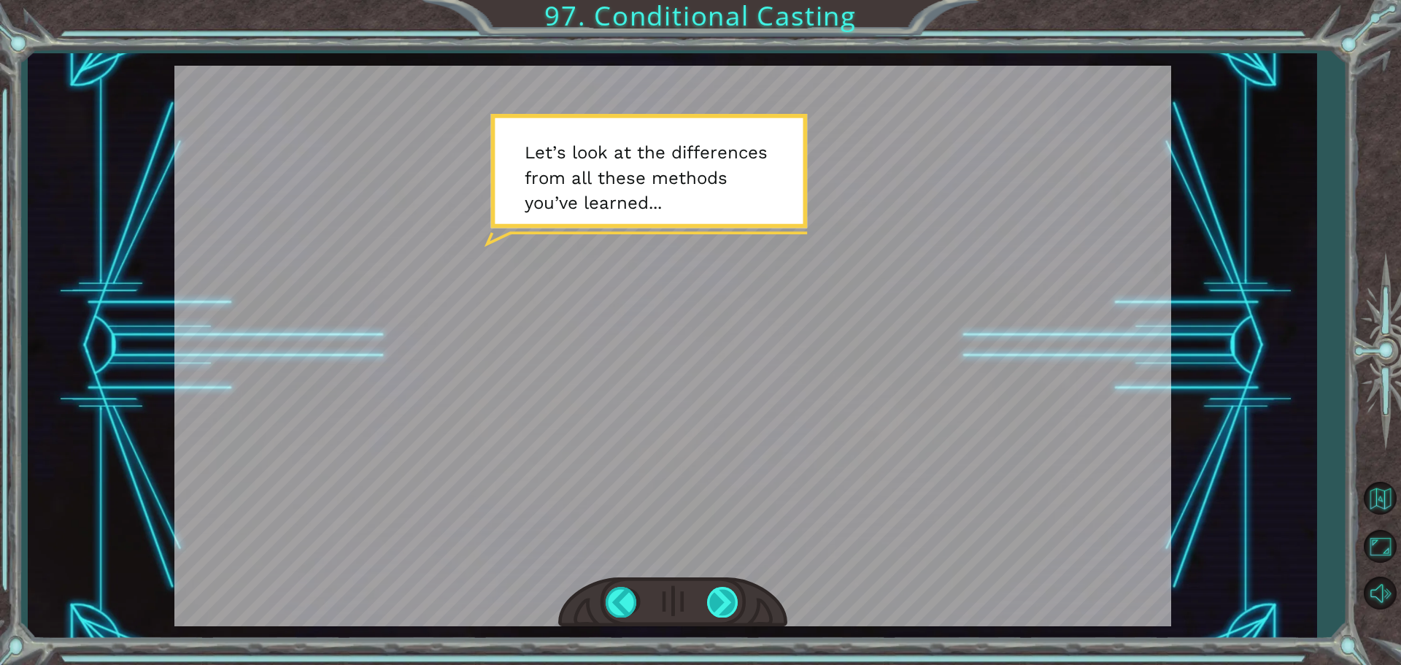
click at [730, 597] on div at bounding box center [723, 601] width 33 height 30
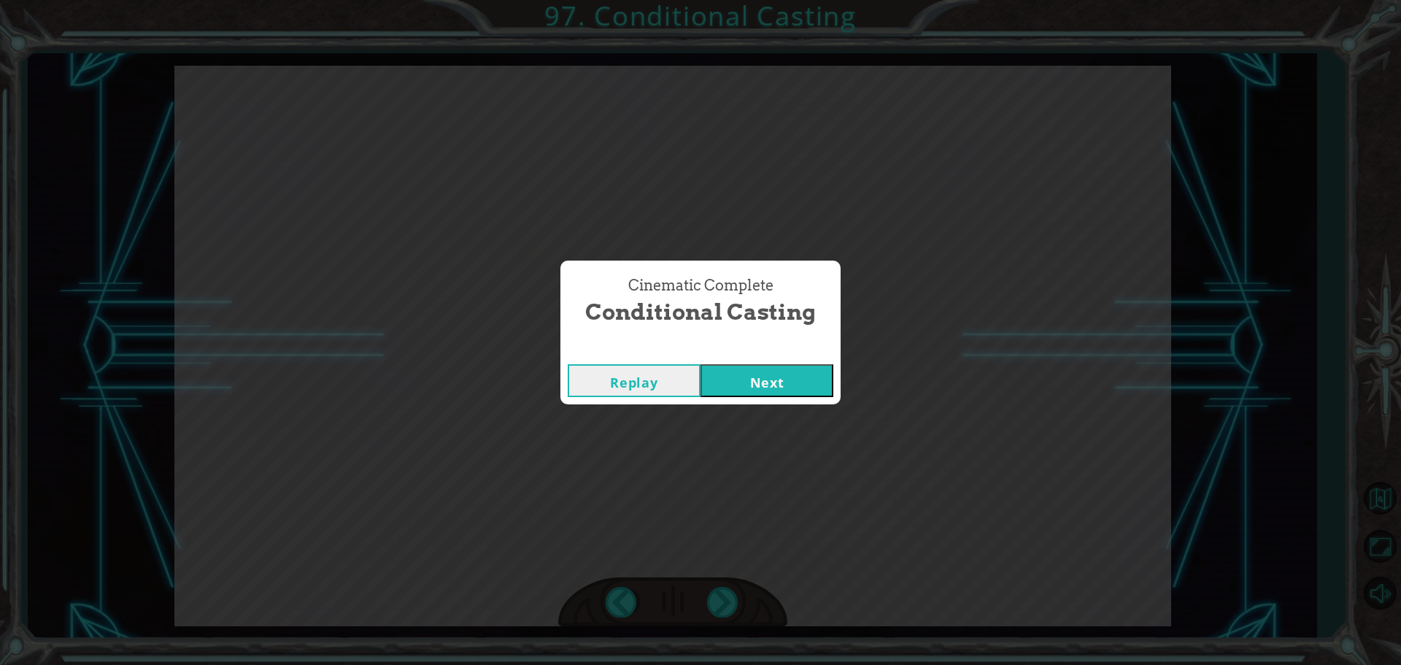
click at [706, 382] on button "Next" at bounding box center [766, 380] width 133 height 33
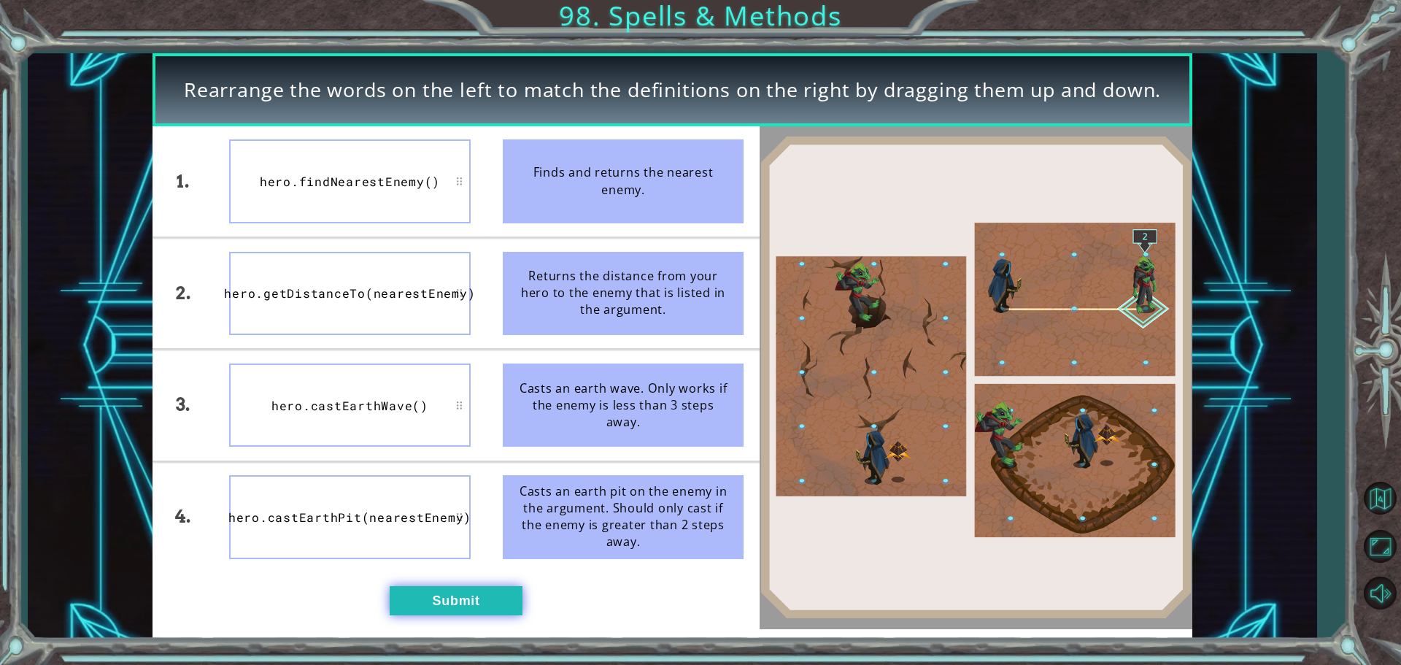
click at [506, 606] on button "Submit" at bounding box center [456, 600] width 133 height 29
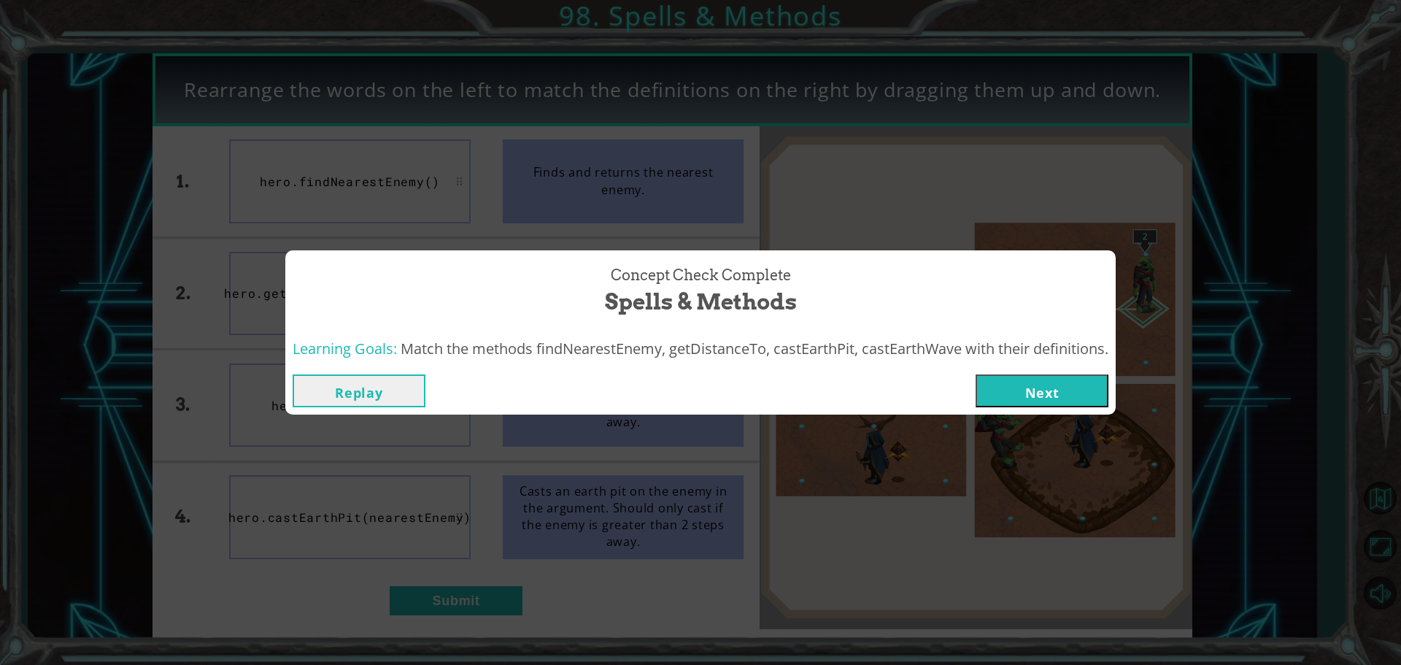
click at [1021, 376] on button "Next" at bounding box center [1041, 390] width 133 height 33
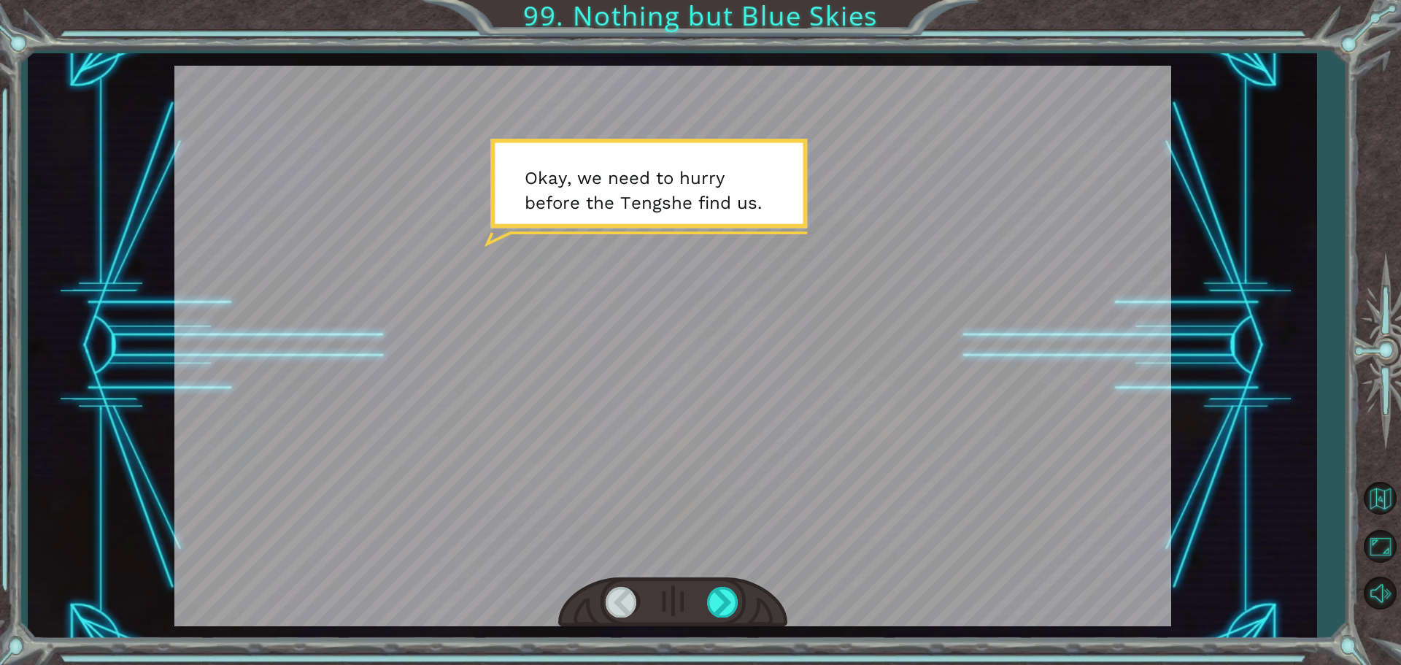
click at [1031, 398] on div at bounding box center [672, 346] width 996 height 560
drag, startPoint x: 1037, startPoint y: 400, endPoint x: 1010, endPoint y: 442, distance: 49.2
drag, startPoint x: 1010, startPoint y: 442, endPoint x: 735, endPoint y: 591, distance: 313.3
click at [735, 591] on div at bounding box center [723, 601] width 33 height 30
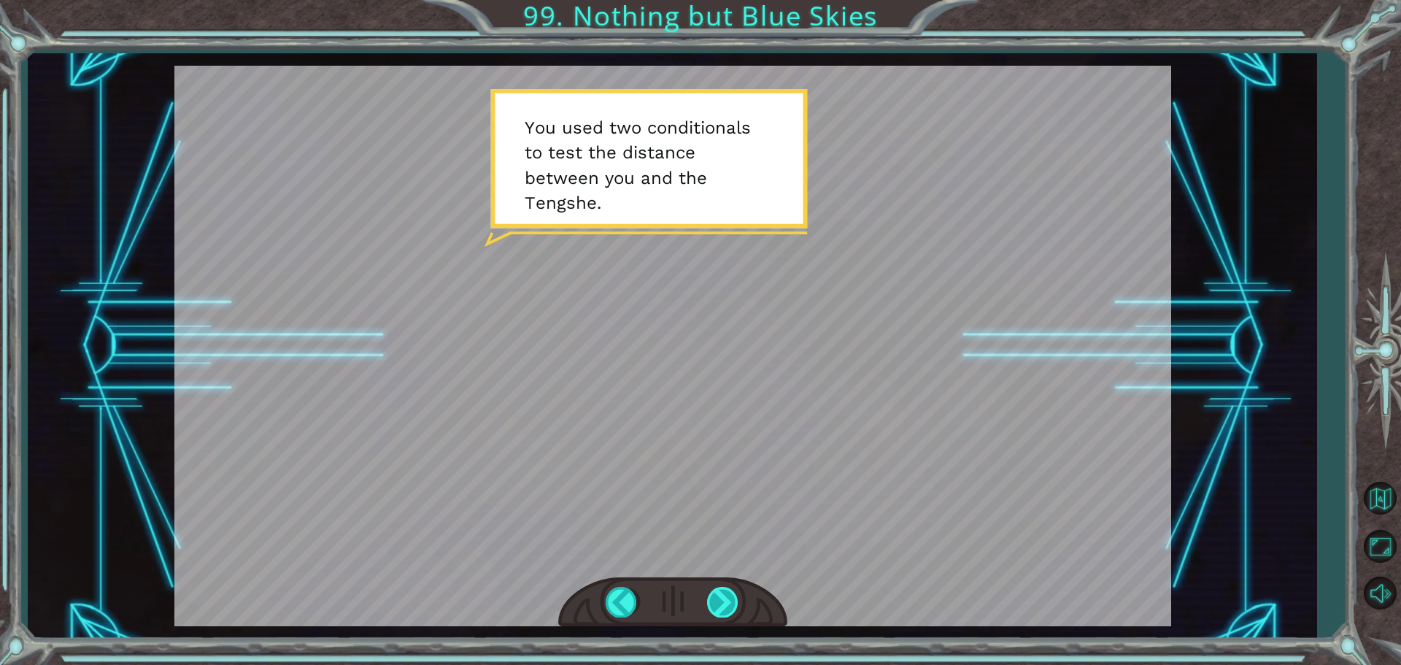
drag, startPoint x: 731, startPoint y: 617, endPoint x: 727, endPoint y: 603, distance: 14.3
click at [727, 603] on div at bounding box center [672, 602] width 229 height 50
click at [729, 595] on div at bounding box center [723, 601] width 33 height 30
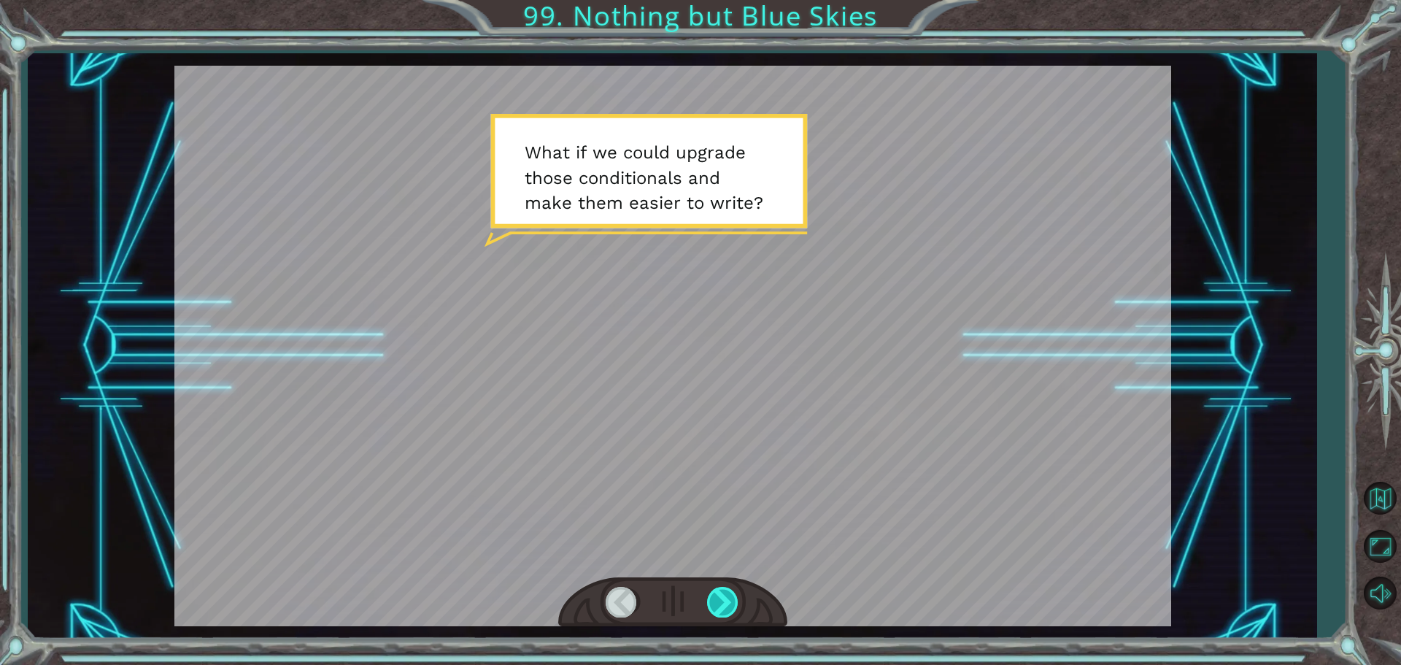
click at [719, 590] on div at bounding box center [723, 601] width 33 height 30
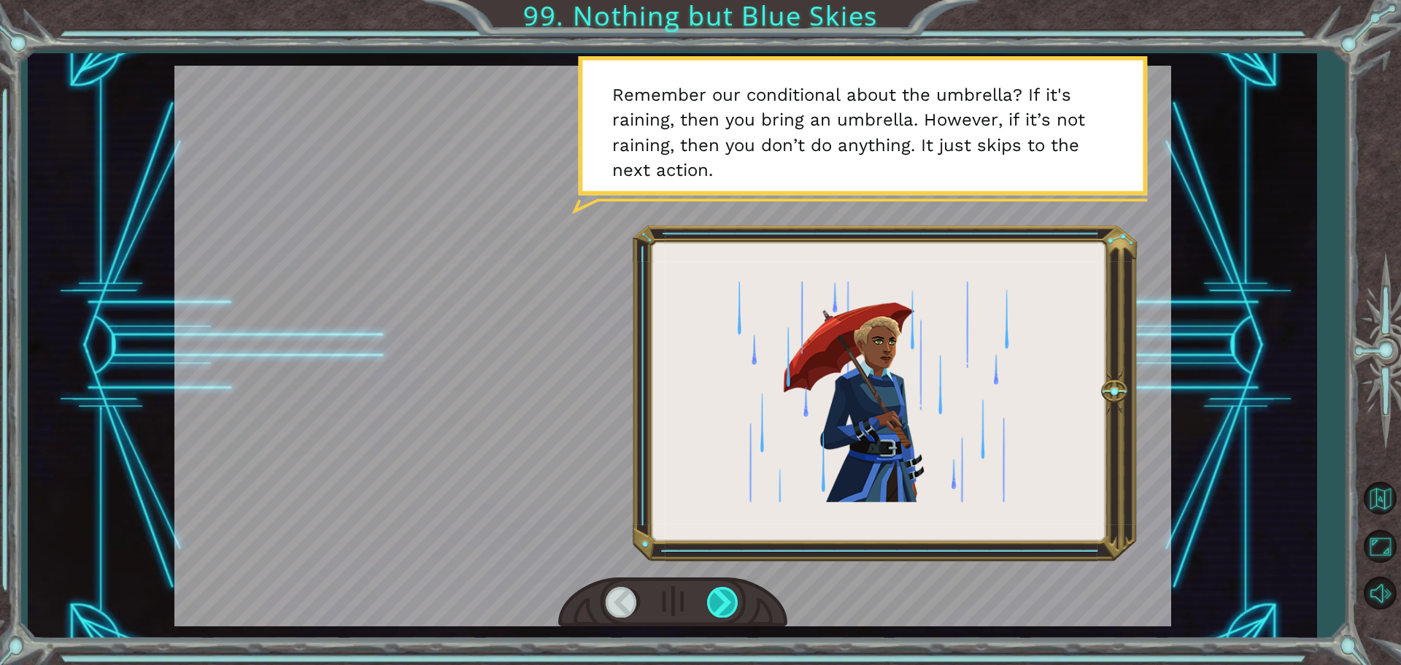
drag, startPoint x: 719, startPoint y: 590, endPoint x: 729, endPoint y: 595, distance: 11.1
click at [729, 595] on div at bounding box center [723, 601] width 33 height 30
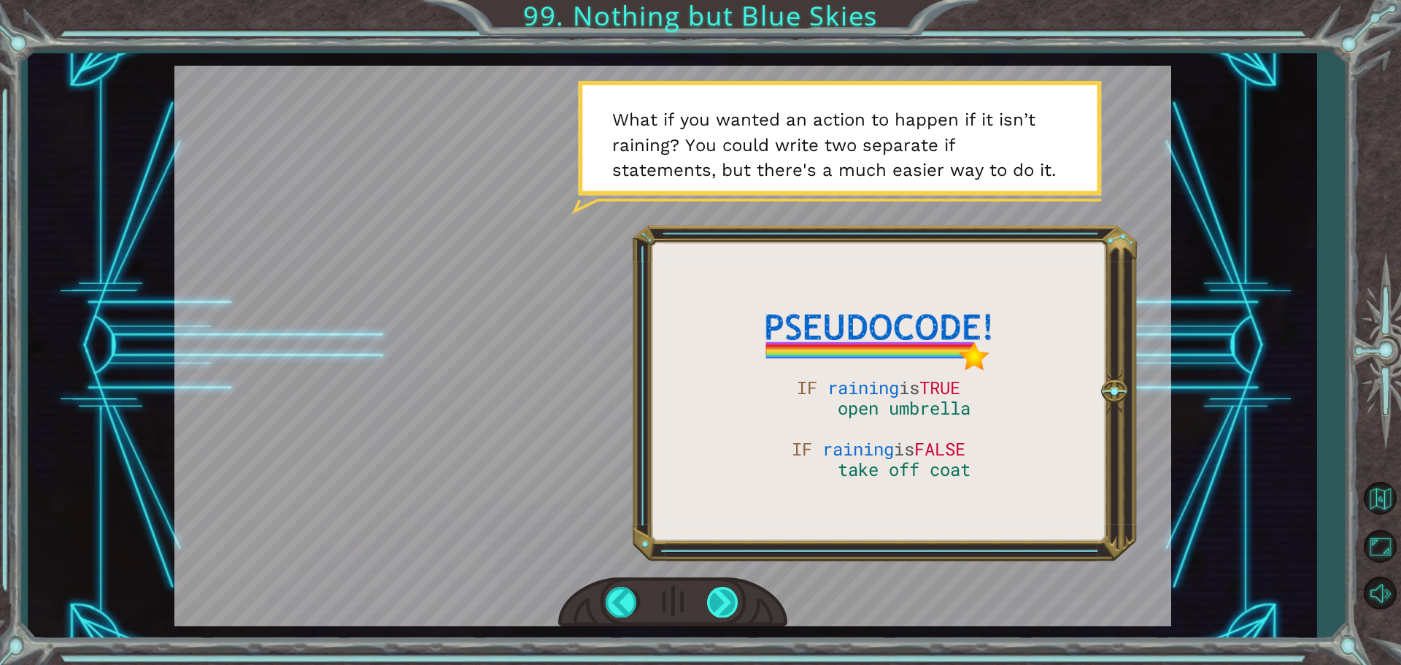
click at [710, 599] on div at bounding box center [723, 601] width 33 height 30
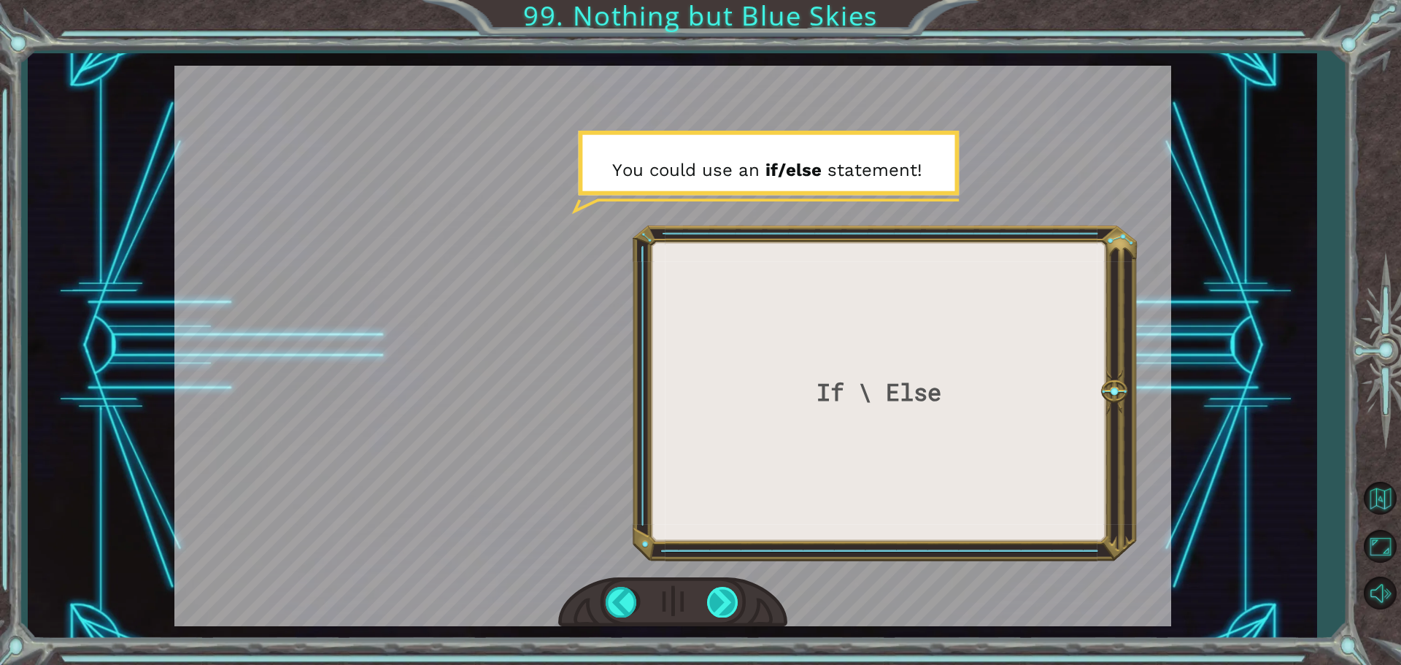
click at [716, 599] on div at bounding box center [723, 601] width 33 height 30
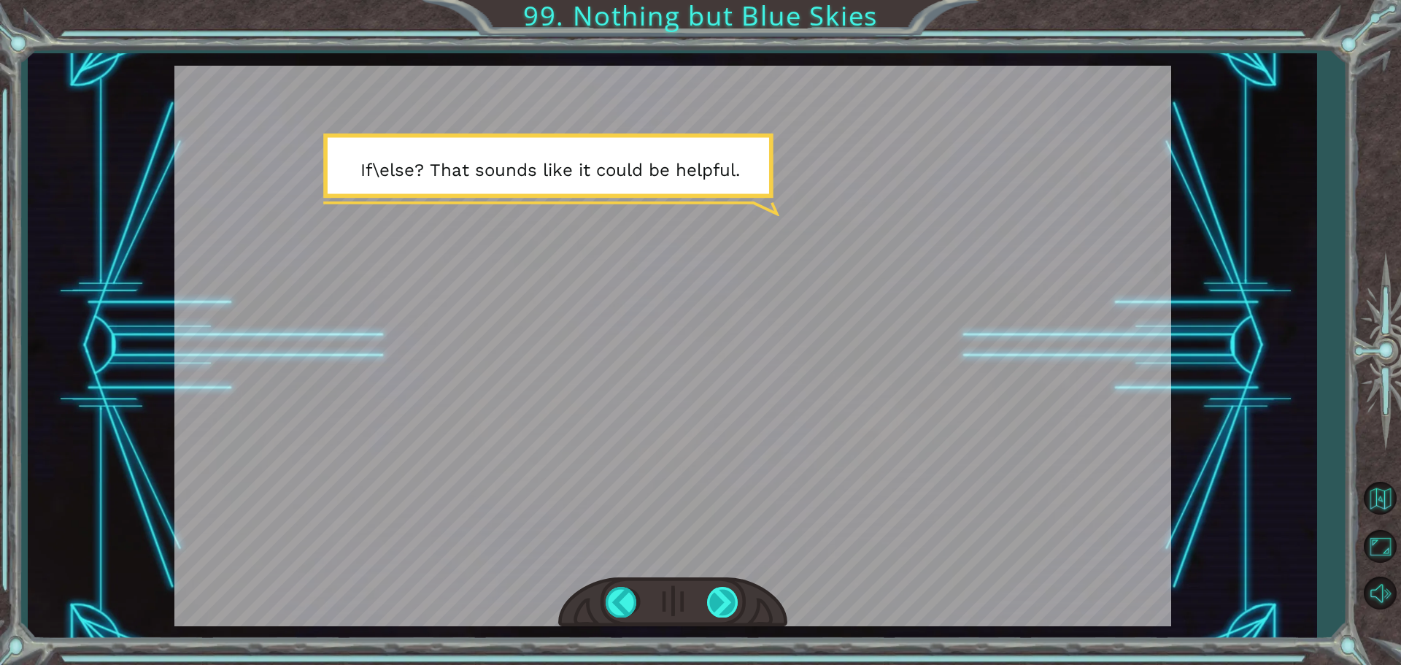
click at [710, 600] on div at bounding box center [723, 601] width 33 height 30
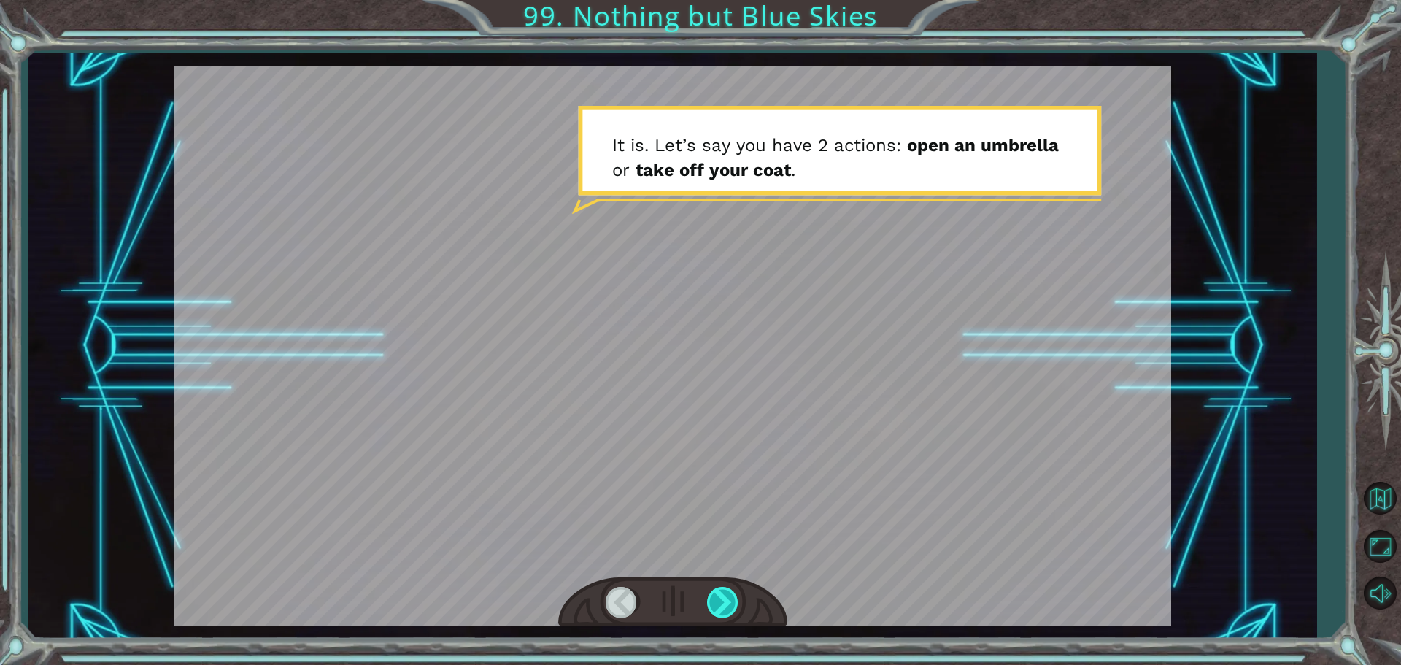
click at [712, 596] on div at bounding box center [723, 601] width 33 height 30
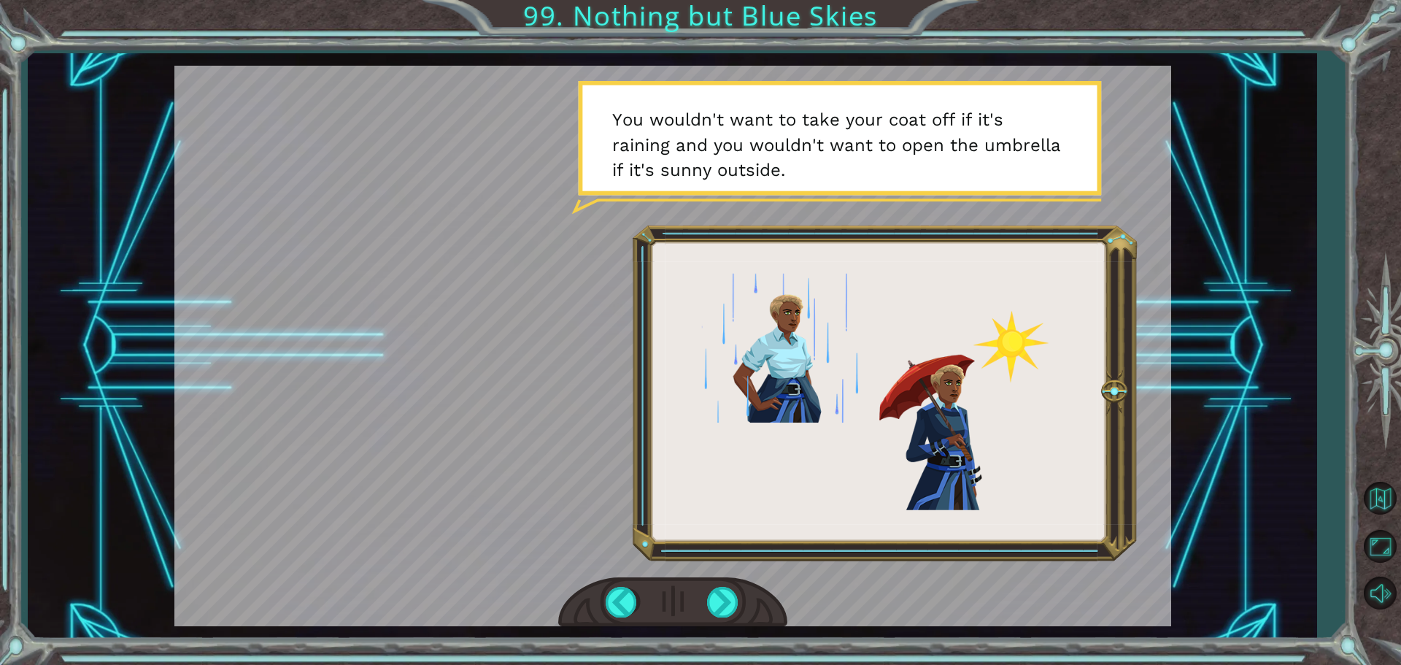
click at [678, 611] on div at bounding box center [672, 602] width 229 height 50
click at [711, 621] on div at bounding box center [672, 602] width 229 height 50
click at [716, 612] on div at bounding box center [723, 601] width 33 height 30
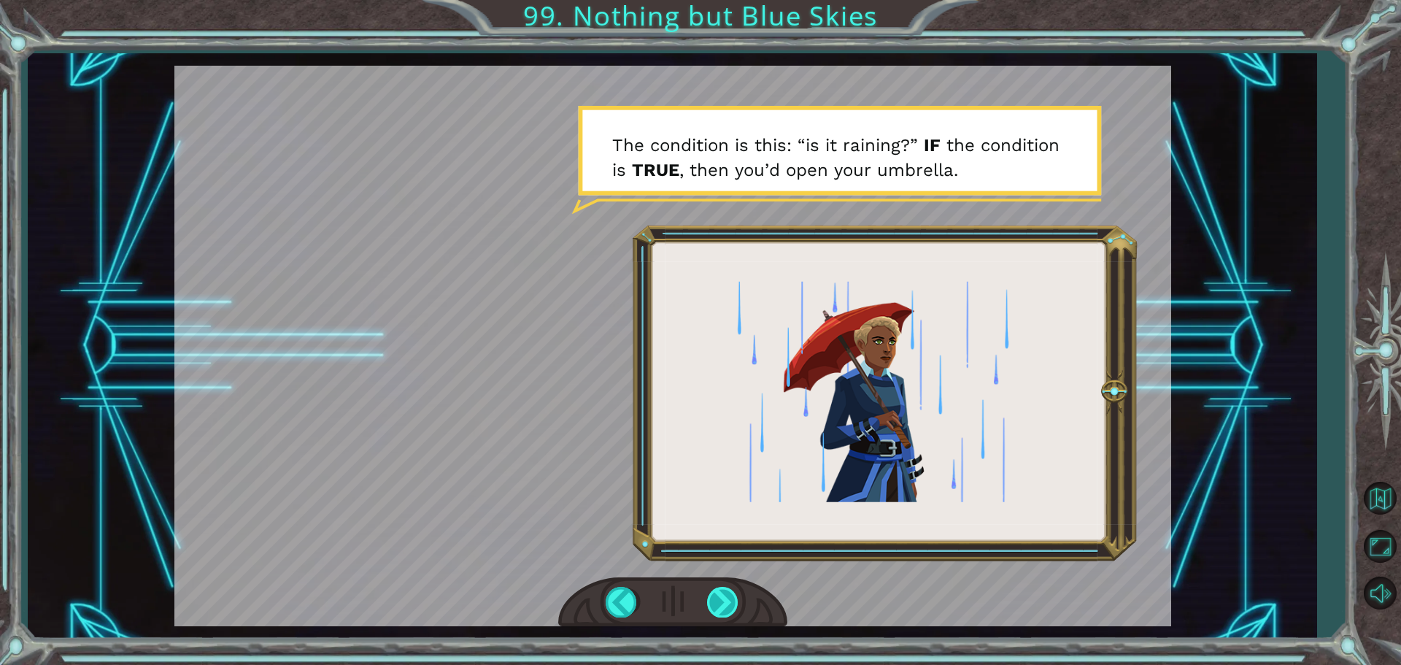
click at [713, 602] on div at bounding box center [723, 601] width 33 height 30
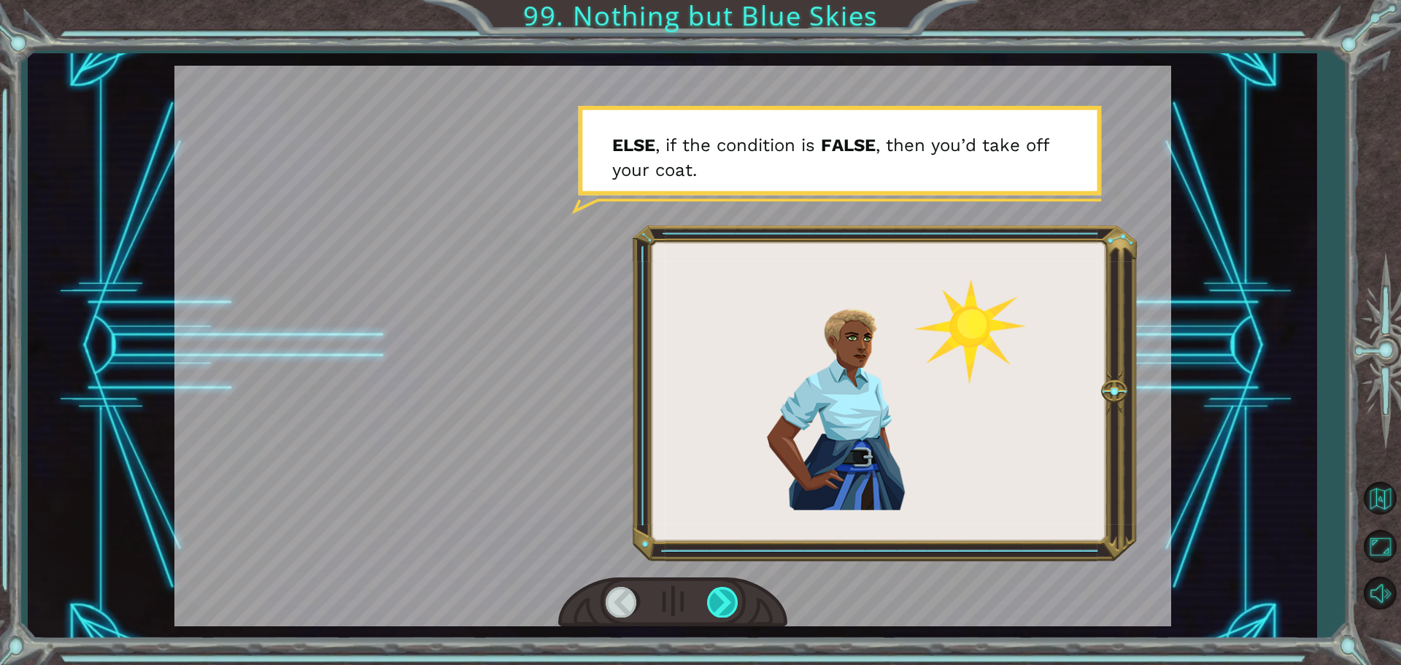
click at [713, 602] on div at bounding box center [723, 601] width 33 height 30
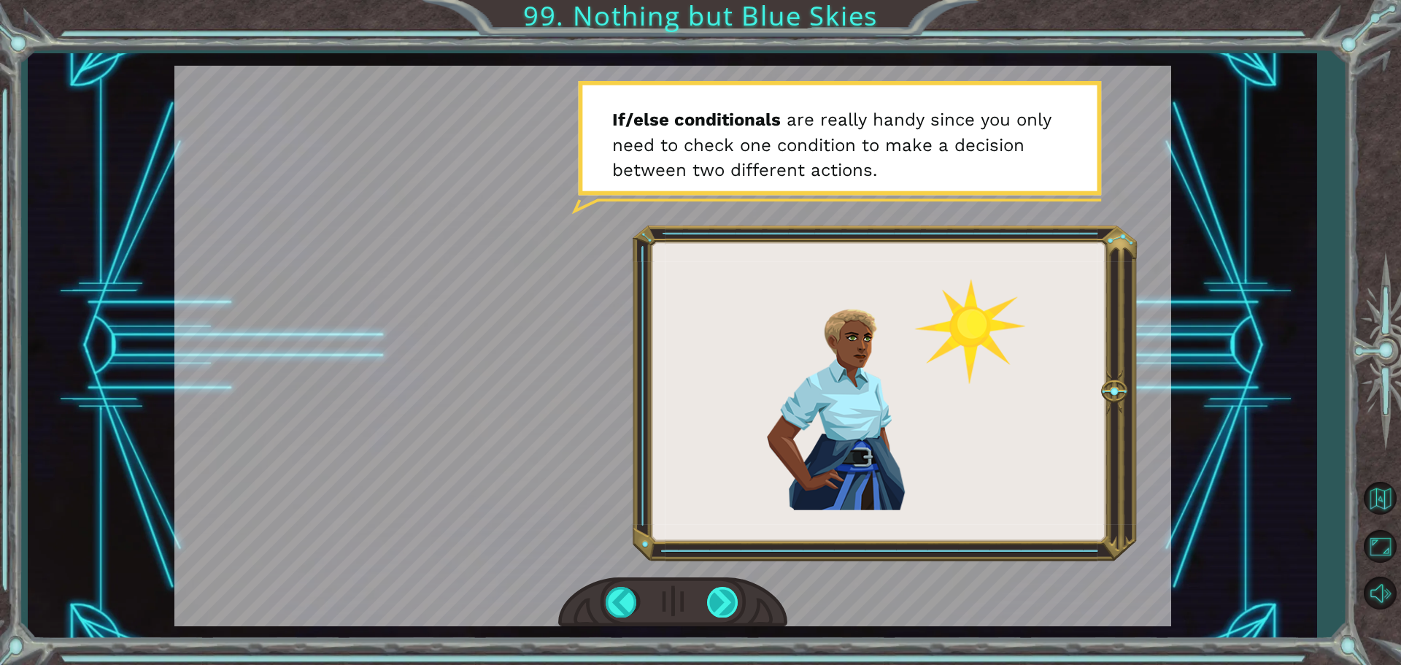
click at [711, 593] on div at bounding box center [723, 601] width 33 height 30
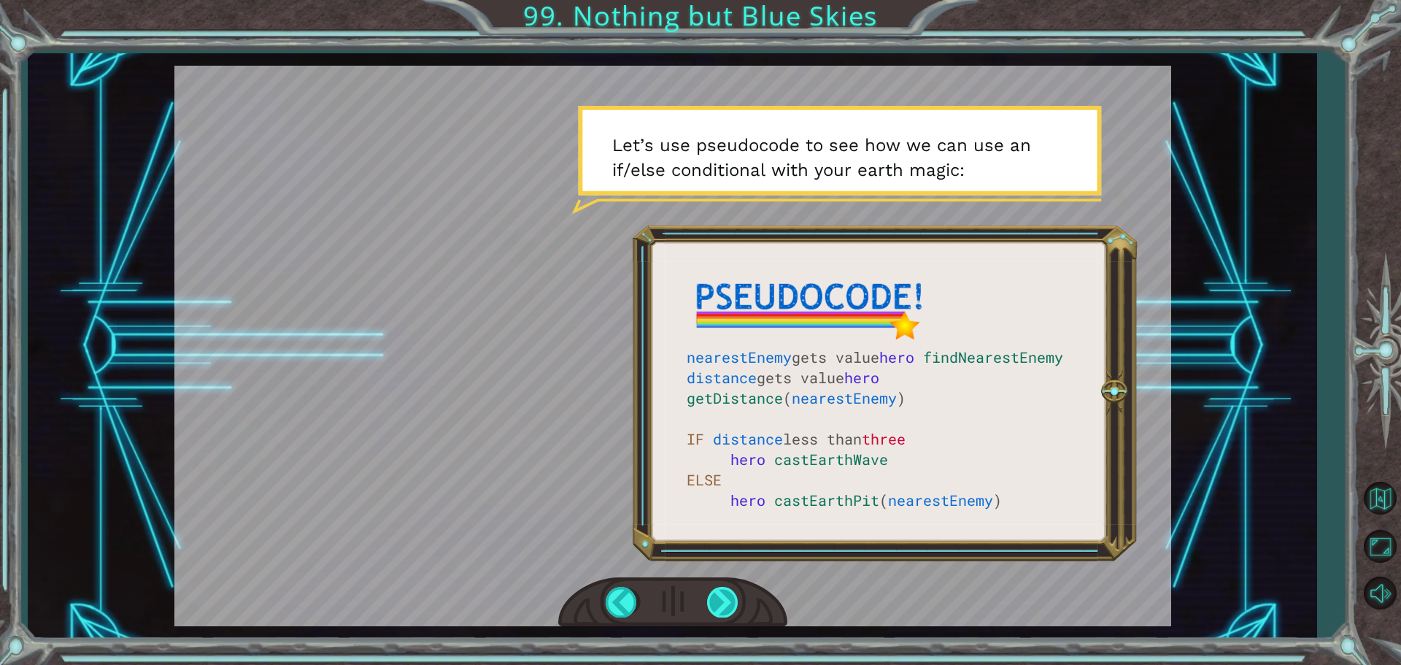
click at [711, 593] on div at bounding box center [723, 601] width 33 height 30
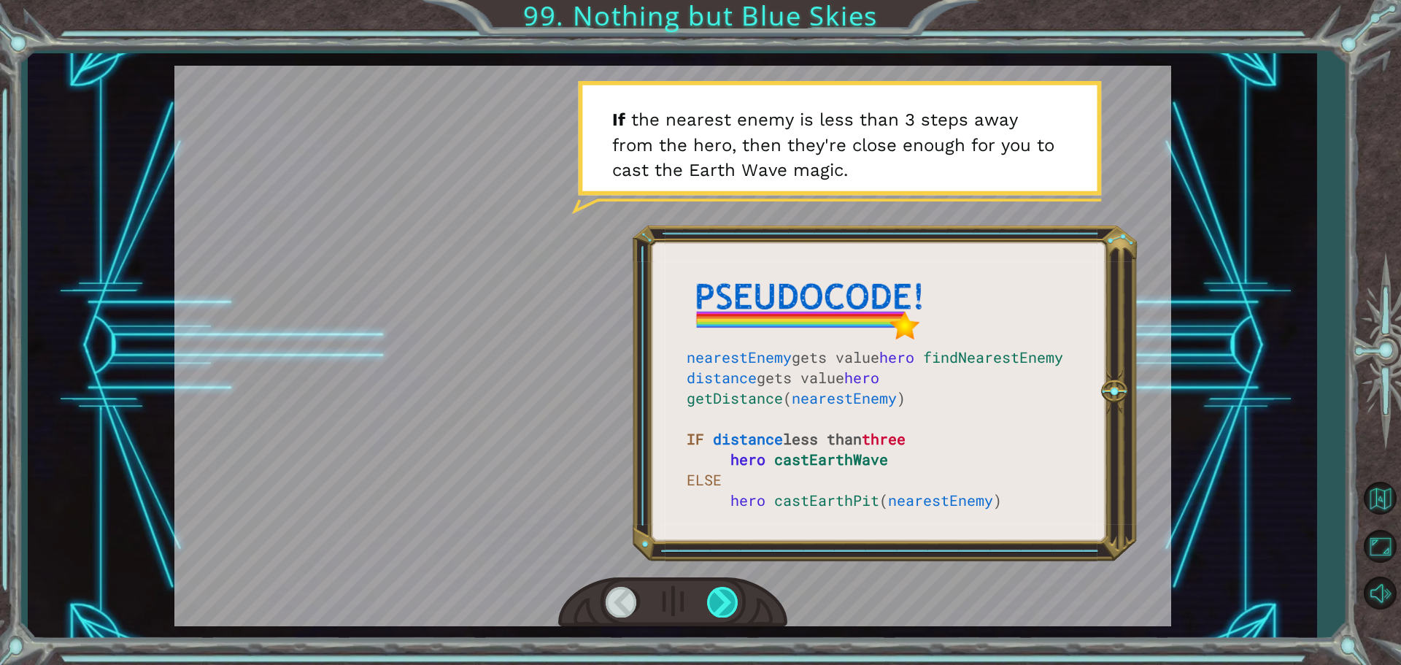
click at [711, 593] on div at bounding box center [723, 601] width 33 height 30
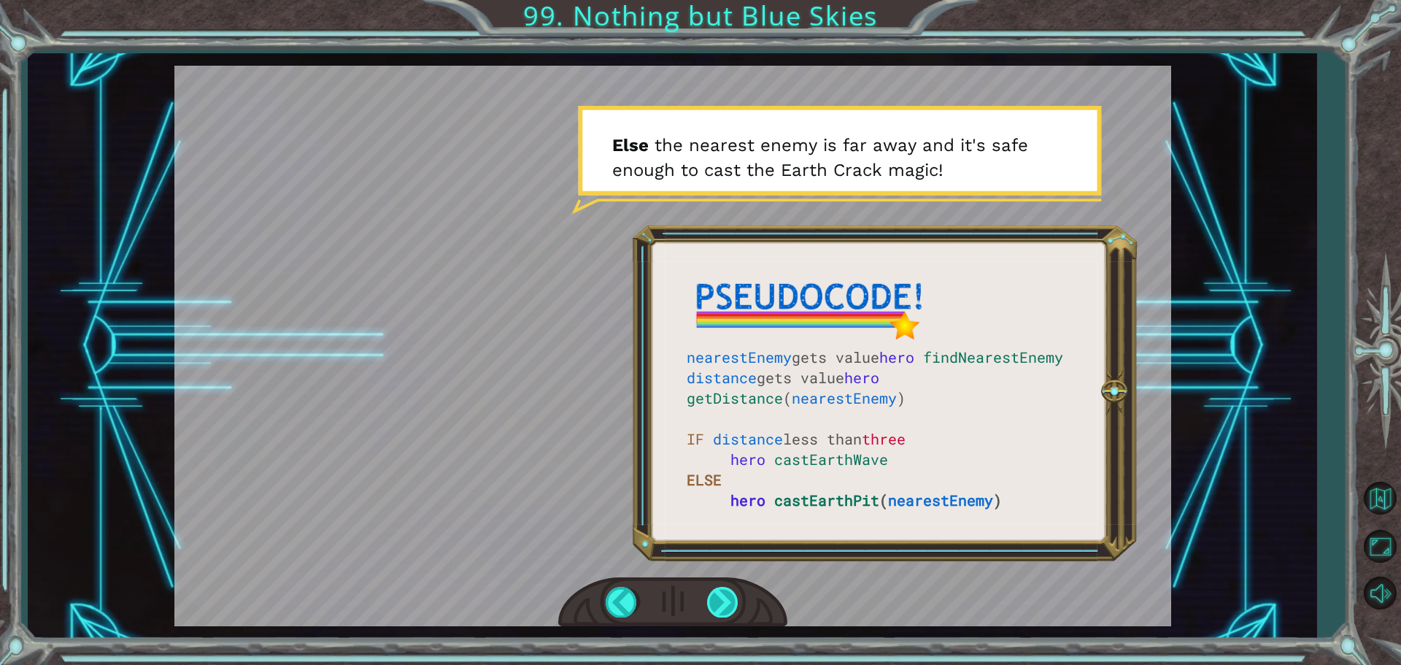
click at [716, 611] on div at bounding box center [723, 601] width 33 height 30
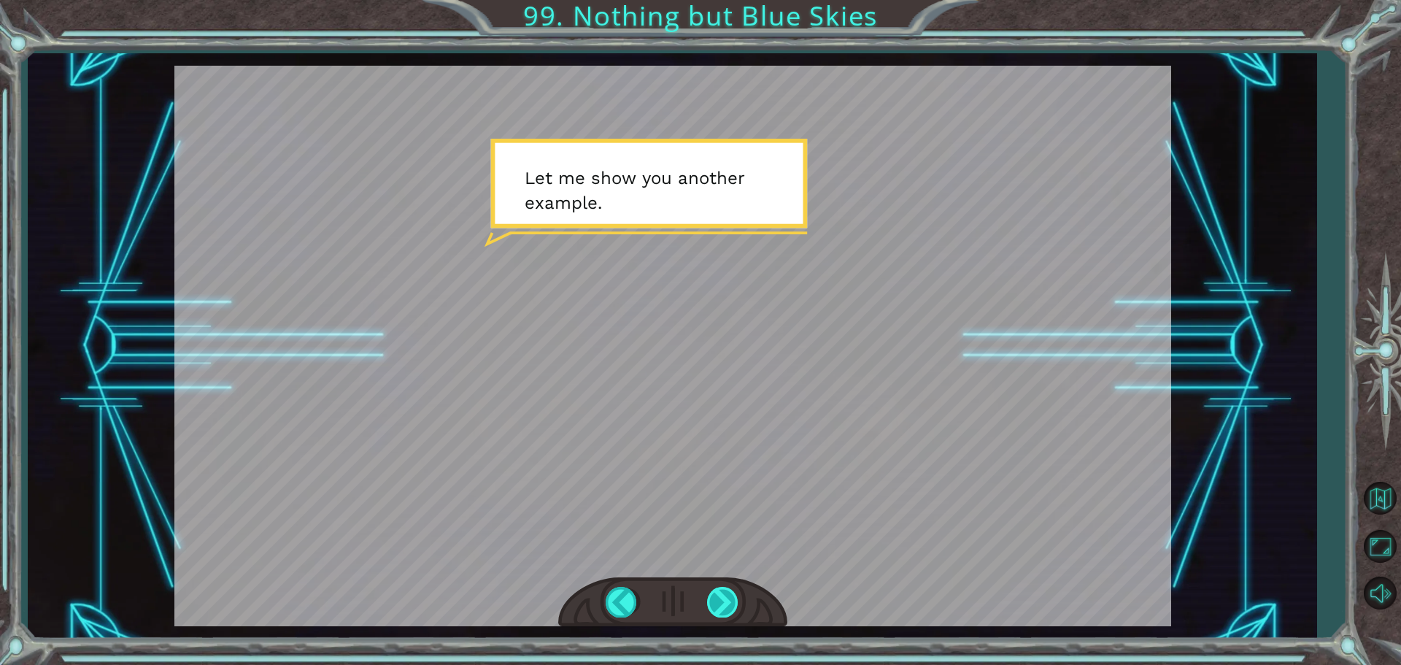
click at [716, 608] on div at bounding box center [723, 601] width 33 height 30
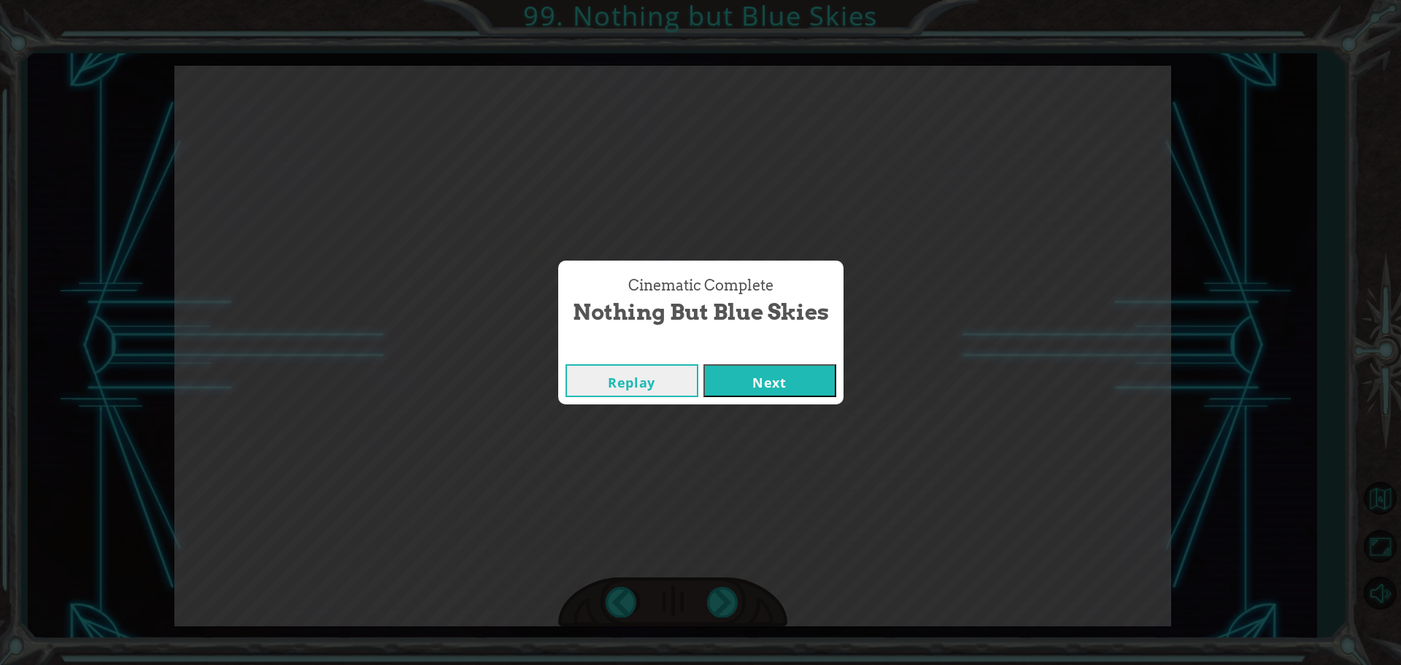
click at [753, 381] on button "Next" at bounding box center [769, 380] width 133 height 33
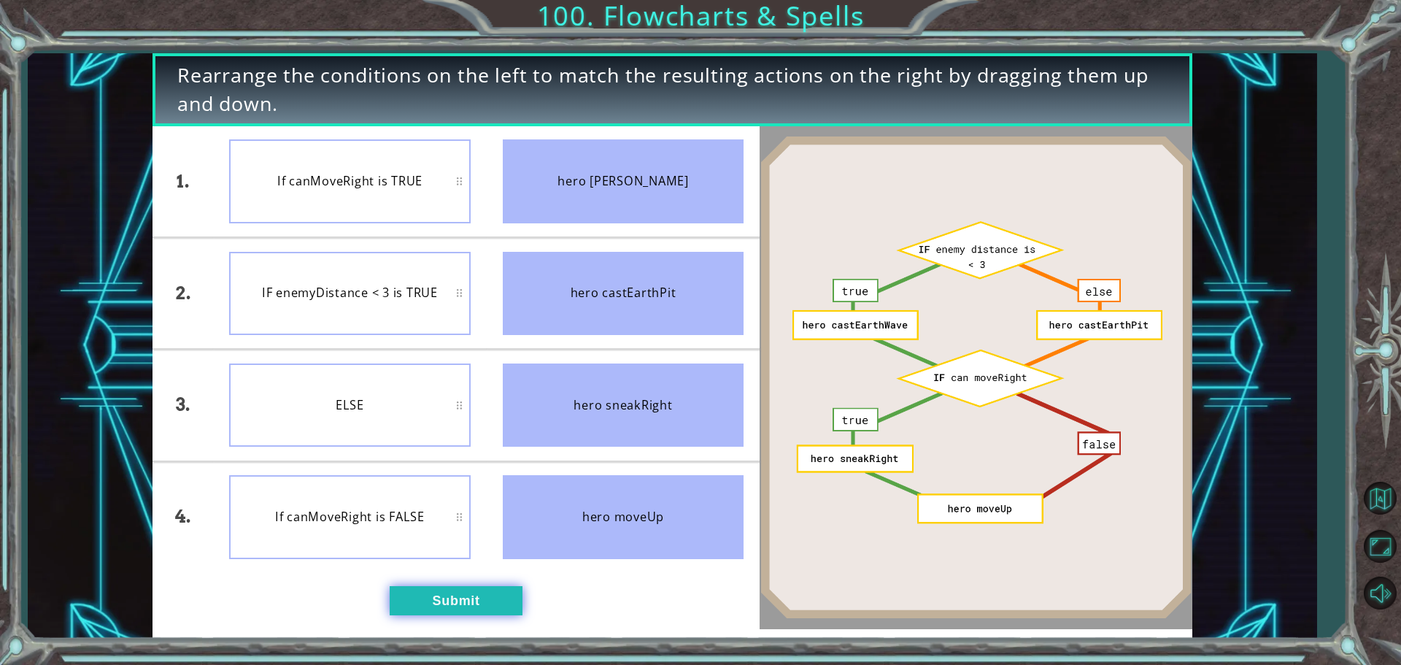
drag, startPoint x: 463, startPoint y: 632, endPoint x: 469, endPoint y: 608, distance: 24.8
click at [463, 628] on div "Rearrange the conditions on the left to match the resulting actions on the righ…" at bounding box center [671, 345] width 1039 height 585
click at [470, 607] on button "Submit" at bounding box center [456, 600] width 133 height 29
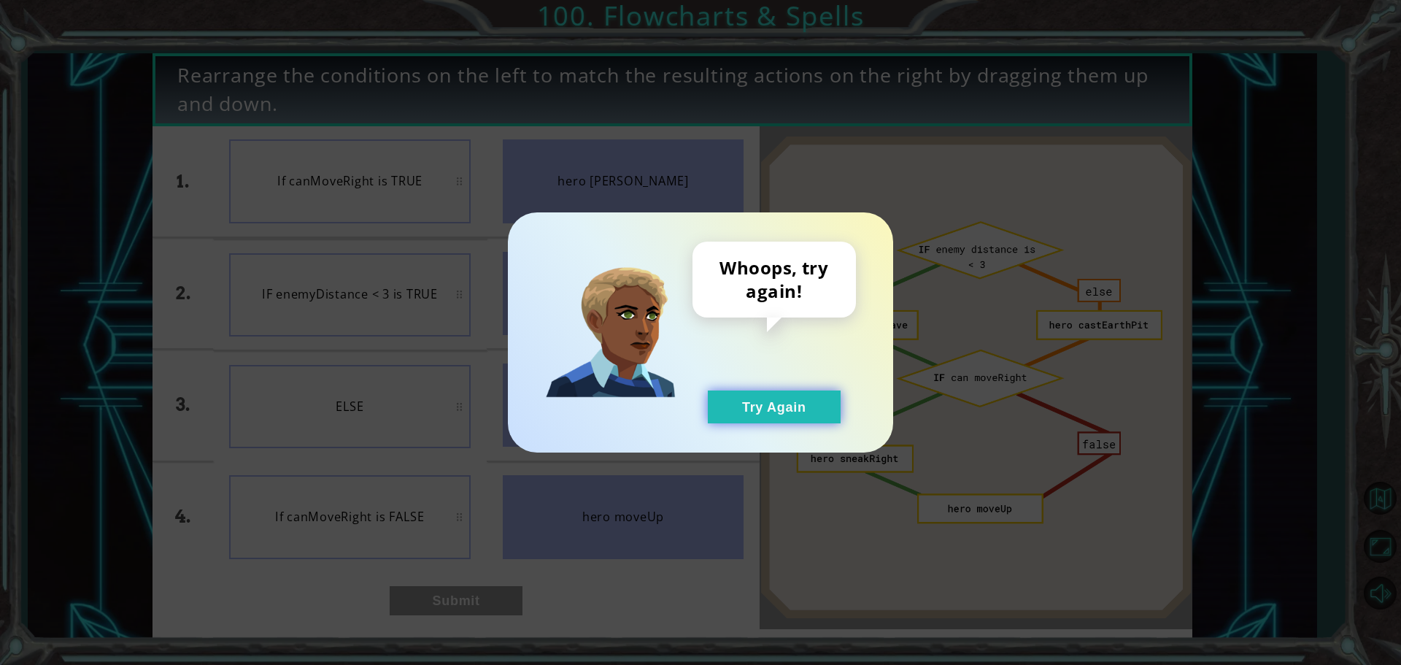
click at [799, 403] on button "Try Again" at bounding box center [774, 406] width 133 height 33
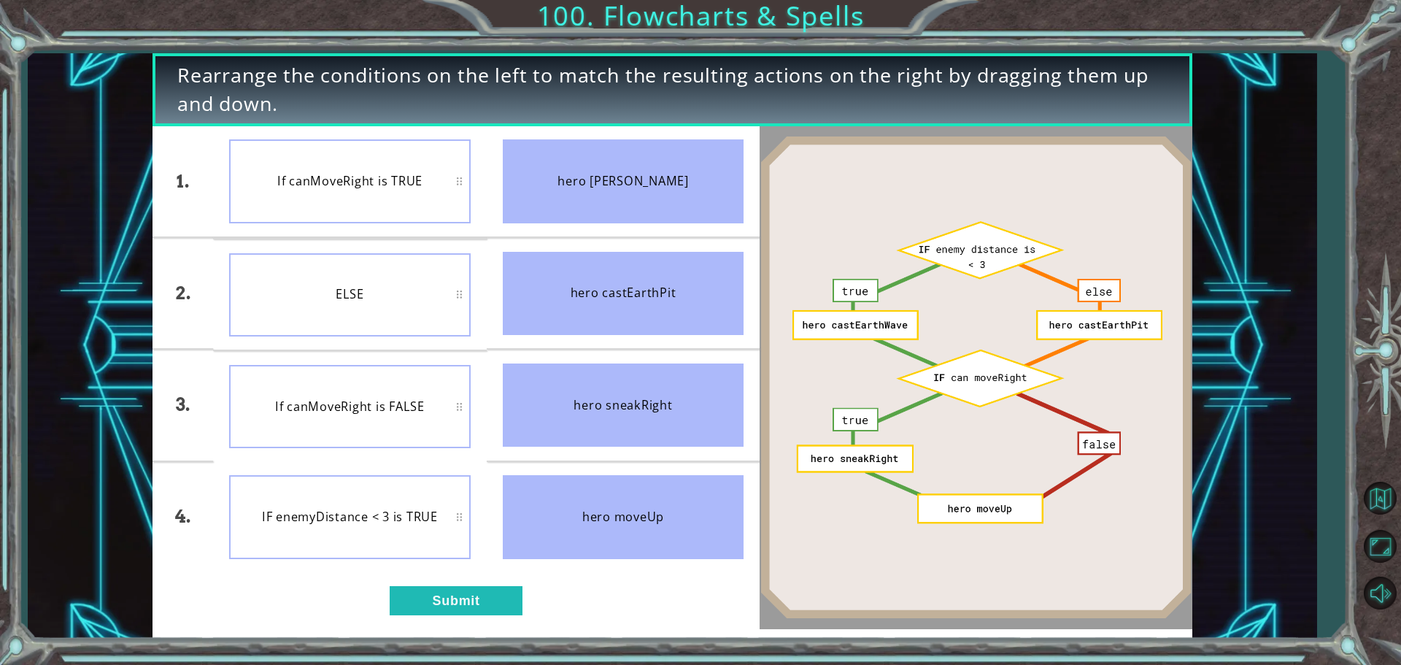
click at [440, 620] on div "1. 2. 3. 4. If canMoveRight is TRUE ELSE If canMoveRight is FALSE IF enemyDista…" at bounding box center [455, 377] width 607 height 503
click at [438, 610] on button "Submit" at bounding box center [456, 600] width 133 height 29
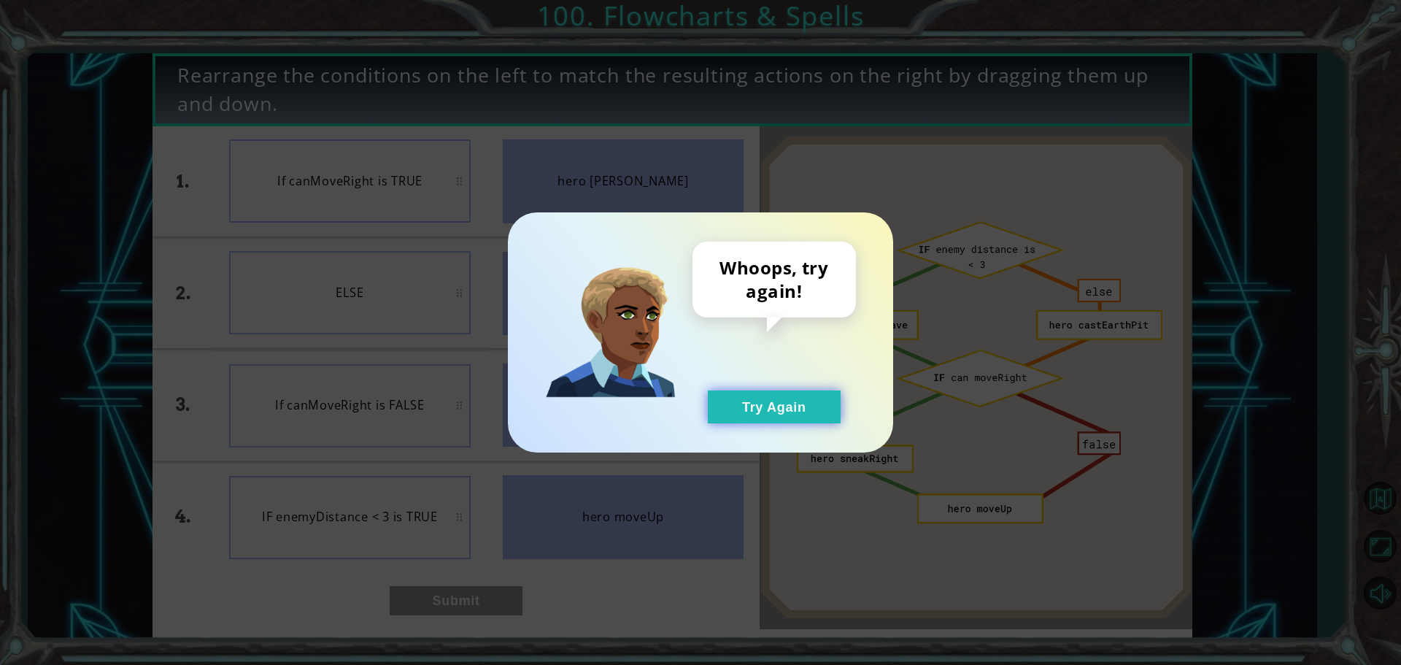
click at [824, 408] on button "Try Again" at bounding box center [774, 406] width 133 height 33
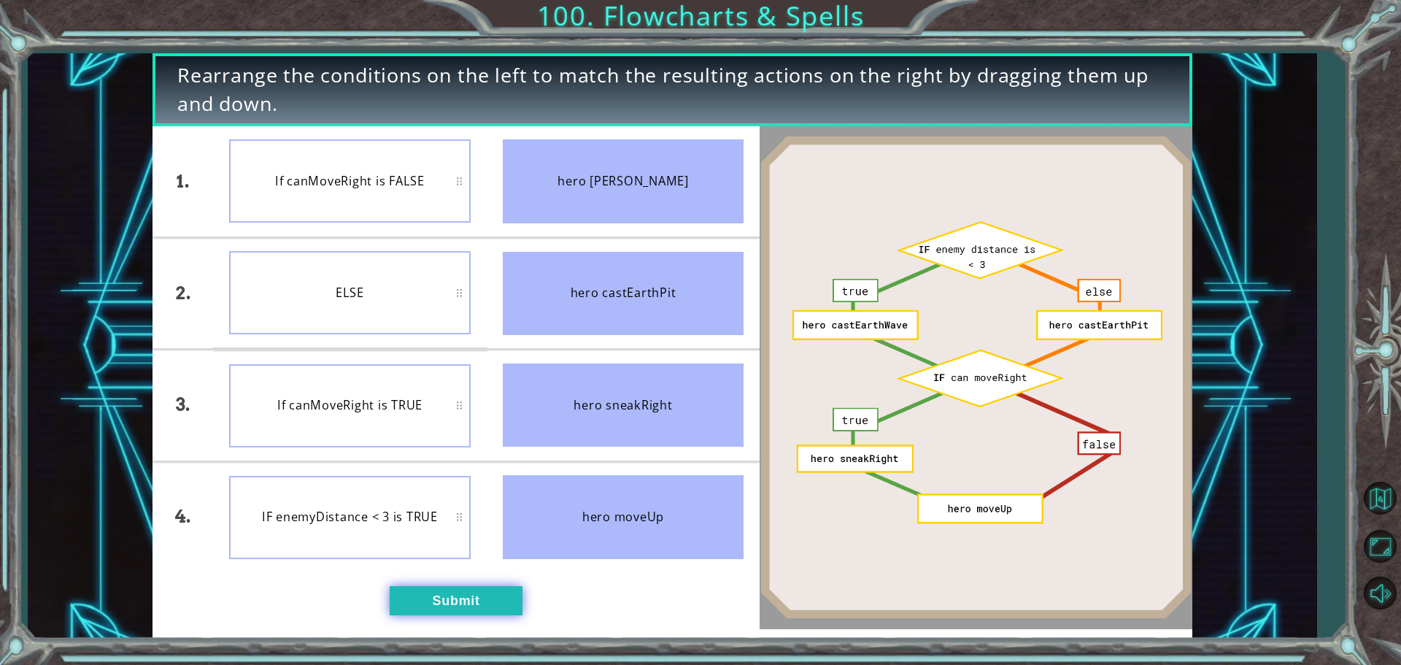
click at [467, 592] on button "Submit" at bounding box center [456, 600] width 133 height 29
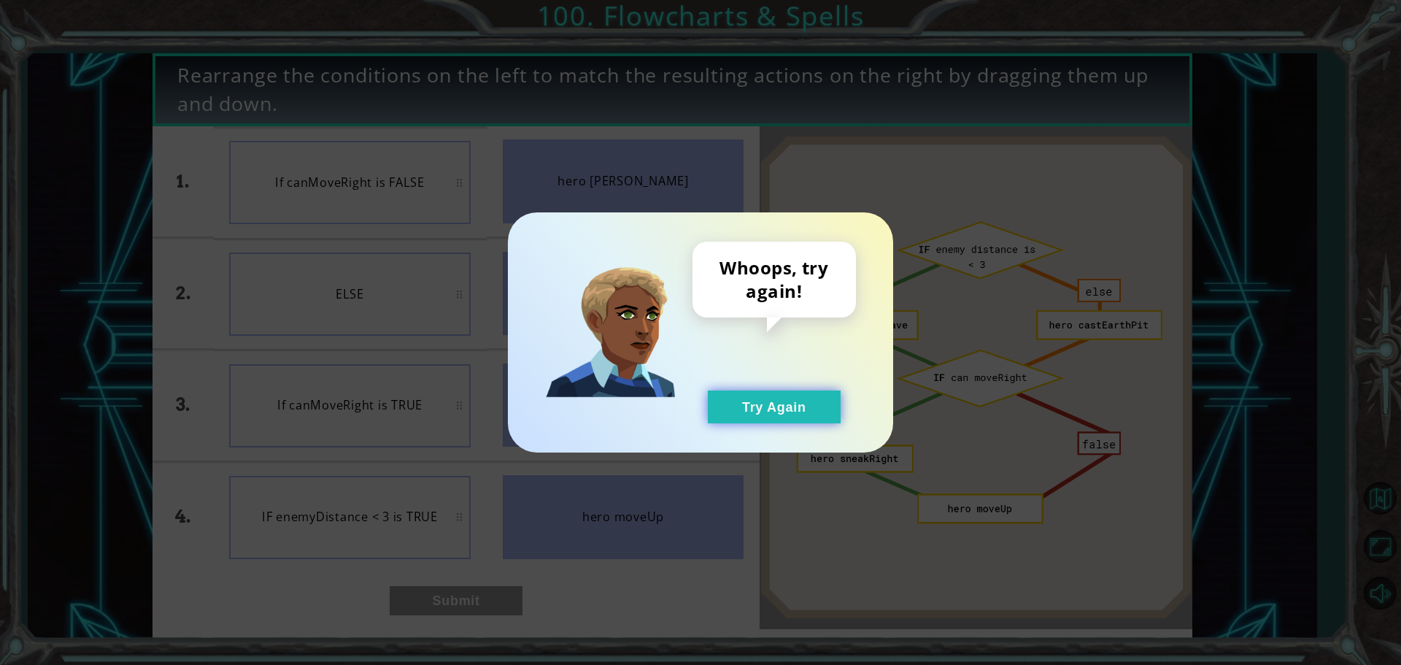
click at [742, 414] on button "Try Again" at bounding box center [774, 406] width 133 height 33
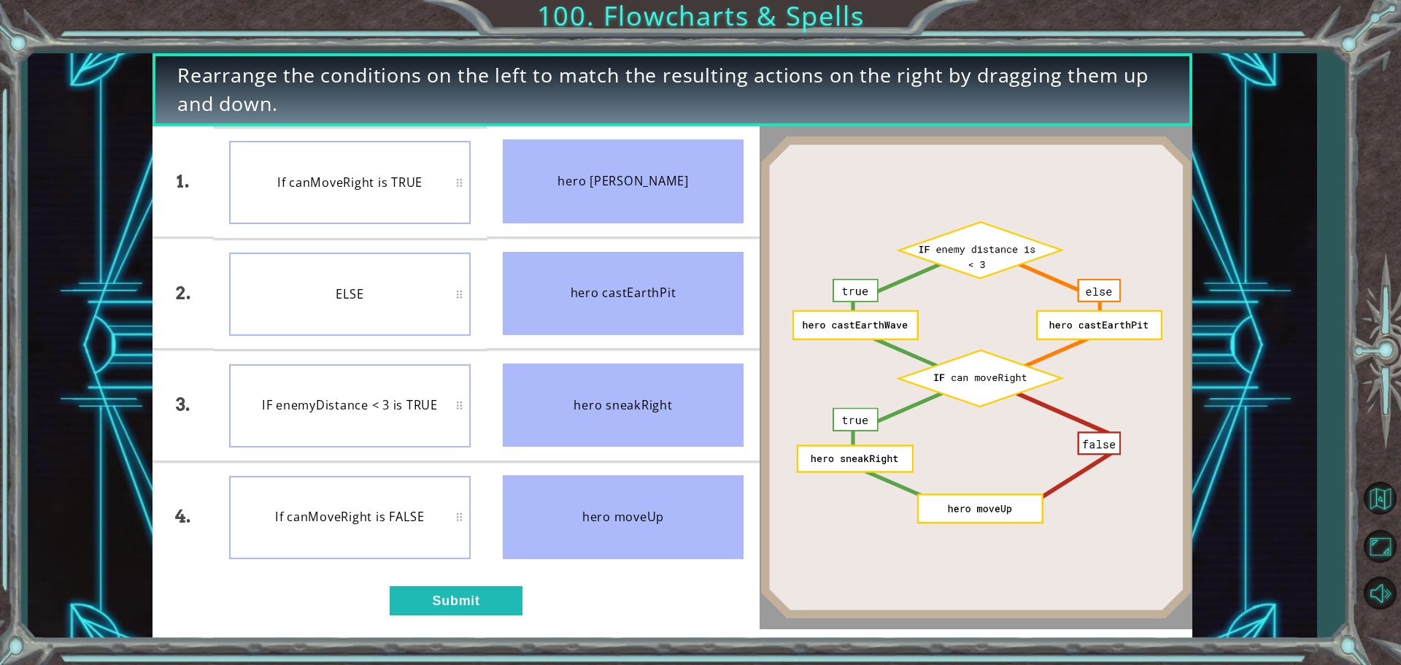
click at [419, 201] on div "If canMoveRight is TRUE" at bounding box center [349, 182] width 241 height 83
